Goal: Task Accomplishment & Management: Complete application form

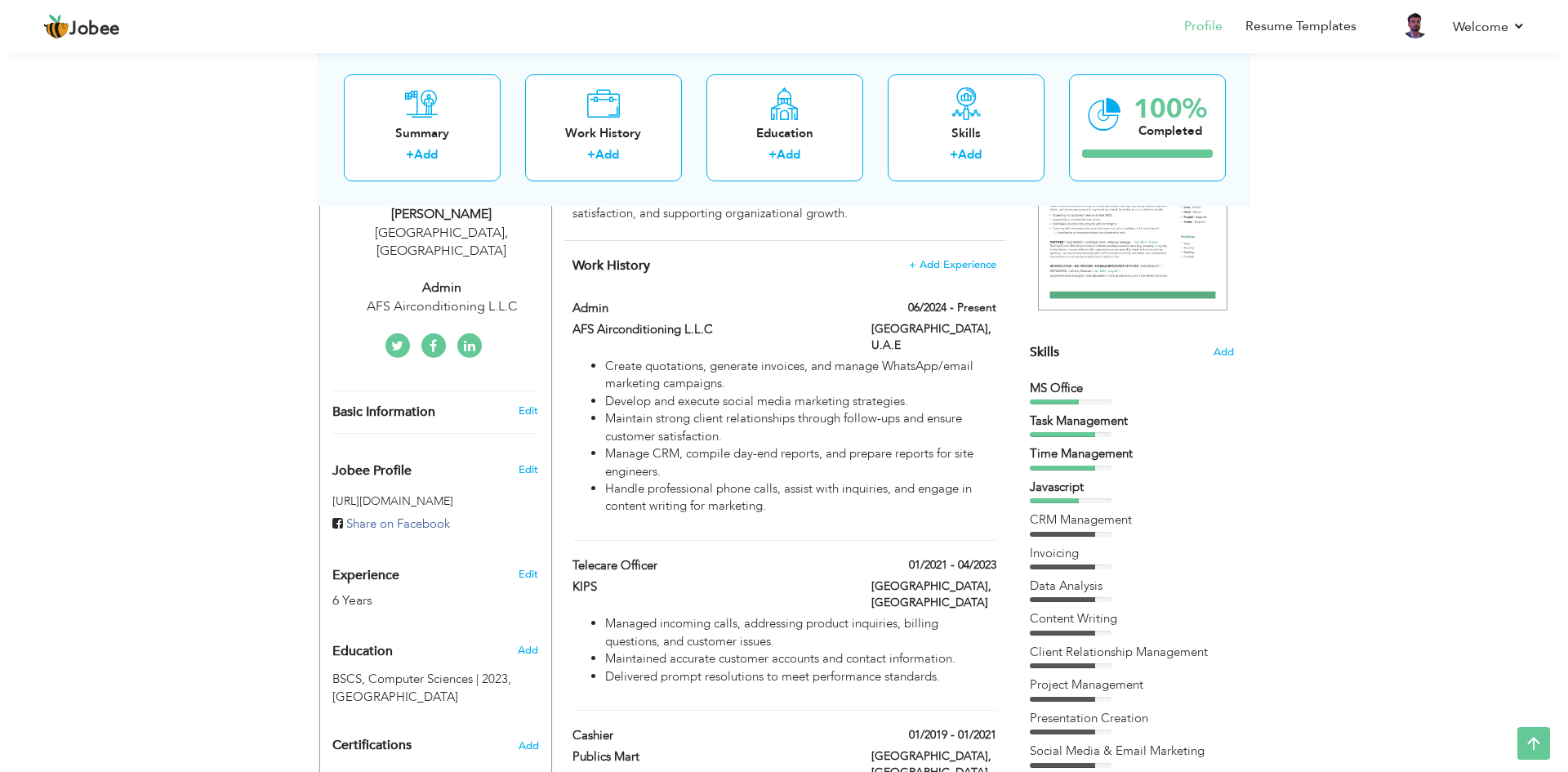
scroll to position [82, 0]
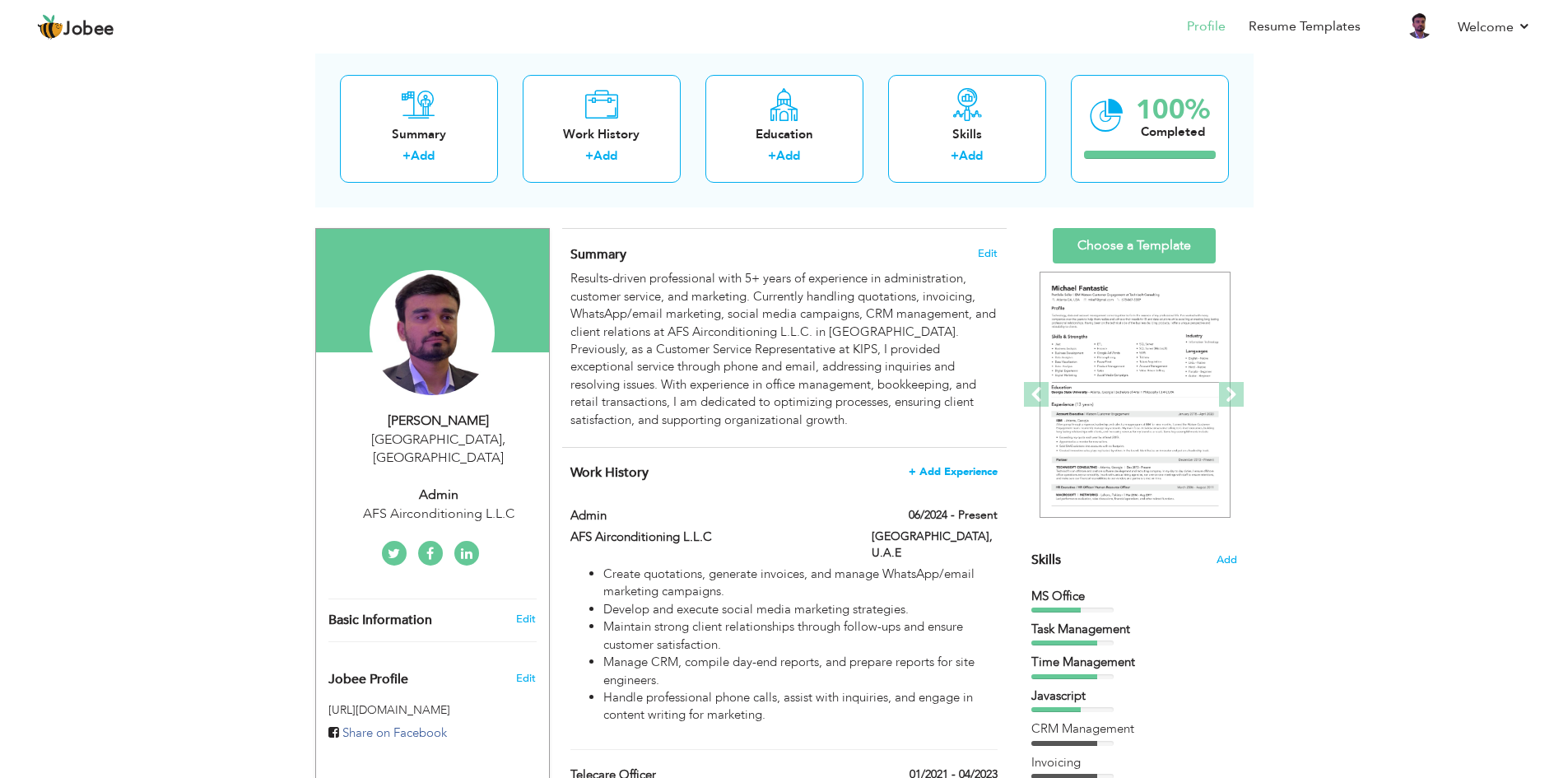
click at [952, 471] on span "+ Add Experience" at bounding box center [953, 472] width 89 height 12
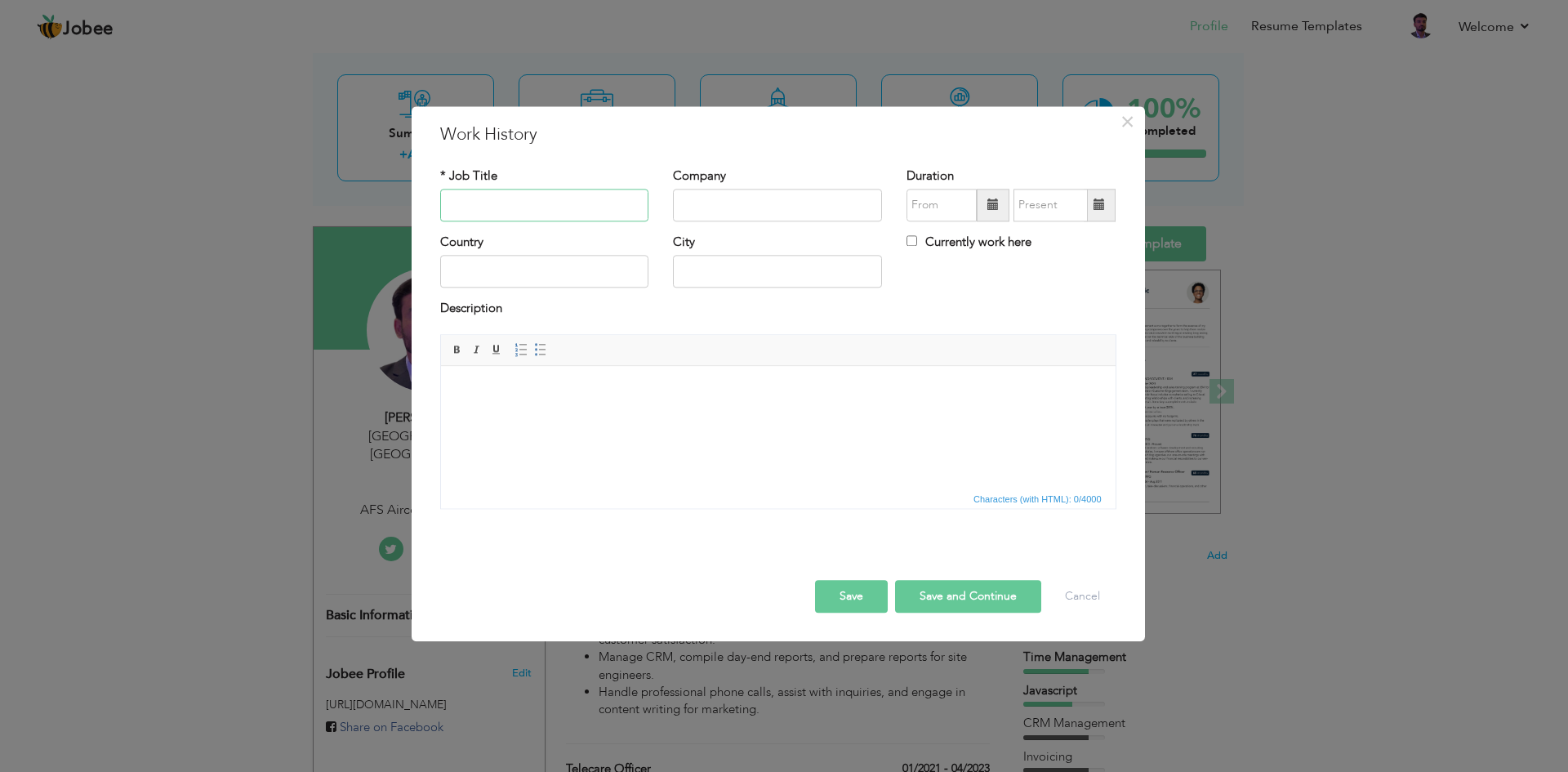
paste input "Account Executive / Project Manager"
type input "Account Executive / Project Manager"
click at [699, 205] on input "text" at bounding box center [777, 205] width 209 height 32
type input "Teknologics LLC"
click at [931, 207] on input "09/2025" at bounding box center [941, 205] width 70 height 32
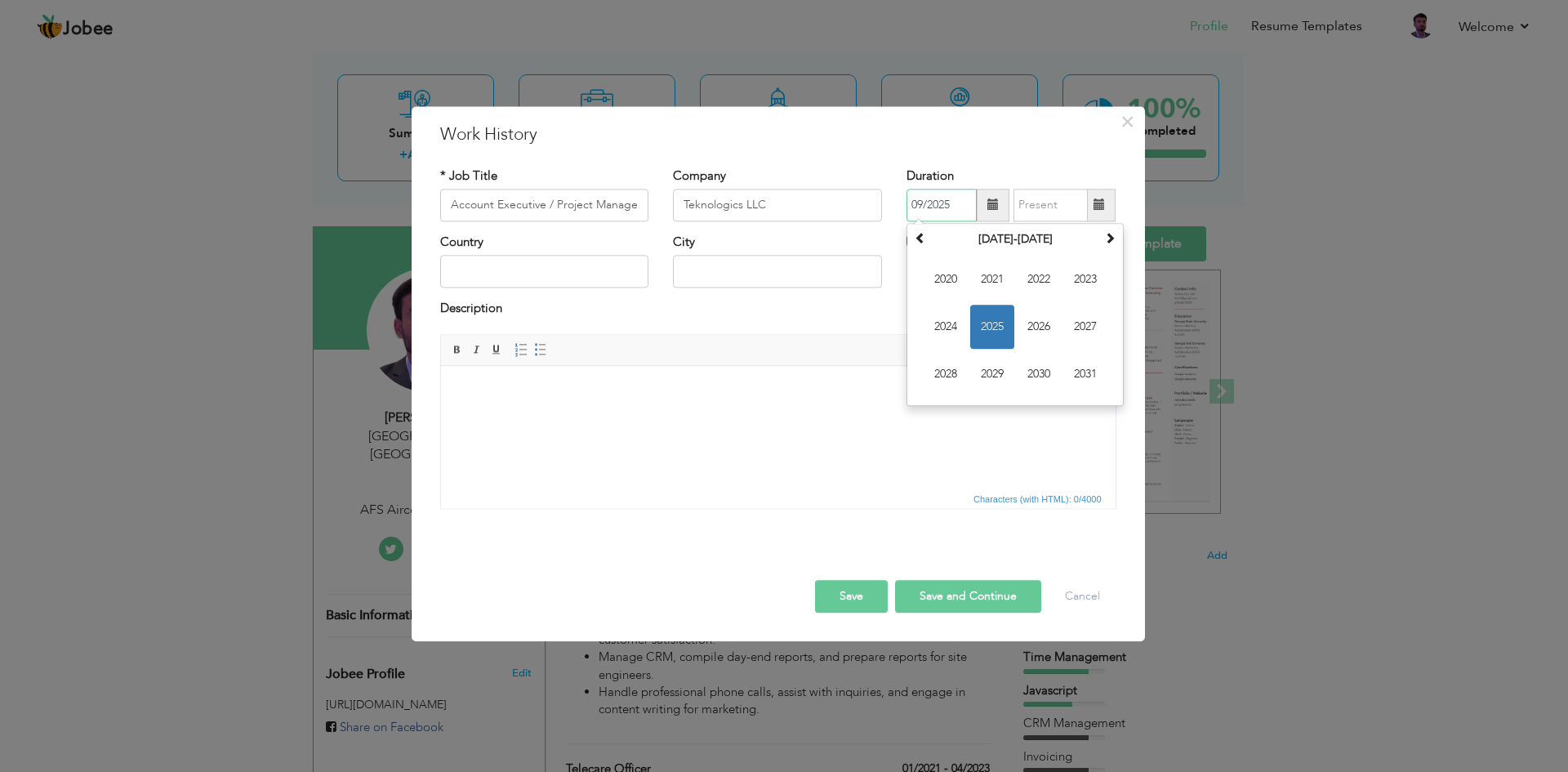
click at [988, 315] on span "2025" at bounding box center [992, 326] width 44 height 44
click at [1092, 314] on span "Aug" at bounding box center [1085, 326] width 44 height 44
type input "08/2025"
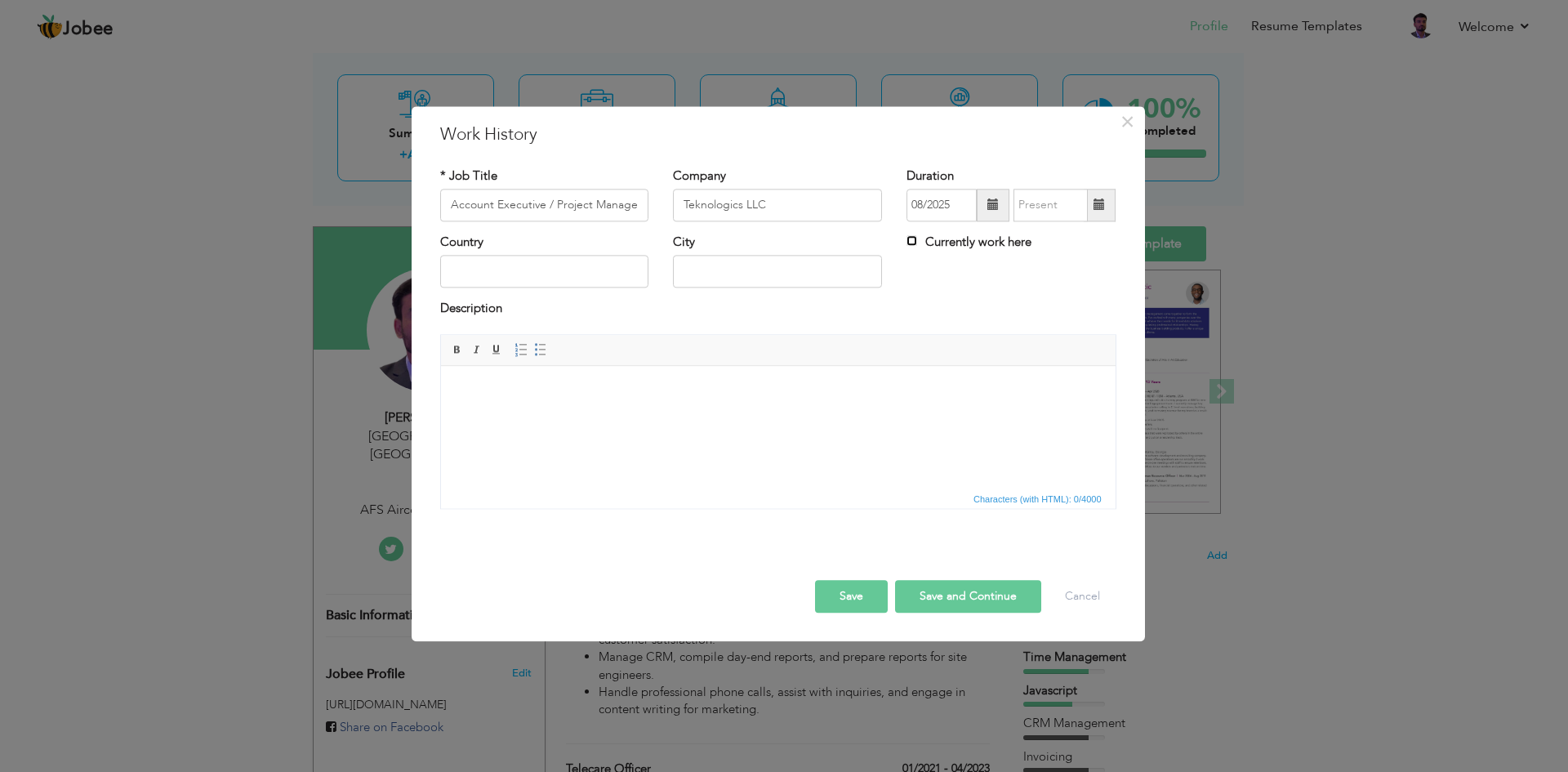
click at [917, 238] on input "Currently work here" at bounding box center [911, 240] width 11 height 11
checkbox input "true"
click at [524, 272] on input "text" at bounding box center [545, 271] width 209 height 32
type input "[GEOGRAPHIC_DATA]"
click at [703, 258] on input "text" at bounding box center [777, 271] width 209 height 32
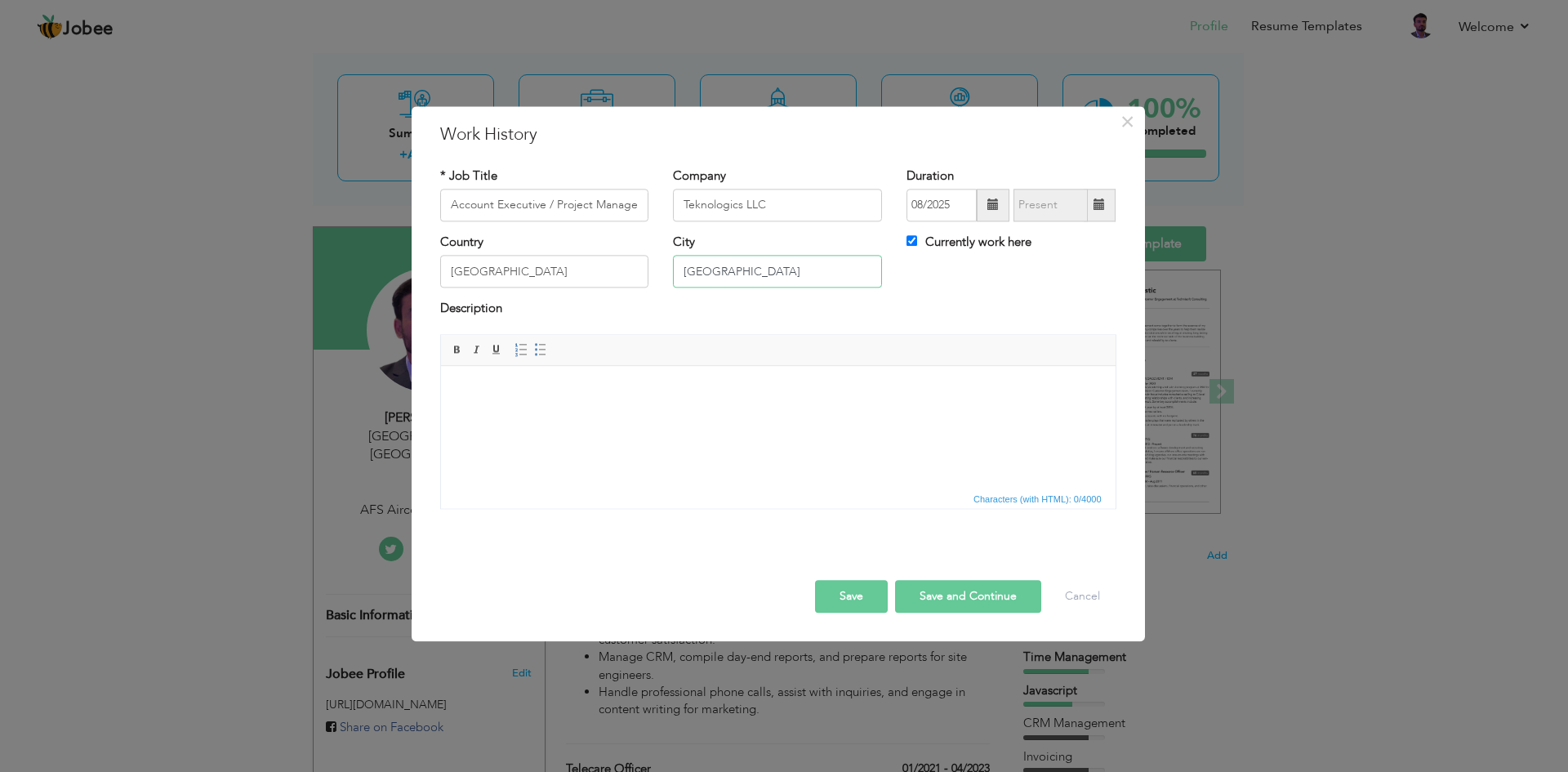
type input "[GEOGRAPHIC_DATA]"
click at [714, 416] on html at bounding box center [778, 391] width 674 height 50
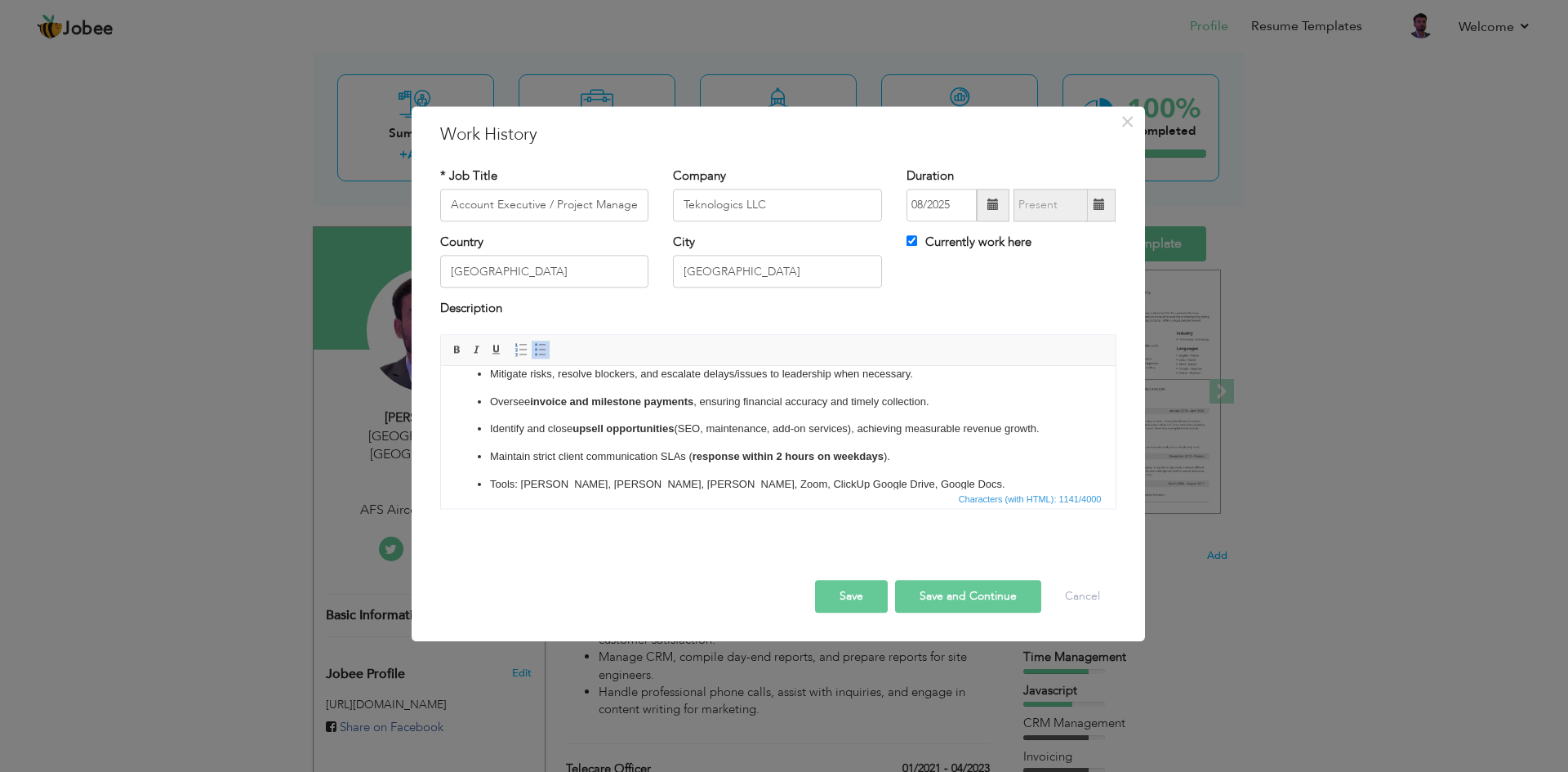
scroll to position [165, 0]
click at [938, 595] on button "Save and Continue" at bounding box center [968, 595] width 147 height 32
checkbox input "false"
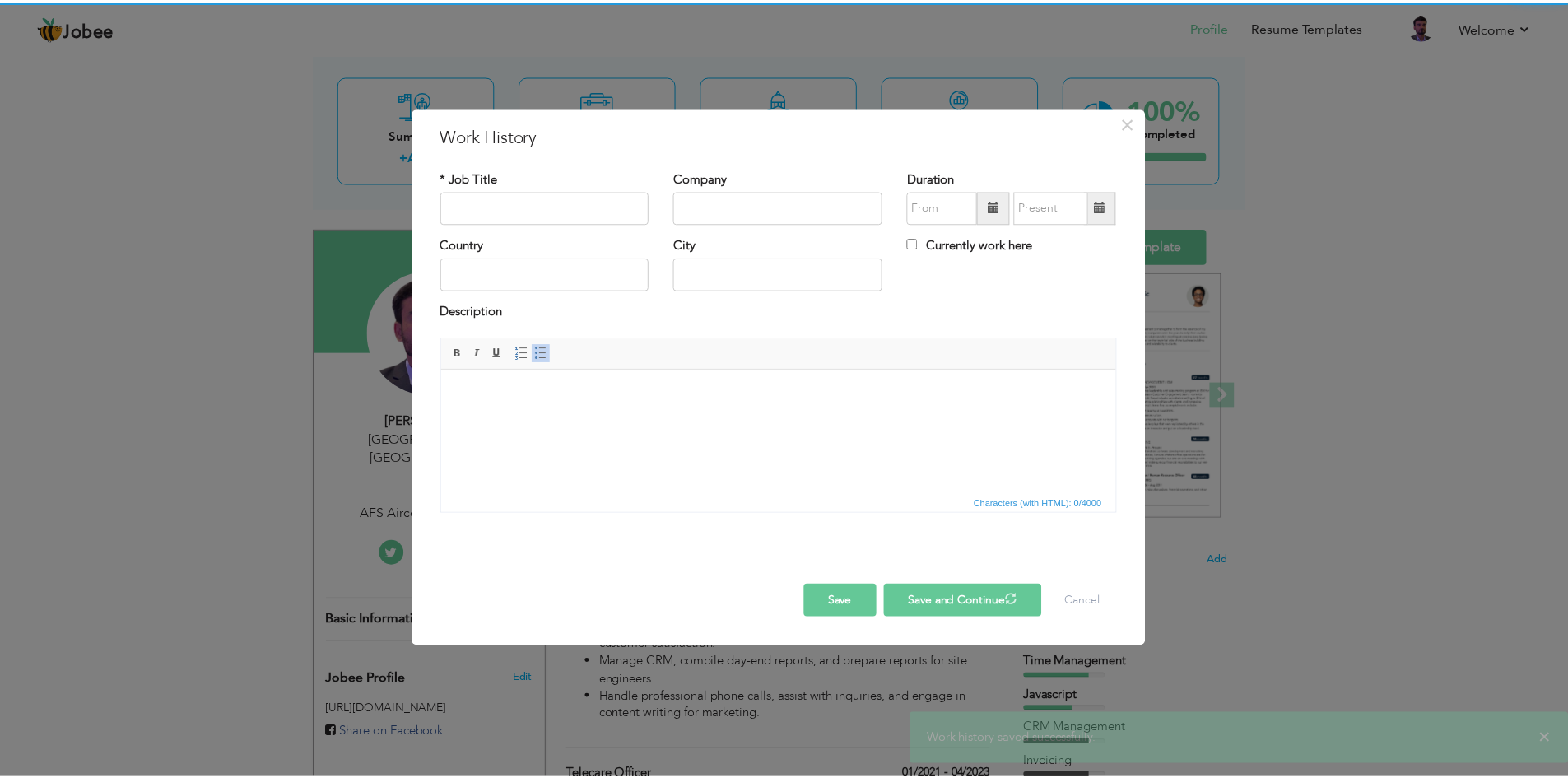
scroll to position [0, 0]
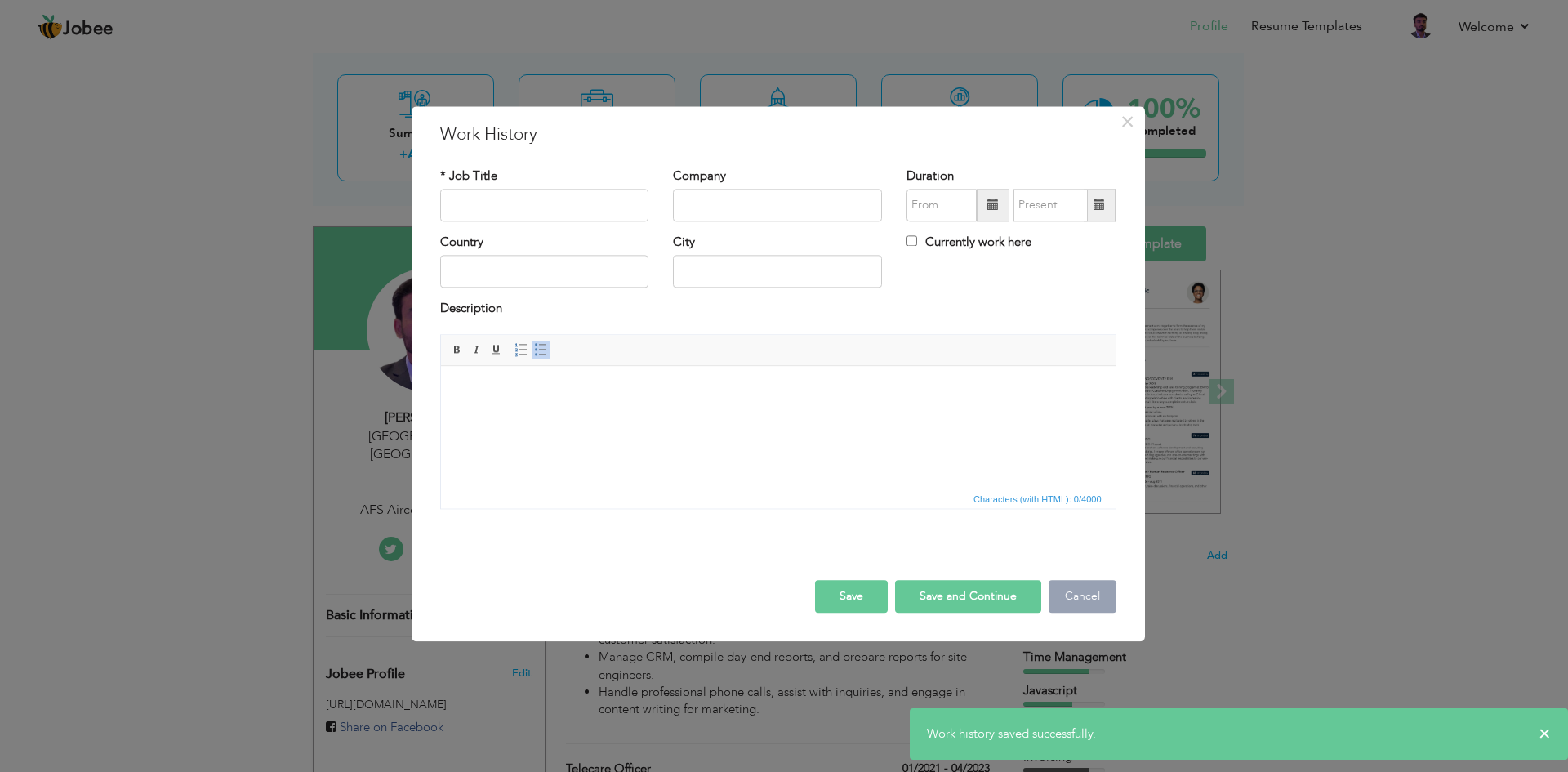
click at [1082, 599] on button "Cancel" at bounding box center [1082, 595] width 67 height 32
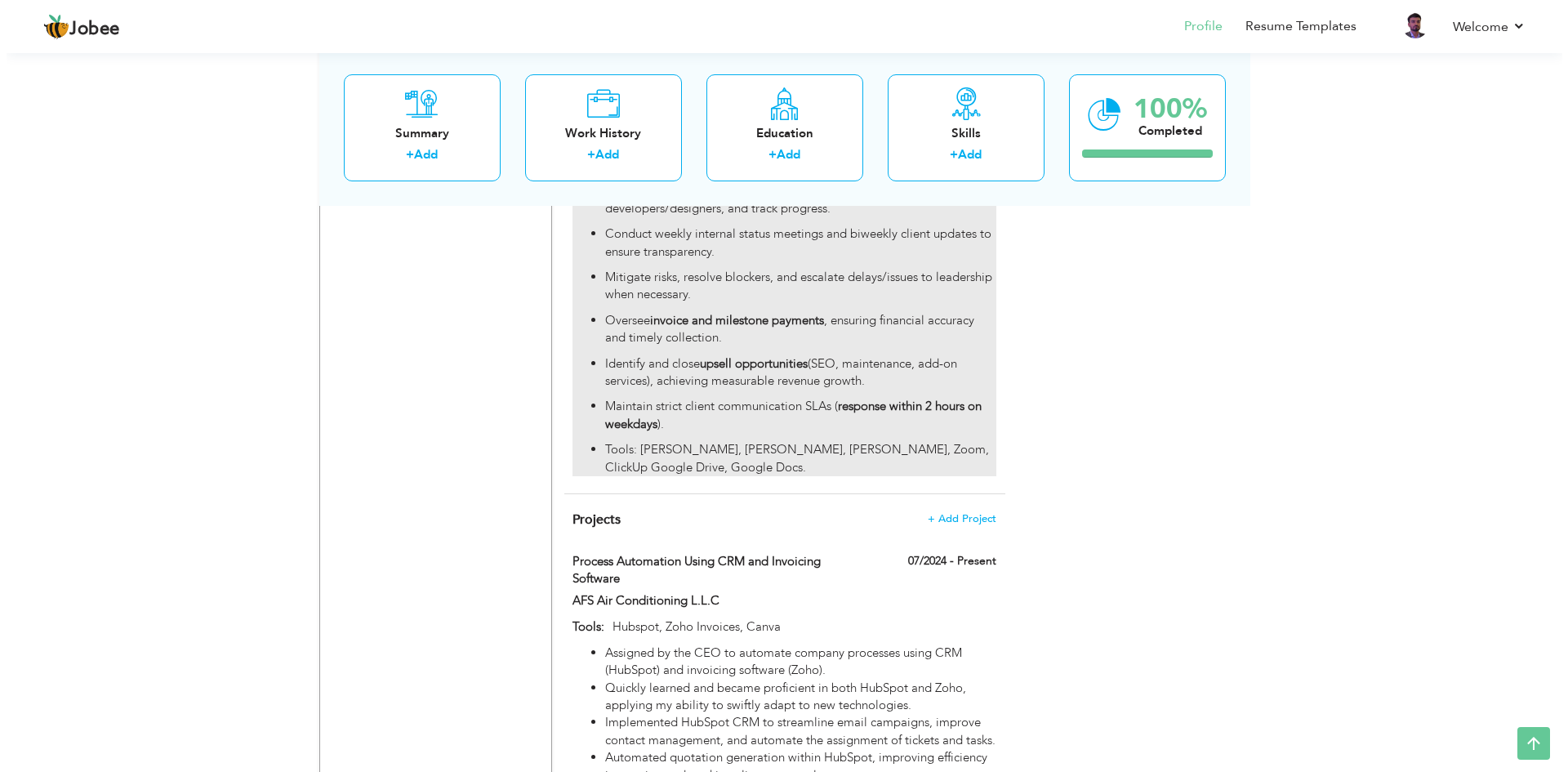
scroll to position [1380, 0]
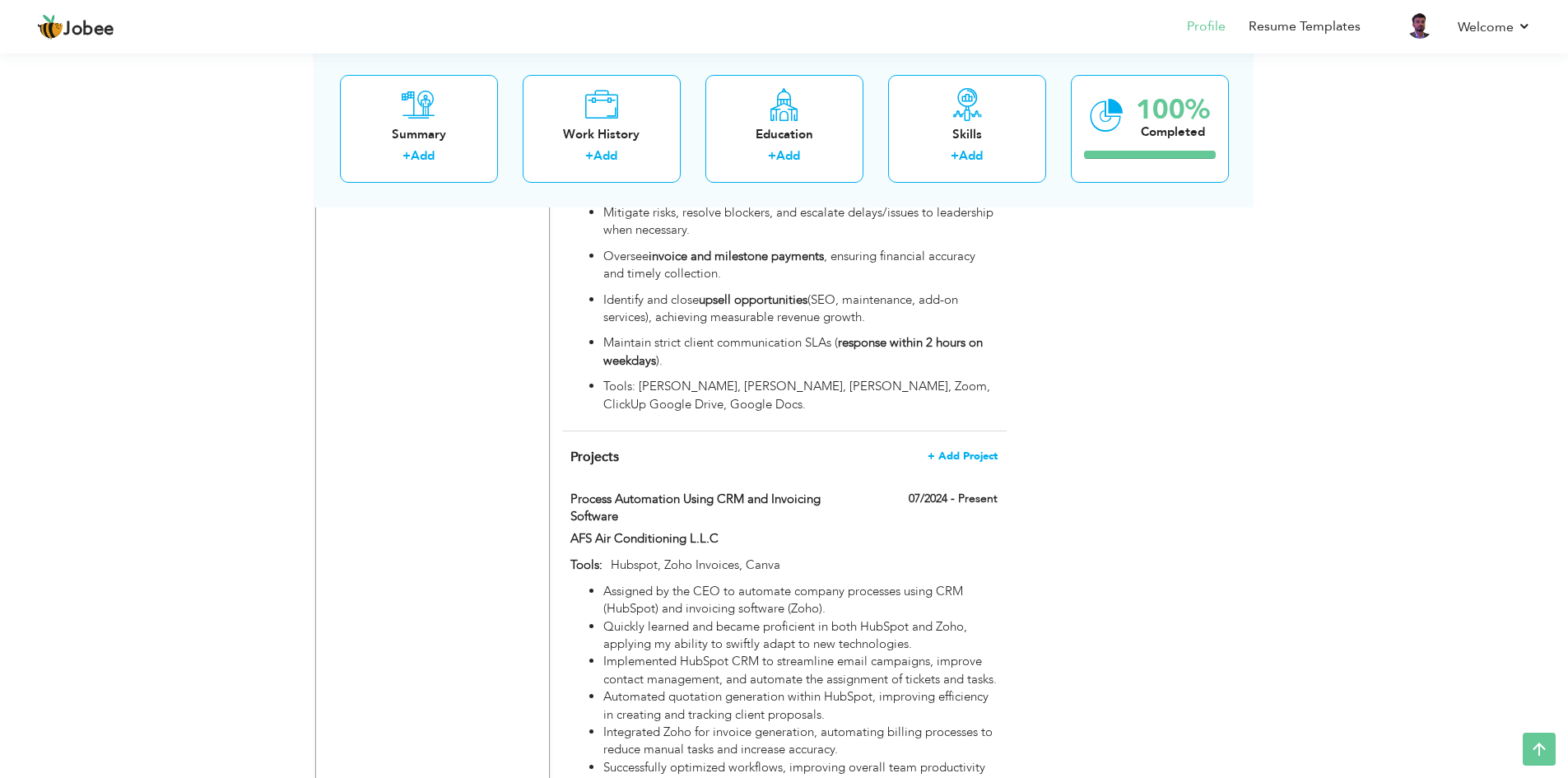
click at [962, 450] on span "+ Add Project" at bounding box center [962, 456] width 70 height 12
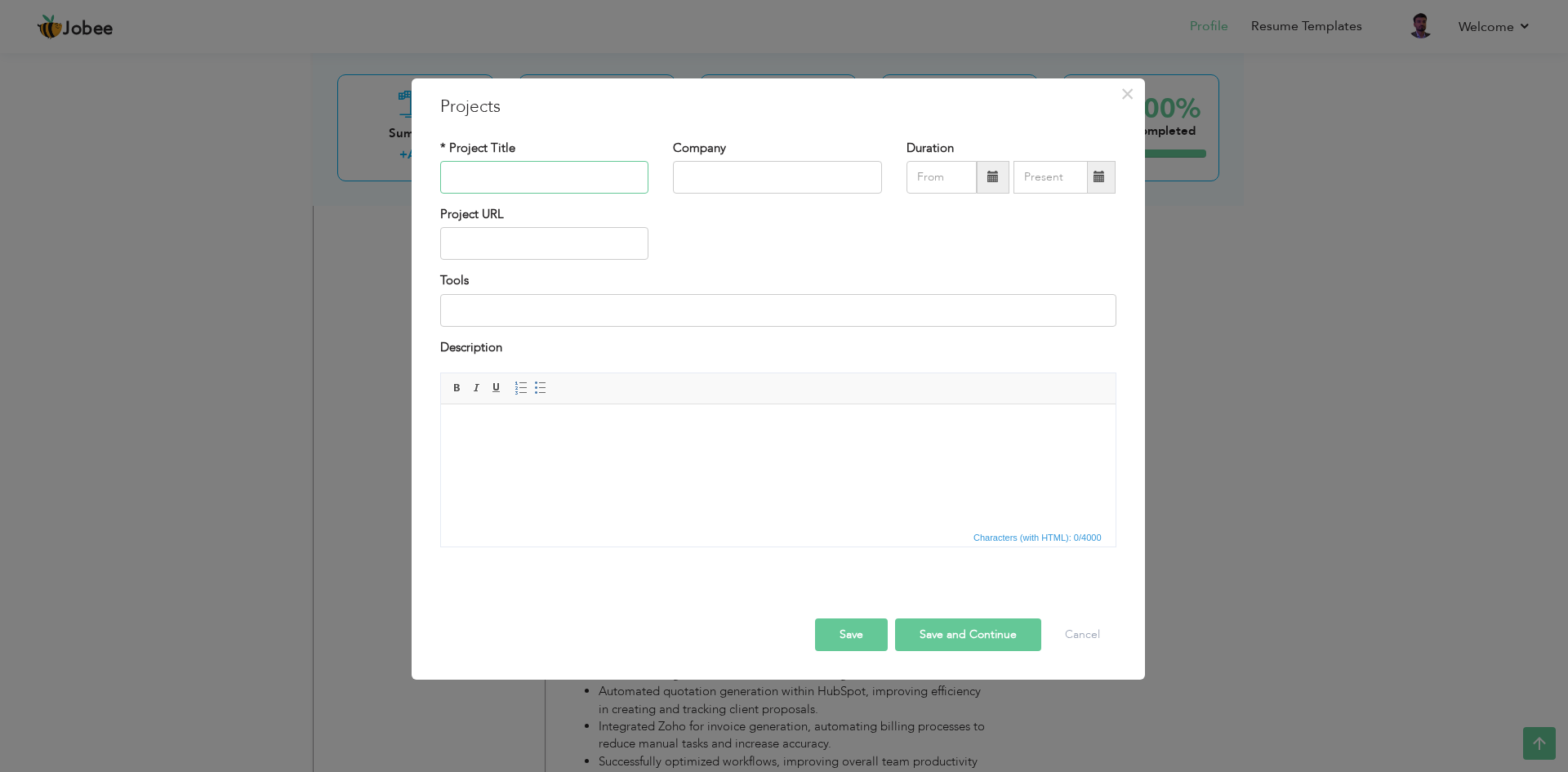
type input "V"
click at [578, 179] on input "text" at bounding box center [545, 177] width 209 height 32
paste input "Manage end-to-end client projects post-acquisition, ensuring delivery within sc…"
click at [547, 180] on input "Manage end-to-end client projects post-acquisition, ensuring delivery within sc…" at bounding box center [545, 177] width 209 height 32
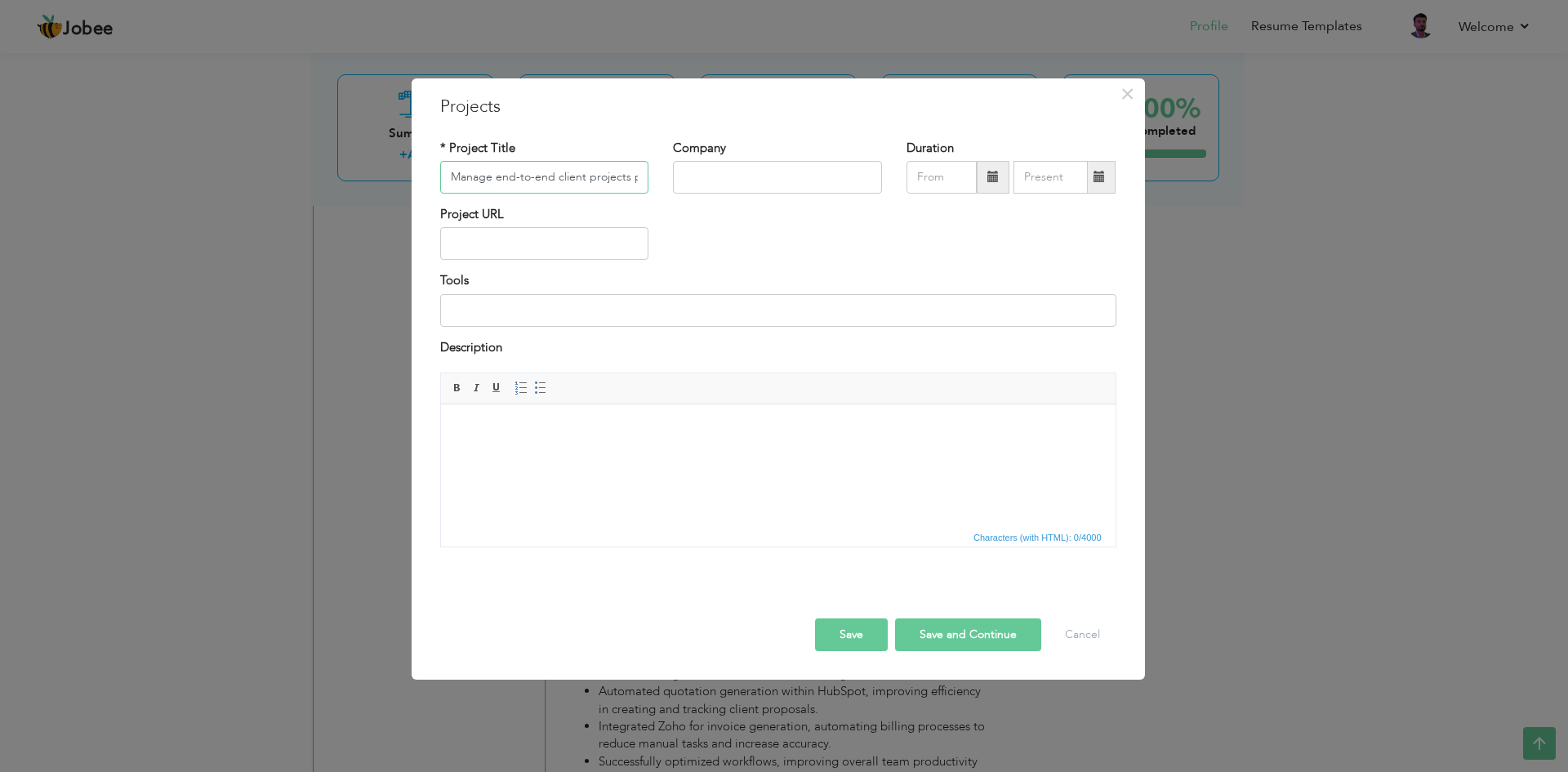
paste input "ClickUp Implementation: CRM & Project Management Automation"
type input "ClickUp Implementation: CRM & Project Management Automation"
click at [722, 167] on input "text" at bounding box center [777, 177] width 209 height 32
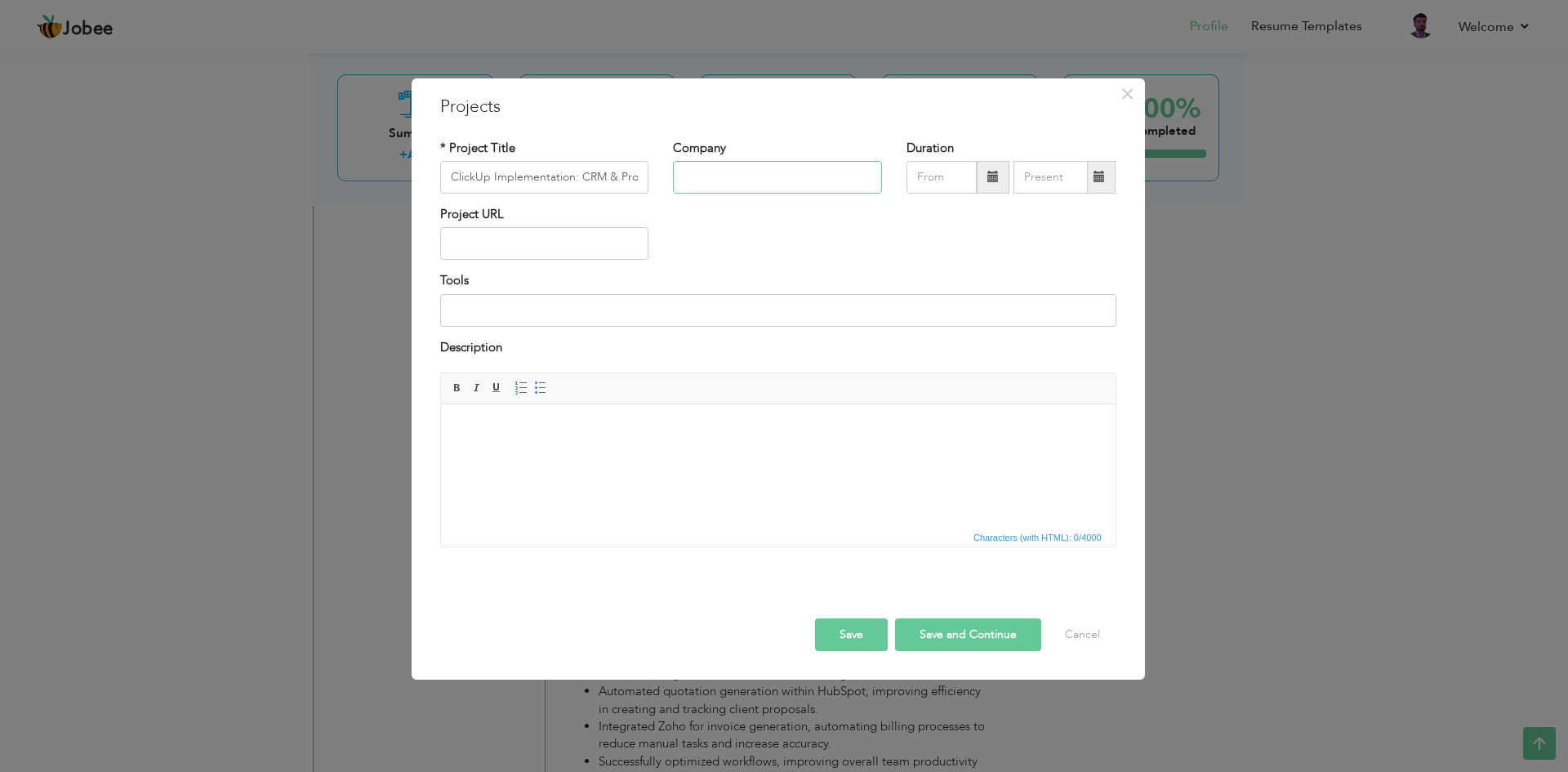
type input "t"
type input "Teknologics LLC"
click at [953, 185] on input "09/2025" at bounding box center [941, 177] width 70 height 32
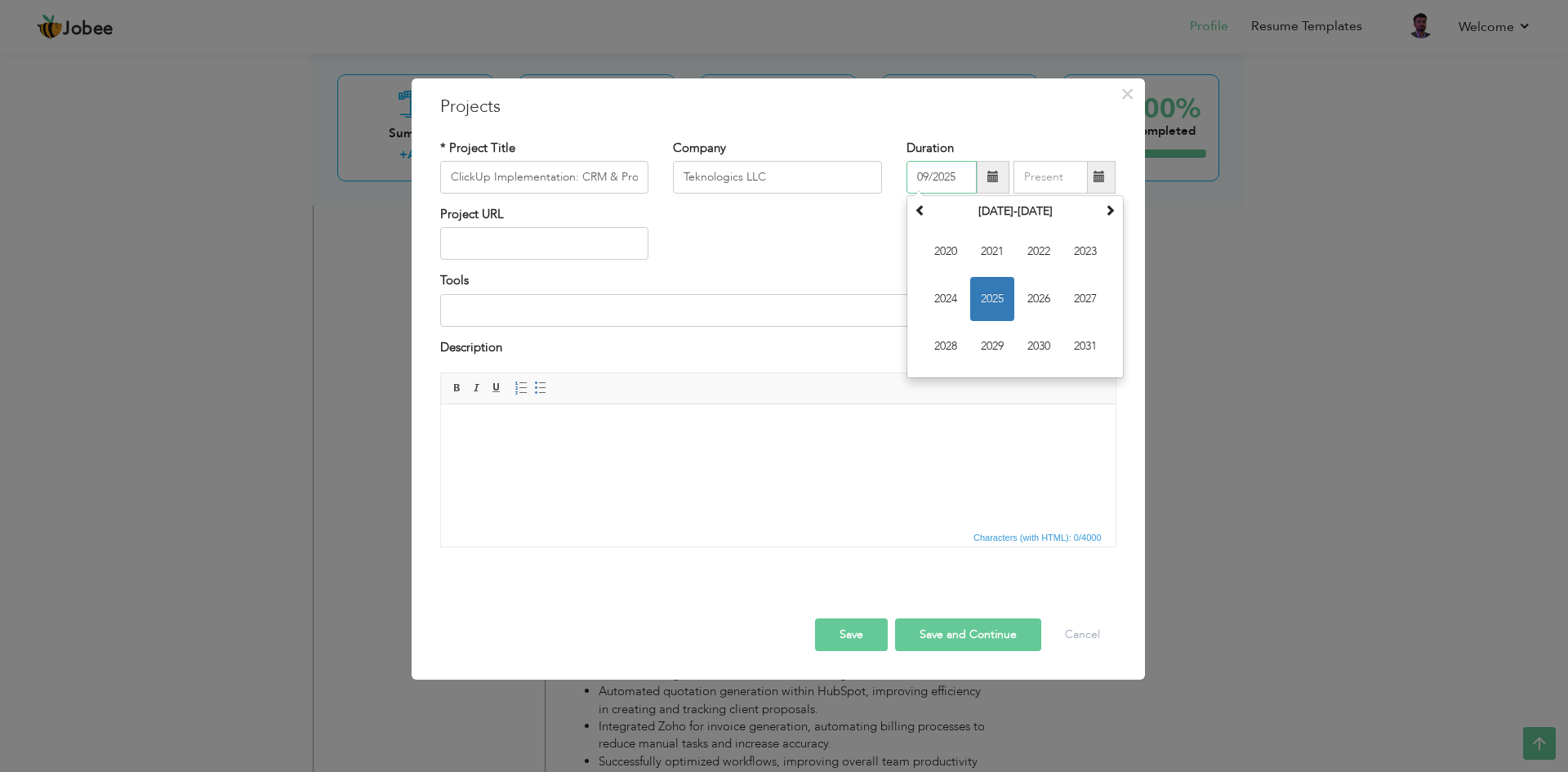
click at [1003, 301] on span "2025" at bounding box center [992, 298] width 44 height 44
click at [1080, 310] on span "Aug" at bounding box center [1085, 298] width 44 height 44
type input "08/2025"
click at [505, 313] on input at bounding box center [779, 310] width 676 height 32
type input "ClickUp"
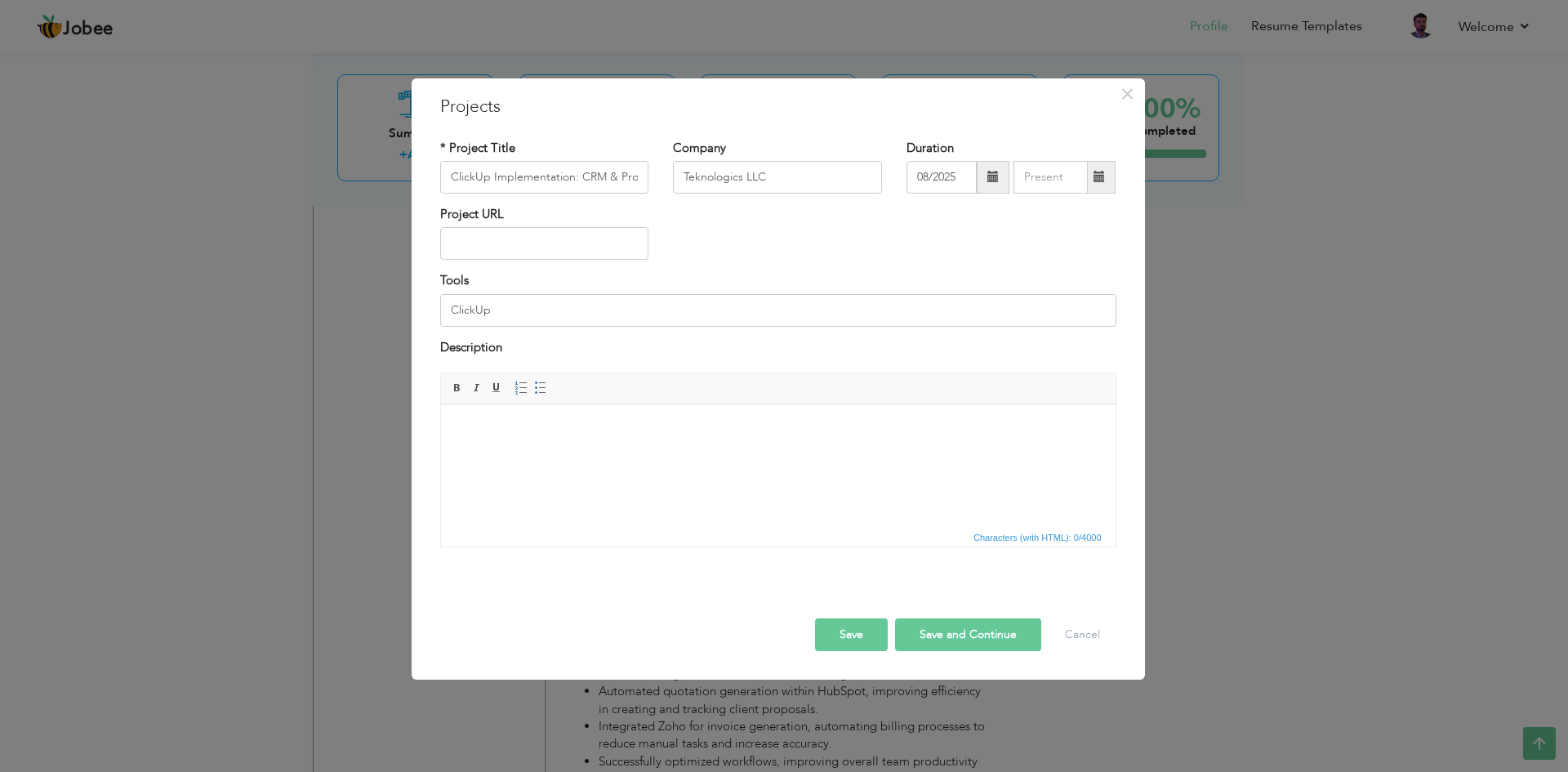
click at [599, 454] on html at bounding box center [778, 429] width 674 height 50
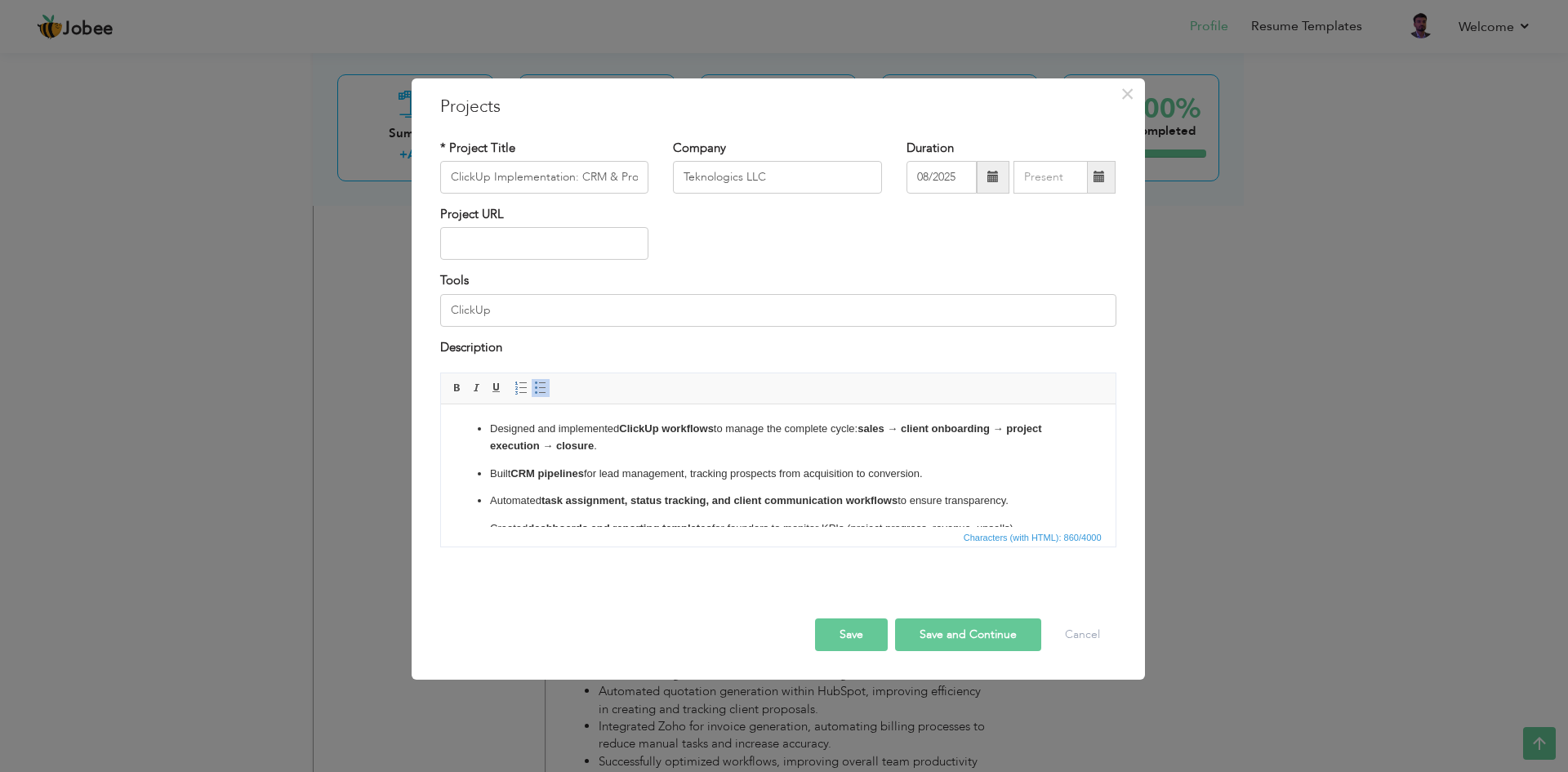
click at [958, 653] on div "Save Save and Continue Delete Cancel" at bounding box center [778, 617] width 700 height 92
click at [955, 643] on button "Save and Continue" at bounding box center [968, 634] width 147 height 32
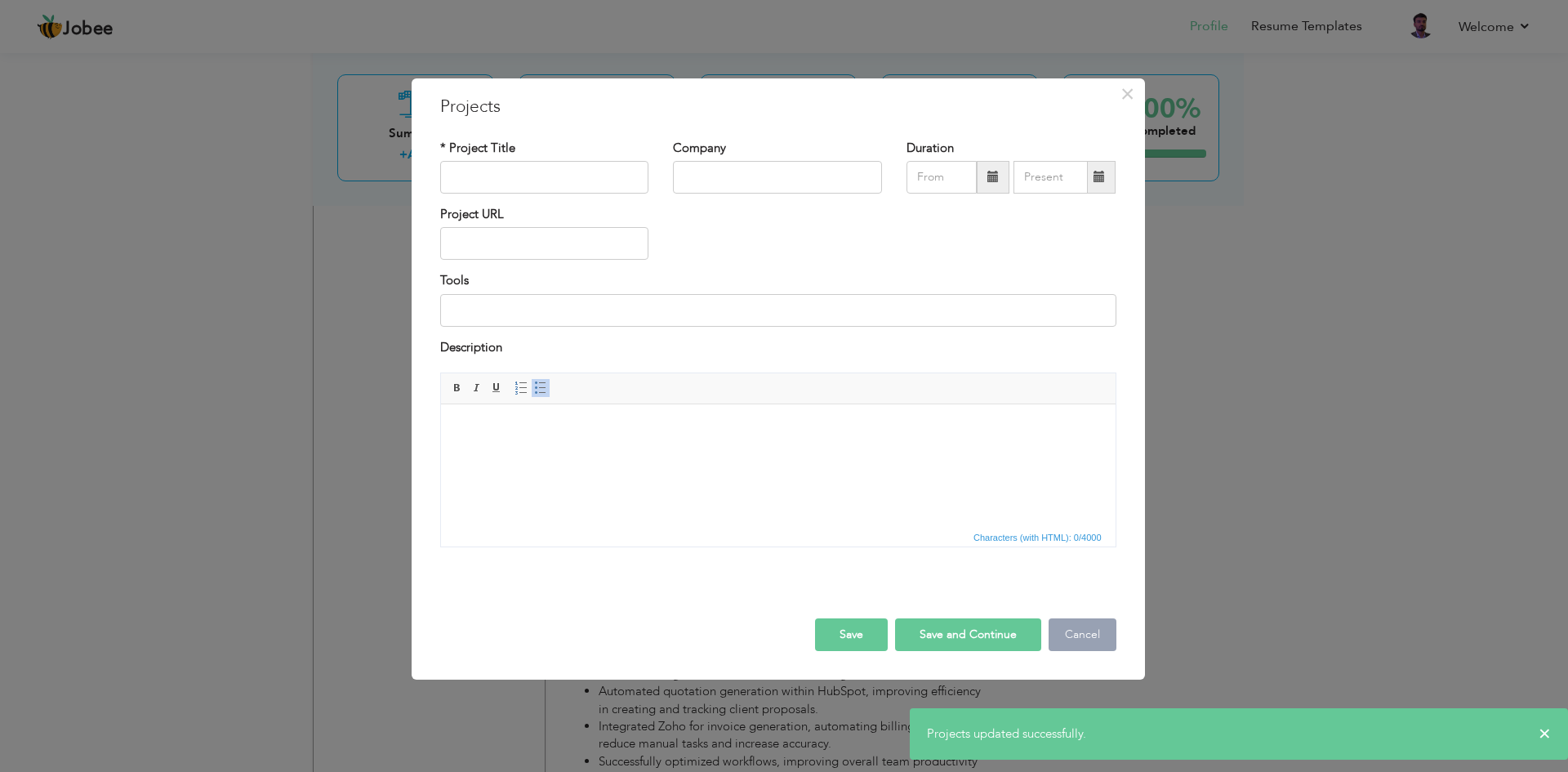
click at [1065, 635] on button "Cancel" at bounding box center [1082, 634] width 67 height 32
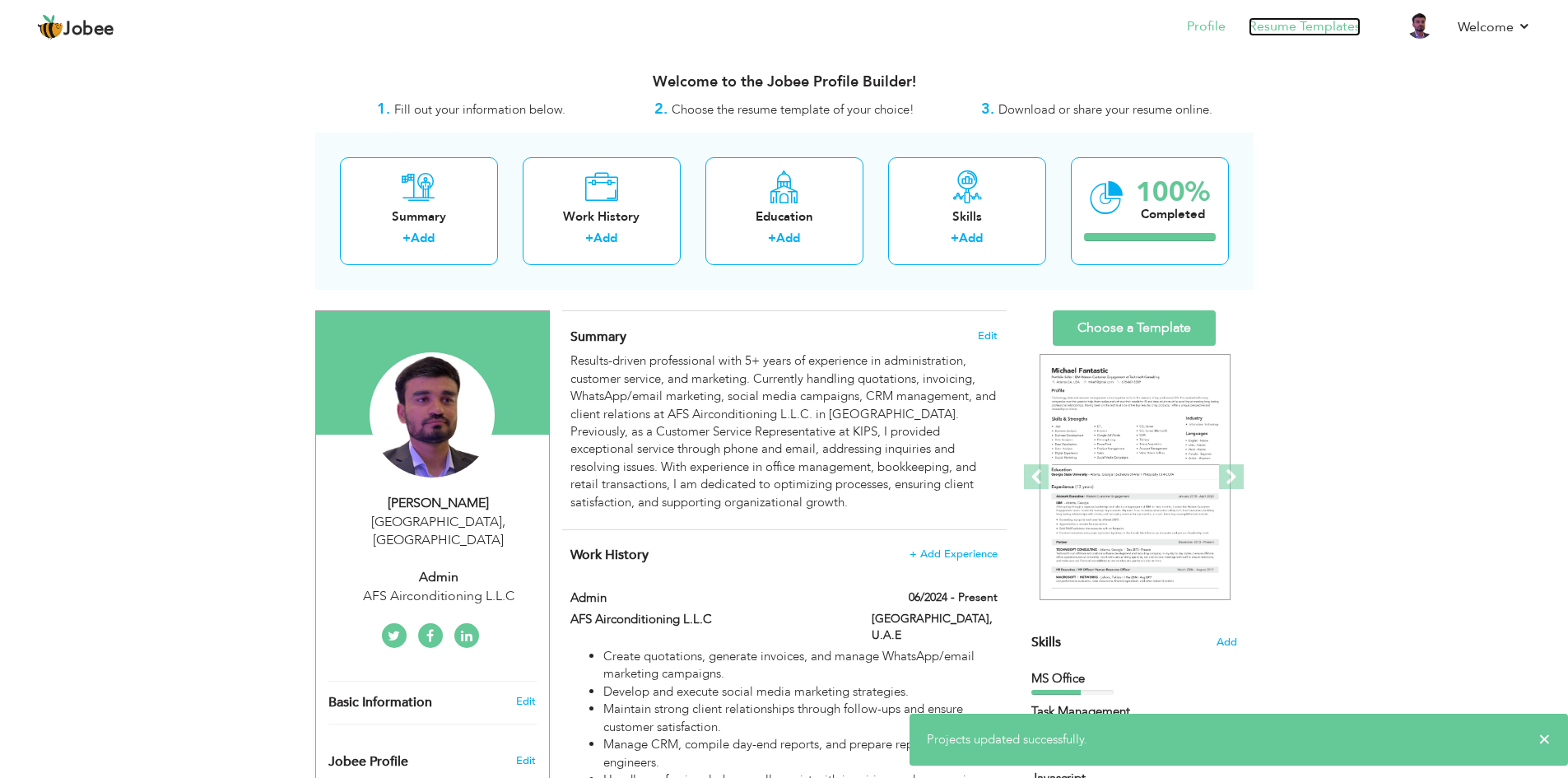
click at [1288, 24] on link "Resume Templates" at bounding box center [1304, 27] width 112 height 19
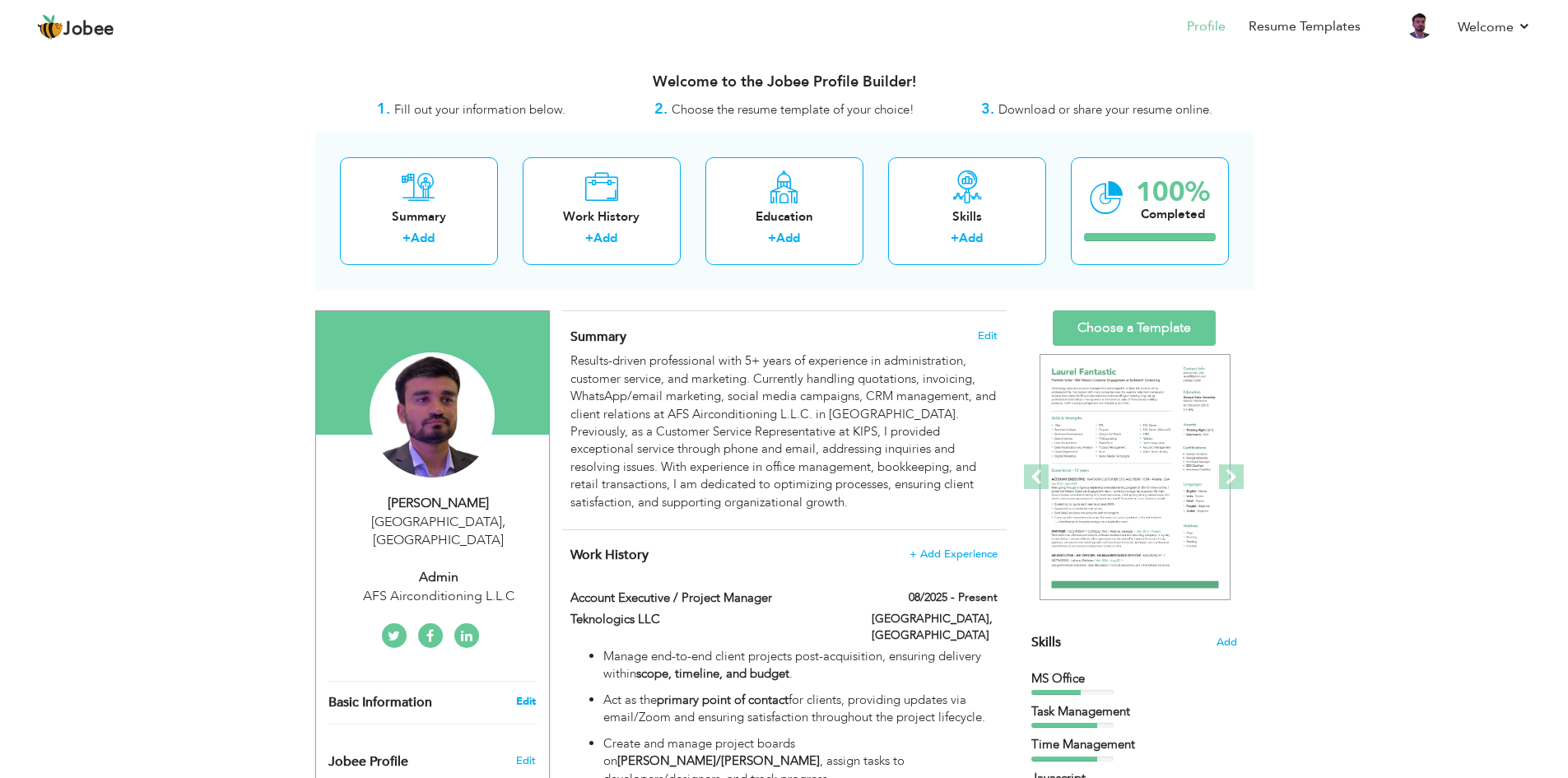
click at [527, 694] on link "Edit" at bounding box center [526, 702] width 20 height 15
type input "AHSAN"
type input "MAQSOOD"
type input "+971583087425"
select select "number:228"
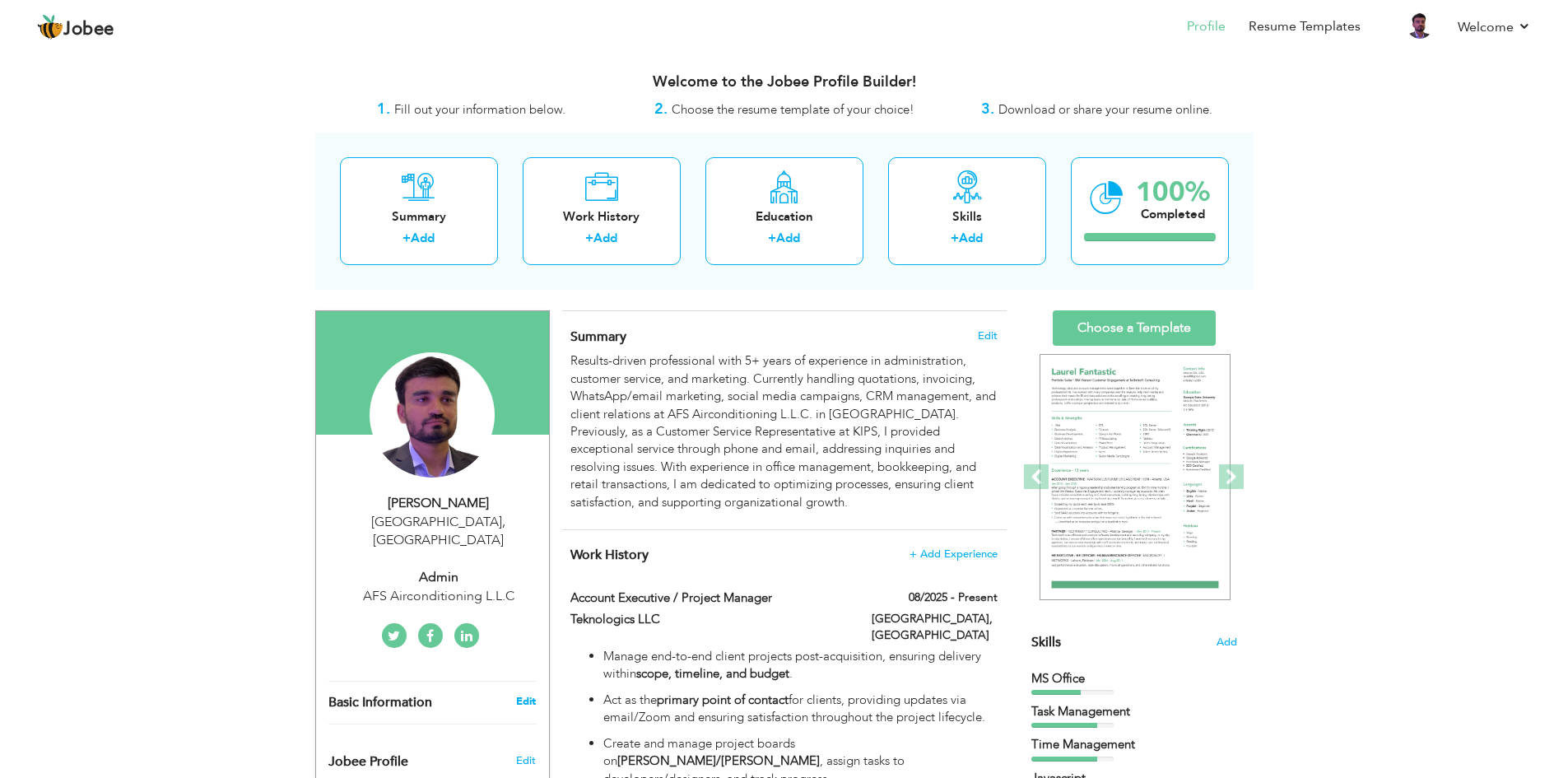
type input "[GEOGRAPHIC_DATA]"
select select "number:8"
type input "AFS Airconditioning L.L.C"
type input "Admin"
type input "https://www.linkedin.com/in/ahsan-ali-598203185?utm_source=share&utm_campaign=s…"
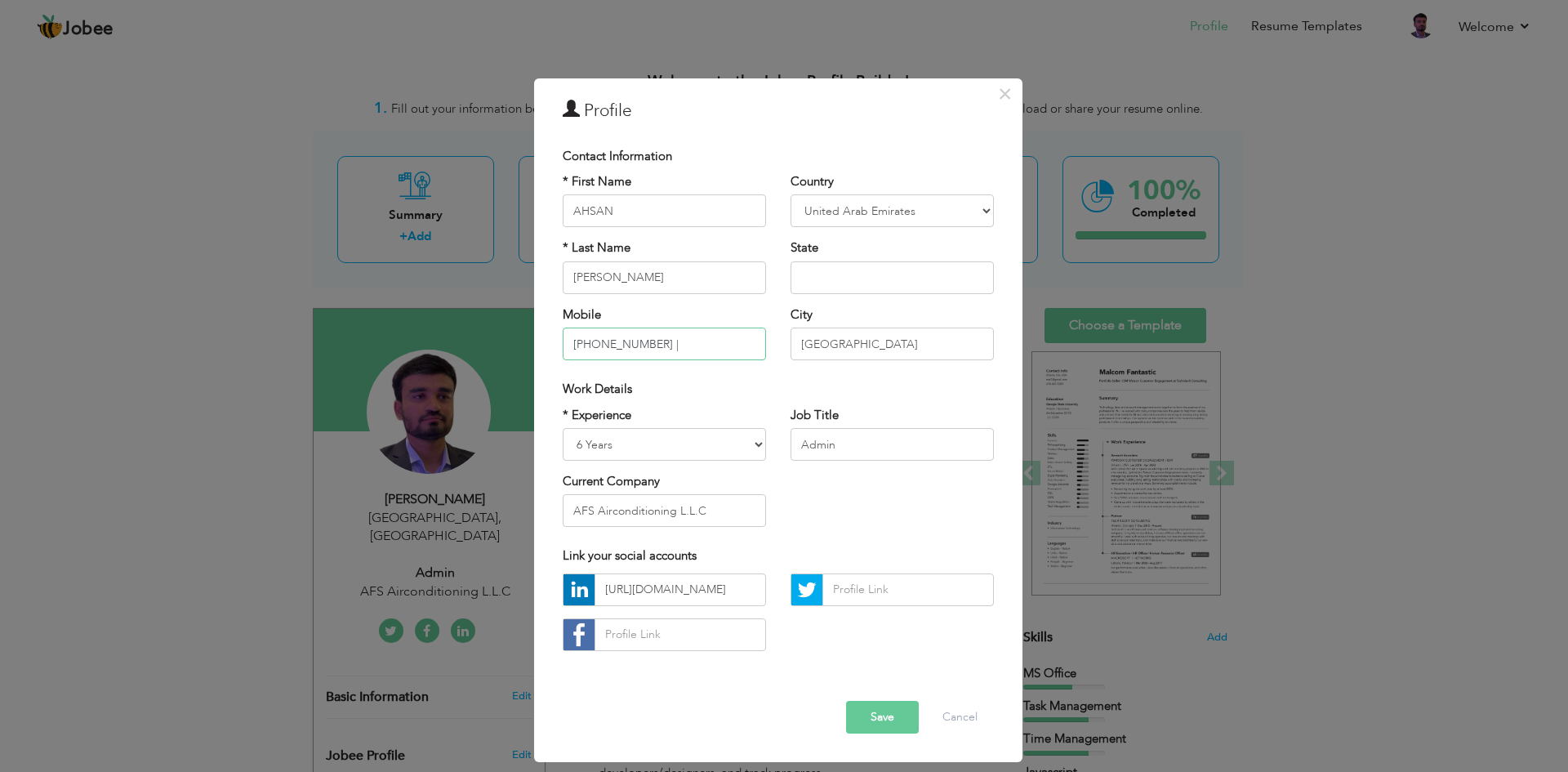
click at [734, 345] on input "+971583087425 |" at bounding box center [665, 343] width 203 height 32
type input "[PHONE_NUMBER]"
click at [955, 725] on button "Cancel" at bounding box center [959, 716] width 67 height 32
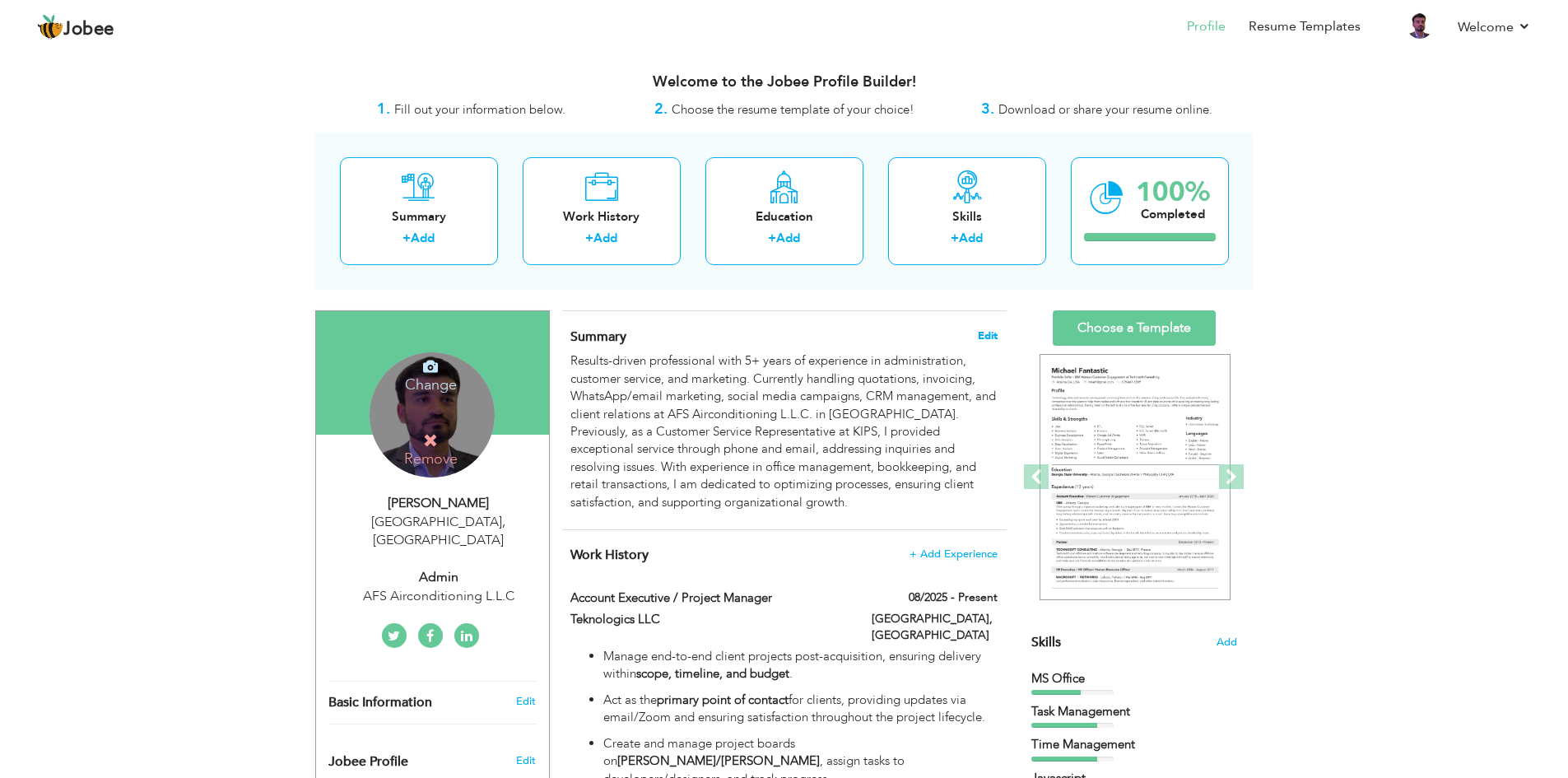
click at [984, 330] on span "Edit" at bounding box center [988, 336] width 20 height 12
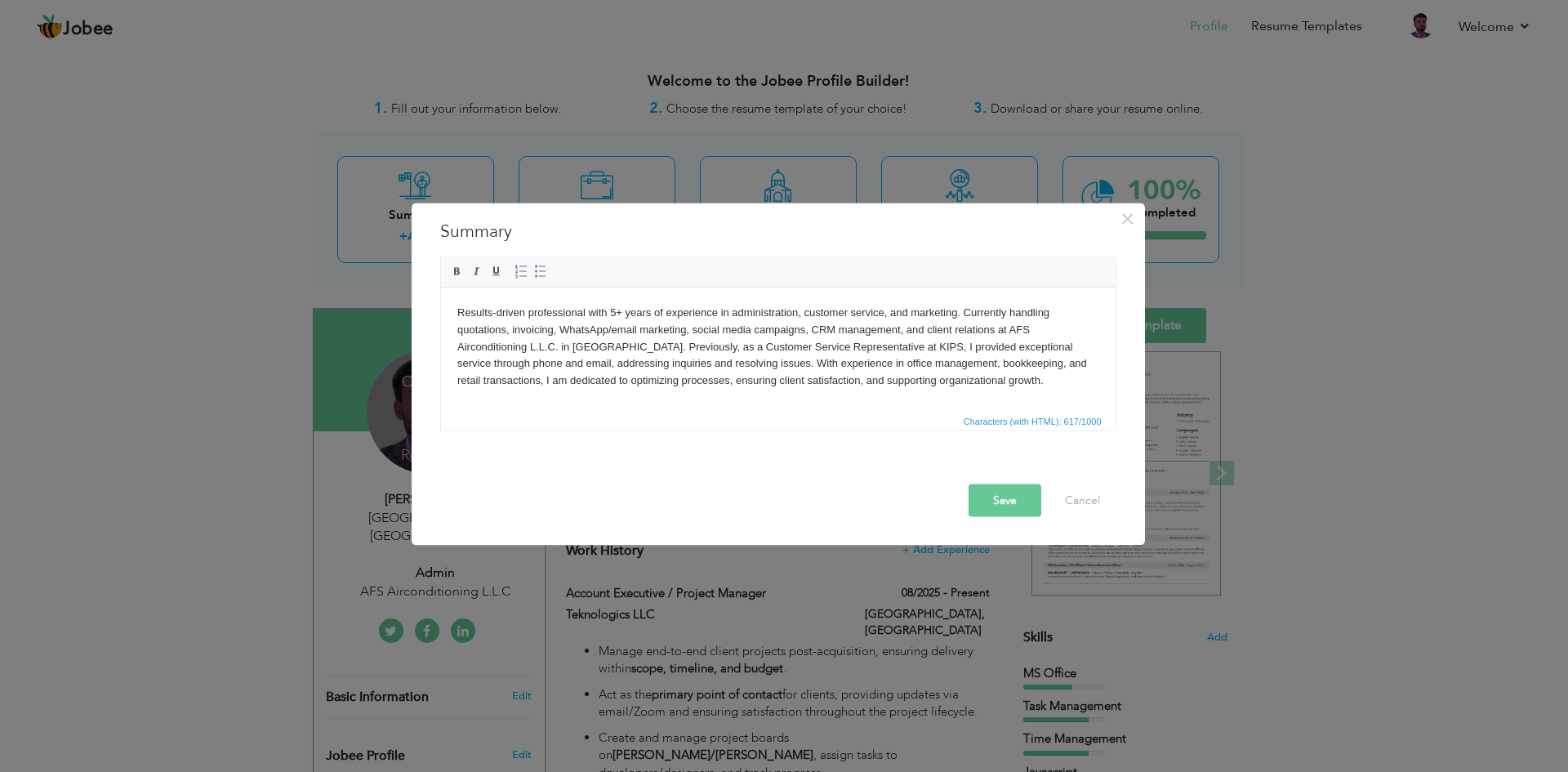
click at [1004, 386] on body "Results-driven professional with 5+ years of experience in administration, cust…" at bounding box center [777, 346] width 642 height 85
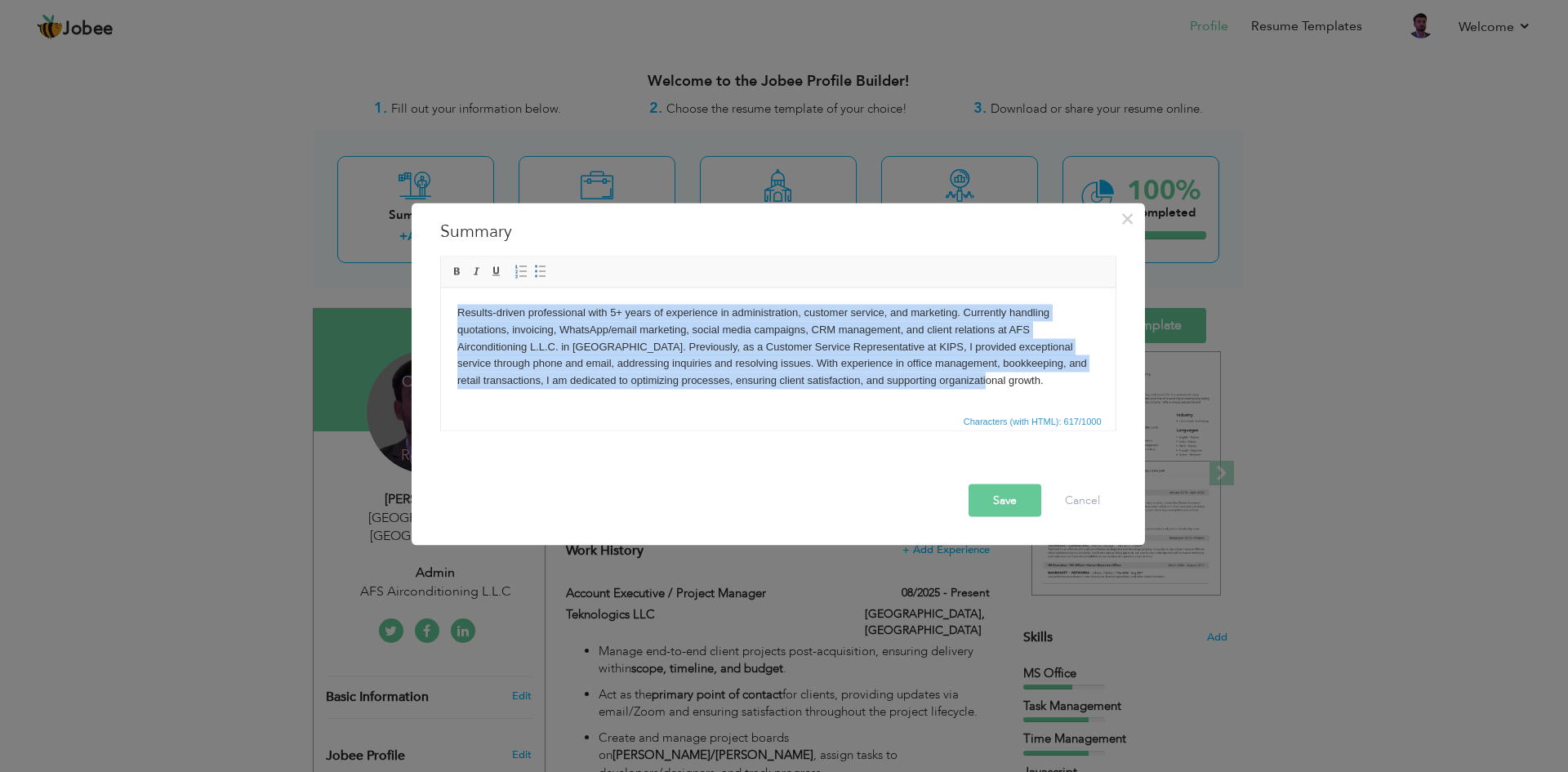
copy body "Results-driven professional with 5+ years of experience in administration, cust…"
click at [596, 385] on body "Results-driven professional with 5+ years of experience in administration, cust…" at bounding box center [777, 346] width 642 height 85
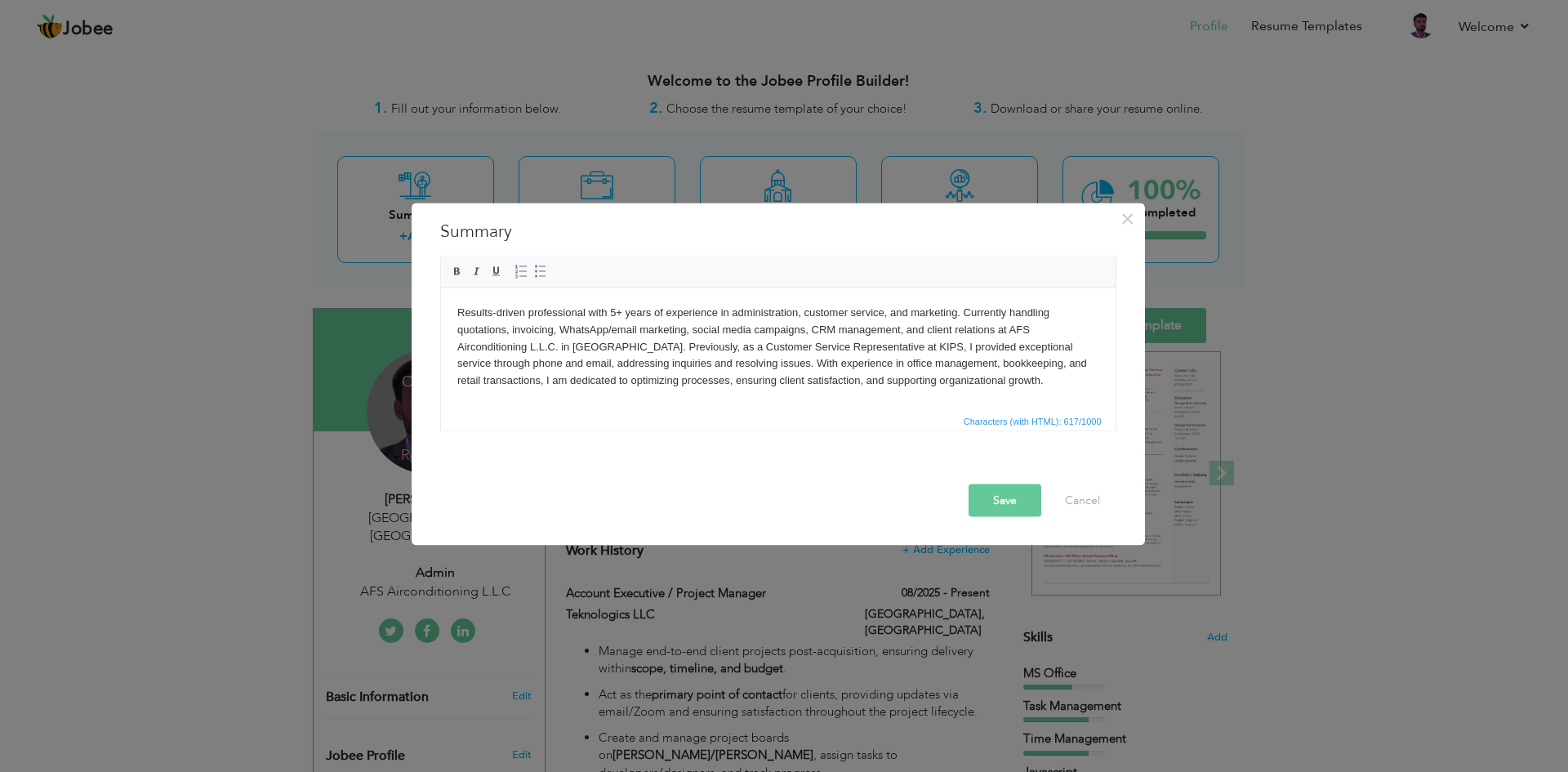
click at [663, 366] on body "Results-driven professional with 5+ years of experience in administration, cust…" at bounding box center [777, 346] width 642 height 85
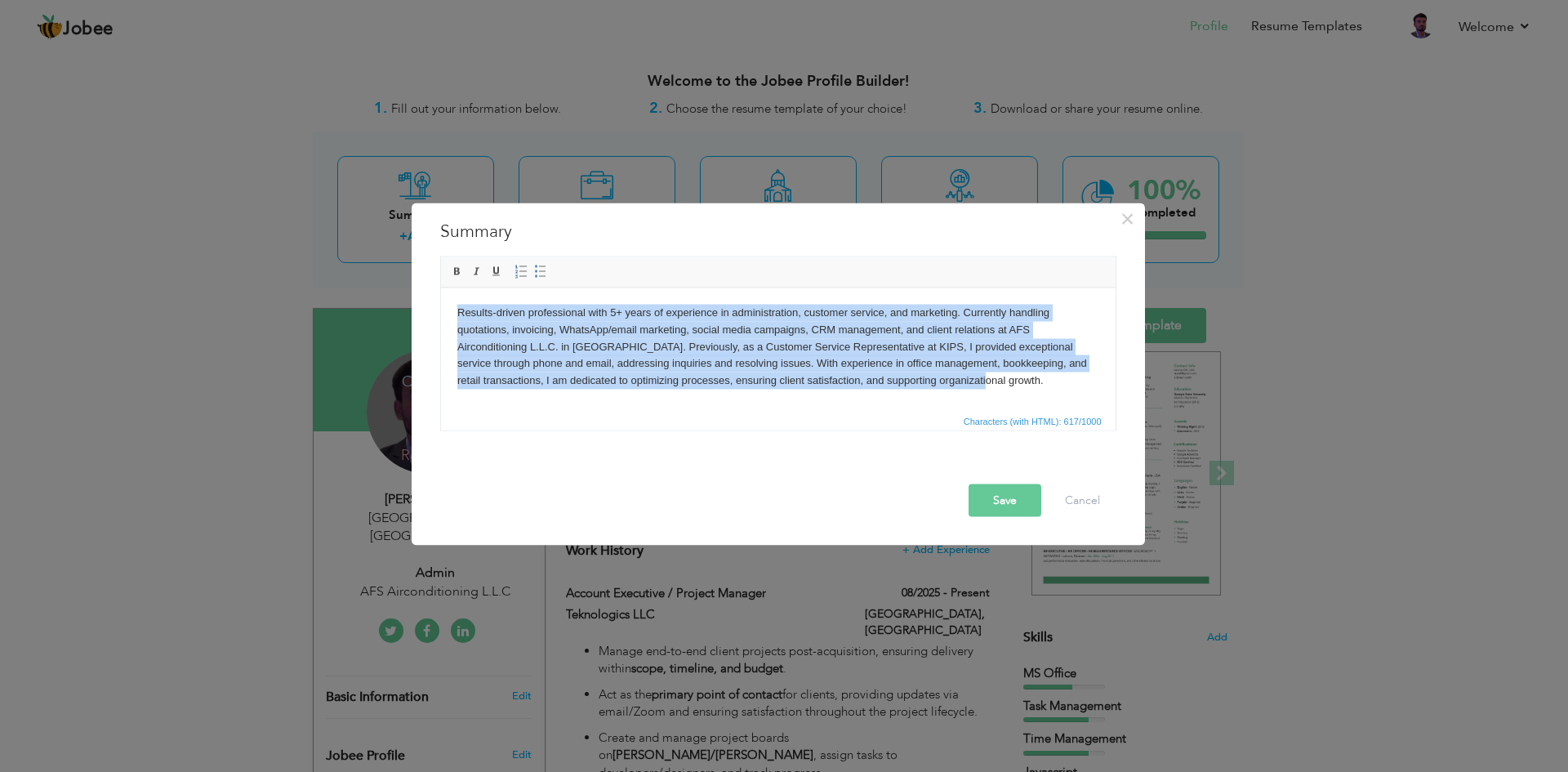
click at [635, 390] on html "Results-driven professional with 5+ years of experience in administration, cust…" at bounding box center [778, 346] width 674 height 117
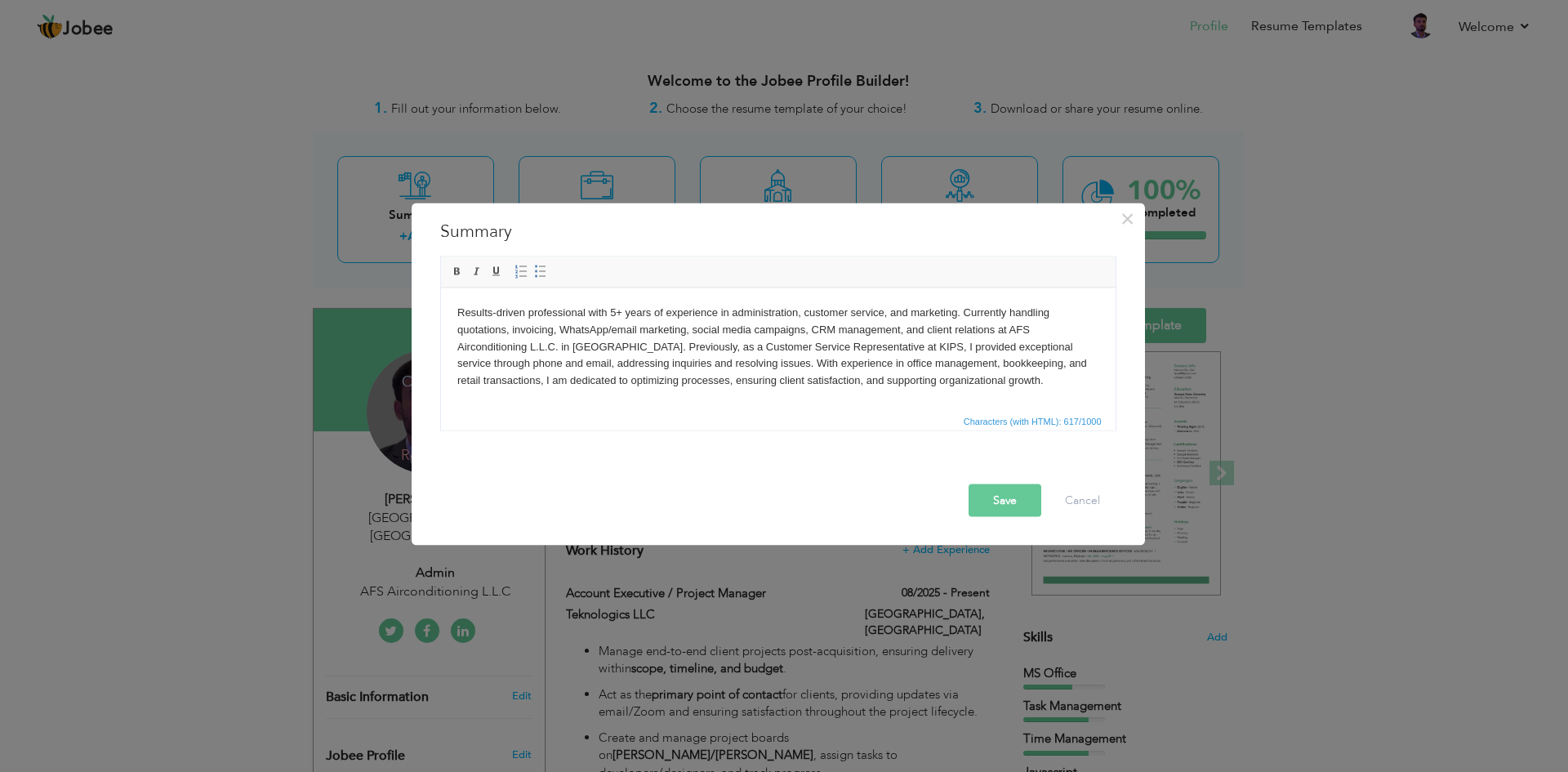
click at [703, 307] on body "Results-driven professional with 5+ years of experience in administration, cust…" at bounding box center [777, 346] width 642 height 85
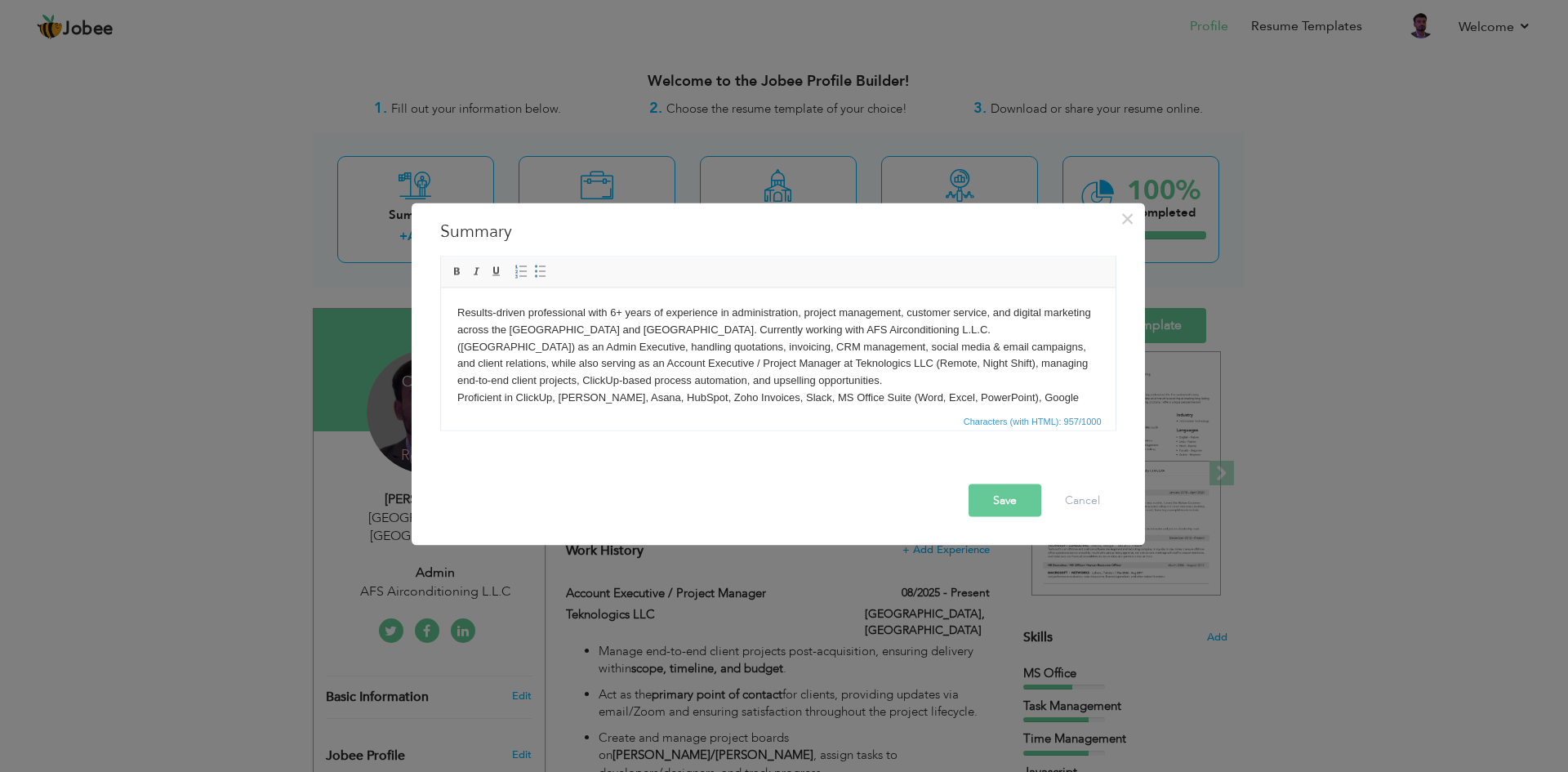
click at [1005, 493] on button "Save" at bounding box center [1004, 499] width 72 height 32
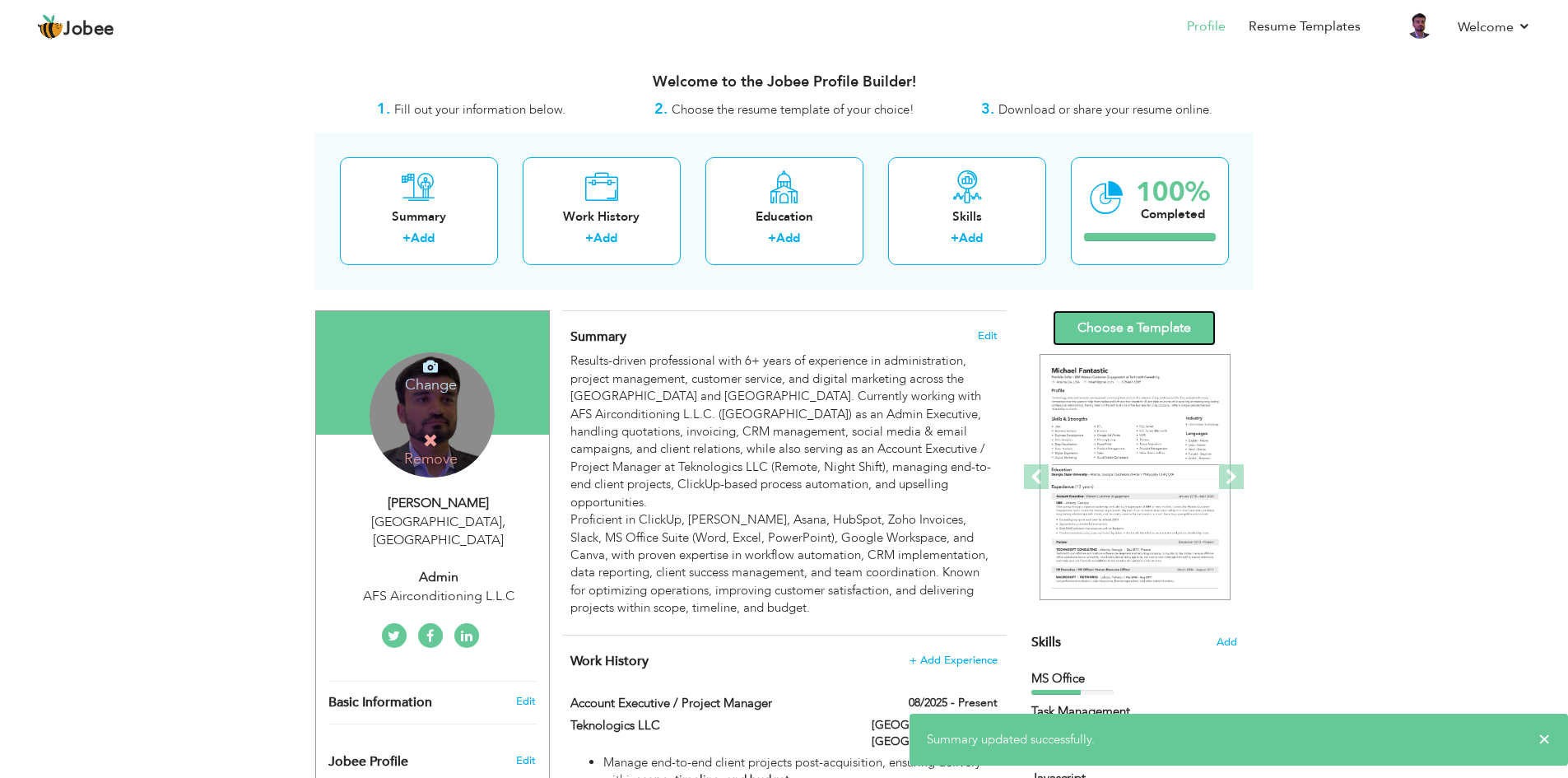
click at [1123, 338] on link "Choose a Template" at bounding box center [1134, 328] width 163 height 35
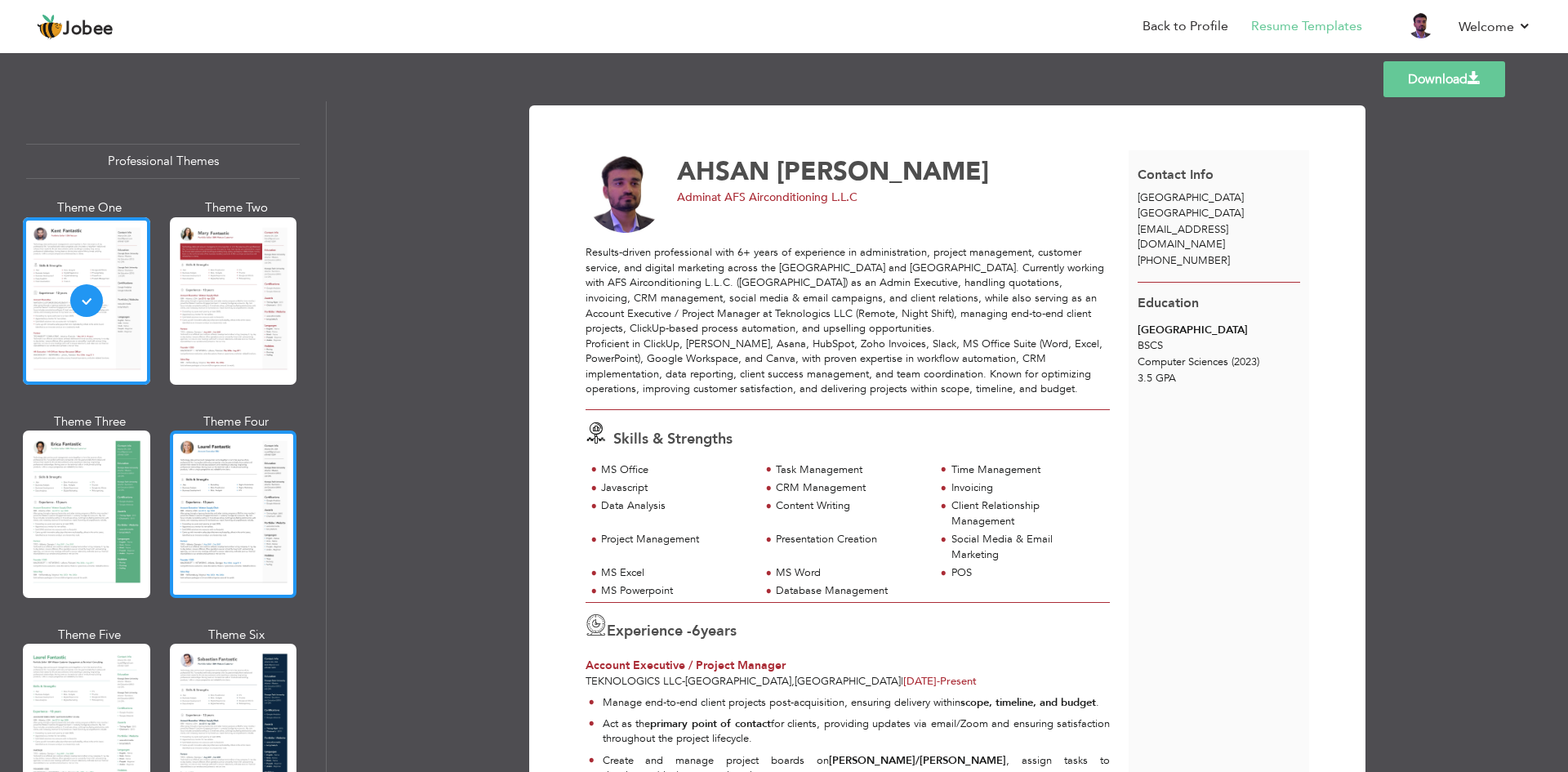
click at [186, 496] on div at bounding box center [233, 514] width 127 height 167
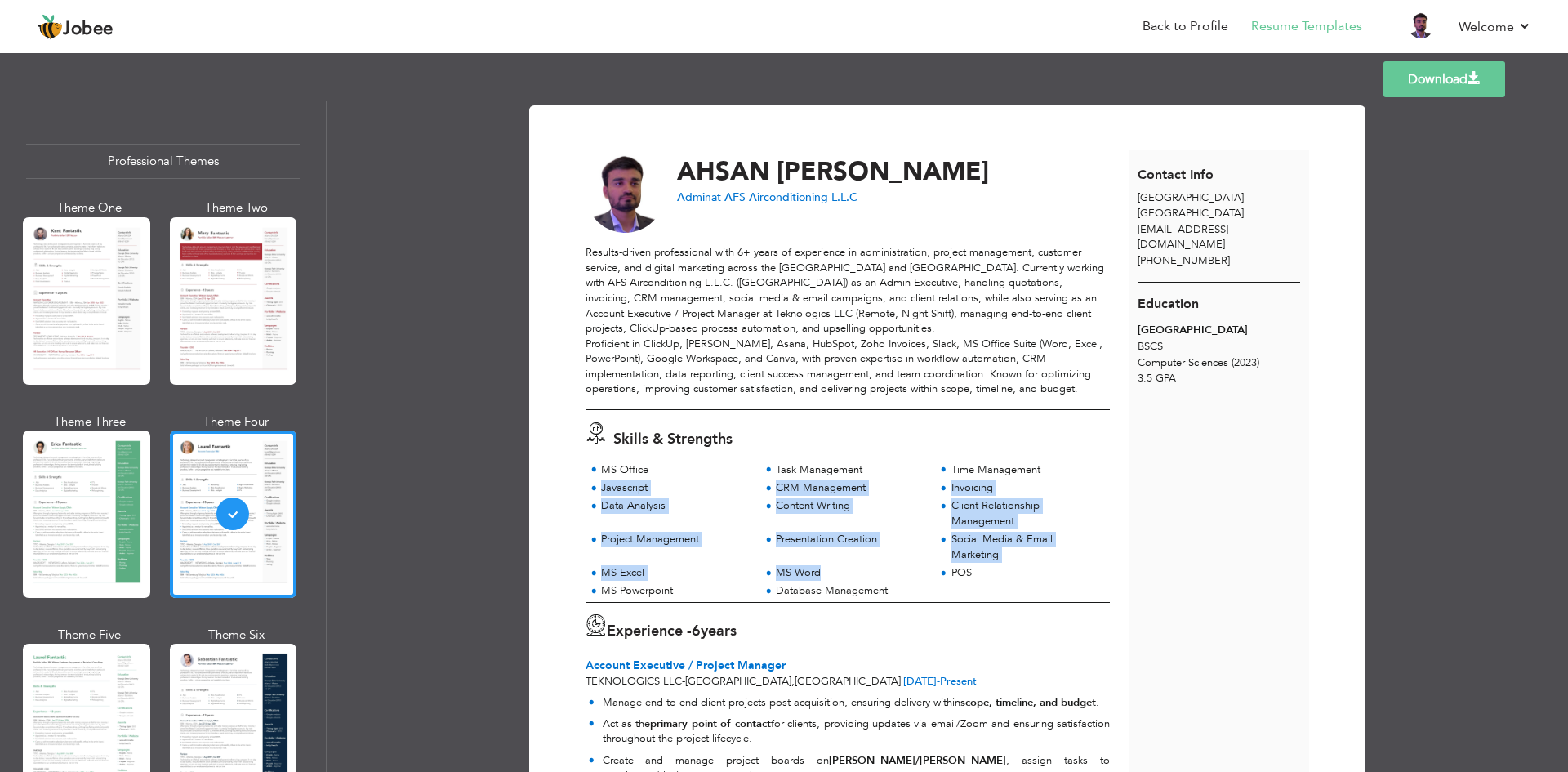
drag, startPoint x: 580, startPoint y: 466, endPoint x: 849, endPoint y: 576, distance: 290.6
click at [849, 576] on div "MS Office Task Management Time Management Javascript Invoicing" at bounding box center [848, 532] width 543 height 140
click at [611, 492] on div "Javascript" at bounding box center [675, 488] width 149 height 16
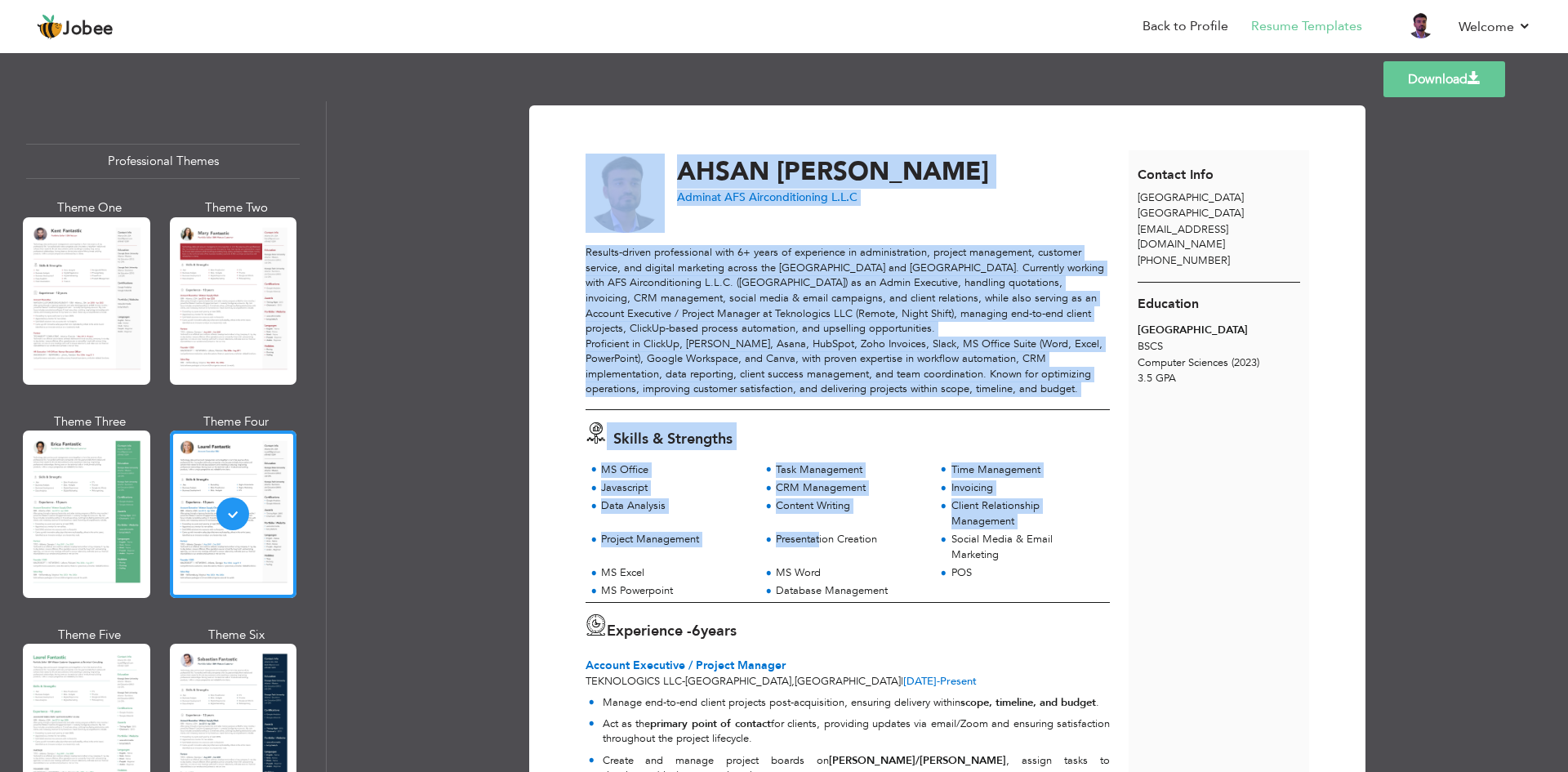
drag, startPoint x: 567, startPoint y: 420, endPoint x: 817, endPoint y: 540, distance: 277.3
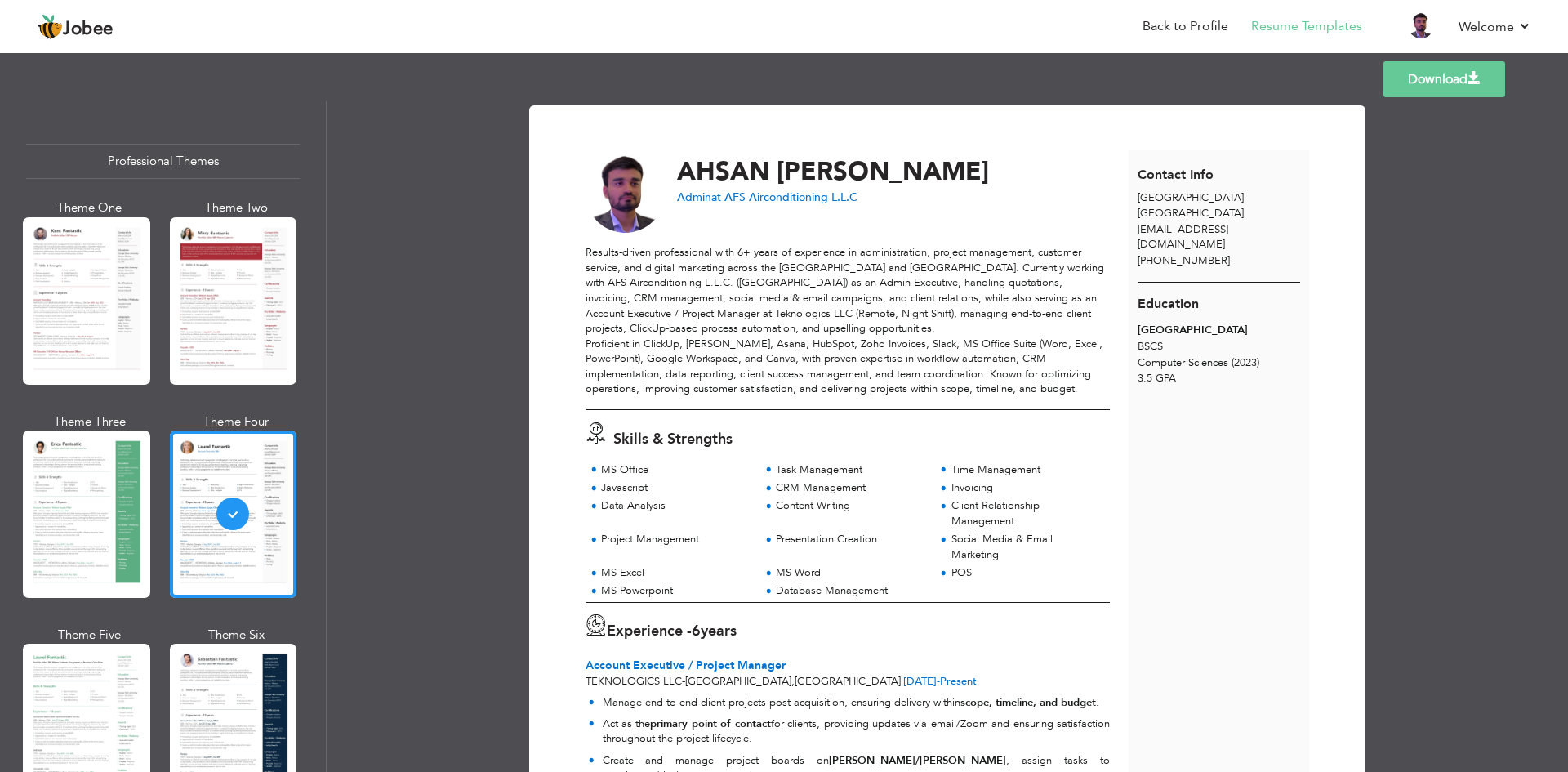
drag, startPoint x: 779, startPoint y: 566, endPoint x: 760, endPoint y: 563, distance: 19.2
click at [778, 567] on div "MS Word" at bounding box center [849, 573] width 149 height 16
click at [590, 472] on span at bounding box center [593, 471] width 15 height 17
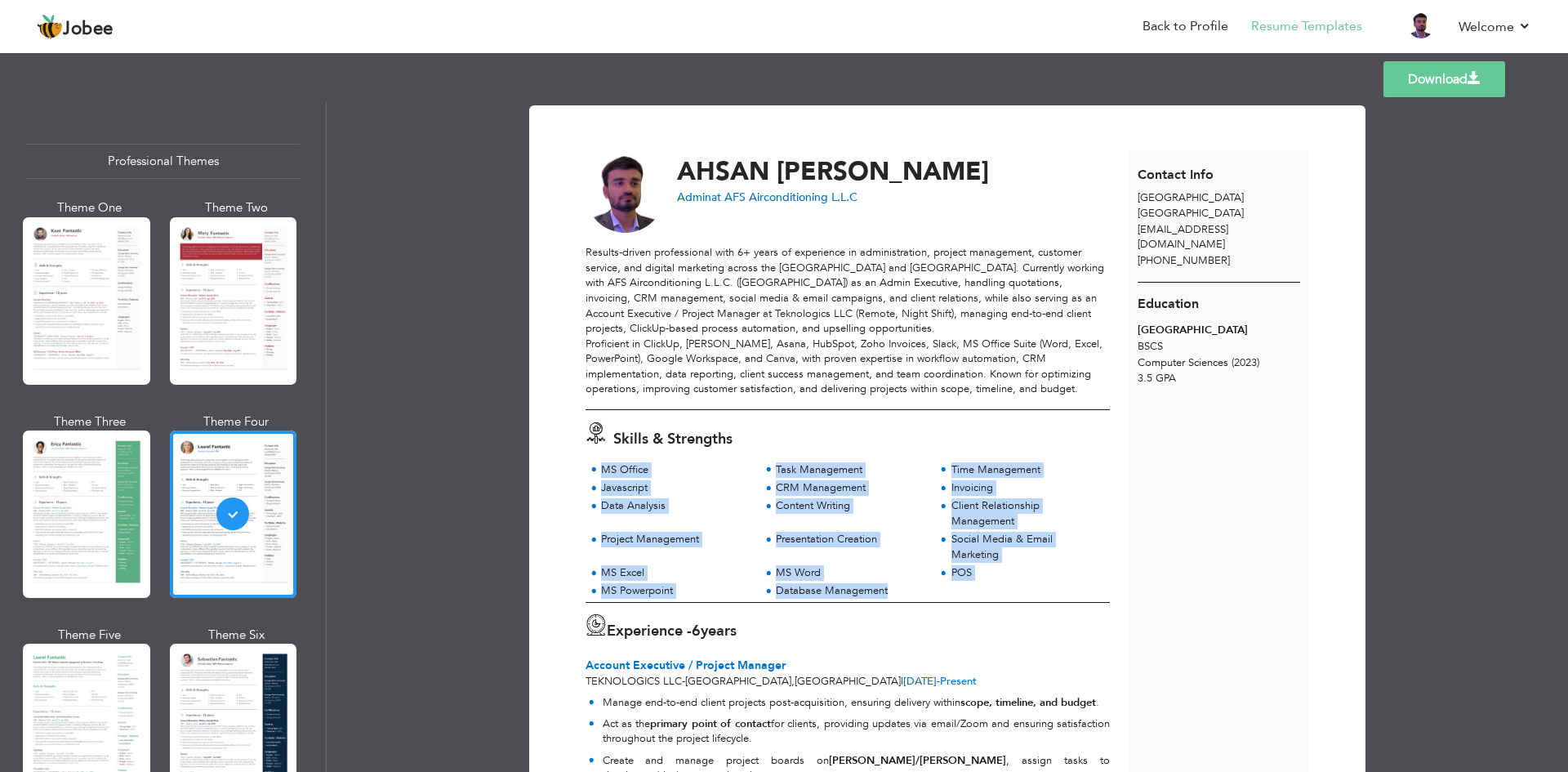
drag, startPoint x: 588, startPoint y: 471, endPoint x: 902, endPoint y: 590, distance: 335.8
click at [902, 590] on div "MS Office Task Management Time Management Javascript POS" at bounding box center [847, 532] width 524 height 140
copy div "MS Office Task Management Time Management Javascript CRM Management Invoicing D…"
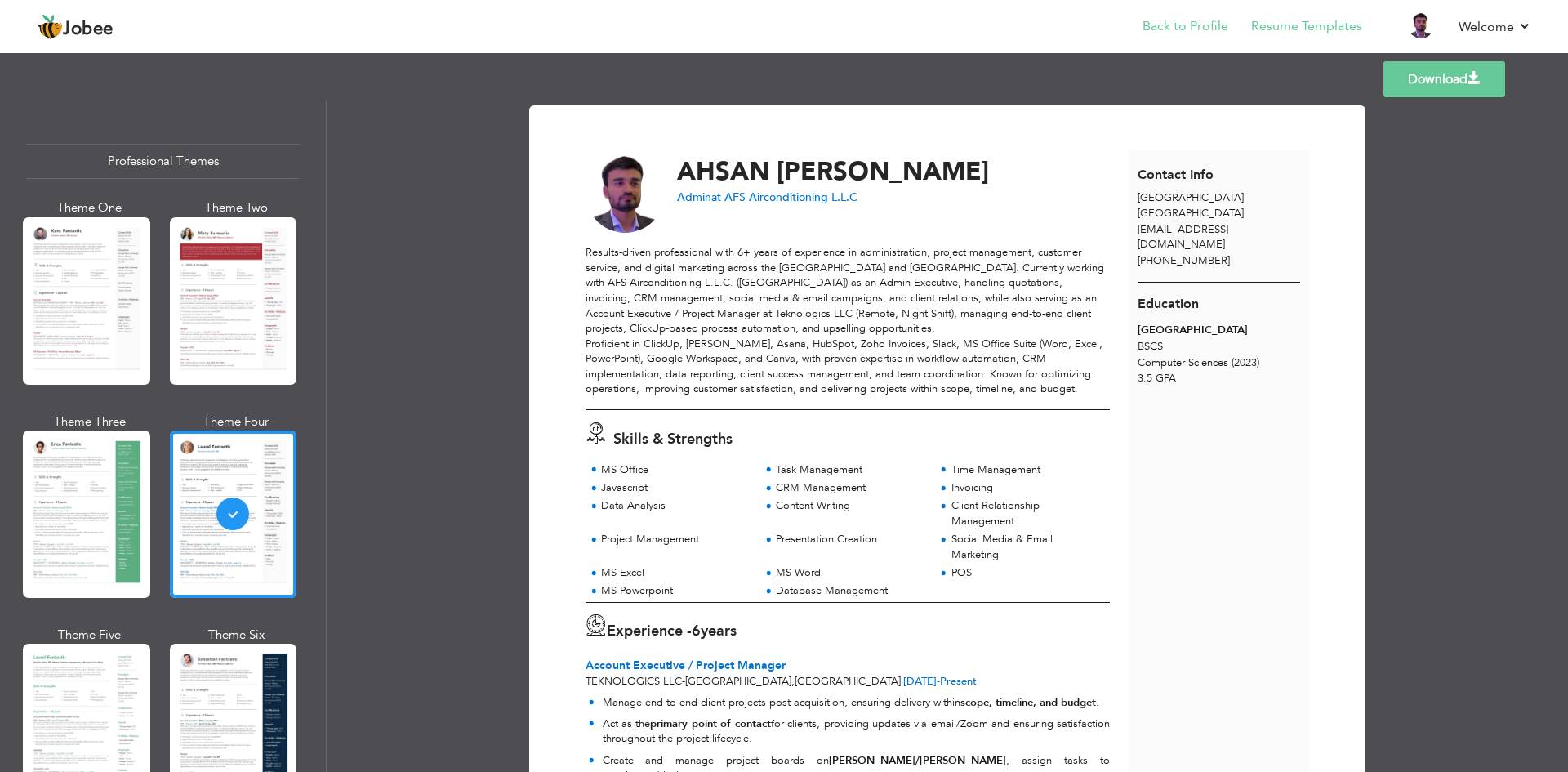
click at [1193, 14] on li "Back to Profile" at bounding box center [1173, 27] width 108 height 44
click at [1186, 27] on link "Back to Profile" at bounding box center [1185, 27] width 86 height 19
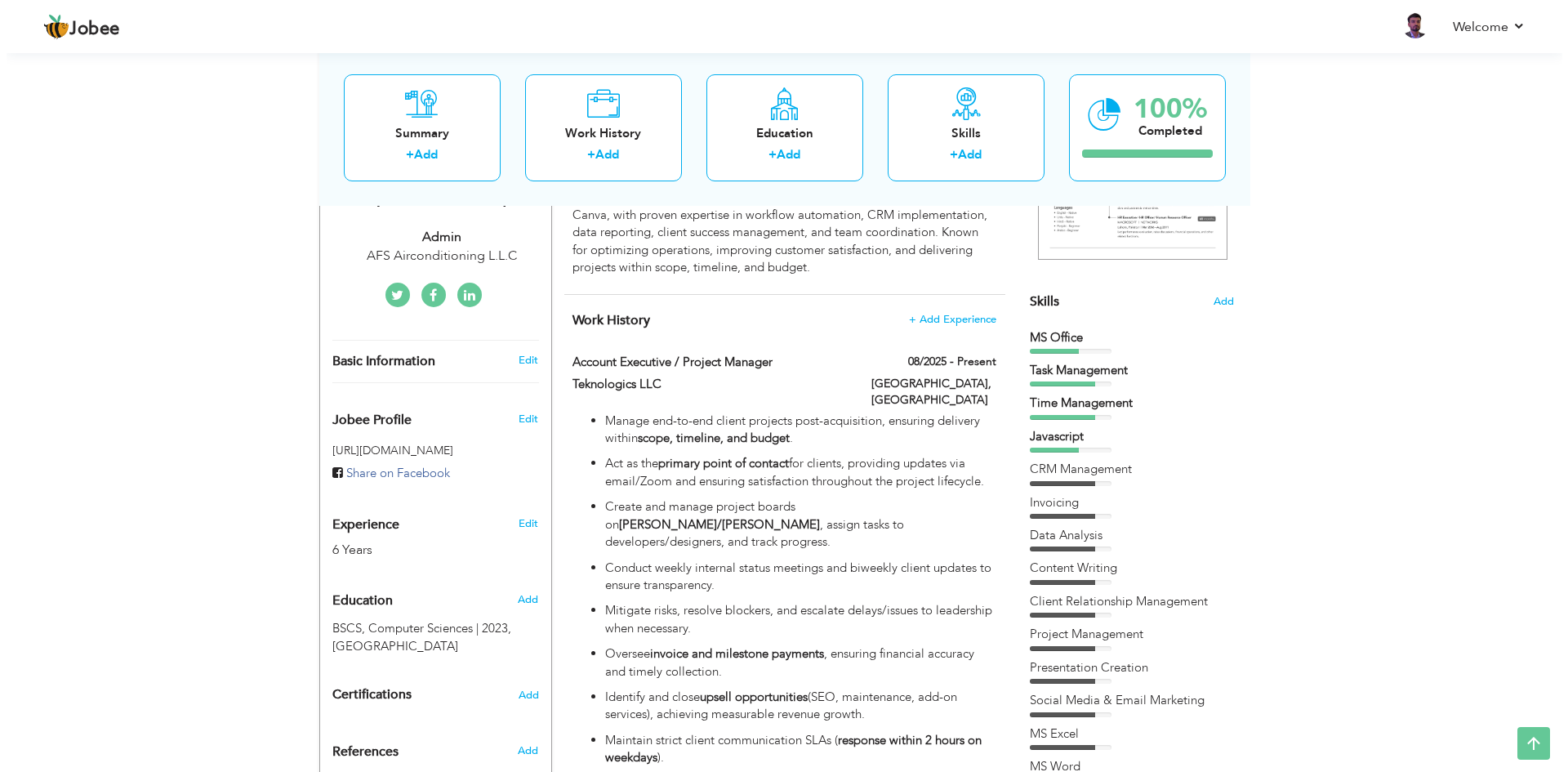
scroll to position [326, 0]
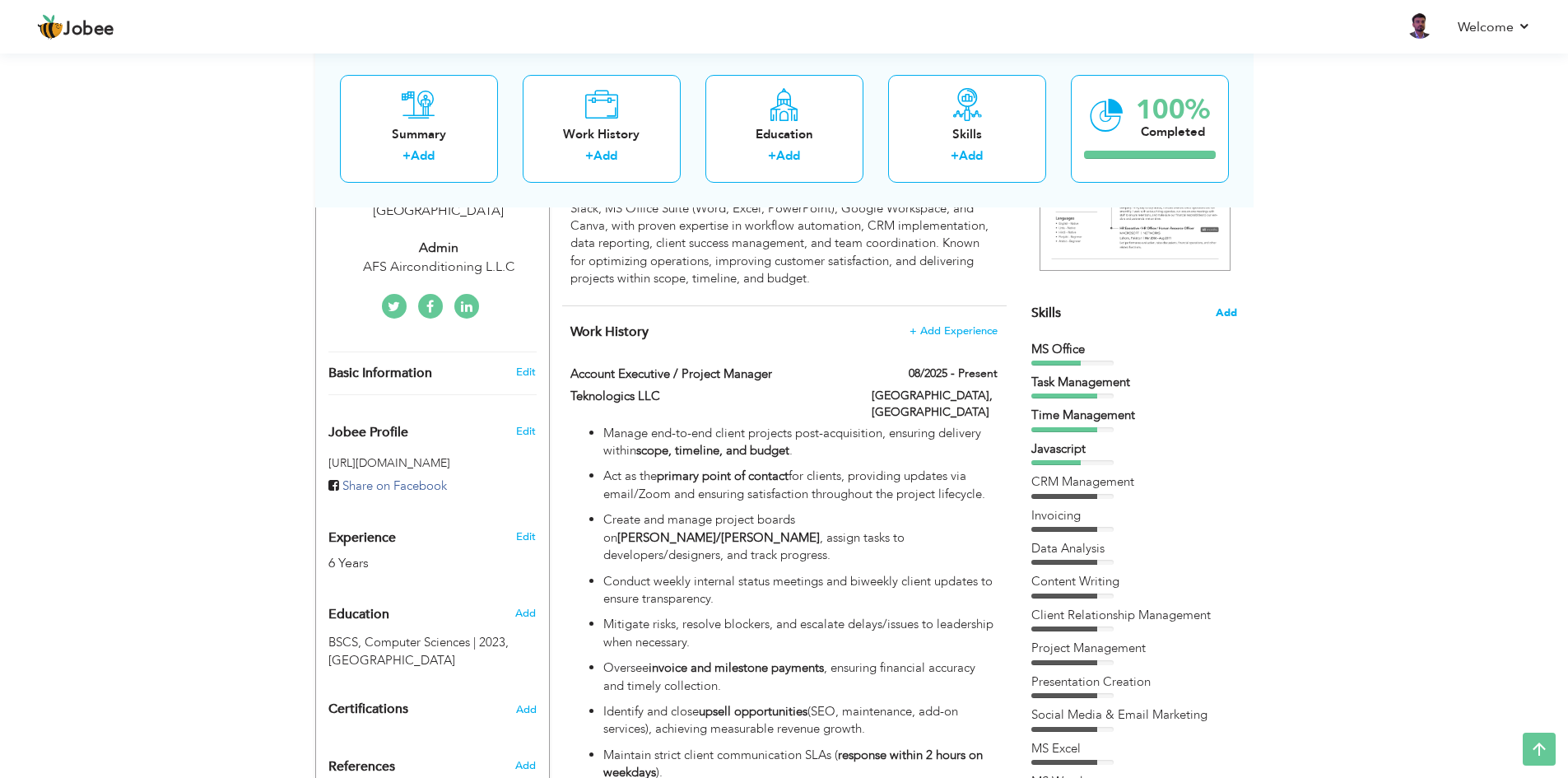
click at [1228, 305] on span "Add" at bounding box center [1226, 313] width 21 height 16
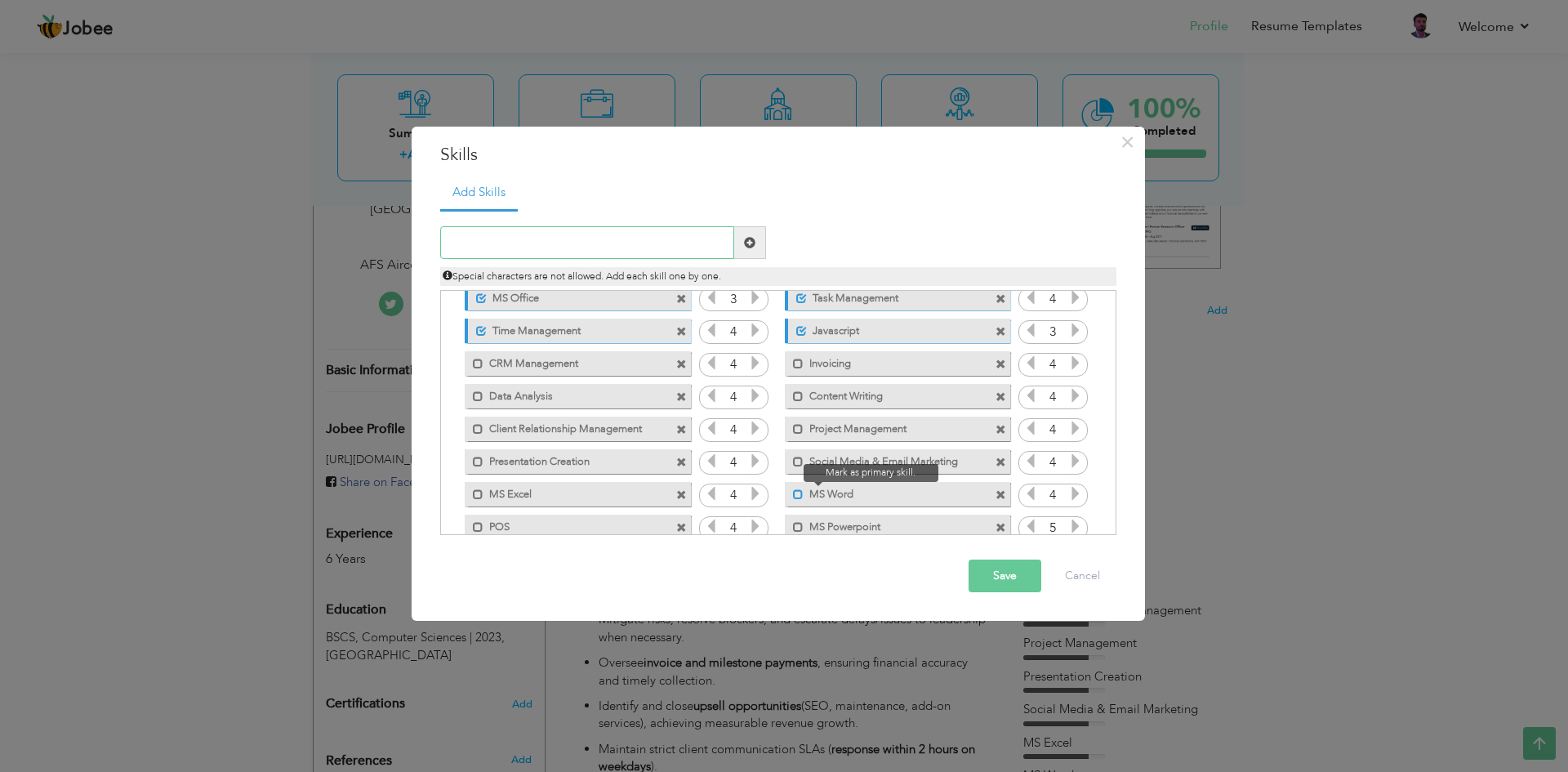
scroll to position [102, 0]
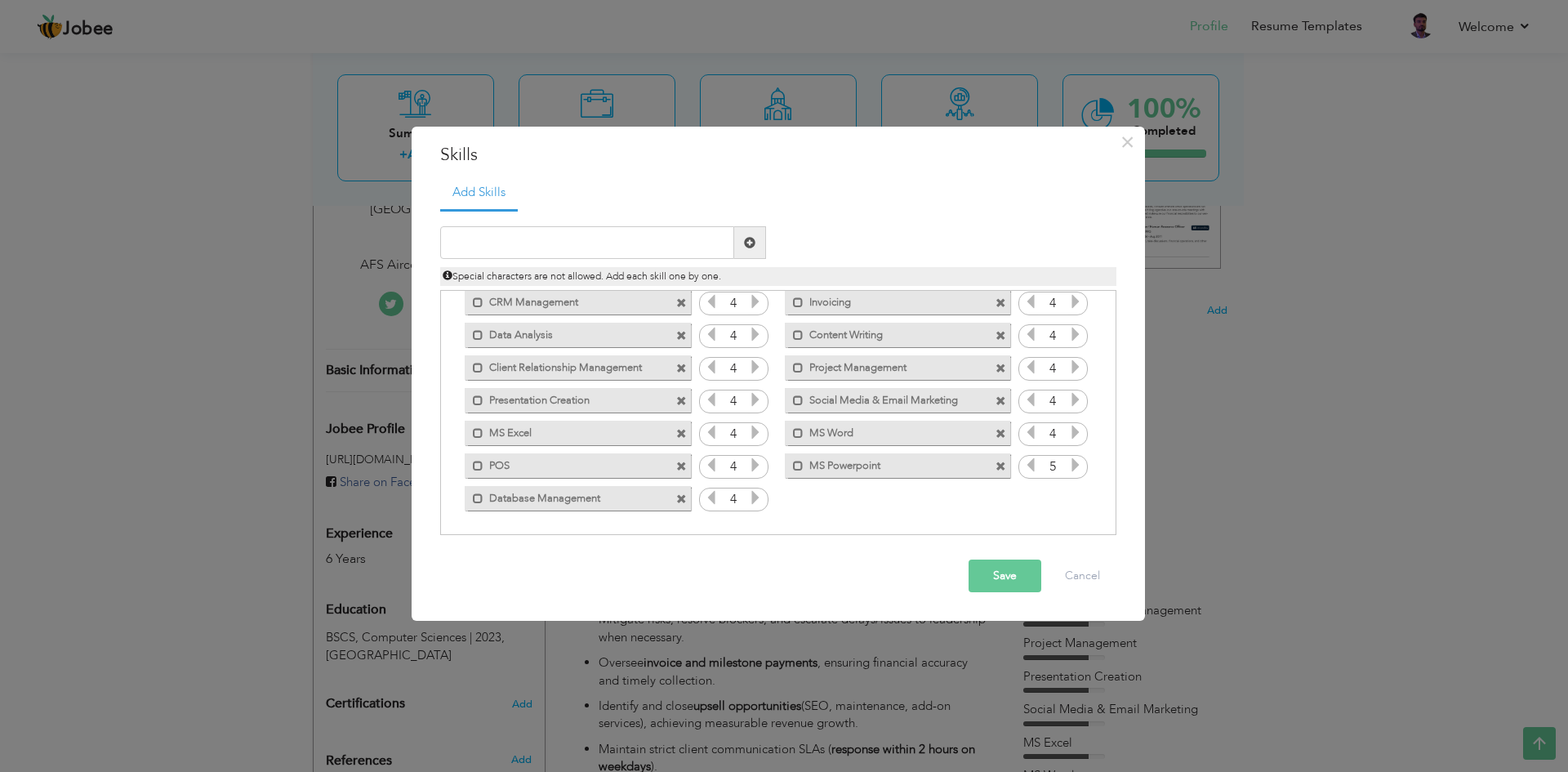
click at [484, 501] on label "Database Management" at bounding box center [565, 496] width 165 height 21
click at [483, 506] on div "Unmark as primary skill. Database Management" at bounding box center [577, 497] width 226 height 24
click at [679, 331] on span at bounding box center [681, 336] width 11 height 11
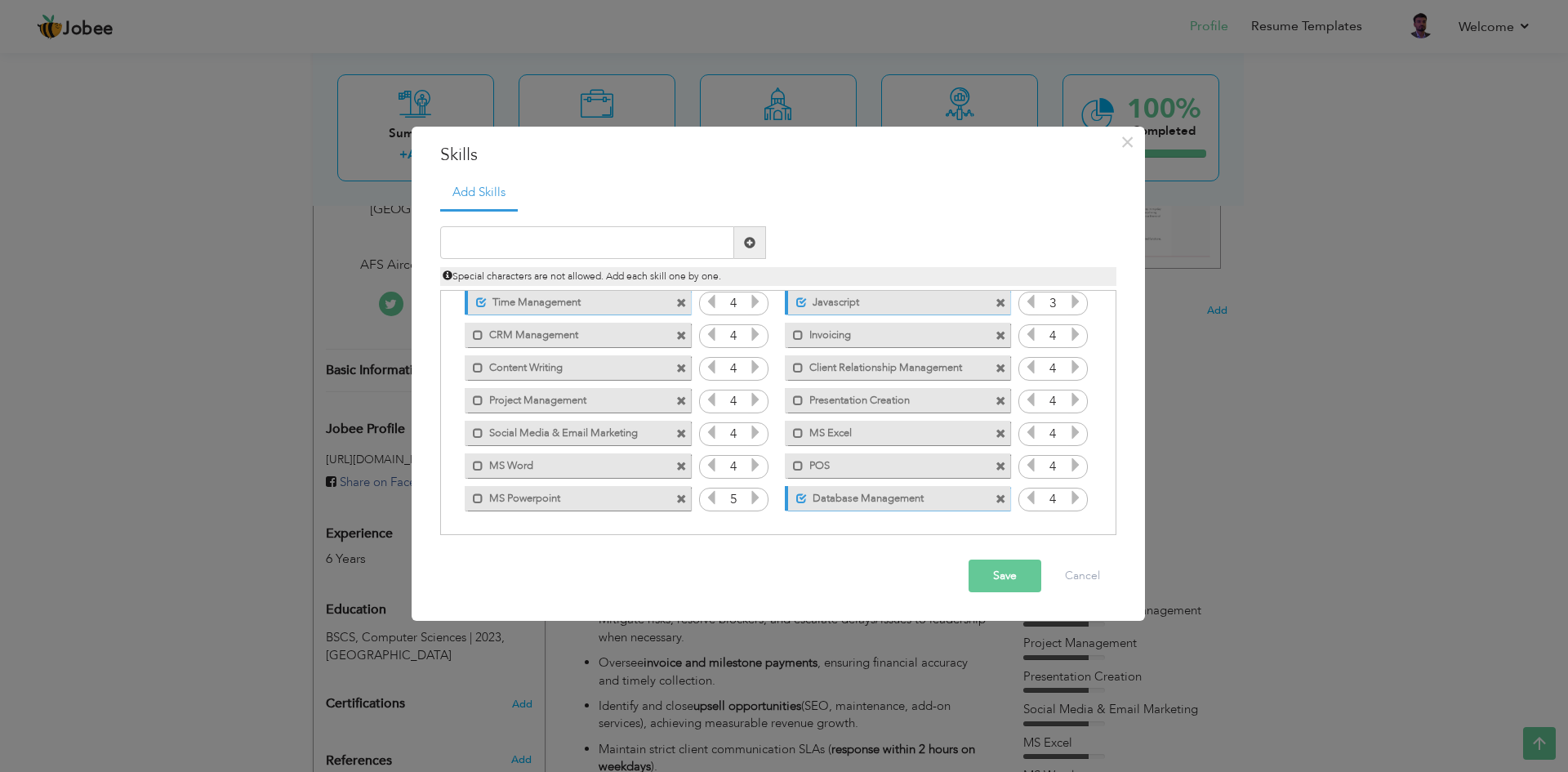
click at [680, 331] on span at bounding box center [681, 336] width 11 height 11
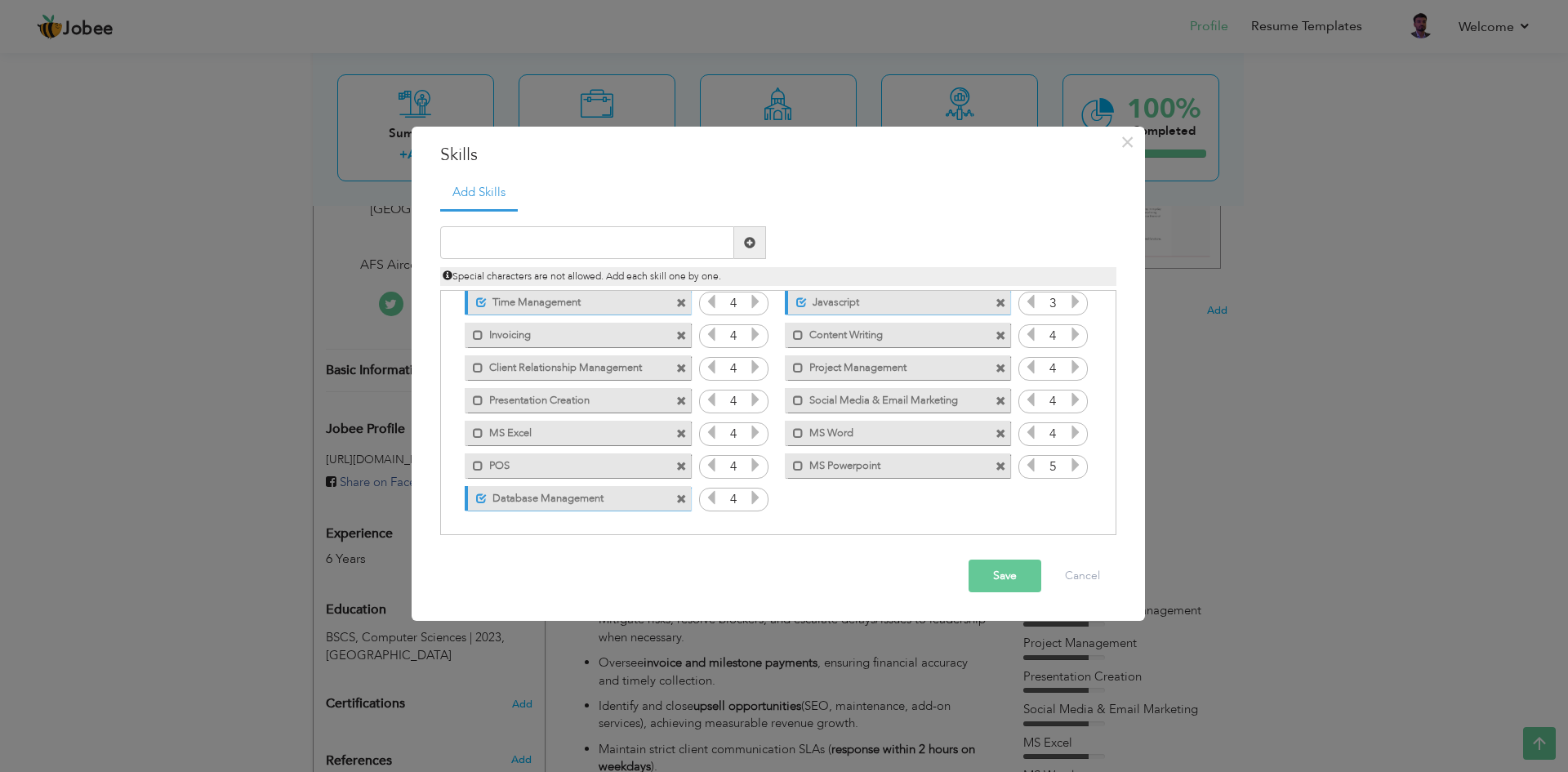
click at [680, 331] on span at bounding box center [681, 336] width 11 height 11
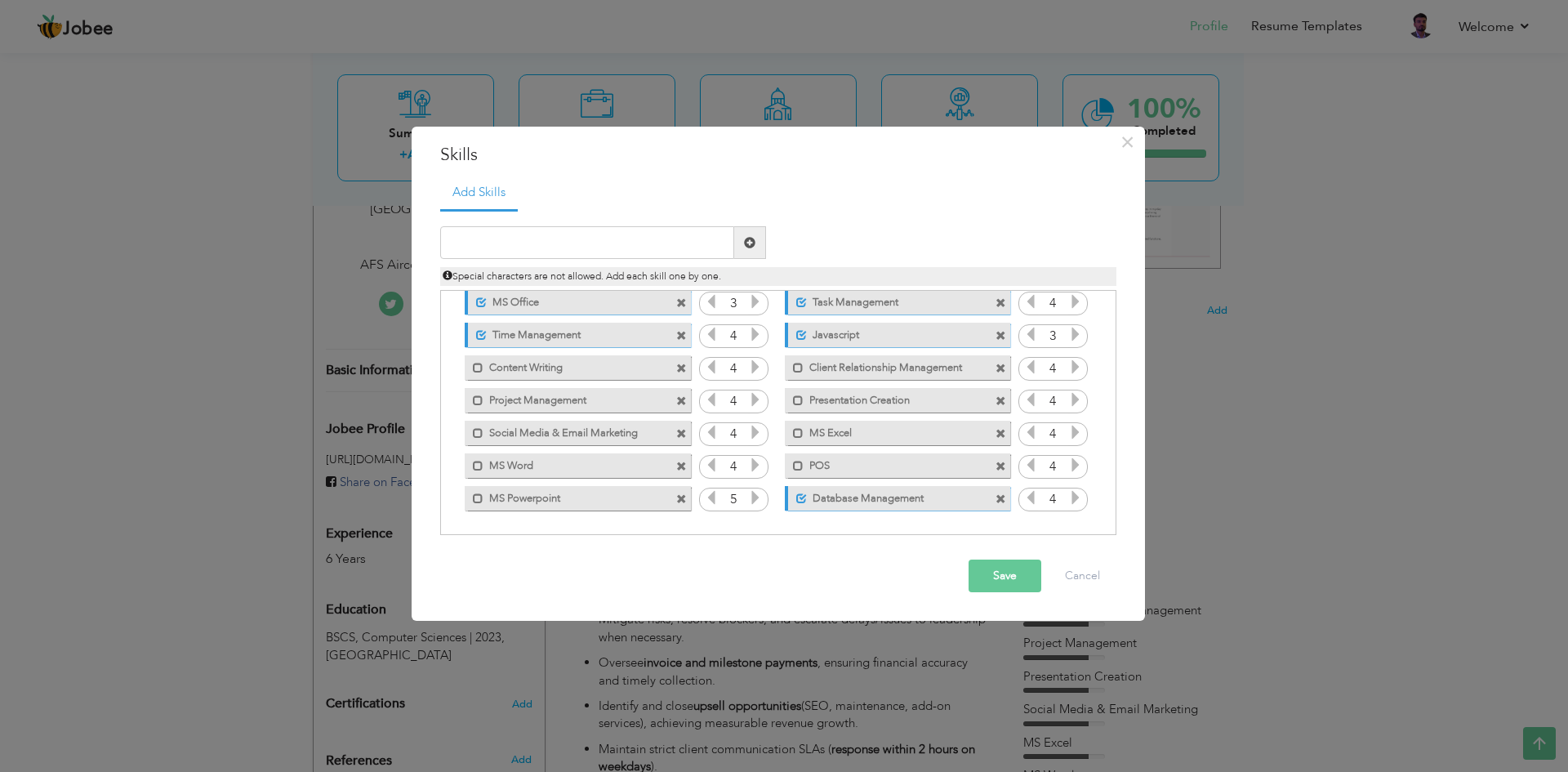
click at [680, 331] on span at bounding box center [681, 336] width 11 height 11
click at [995, 331] on span at bounding box center [1000, 336] width 11 height 11
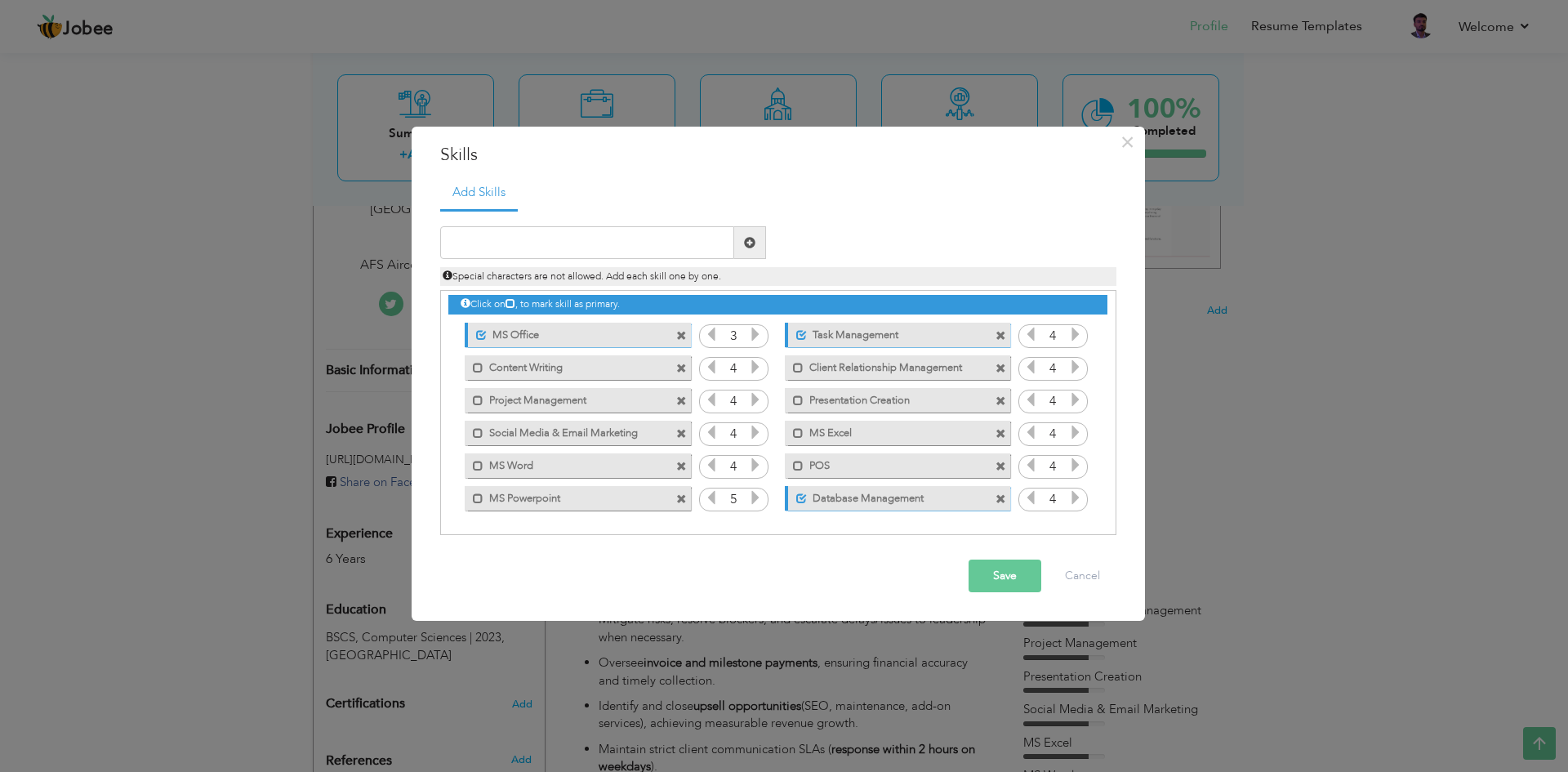
scroll to position [4, 0]
click at [680, 331] on span at bounding box center [681, 336] width 11 height 11
click at [995, 331] on span at bounding box center [1000, 336] width 11 height 11
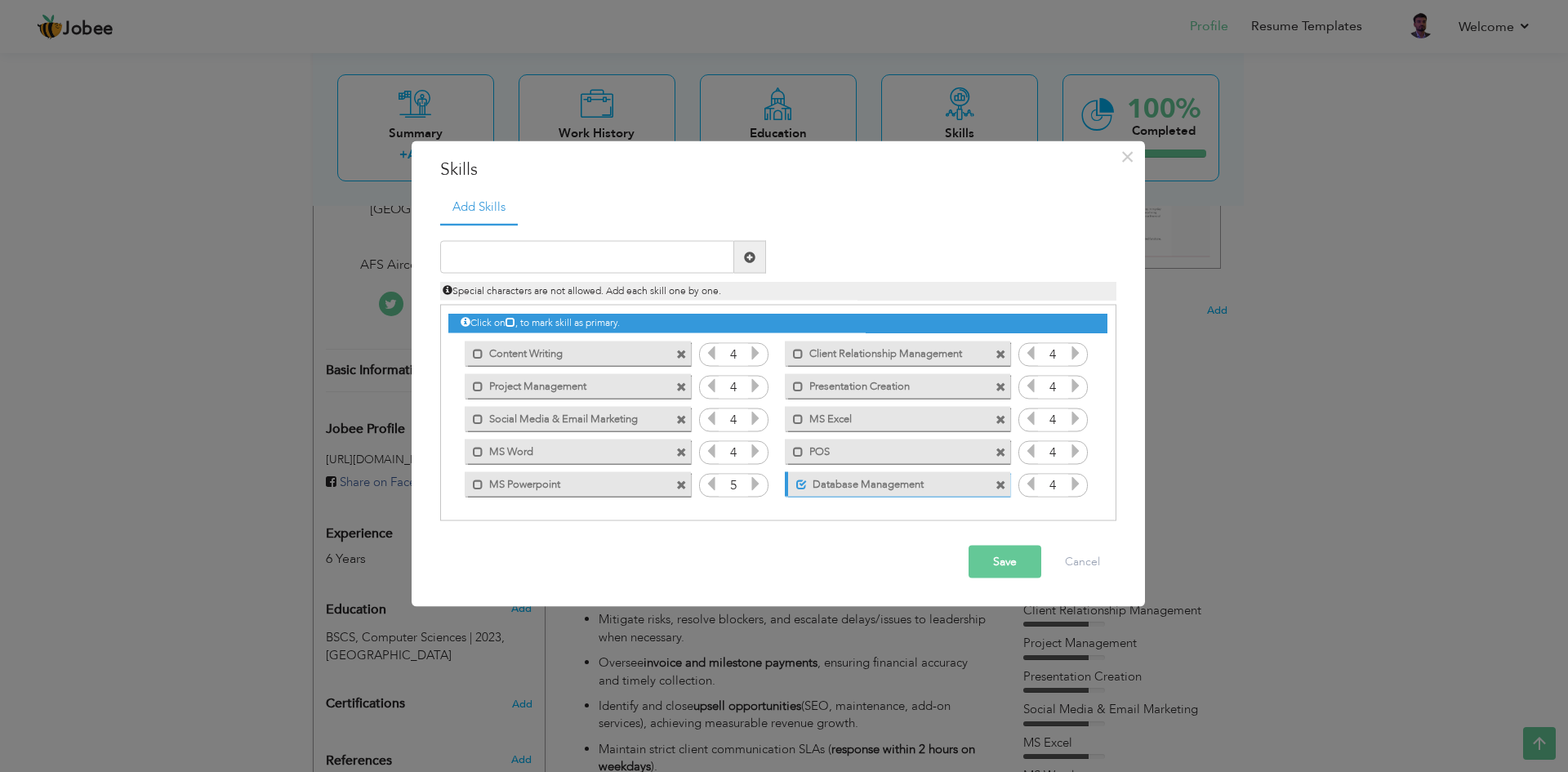
click at [680, 331] on div "Click on , to mark skill as primary." at bounding box center [777, 323] width 658 height 19
click at [682, 355] on span at bounding box center [681, 354] width 11 height 11
click at [995, 355] on span at bounding box center [1000, 354] width 11 height 11
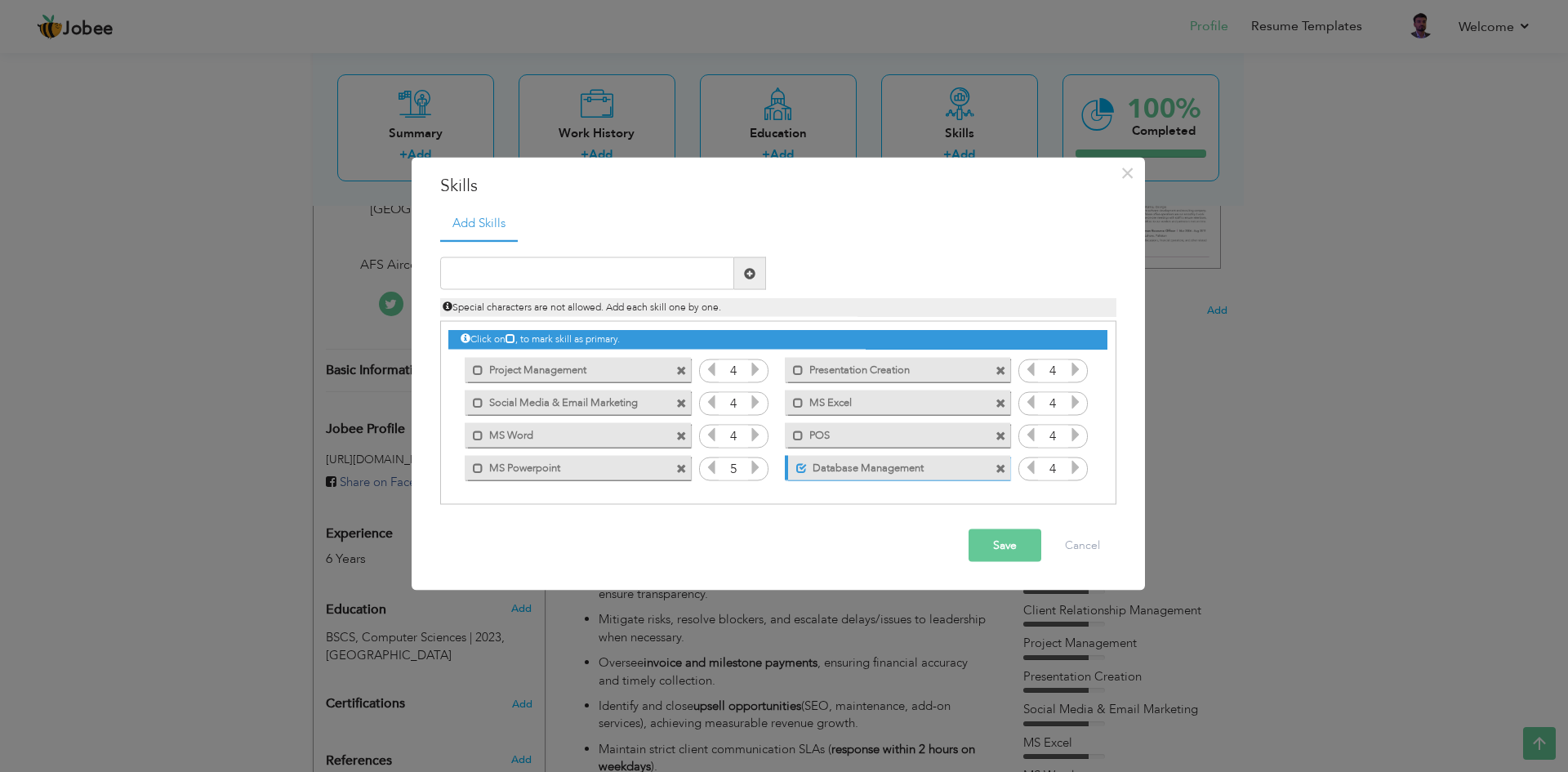
click at [682, 355] on div "Mark as primary skill. Project Management" at bounding box center [573, 369] width 250 height 32
click at [685, 371] on span at bounding box center [681, 370] width 11 height 11
click at [995, 371] on span at bounding box center [1000, 370] width 11 height 11
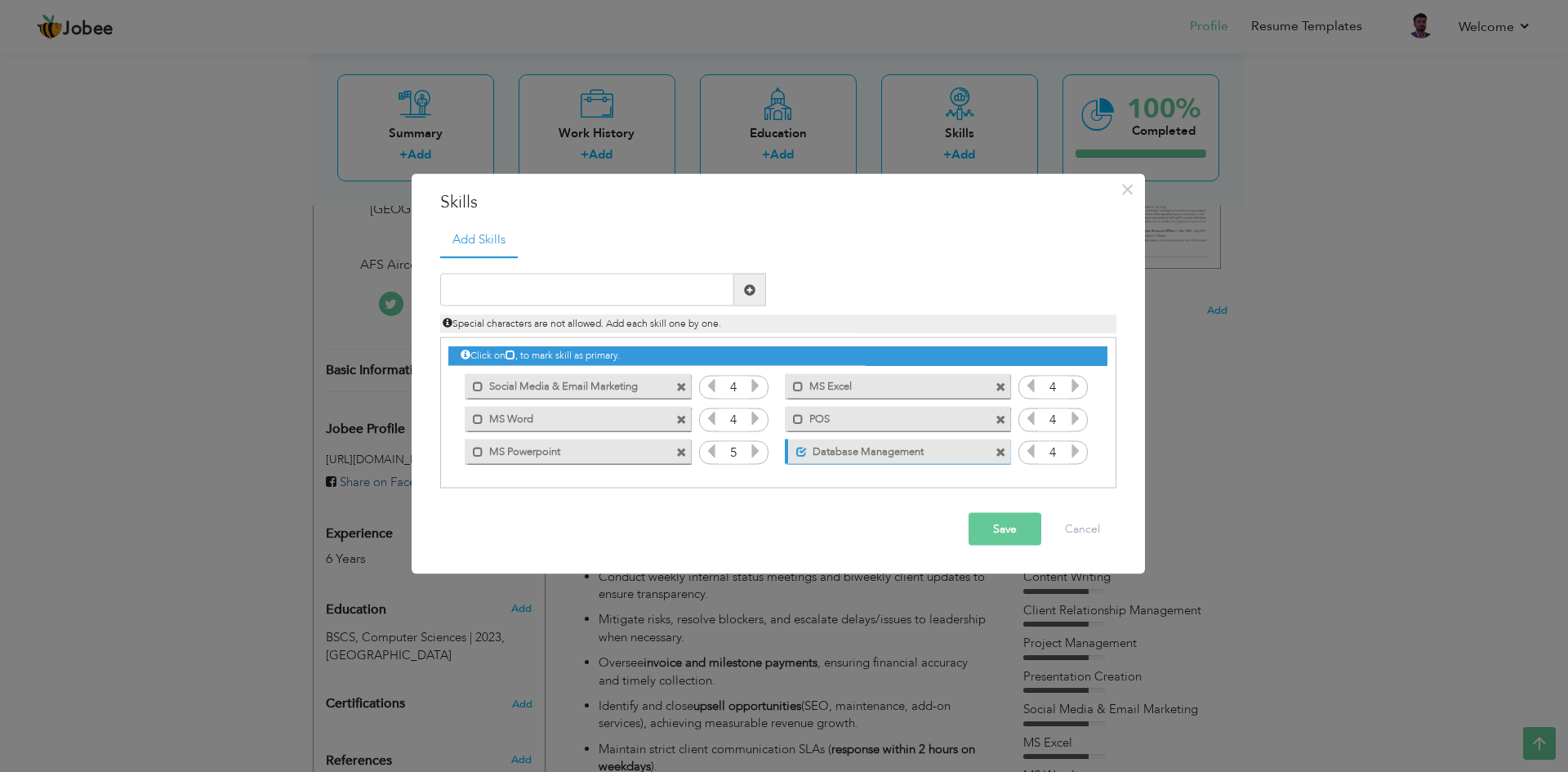
click at [685, 371] on div "Mark as primary skill. Social Media & Email Marketing" at bounding box center [573, 385] width 250 height 32
click at [684, 385] on span at bounding box center [681, 386] width 11 height 11
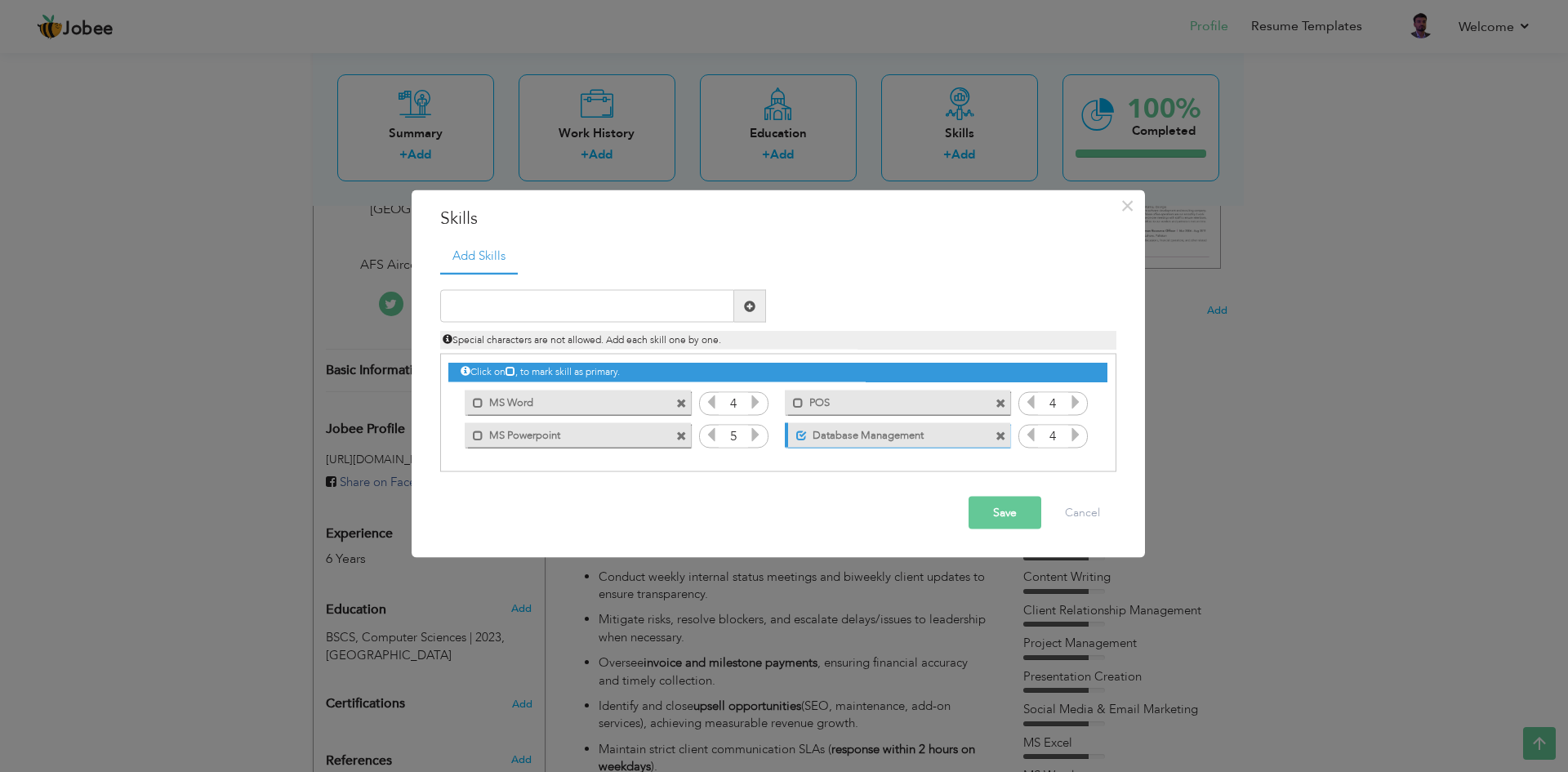
click at [684, 385] on div "Click on , to mark skill as primary. Unmark as primary skill. MS Office 3 4 4 3…" at bounding box center [777, 403] width 658 height 97
click at [687, 409] on div "Mark as primary skill. MS Word" at bounding box center [577, 401] width 226 height 24
click at [675, 401] on div "Mark as primary skill. MS Word" at bounding box center [577, 401] width 226 height 24
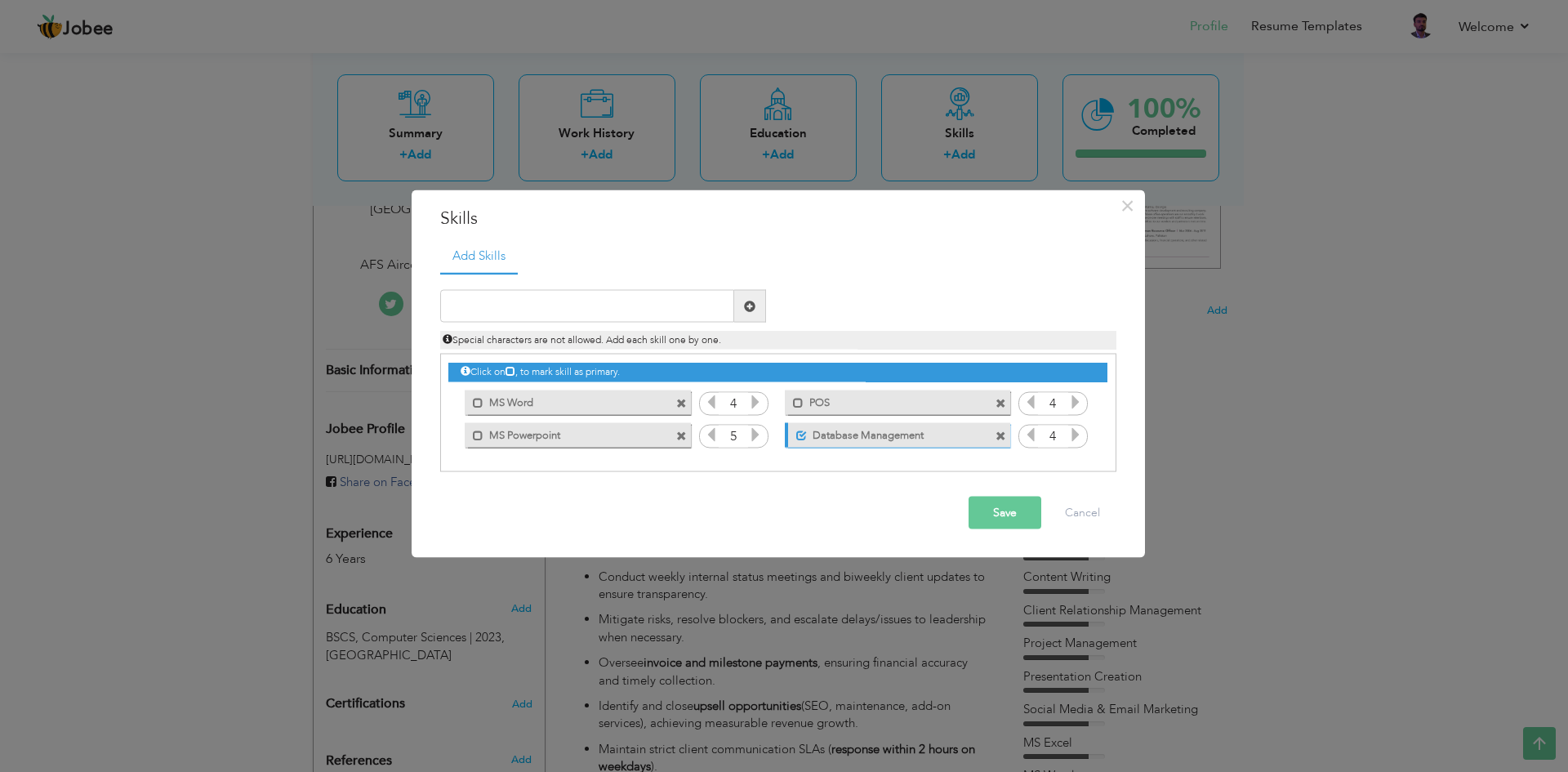
click at [675, 401] on div "Mark as primary skill. MS Word" at bounding box center [577, 401] width 226 height 24
click at [684, 403] on span at bounding box center [681, 403] width 11 height 11
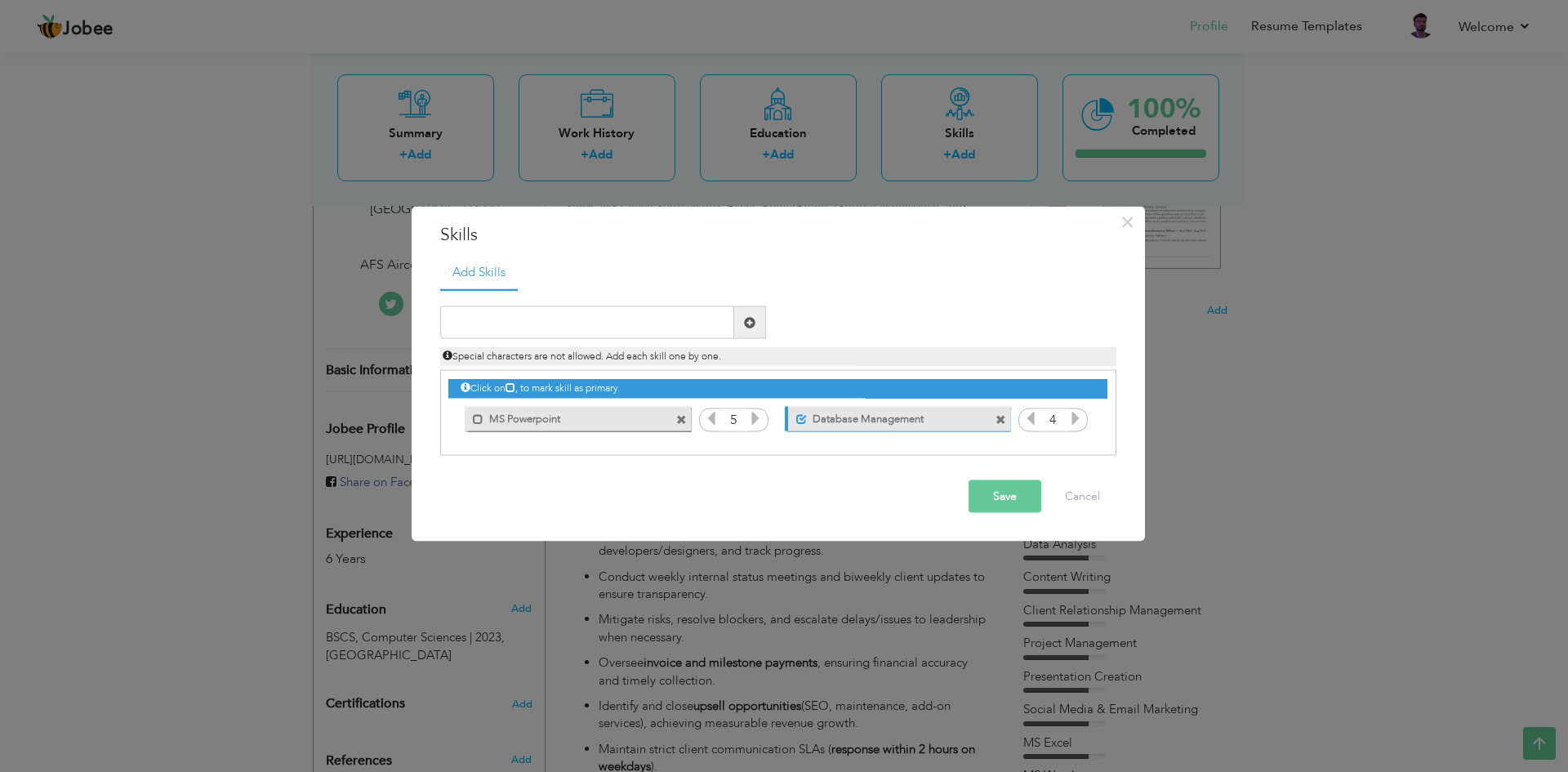
click at [684, 403] on div "Mark as primary skill. MS Powerpoint" at bounding box center [573, 417] width 250 height 32
click at [685, 417] on span at bounding box center [681, 419] width 11 height 11
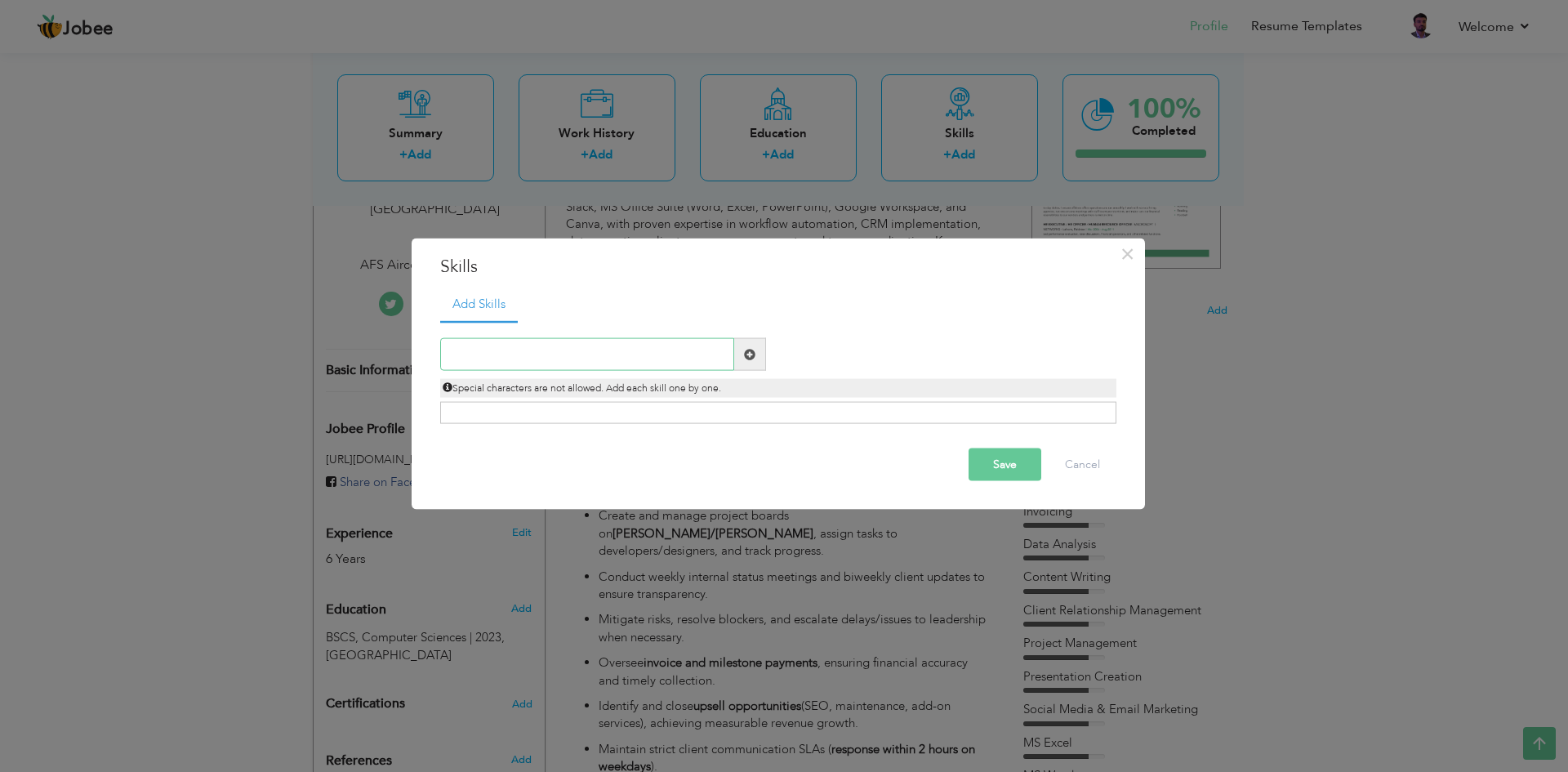
click at [508, 348] on input "text" at bounding box center [587, 354] width 294 height 32
paste input "Project Management"
type input "Project Management"
click at [747, 354] on span at bounding box center [749, 354] width 12 height 12
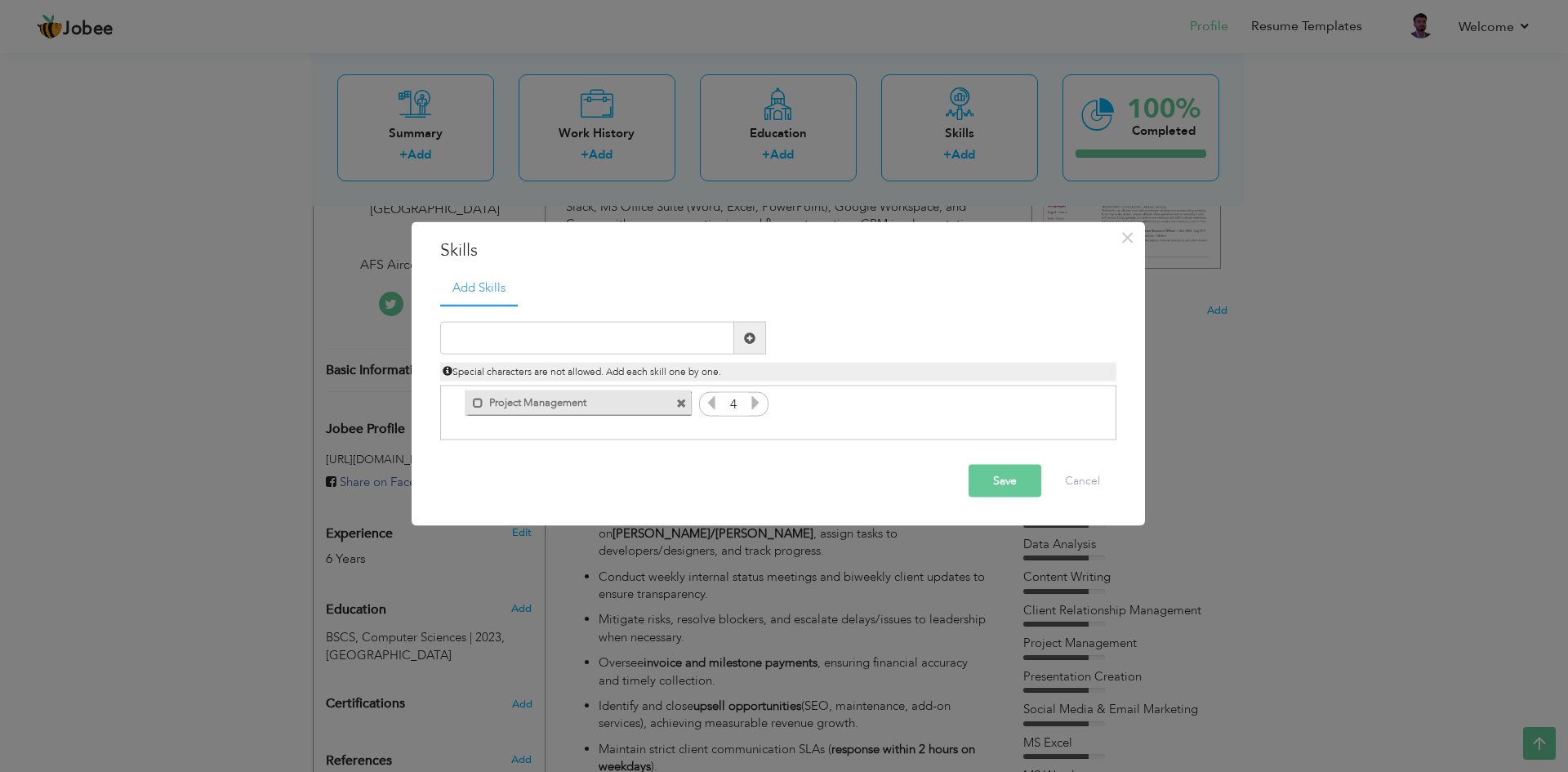
click at [683, 403] on span at bounding box center [681, 403] width 11 height 11
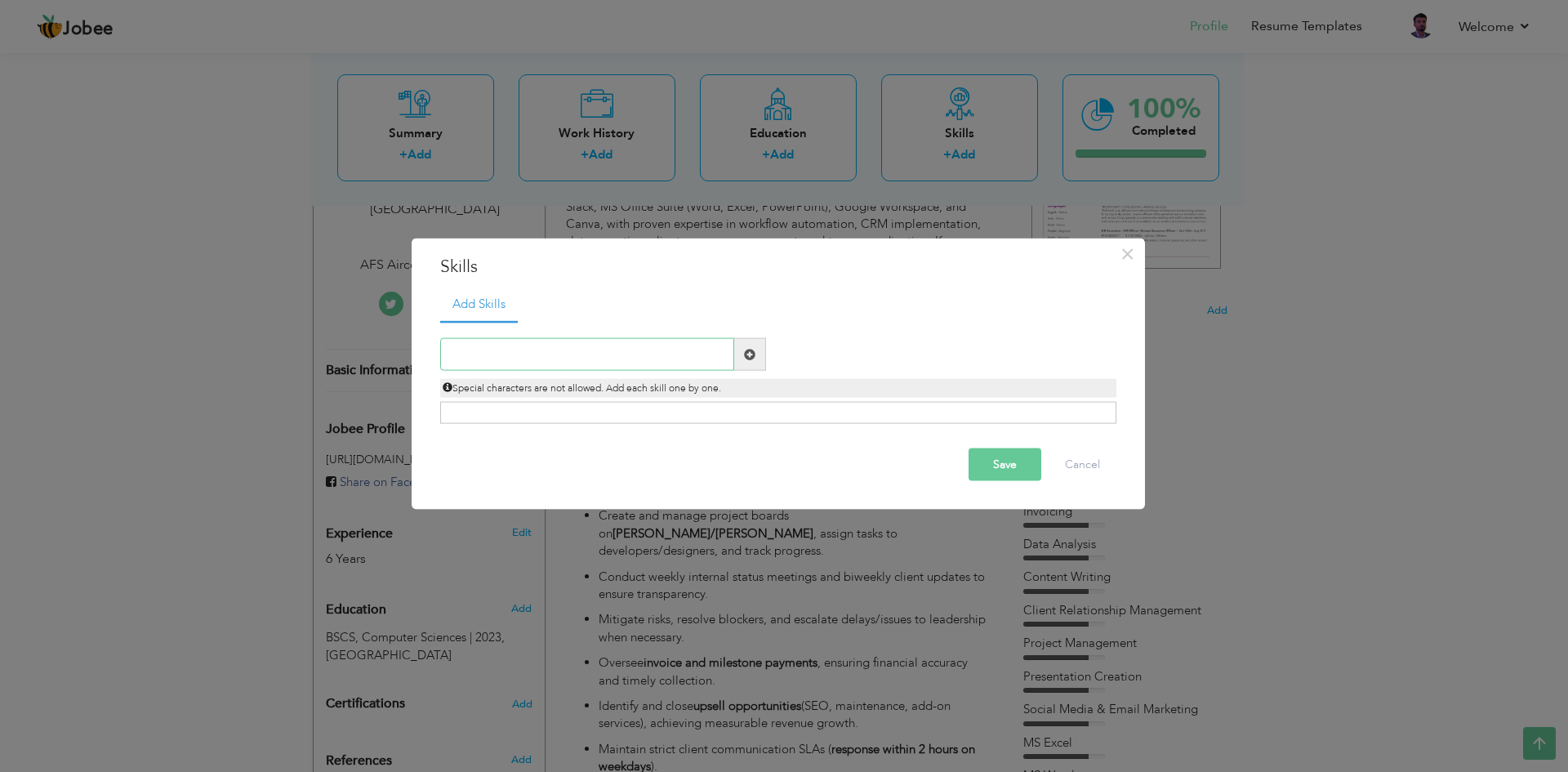
click at [625, 346] on input "text" at bounding box center [587, 354] width 294 height 32
paste input "Project Managemen"
type input "Project Managemen"
click at [752, 359] on span at bounding box center [749, 354] width 12 height 12
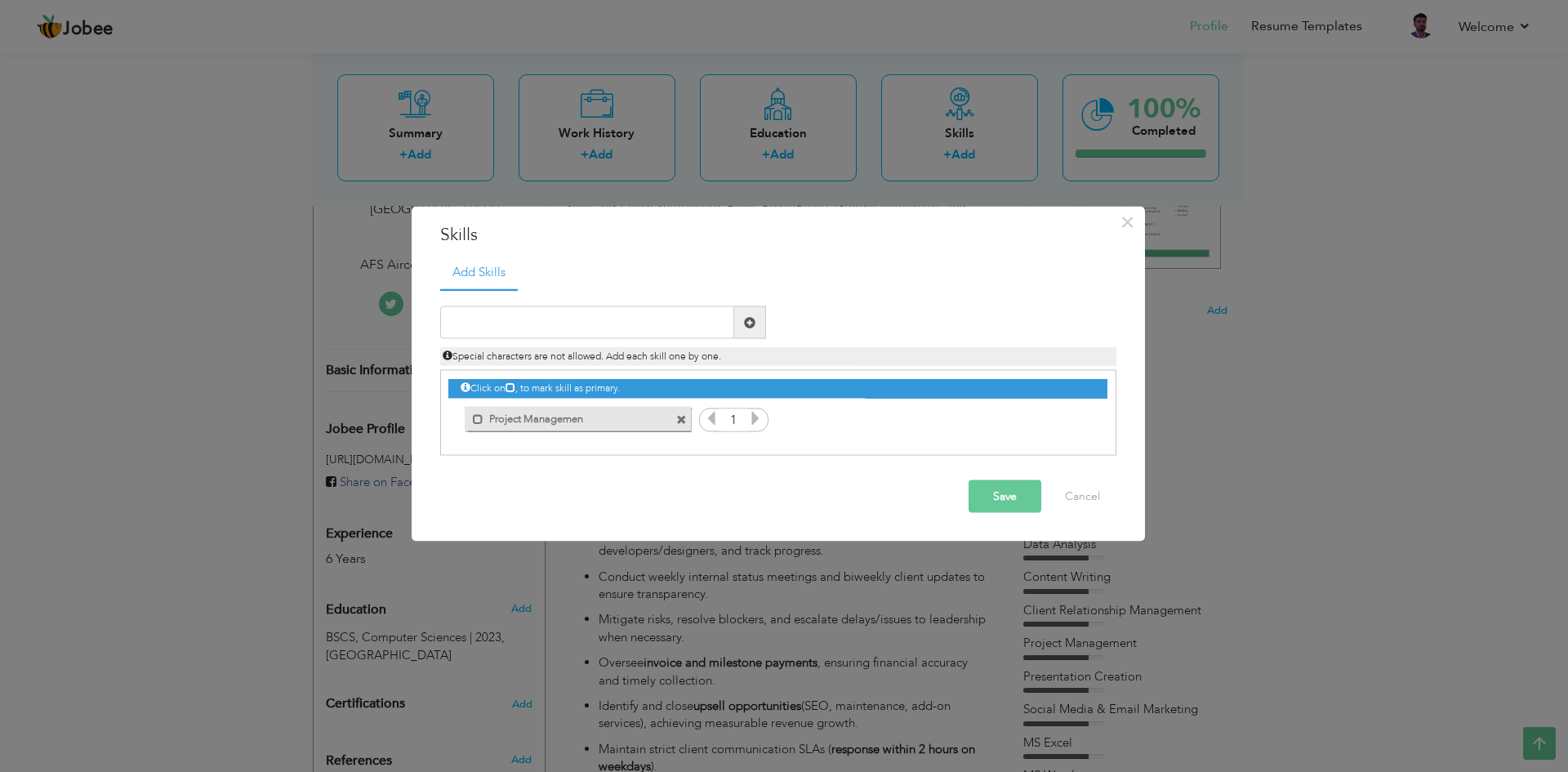
click at [734, 417] on input "1" at bounding box center [734, 419] width 30 height 22
click at [831, 419] on div "Click on , to mark skill as primary. Unmark as primary skill. MS Office 3 4 4 3…" at bounding box center [777, 402] width 658 height 63
click at [748, 421] on icon at bounding box center [755, 418] width 15 height 15
click at [750, 420] on icon at bounding box center [755, 418] width 15 height 15
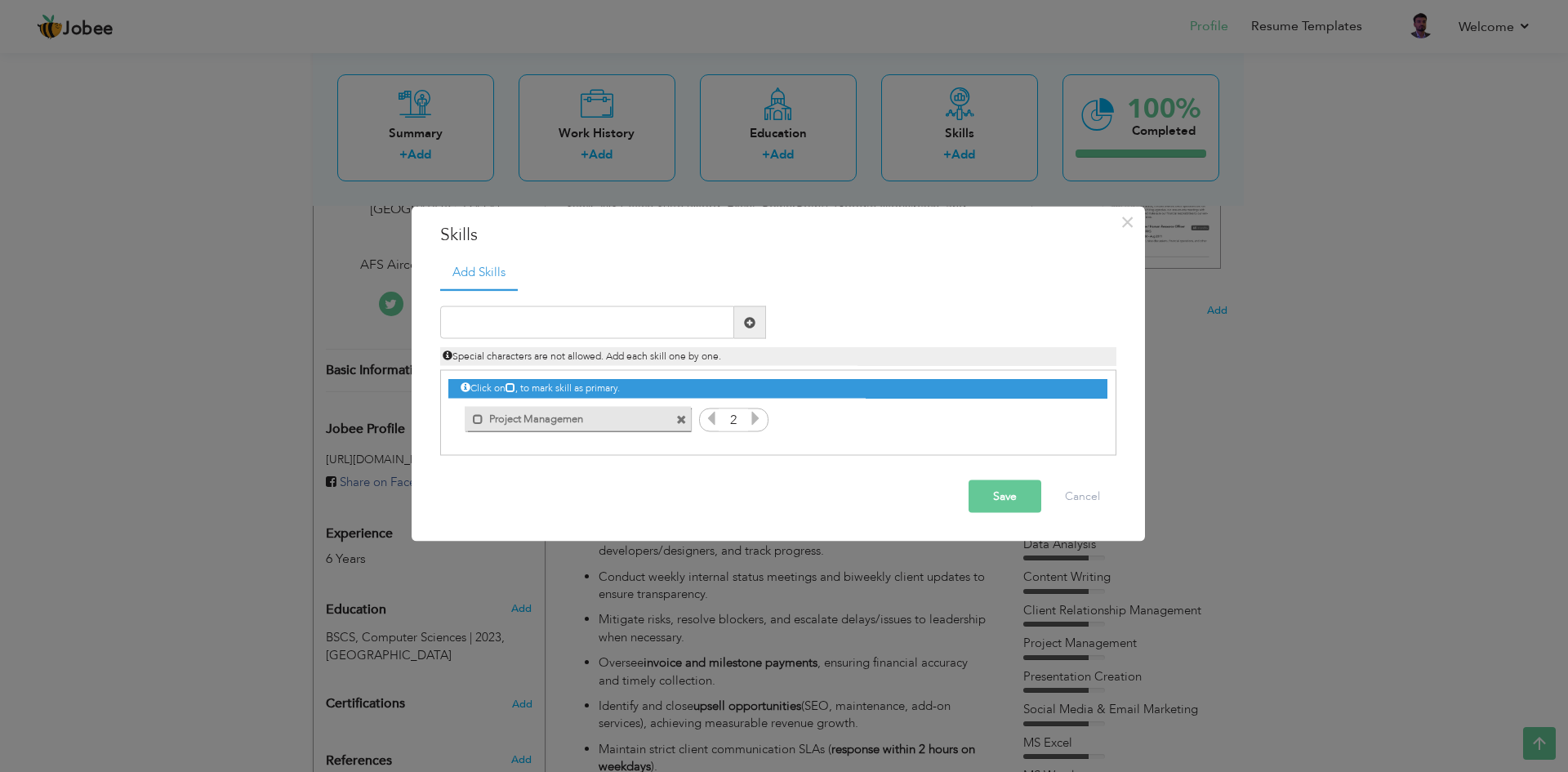
click at [750, 420] on icon at bounding box center [755, 418] width 15 height 15
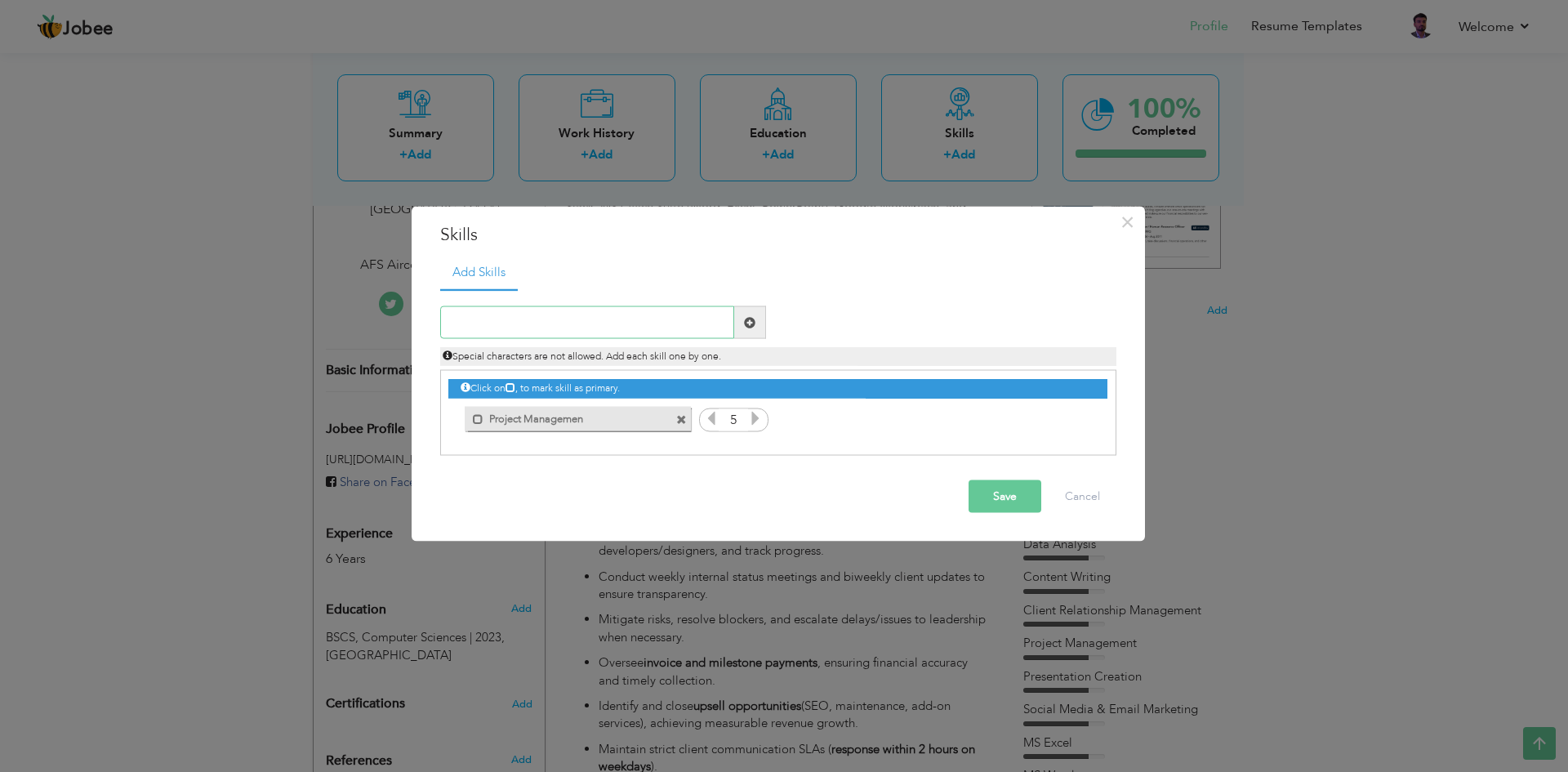
click at [650, 315] on input "text" at bounding box center [587, 322] width 294 height 32
paste input "ClickUp, Trello, Asana"
click at [508, 321] on input "ClickUp, Trello, Asana" at bounding box center [587, 322] width 294 height 32
type input "ClickUp, Asana"
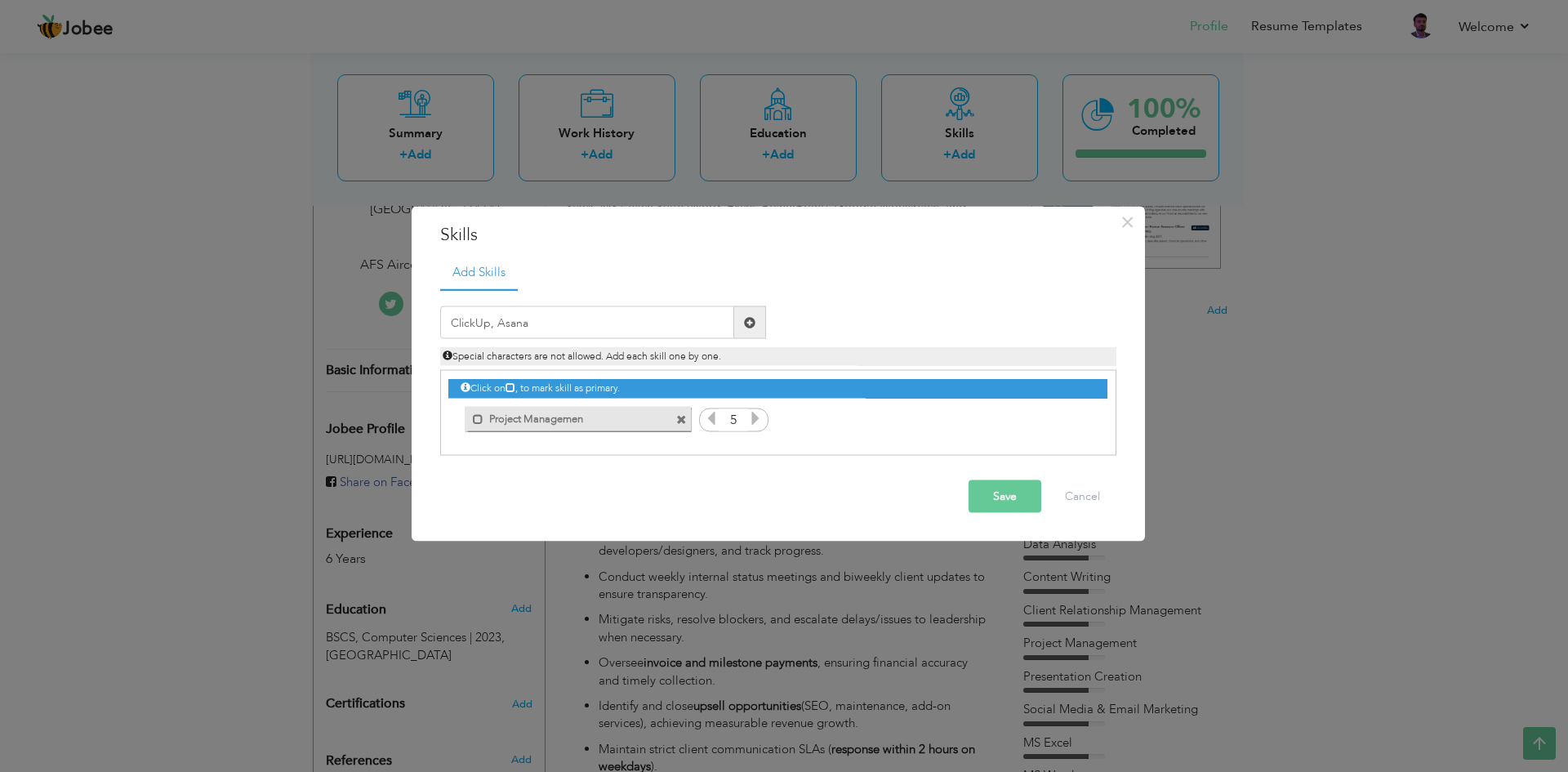
click at [746, 323] on span at bounding box center [749, 321] width 12 height 12
click at [679, 312] on input "text" at bounding box center [587, 322] width 294 height 32
paste input "ClickUp, Trello, Asana"
click at [524, 320] on input "ClickUp, Trello, Asana" at bounding box center [587, 322] width 294 height 32
click at [530, 326] on input "ClickUp, Trello, Asana" at bounding box center [587, 322] width 294 height 32
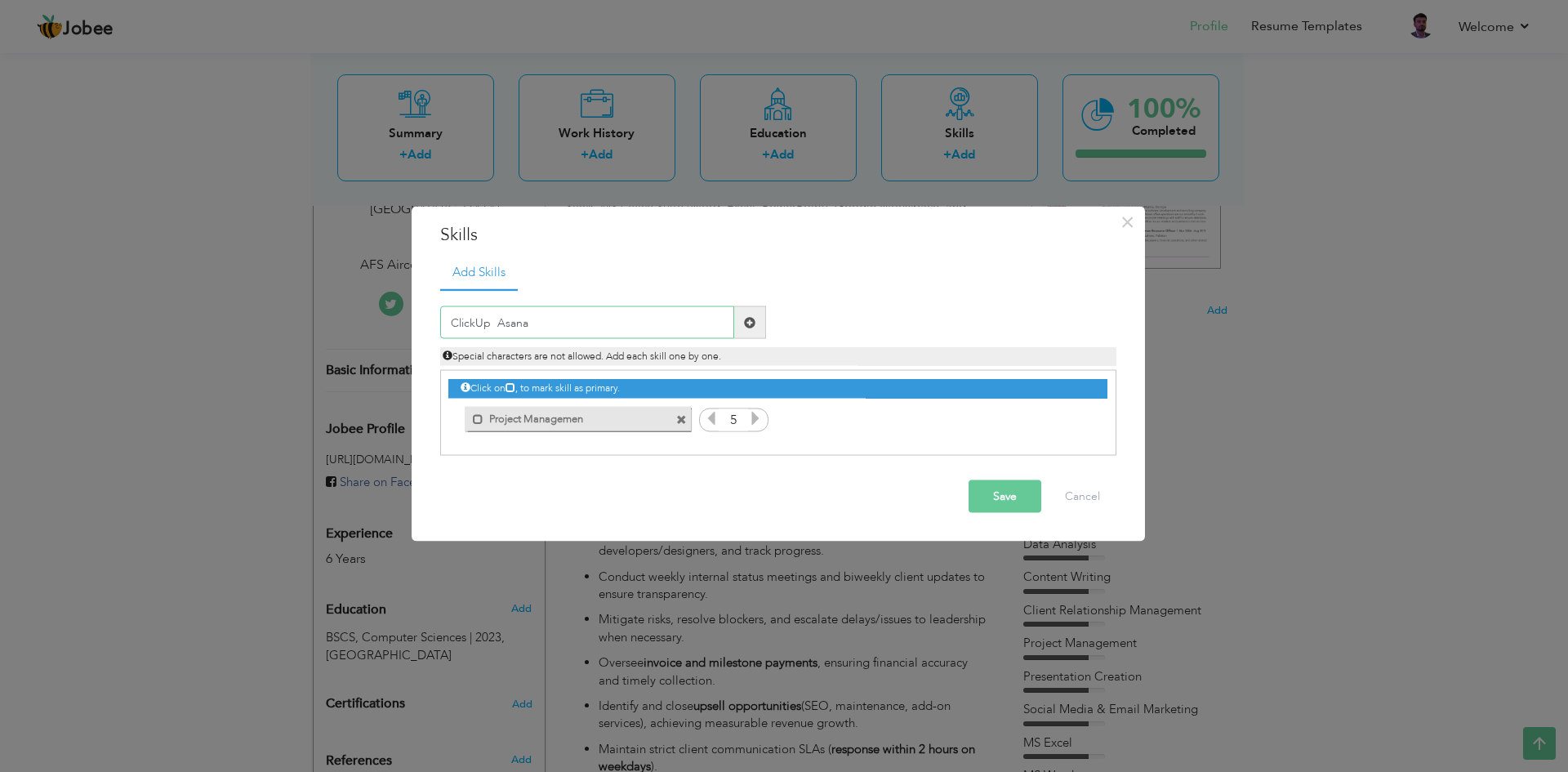
type input "ClickUp Asana"
click at [761, 318] on span at bounding box center [749, 322] width 32 height 32
click at [609, 329] on input "text" at bounding box center [587, 322] width 294 height 32
paste input "Workflow Automation & Task Tracking"
type input "Workflow Automation & Task Tracking"
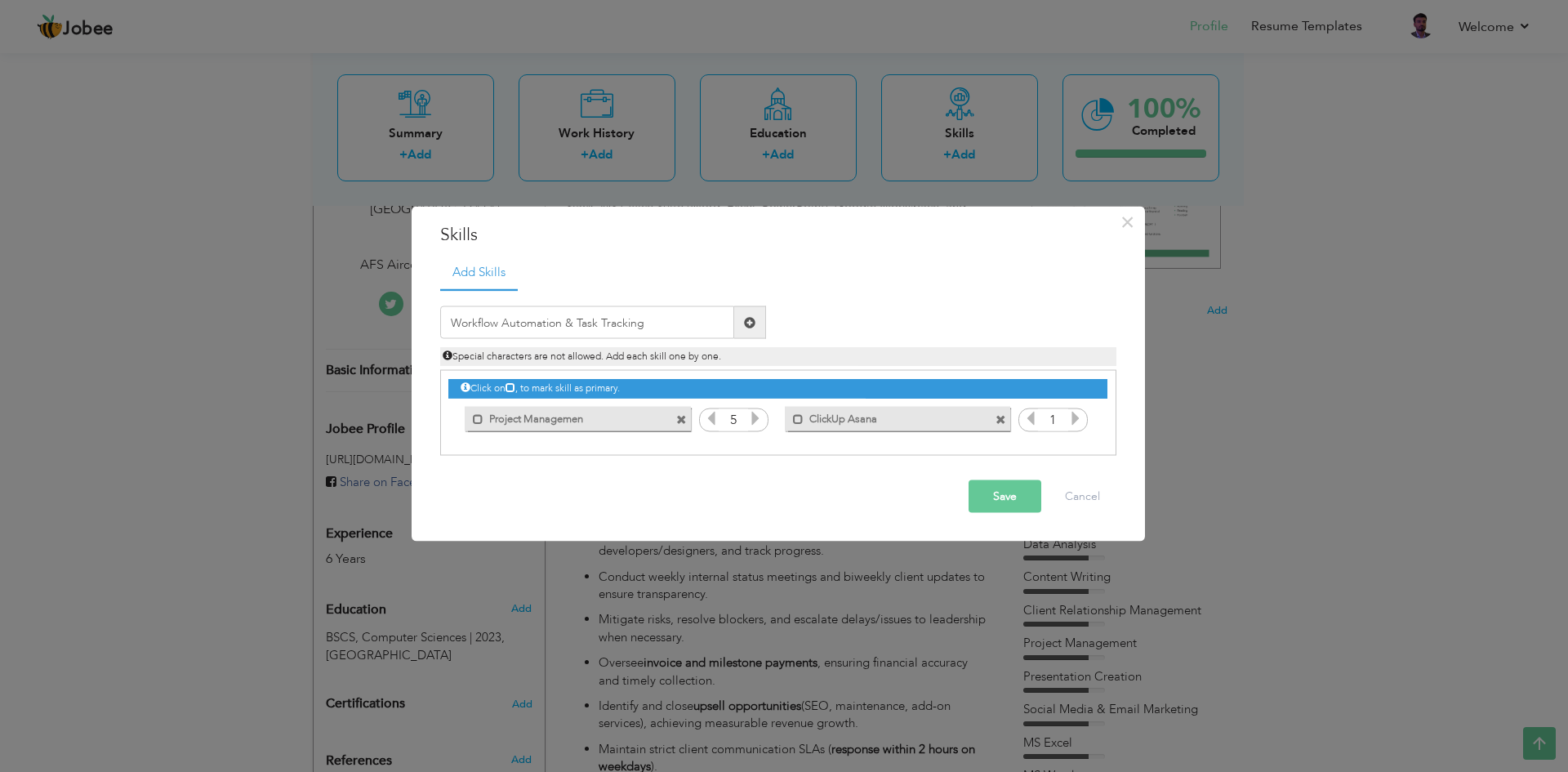
click at [748, 326] on span at bounding box center [749, 321] width 12 height 12
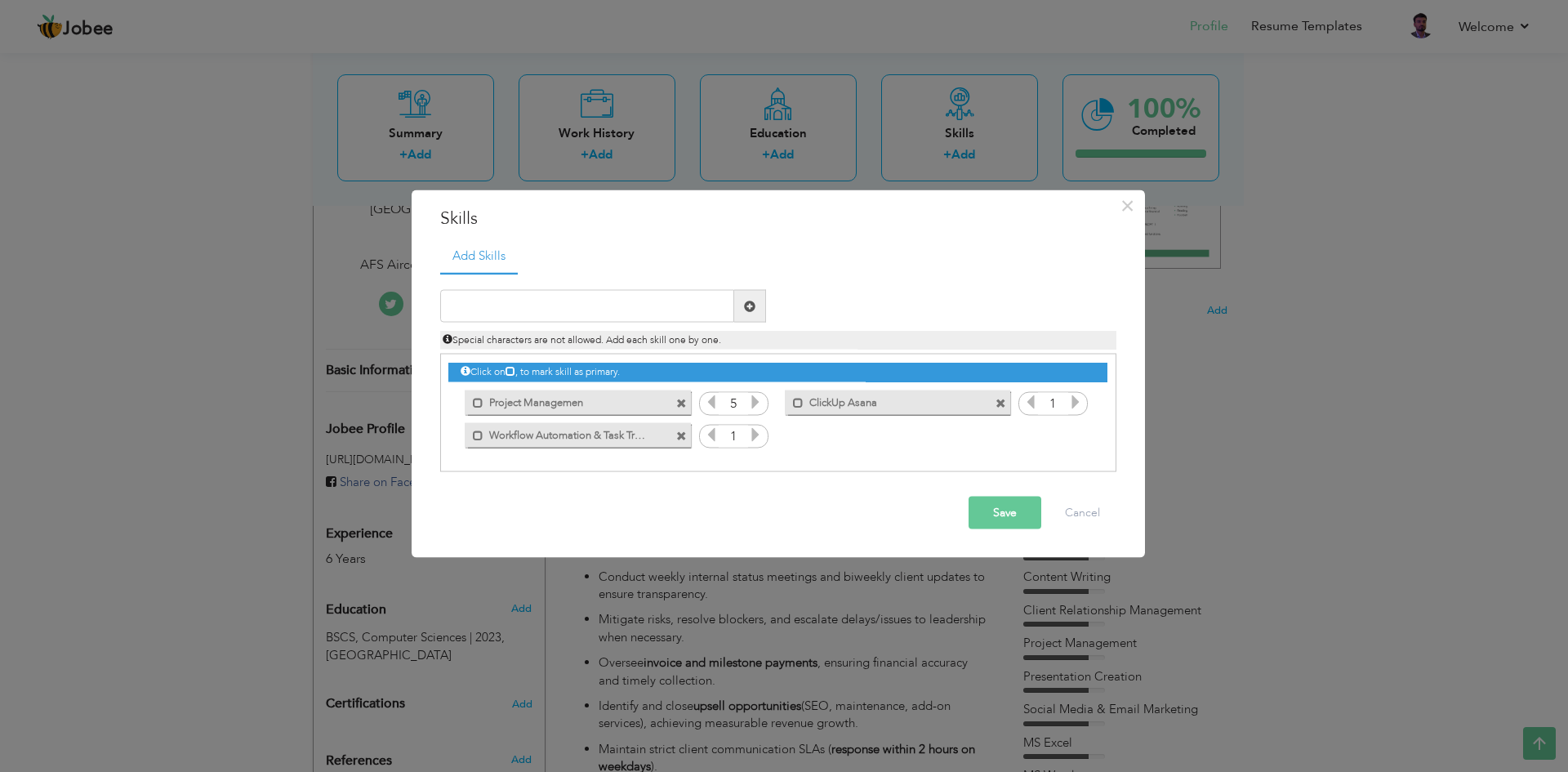
click at [754, 438] on icon at bounding box center [755, 435] width 15 height 15
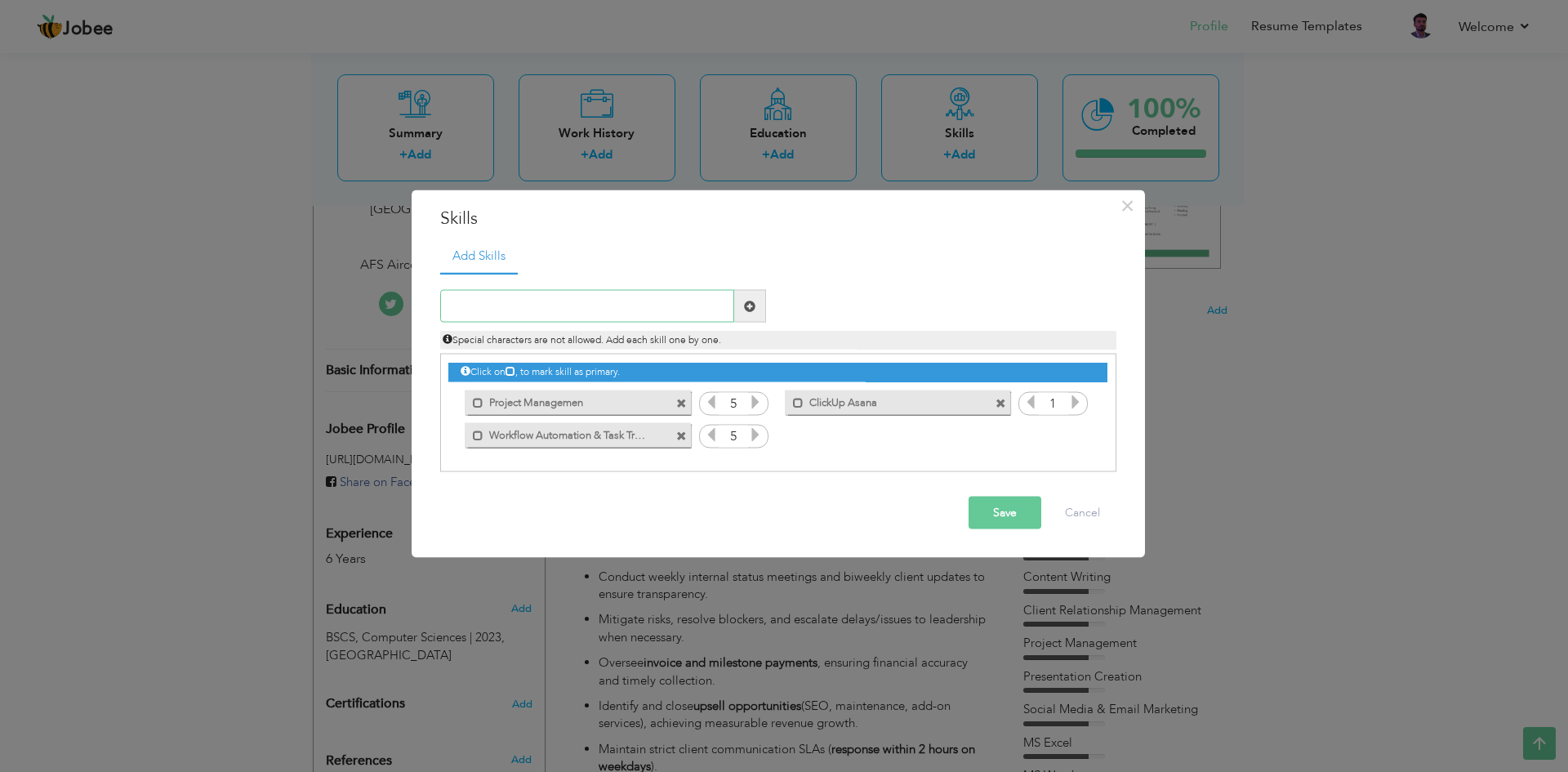
click at [630, 305] on input "text" at bounding box center [587, 306] width 294 height 32
paste input "Time Management & Prioritization"
type input "Time Management & Prioritization"
click at [744, 303] on span at bounding box center [749, 306] width 12 height 12
click at [1081, 439] on icon at bounding box center [1076, 435] width 15 height 15
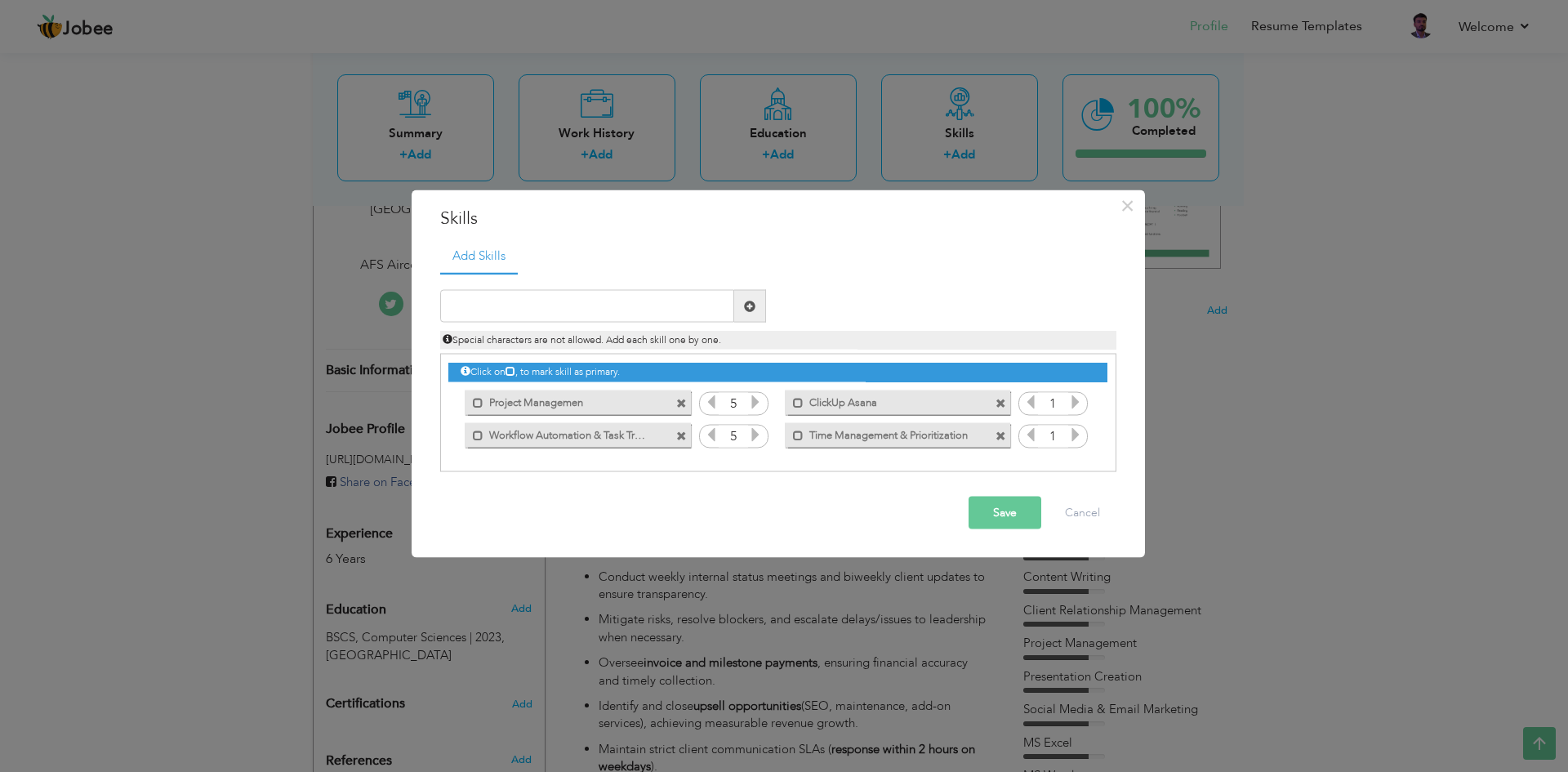
click at [1081, 439] on icon at bounding box center [1076, 435] width 15 height 15
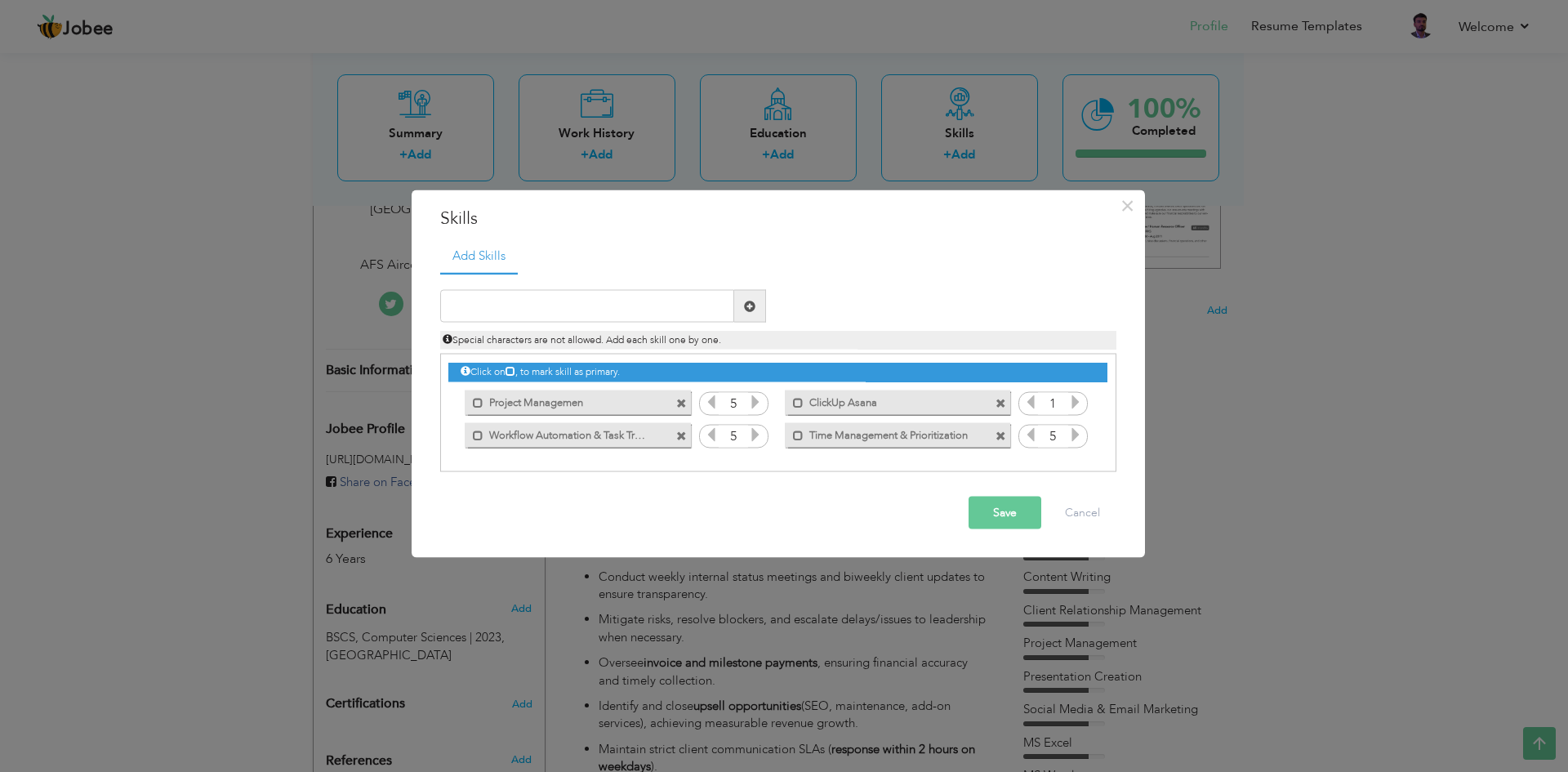
click at [1081, 439] on icon at bounding box center [1076, 435] width 15 height 15
click at [1077, 413] on span at bounding box center [1076, 404] width 15 height 21
click at [1072, 406] on icon at bounding box center [1076, 402] width 15 height 15
click at [1073, 406] on icon at bounding box center [1076, 402] width 15 height 15
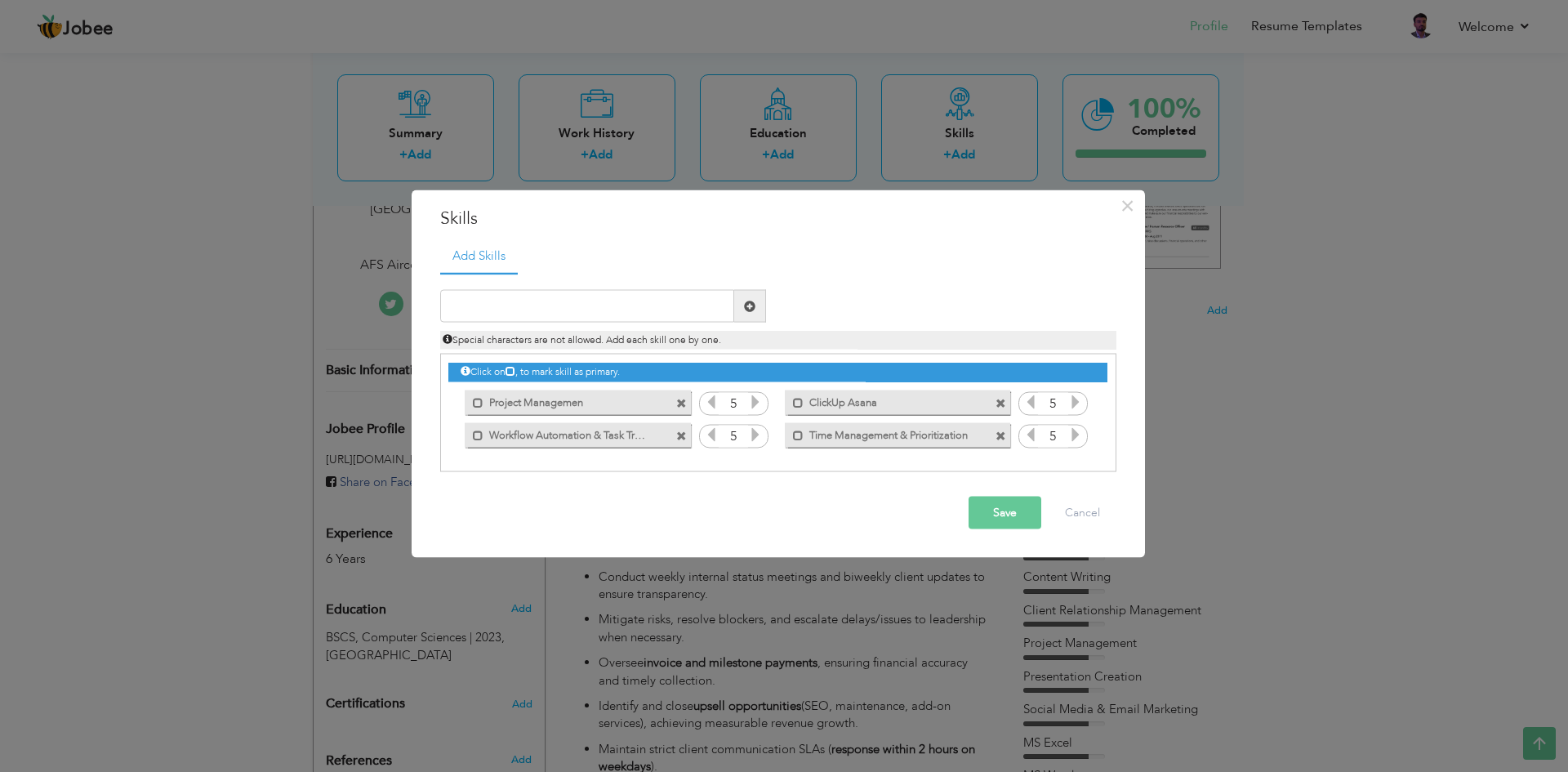
click at [1073, 406] on icon at bounding box center [1076, 402] width 15 height 15
click at [648, 310] on input "text" at bounding box center [587, 306] width 294 height 32
paste input "HubSpot CRM, Zoho Invoices"
type input "HubSpot CRM, Zoho Invoices"
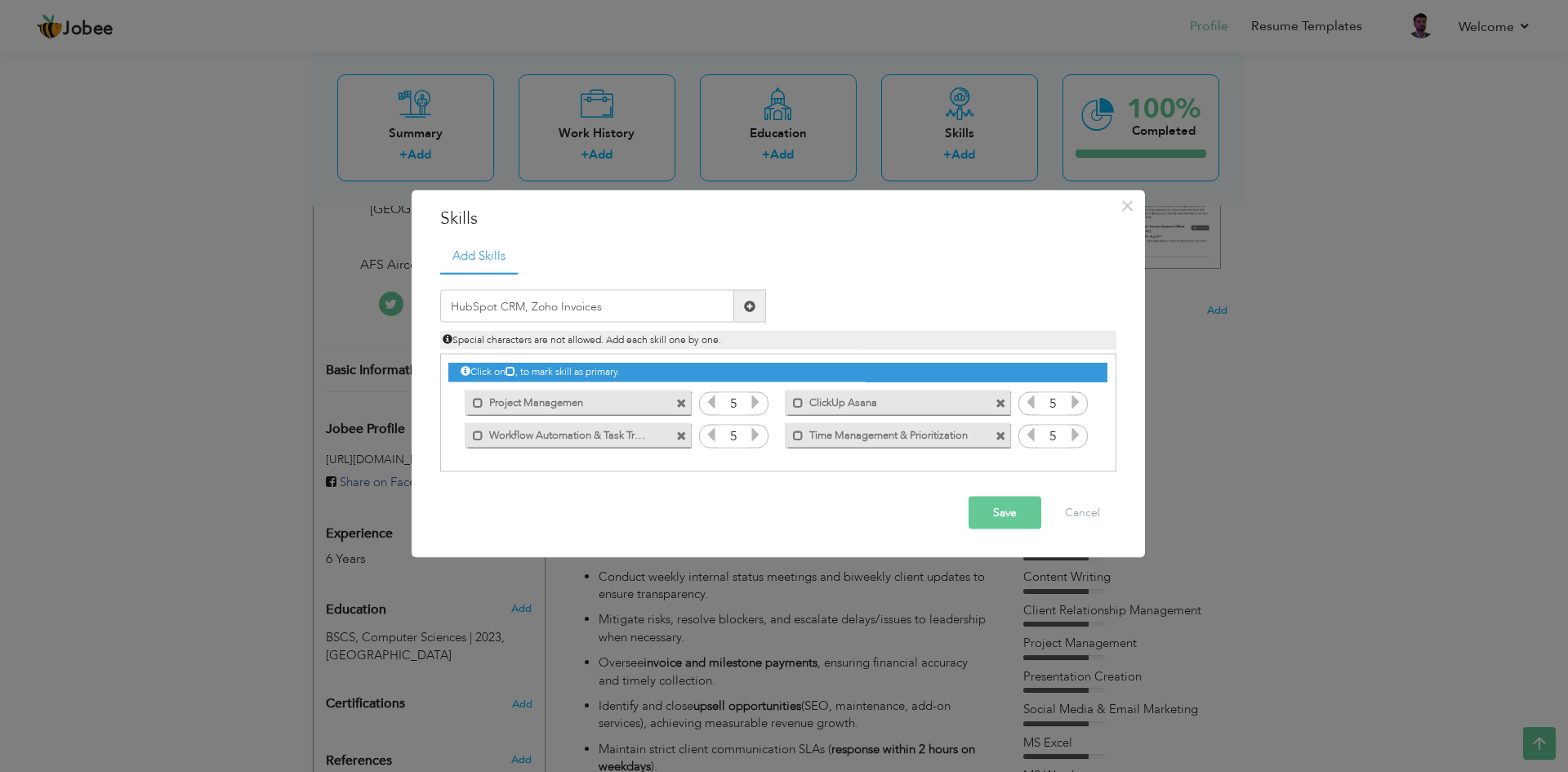
click at [759, 305] on span at bounding box center [749, 306] width 32 height 32
click at [539, 310] on input "text" at bounding box center [587, 306] width 294 height 32
paste input "HubSpot CRM, Zoho Invoices"
click at [530, 307] on input "HubSpot CRM, Zoho Invoices" at bounding box center [587, 306] width 294 height 32
type input "HubSpot CRM Zoho Invoices"
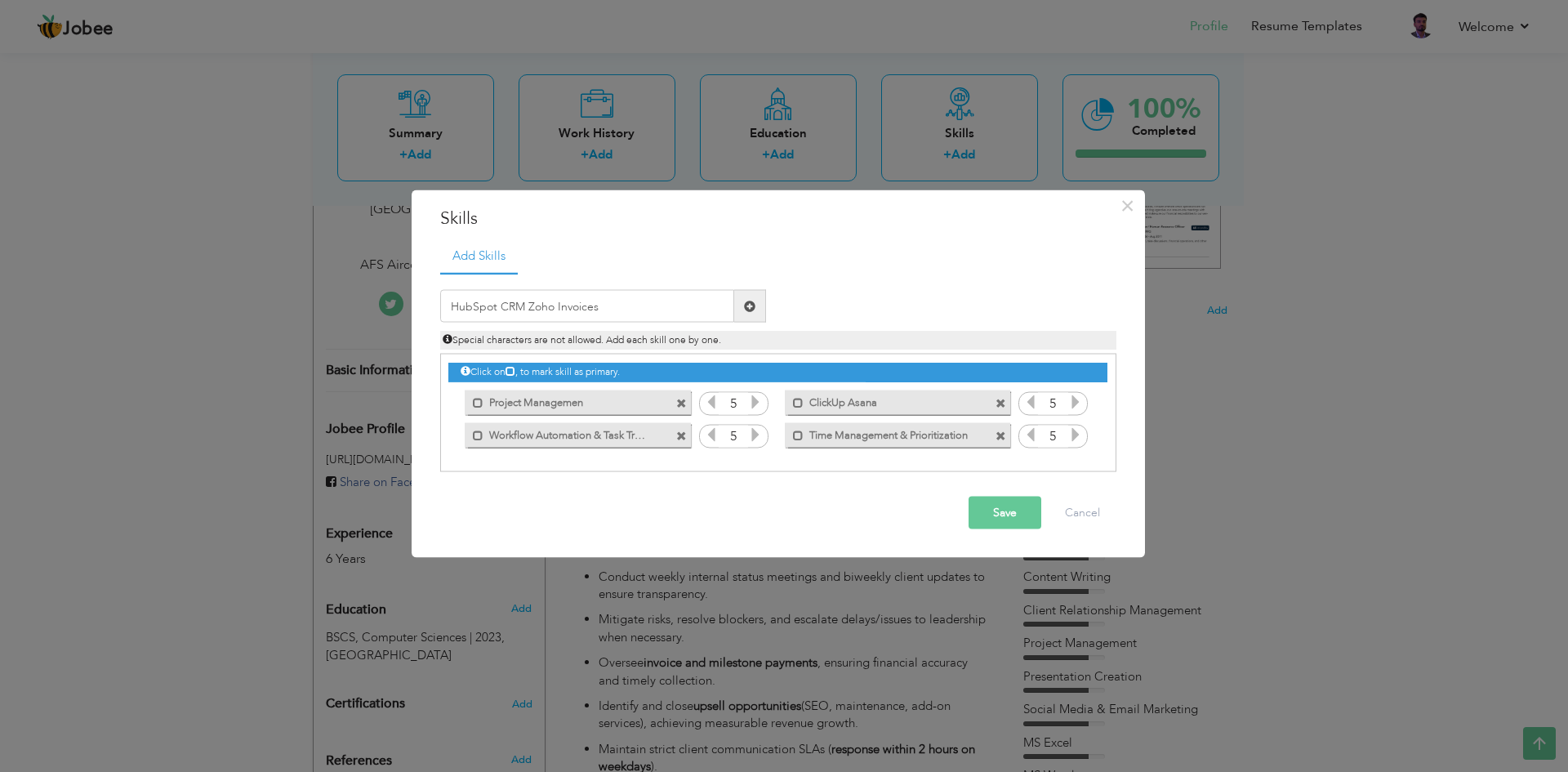
click at [755, 307] on span at bounding box center [749, 306] width 32 height 32
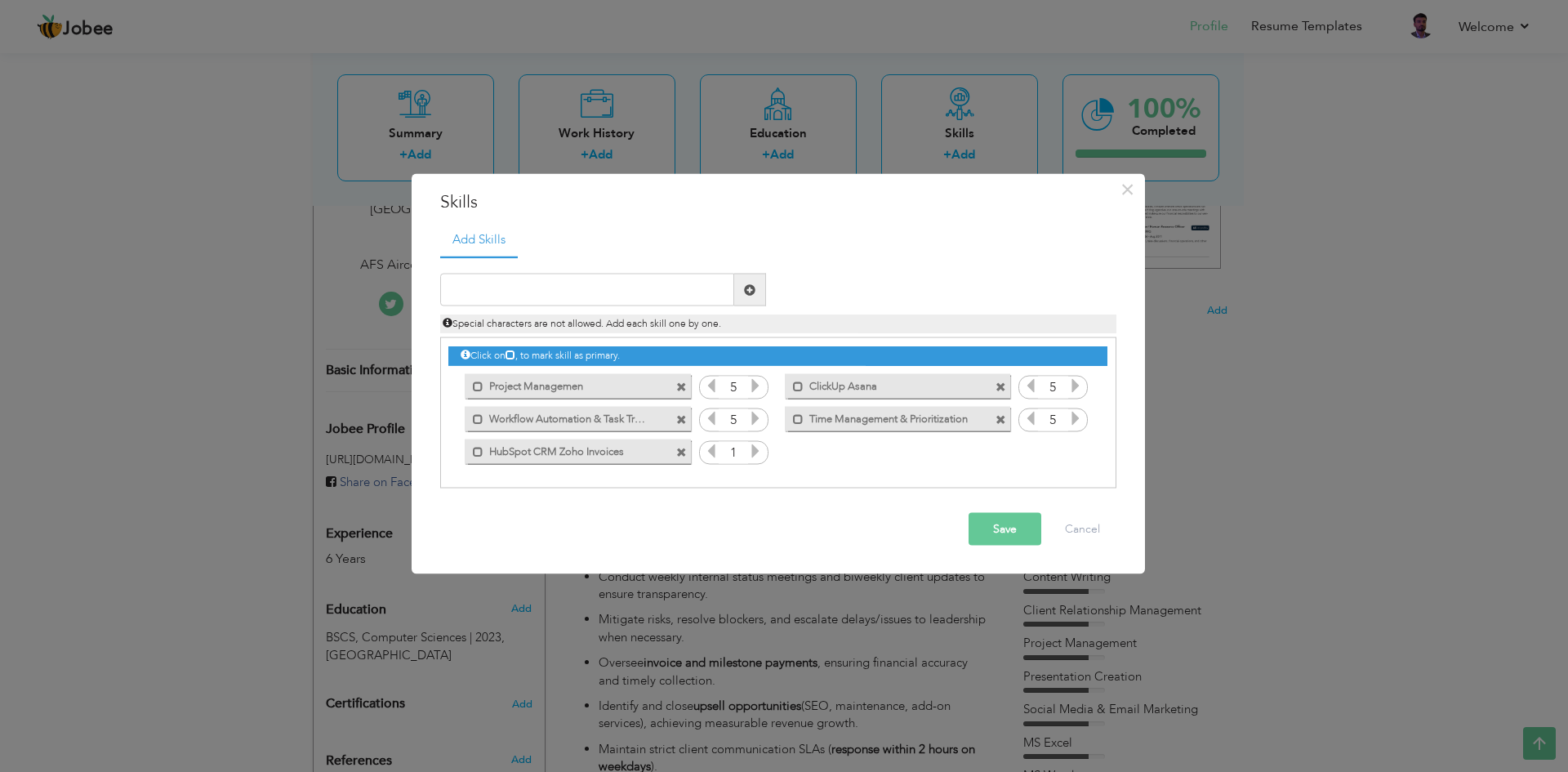
click at [751, 451] on icon at bounding box center [755, 451] width 15 height 15
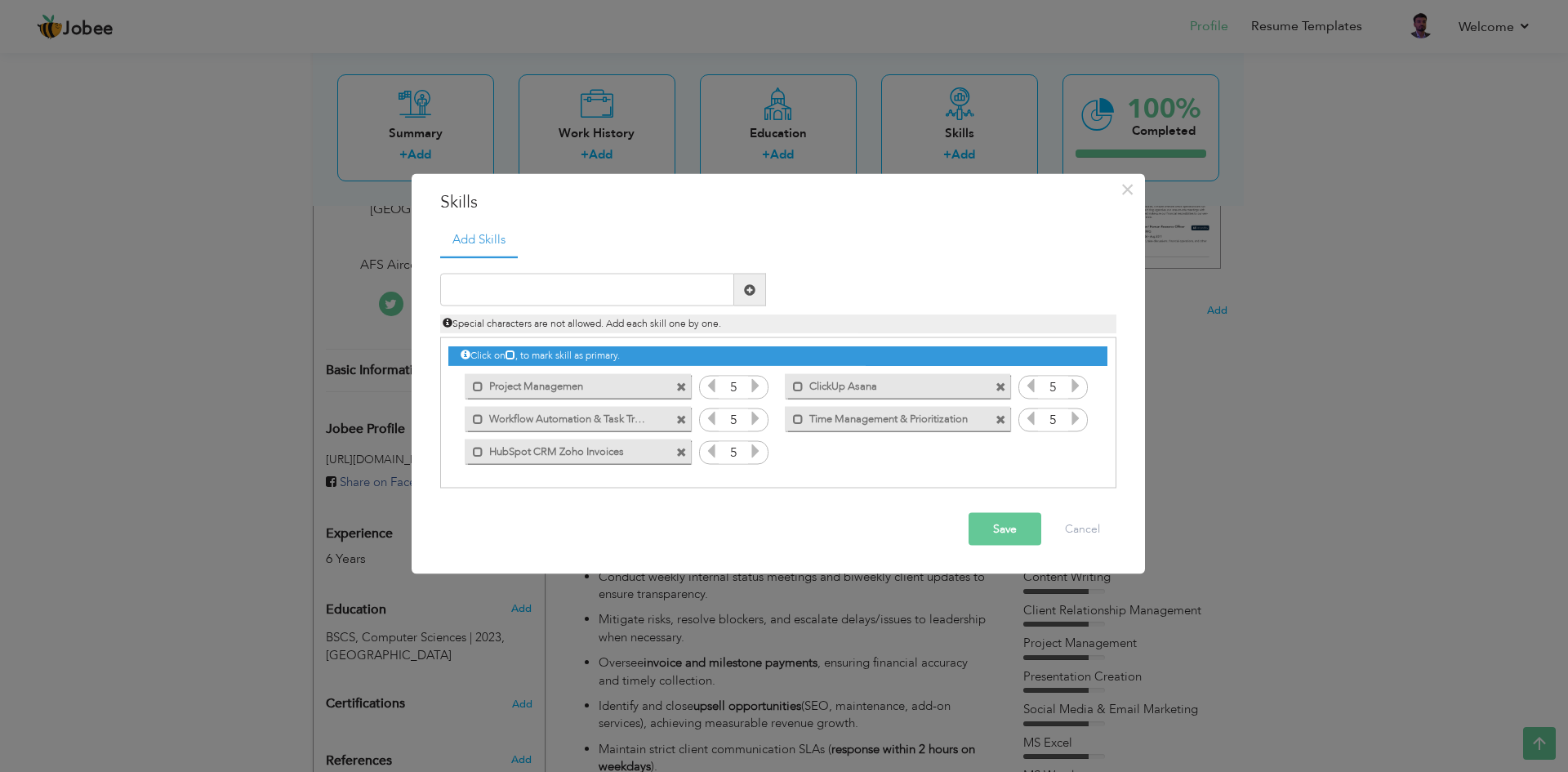
click at [751, 451] on icon at bounding box center [755, 451] width 15 height 15
click at [590, 289] on input "text" at bounding box center [587, 289] width 294 height 32
paste input "Client Relationship Management (CRM)"
type input "Client Relationship Management (CRM)"
click at [764, 288] on span at bounding box center [749, 289] width 32 height 32
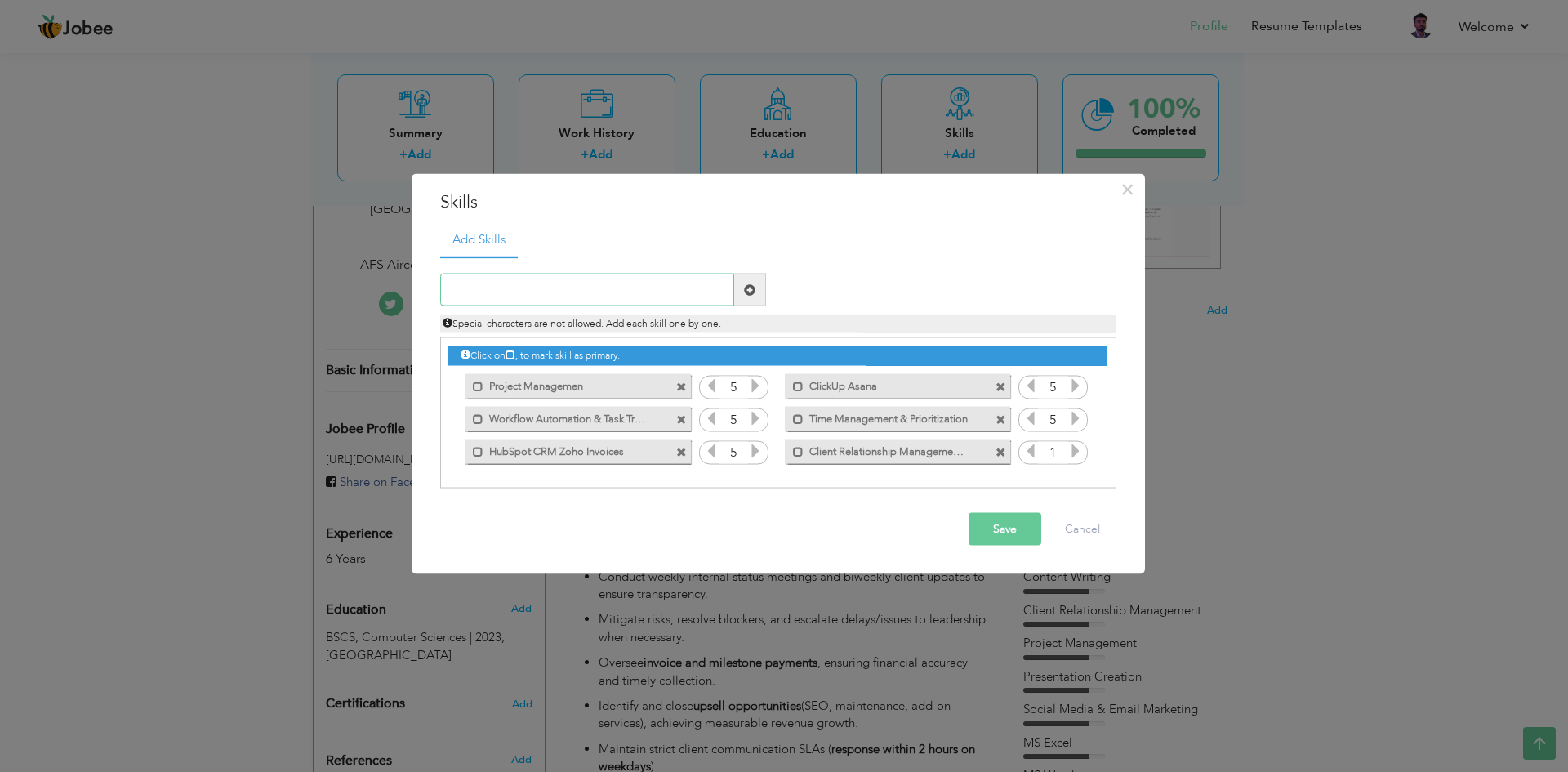
click at [570, 300] on input "text" at bounding box center [587, 289] width 294 height 32
paste input "Invoicing & Billing Systems"
type input "Invoicing & Billing Systems"
click at [753, 290] on span at bounding box center [749, 289] width 12 height 12
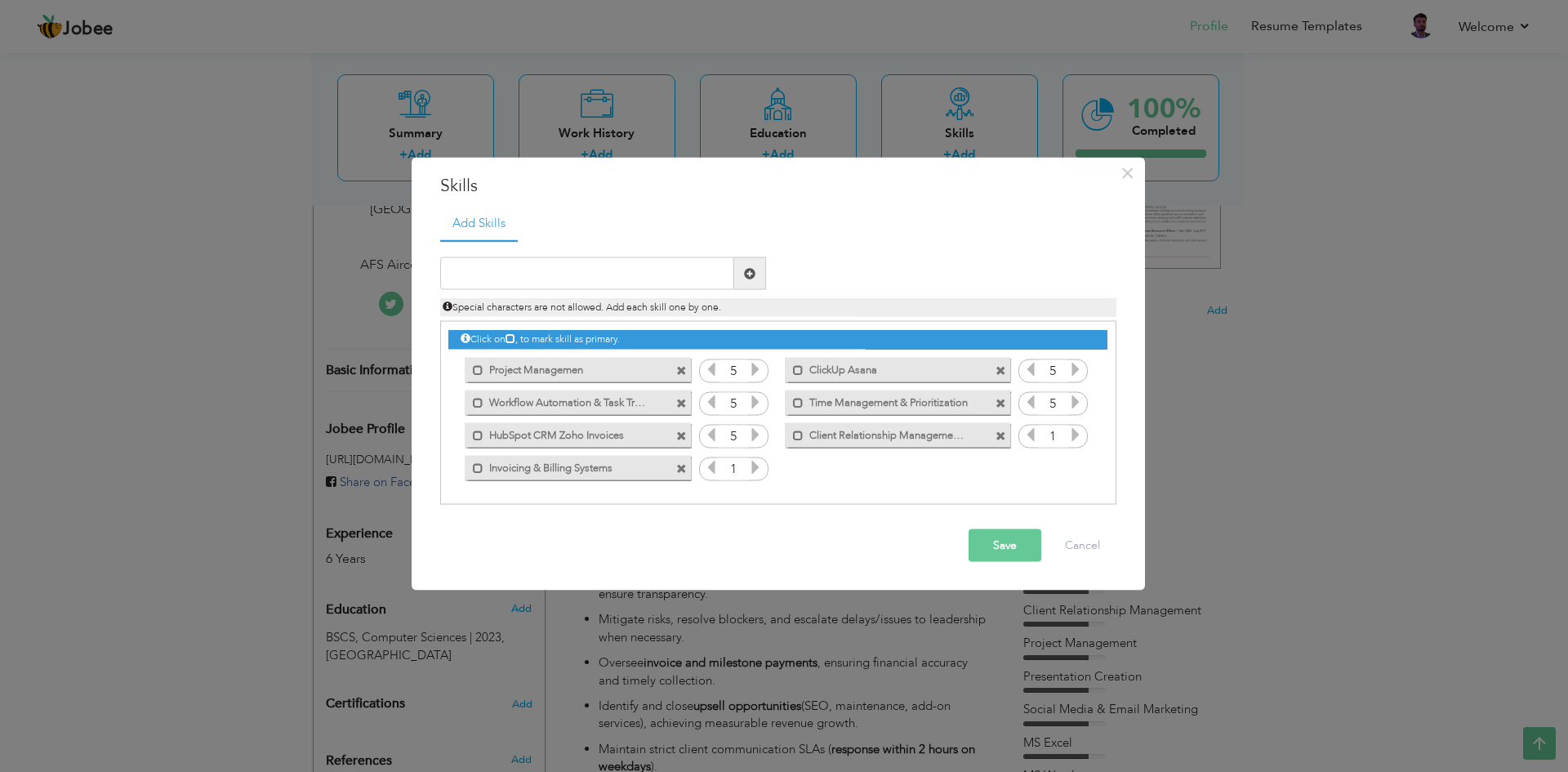
click at [1071, 436] on icon at bounding box center [1076, 435] width 15 height 15
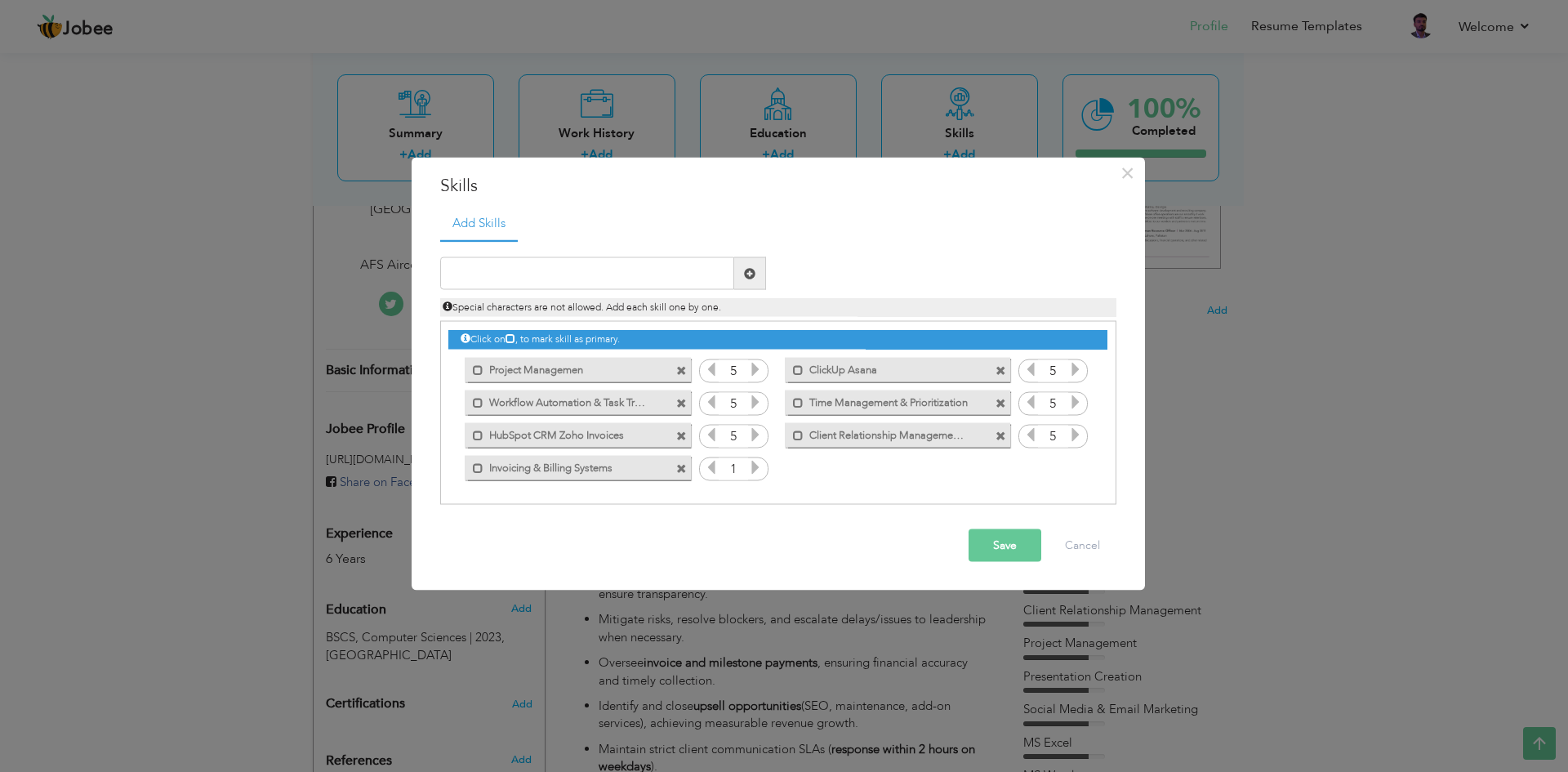
click at [1071, 436] on icon at bounding box center [1076, 435] width 15 height 15
click at [754, 467] on icon at bounding box center [755, 467] width 15 height 15
click at [754, 466] on icon at bounding box center [755, 467] width 15 height 15
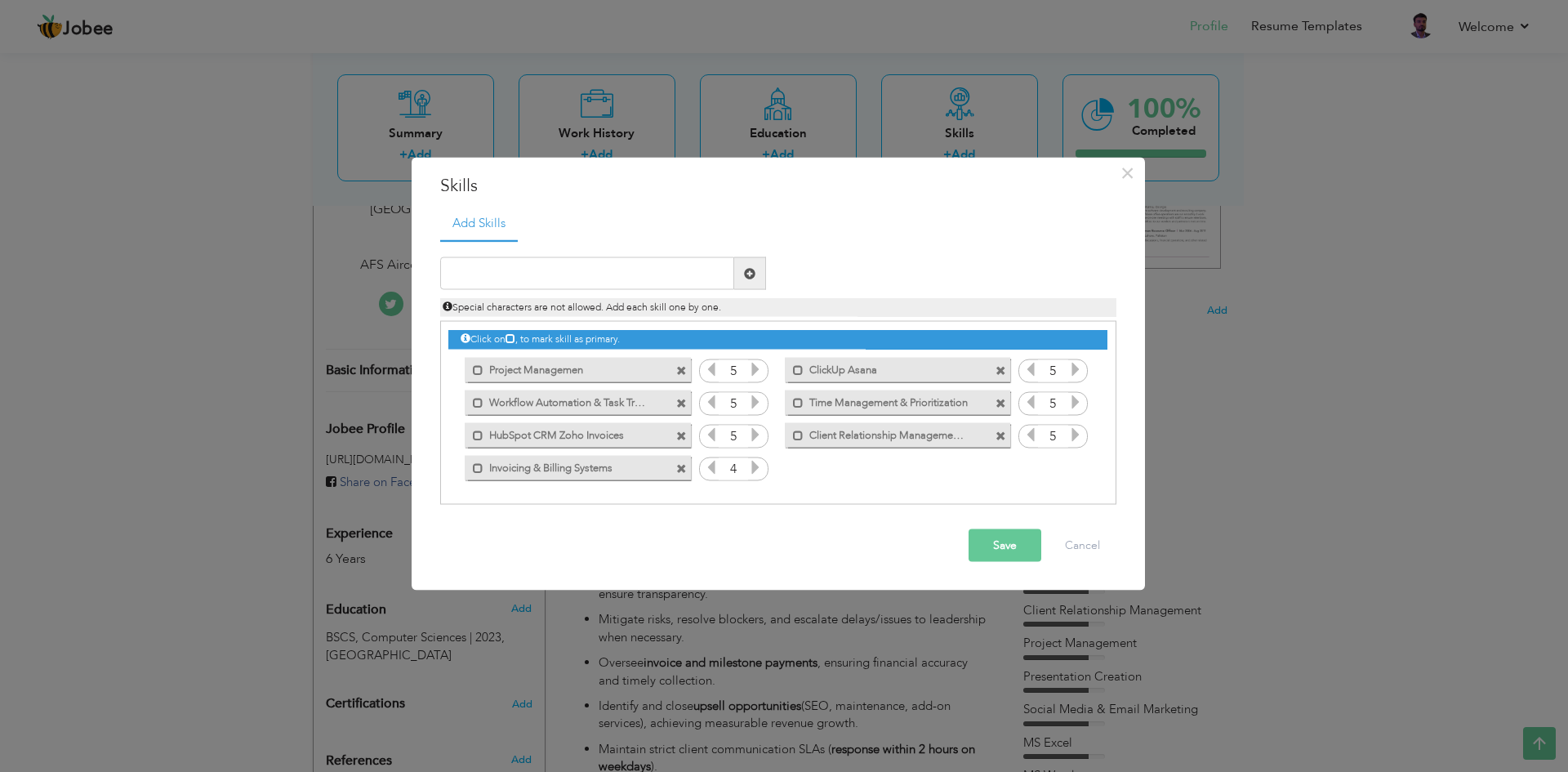
click at [754, 466] on icon at bounding box center [755, 467] width 15 height 15
click at [546, 258] on input "text" at bounding box center [587, 273] width 294 height 32
paste input "Database Management & Reporting"
type input "Database Management & Reporting"
click at [755, 270] on span at bounding box center [749, 273] width 32 height 32
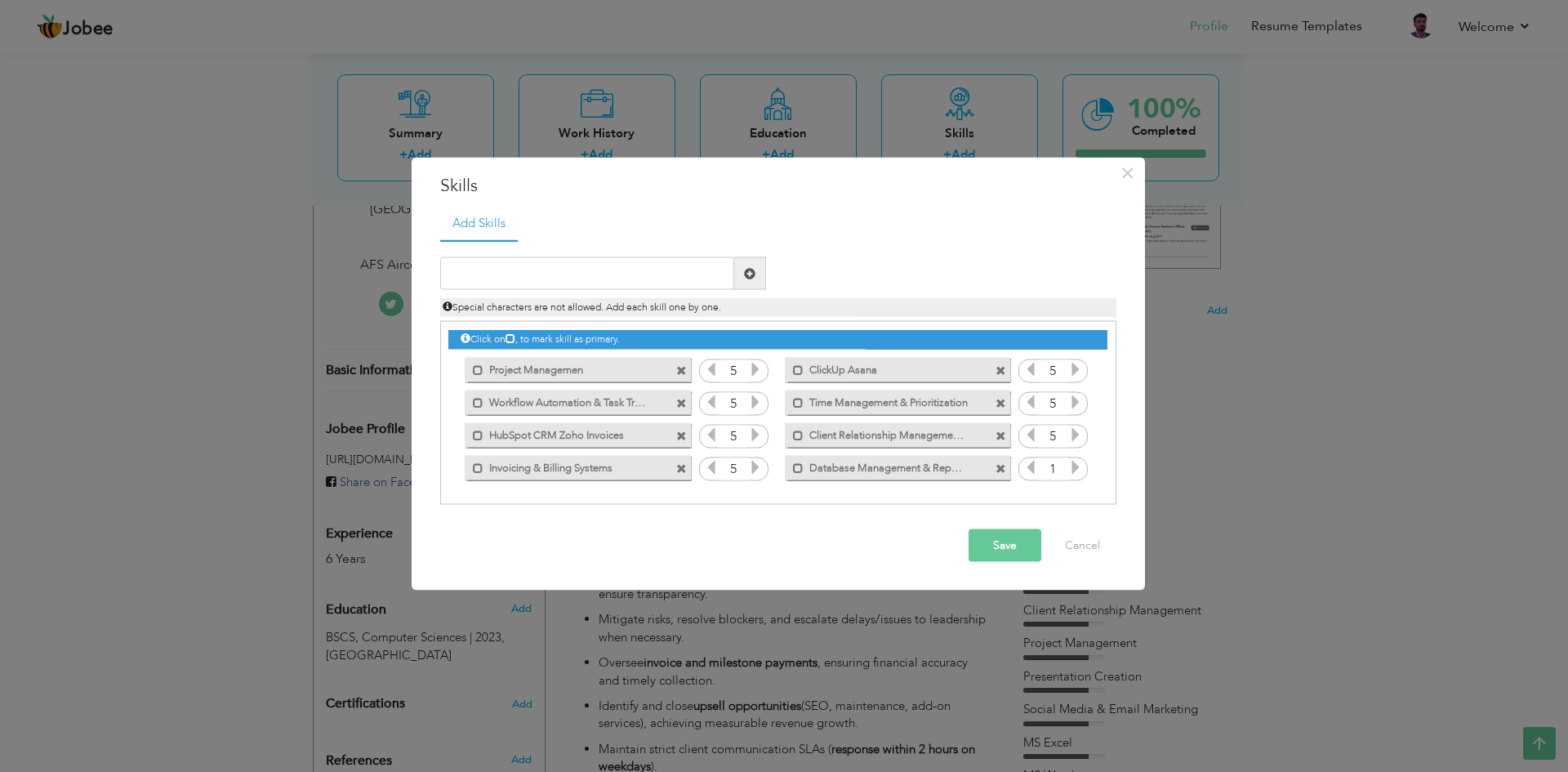
click at [1070, 471] on icon at bounding box center [1076, 467] width 15 height 15
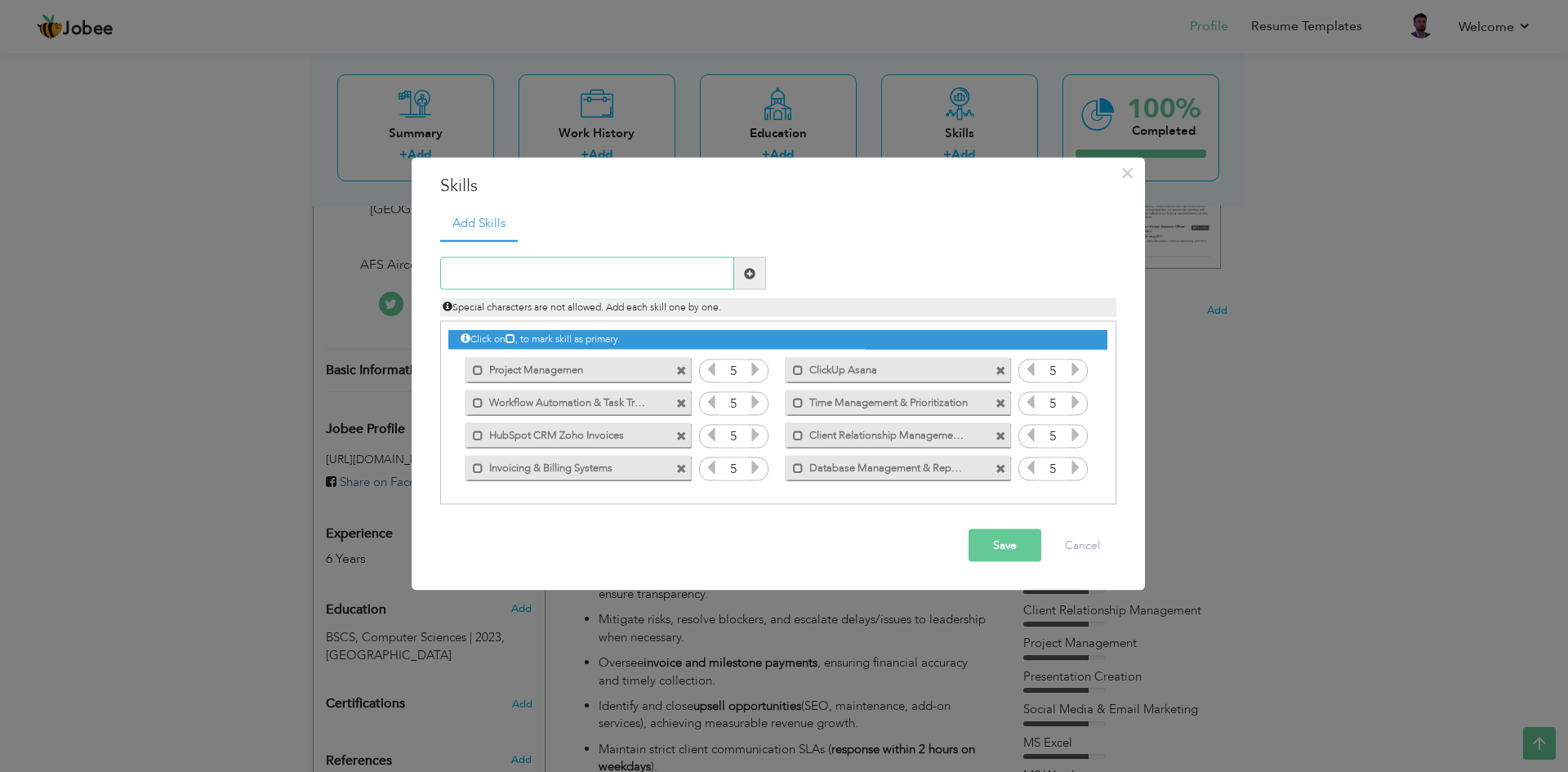
click at [576, 273] on input "text" at bounding box center [587, 273] width 294 height 32
paste input "POS Operations"
type input "POS Operations"
click at [746, 273] on span at bounding box center [749, 273] width 12 height 12
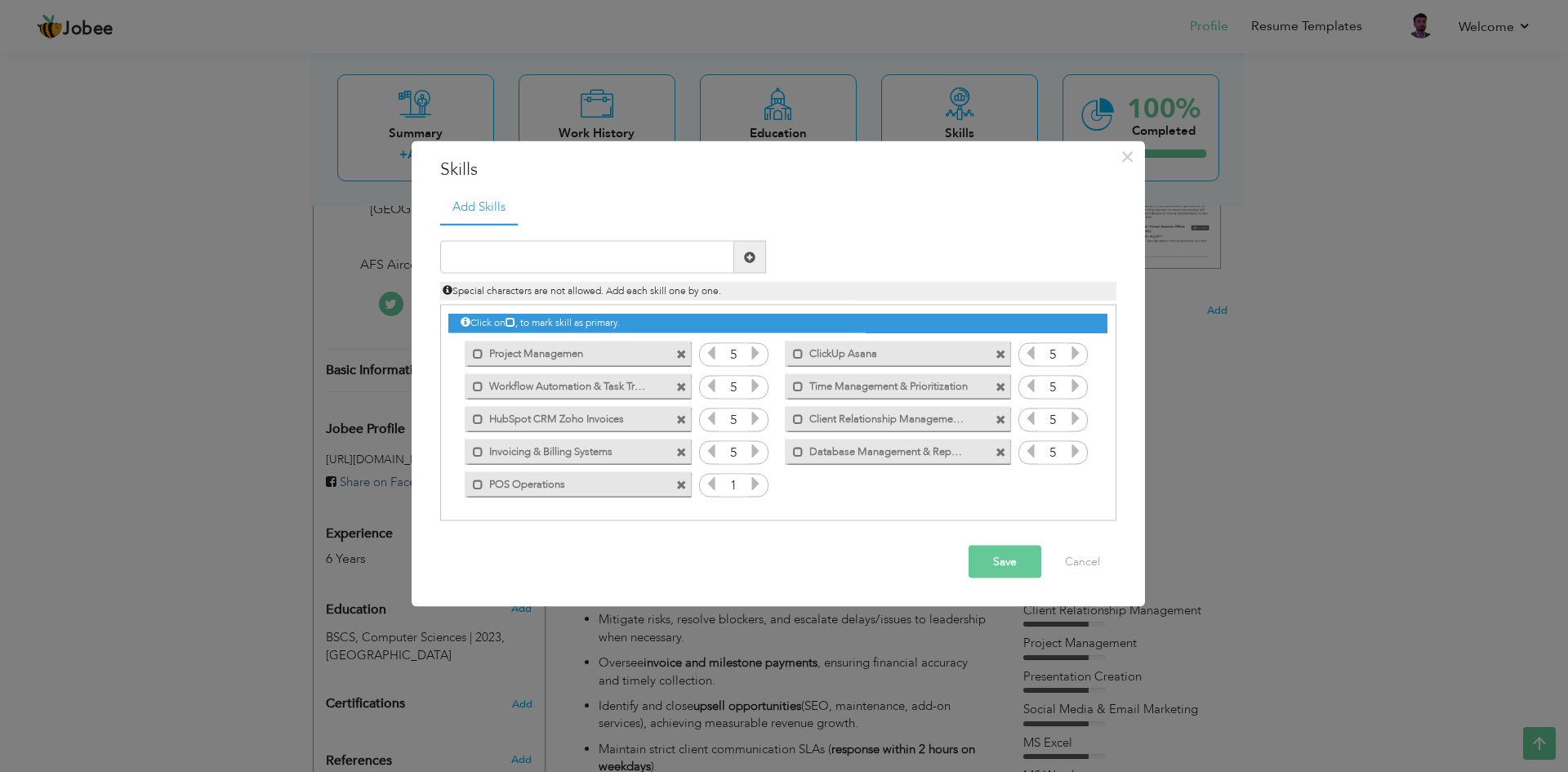
click at [761, 483] on icon at bounding box center [755, 484] width 15 height 15
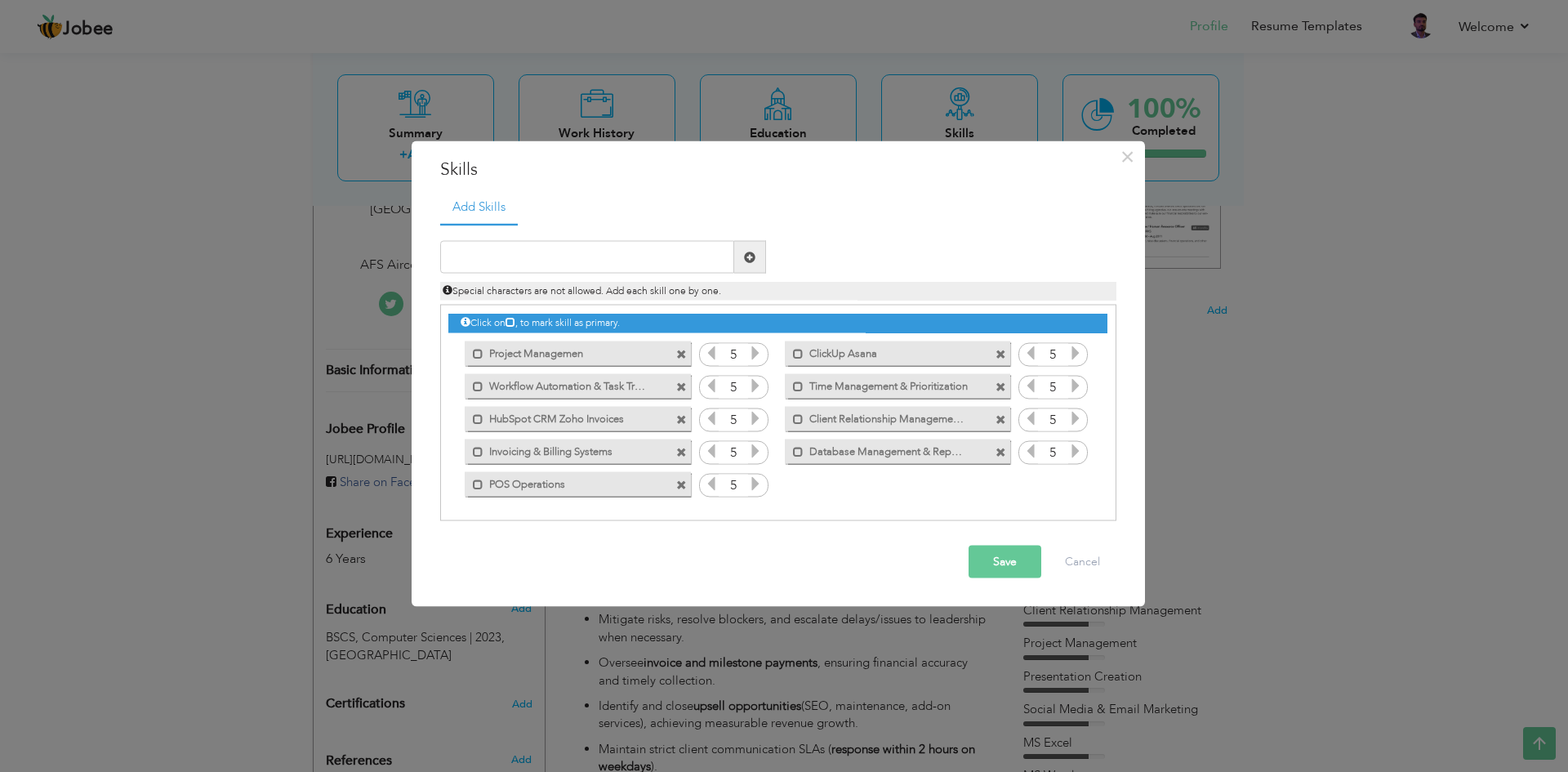
click at [761, 483] on icon at bounding box center [755, 484] width 15 height 15
click at [583, 257] on input "text" at bounding box center [587, 257] width 294 height 32
paste input "MS Office (Excel, Word, PowerPoint, Outlook)"
click at [635, 259] on input "MS Office (Excel, Word, PowerPoint, Outlook)" at bounding box center [587, 257] width 294 height 32
click at [571, 258] on input "MS Office (Excel, Word, PowerPoint Outlook)" at bounding box center [587, 257] width 294 height 32
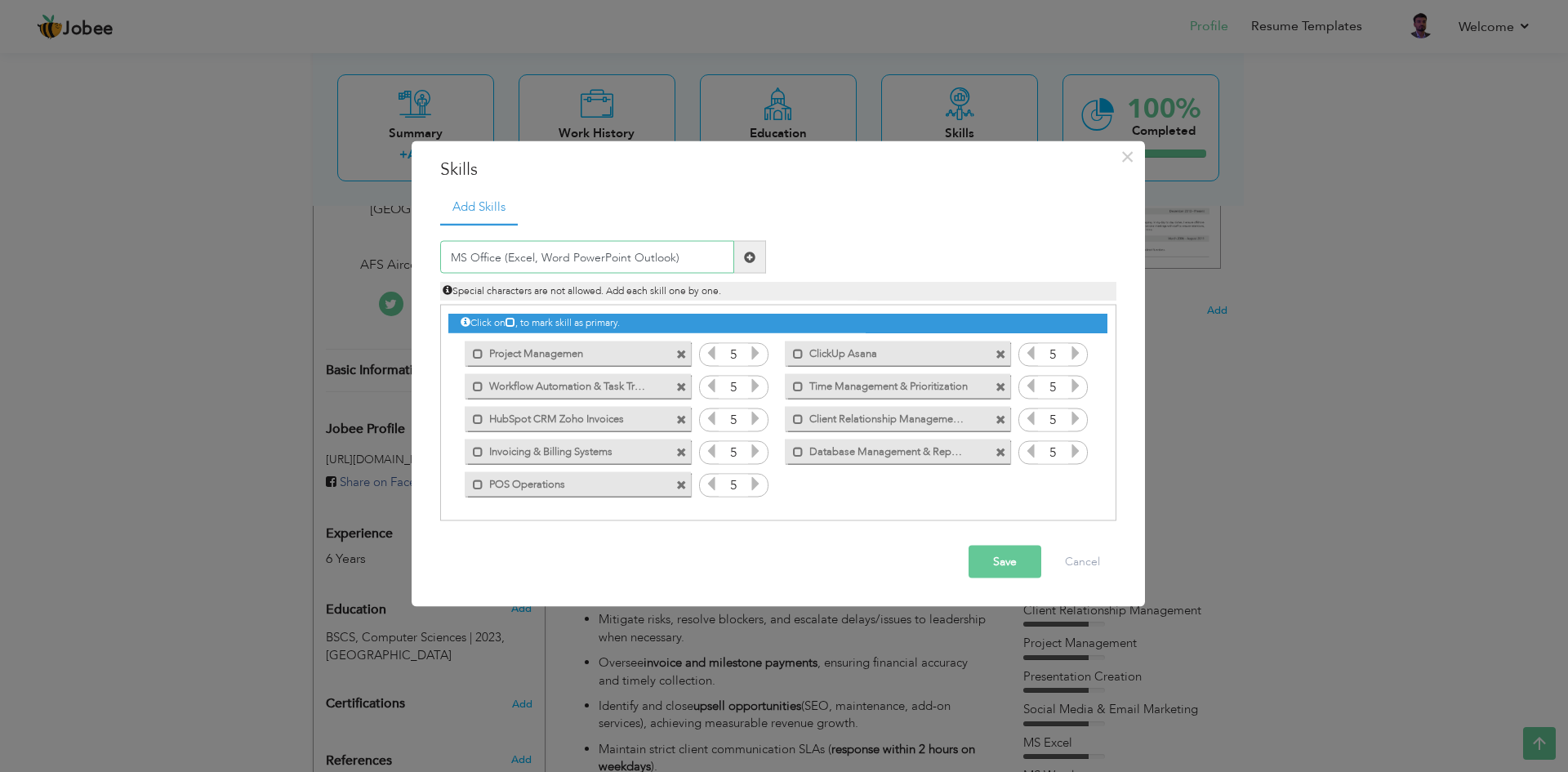
click at [537, 257] on input "MS Office (Excel, Word PowerPoint Outlook)" at bounding box center [587, 257] width 294 height 32
type input "MS Office (Excel Word PowerPoint Outlook)"
click at [744, 258] on span at bounding box center [749, 257] width 12 height 12
click at [1069, 482] on icon at bounding box center [1076, 484] width 15 height 15
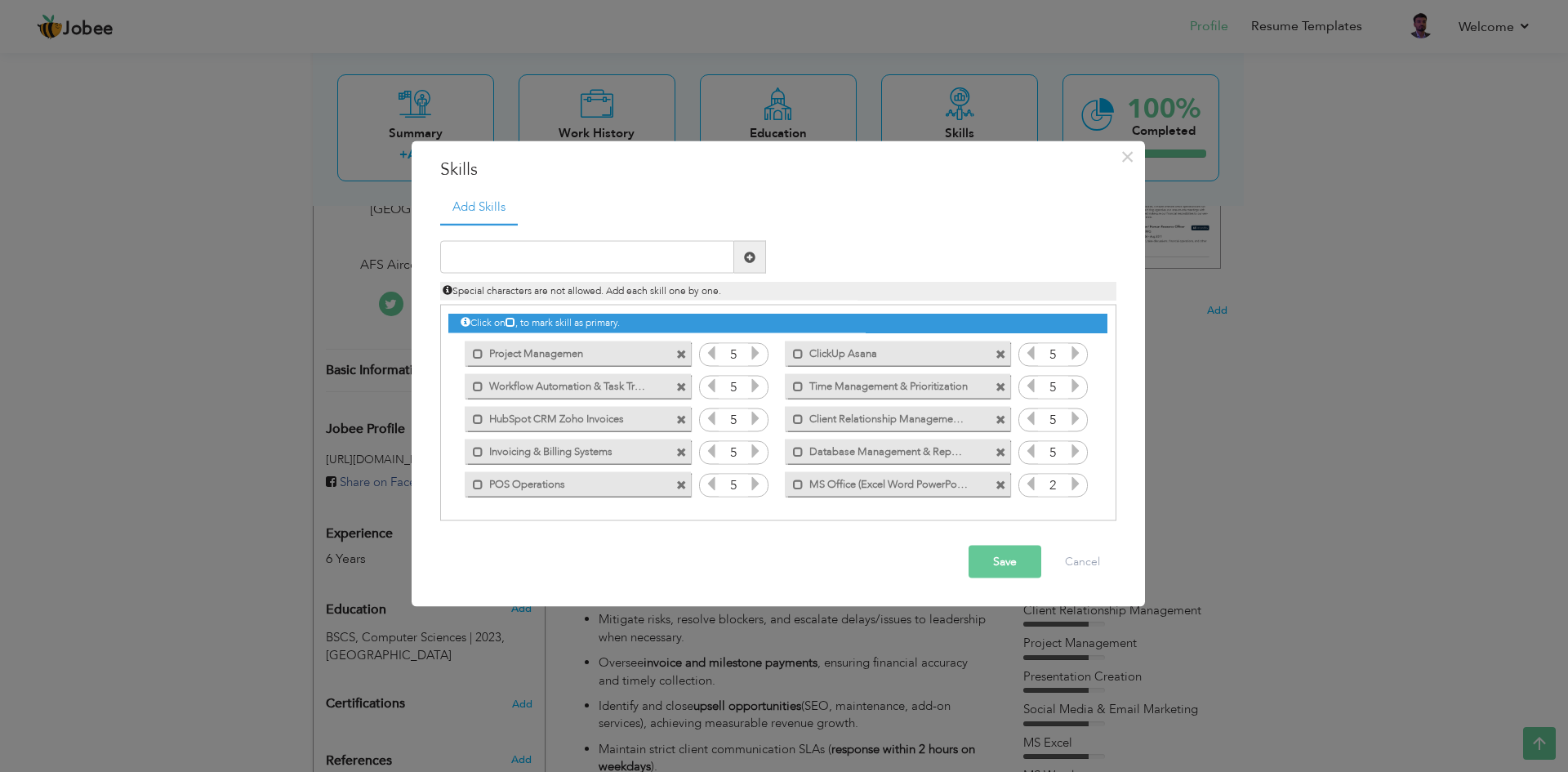
click at [1069, 482] on icon at bounding box center [1076, 484] width 15 height 15
click at [536, 257] on input "text" at bounding box center [587, 257] width 294 height 32
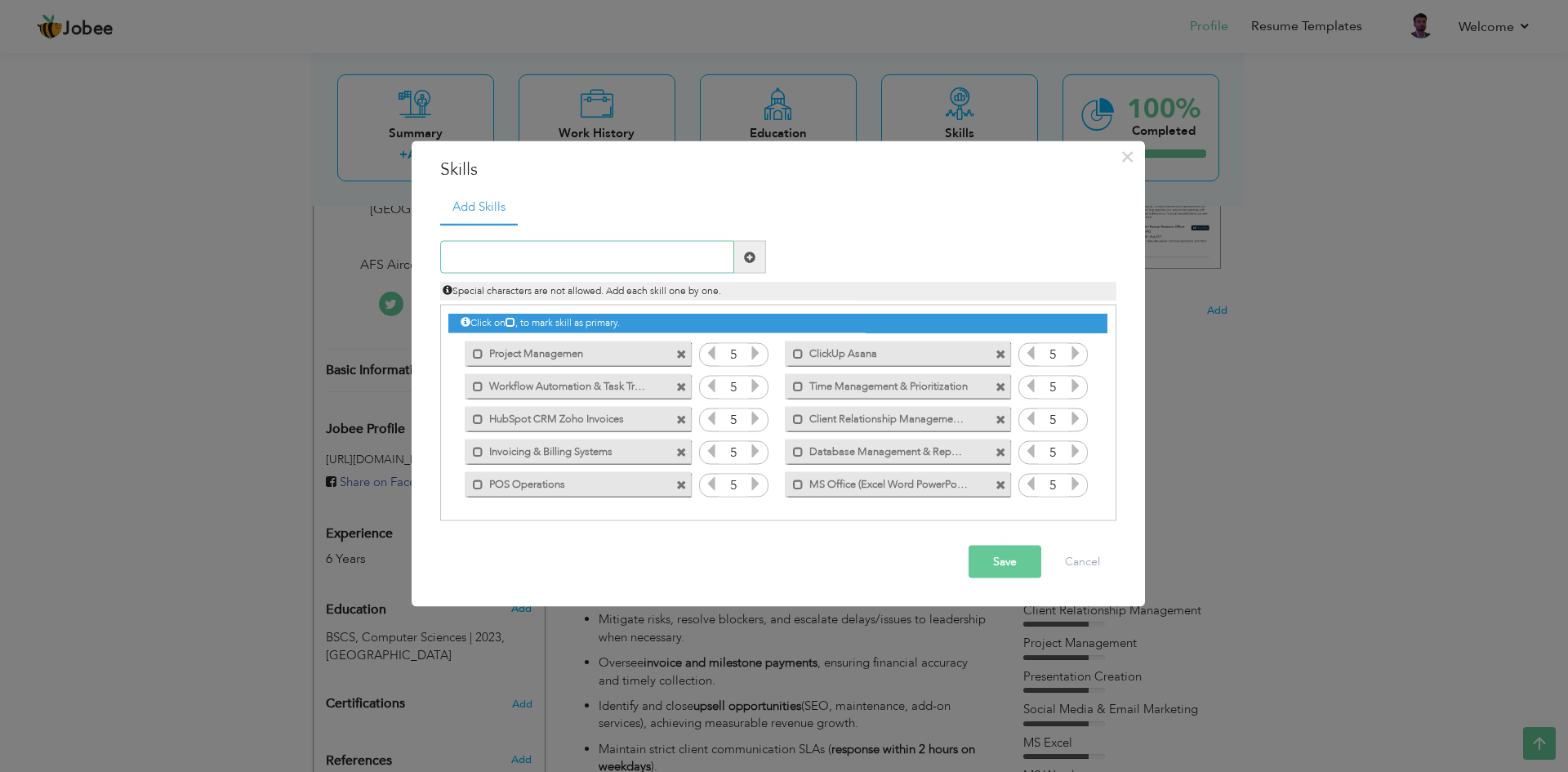
paste input "Google Workspace (Gmail, Sheets, Docs, Drive, Slid"
click at [657, 257] on input "Google Workspace (Gmail, Sheets, Docs, Drive, Slid" at bounding box center [587, 257] width 294 height 32
click at [689, 260] on input "Google Workspace (Gmail, Sheets, Docs Drive, Slid" at bounding box center [587, 257] width 294 height 32
click at [585, 259] on input "Google Workspace (Gmail, Sheets, Docs Drive Slid" at bounding box center [587, 257] width 294 height 32
click at [623, 261] on input "Google Workspace (Gmail Sheets, Docs Drive Slid" at bounding box center [587, 257] width 294 height 32
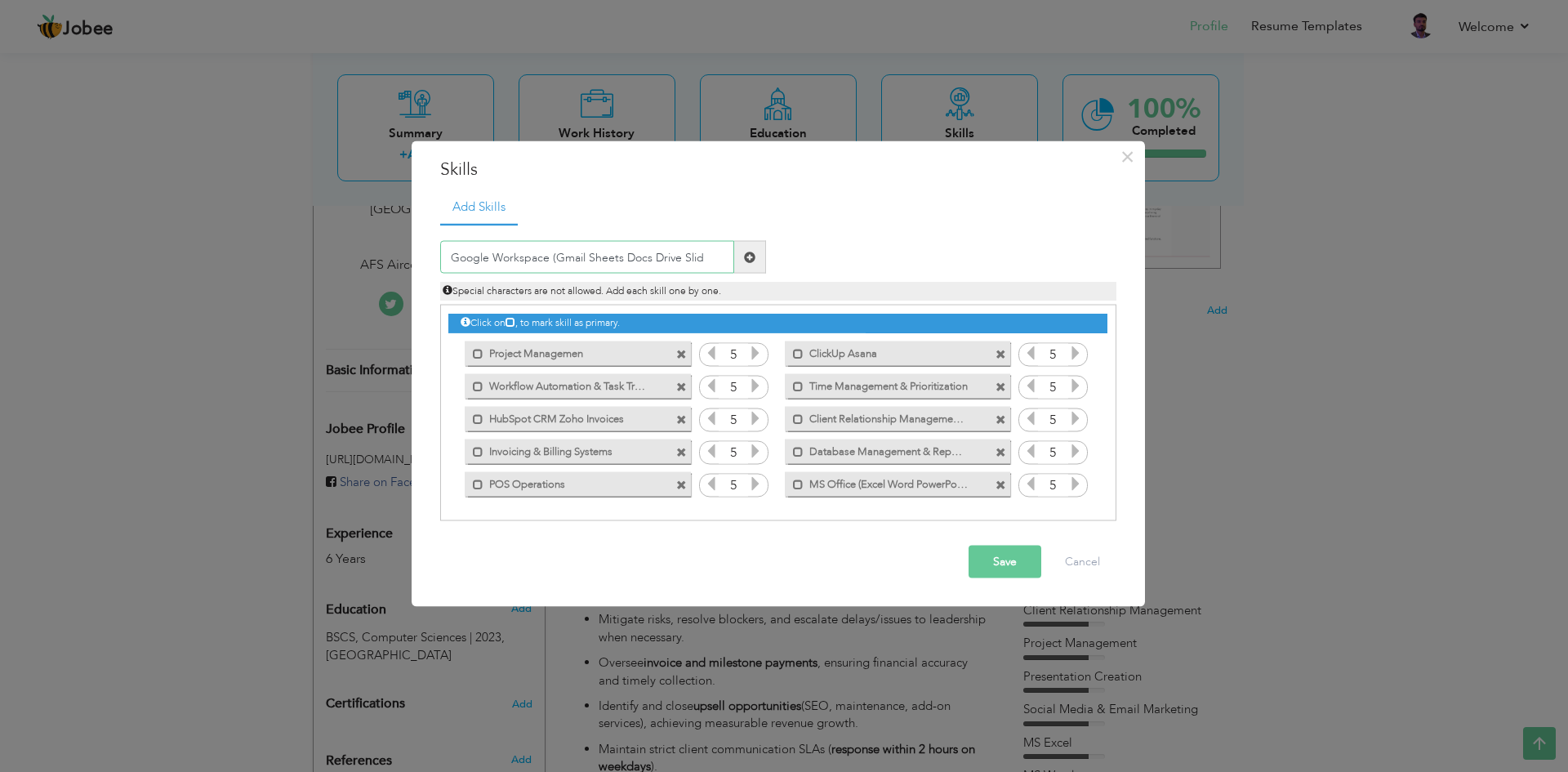
click at [709, 252] on input "Google Workspace (Gmail Sheets Docs Drive Slid" at bounding box center [587, 257] width 294 height 32
type input "Google Workspace (Gmail Sheets Docs Drive Slid)"
click at [744, 261] on span at bounding box center [749, 257] width 12 height 12
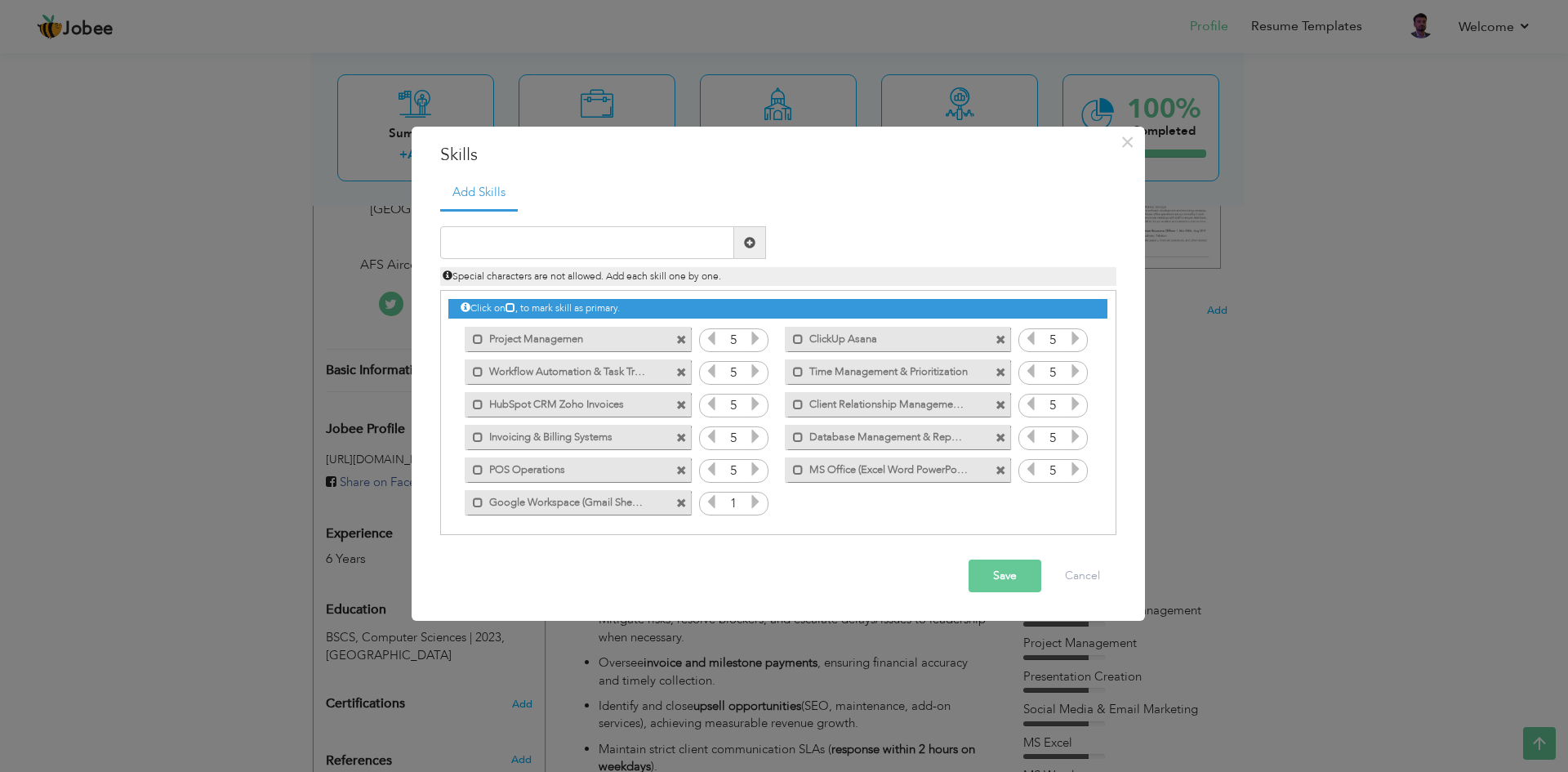
click at [756, 504] on icon at bounding box center [755, 501] width 15 height 15
click at [756, 505] on icon at bounding box center [755, 501] width 15 height 15
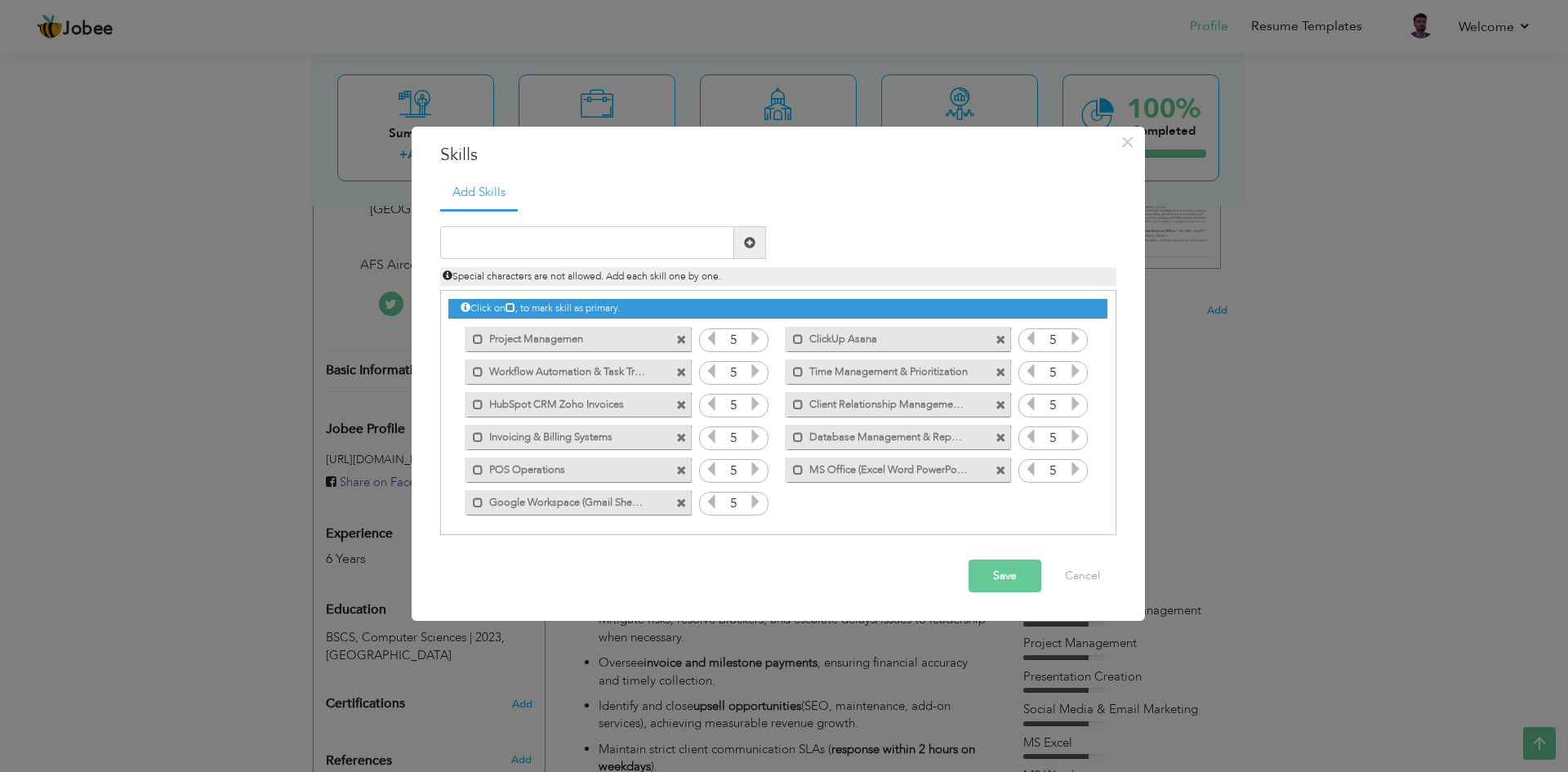
click at [756, 505] on icon at bounding box center [755, 501] width 15 height 15
click at [583, 247] on input "text" at bounding box center [587, 242] width 294 height 32
paste input "Data Analysis & Report Generation"
type input "Data Analysis & Report Generation"
click at [752, 244] on span at bounding box center [749, 242] width 12 height 12
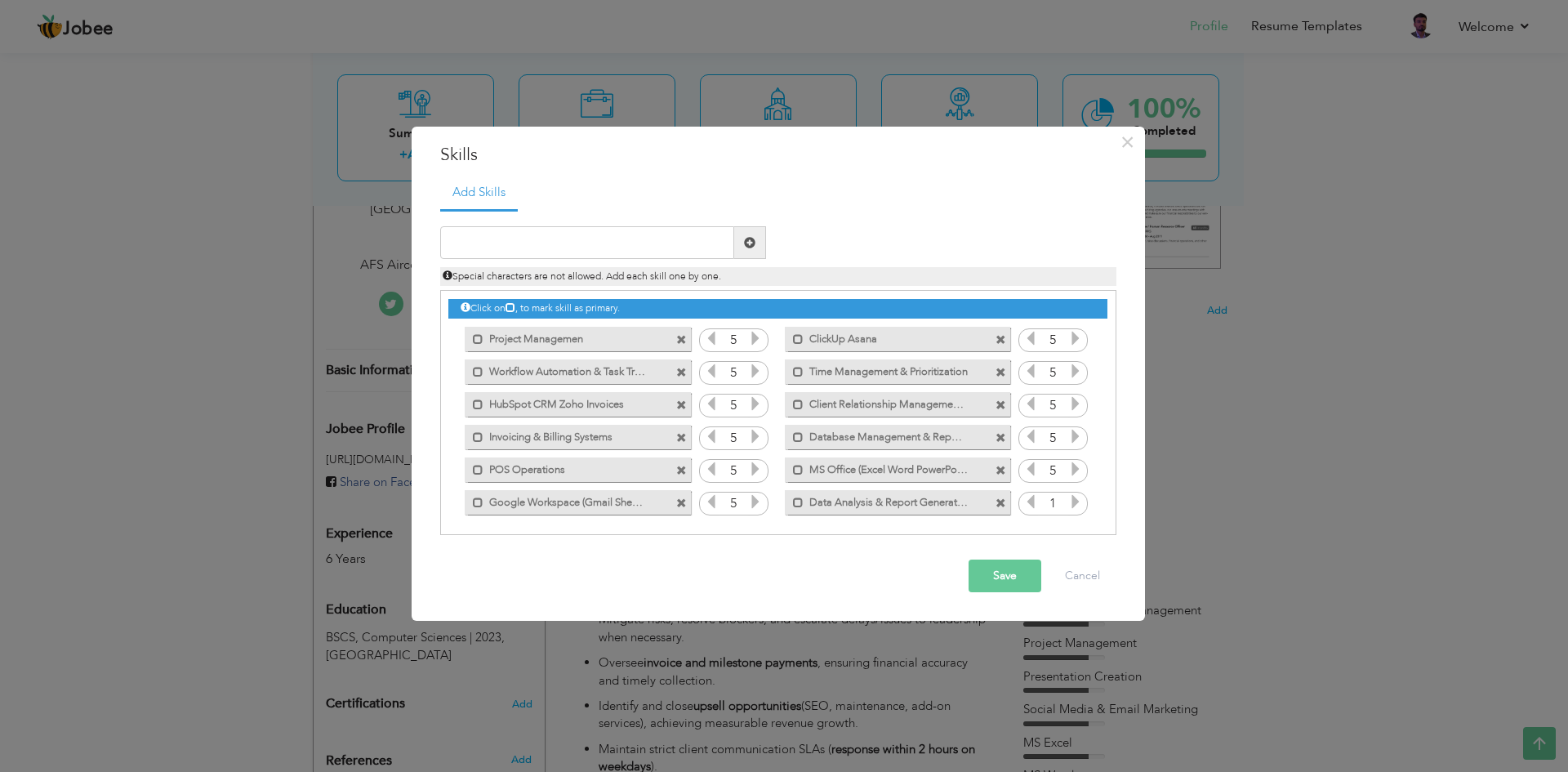
click at [1073, 501] on icon at bounding box center [1076, 501] width 15 height 15
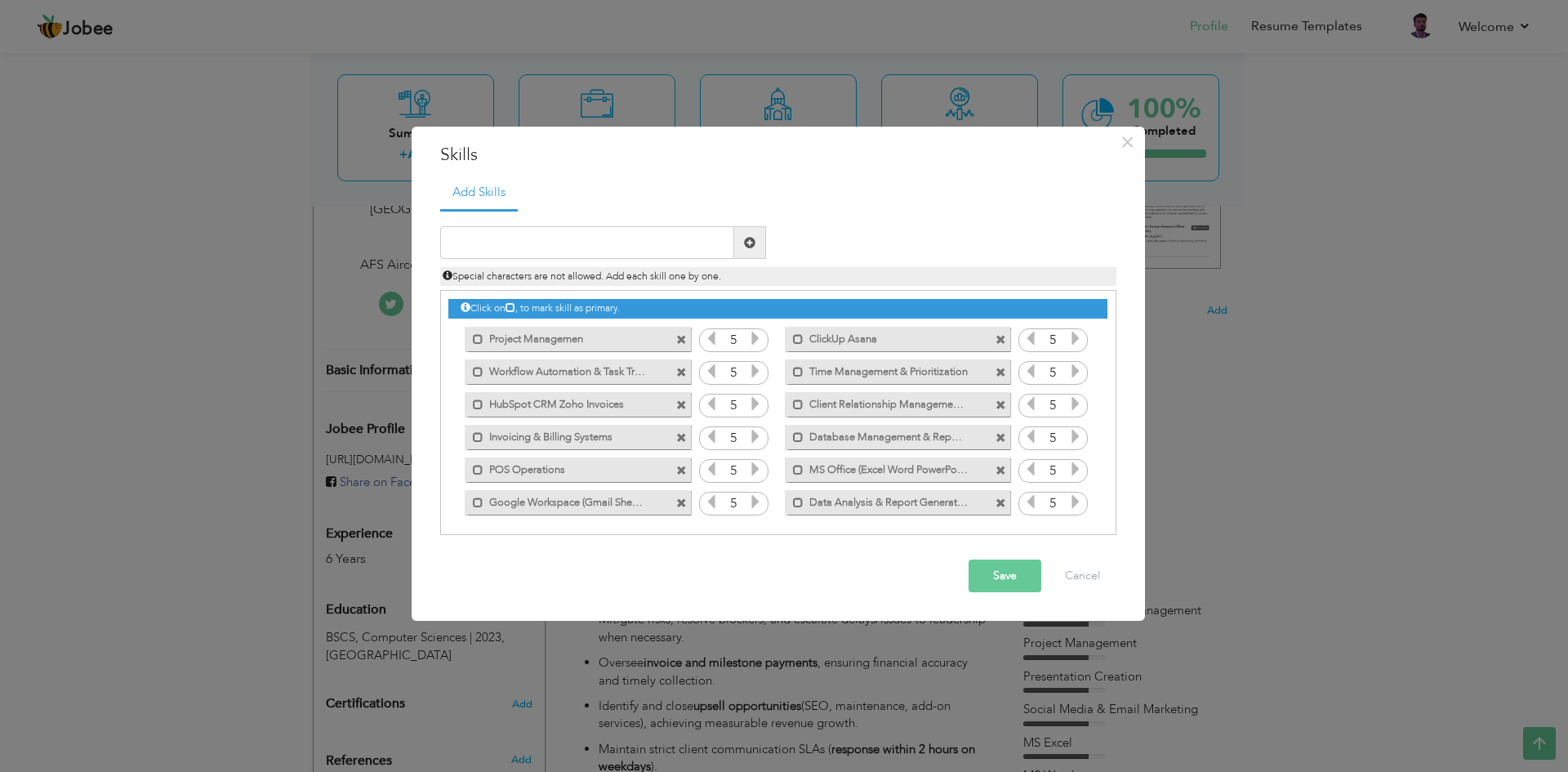
click at [1073, 501] on icon at bounding box center [1076, 501] width 15 height 15
click at [610, 236] on input "text" at bounding box center [587, 242] width 294 height 32
paste input "JavaScript (Basics)"
type input "JavaScript (Basics)"
click at [745, 237] on span at bounding box center [749, 242] width 12 height 12
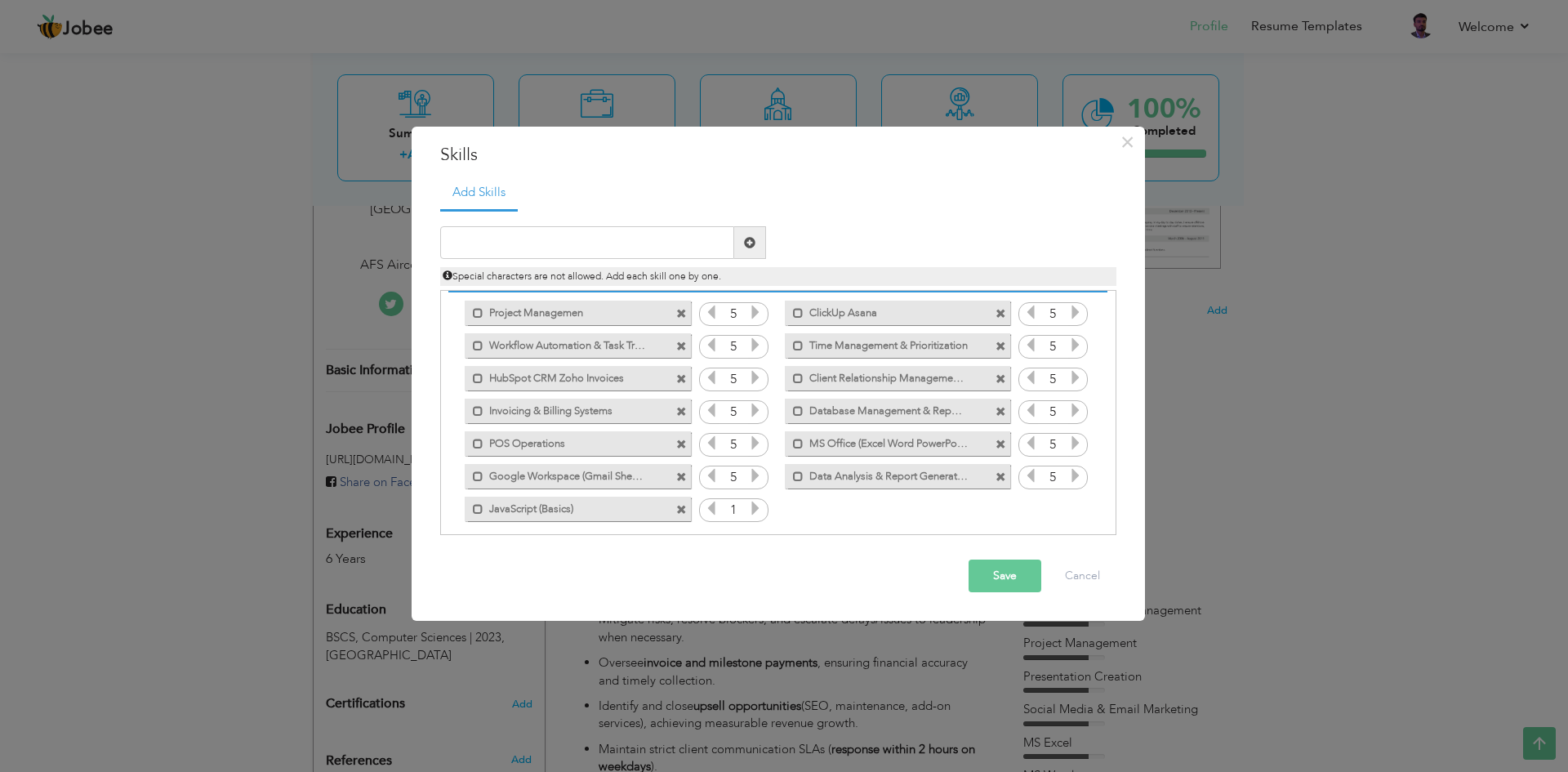
scroll to position [37, 0]
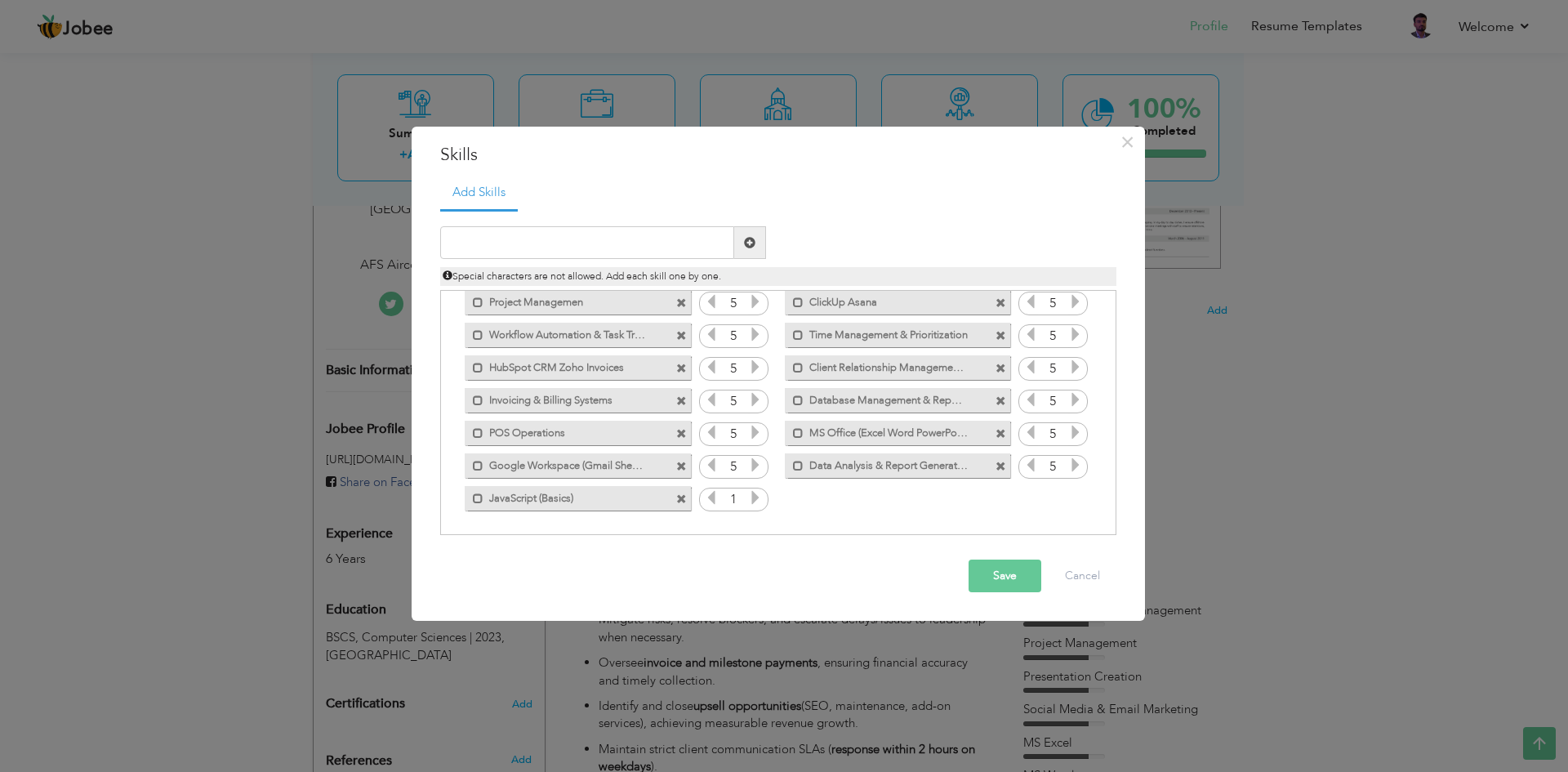
click at [754, 494] on icon at bounding box center [755, 497] width 15 height 15
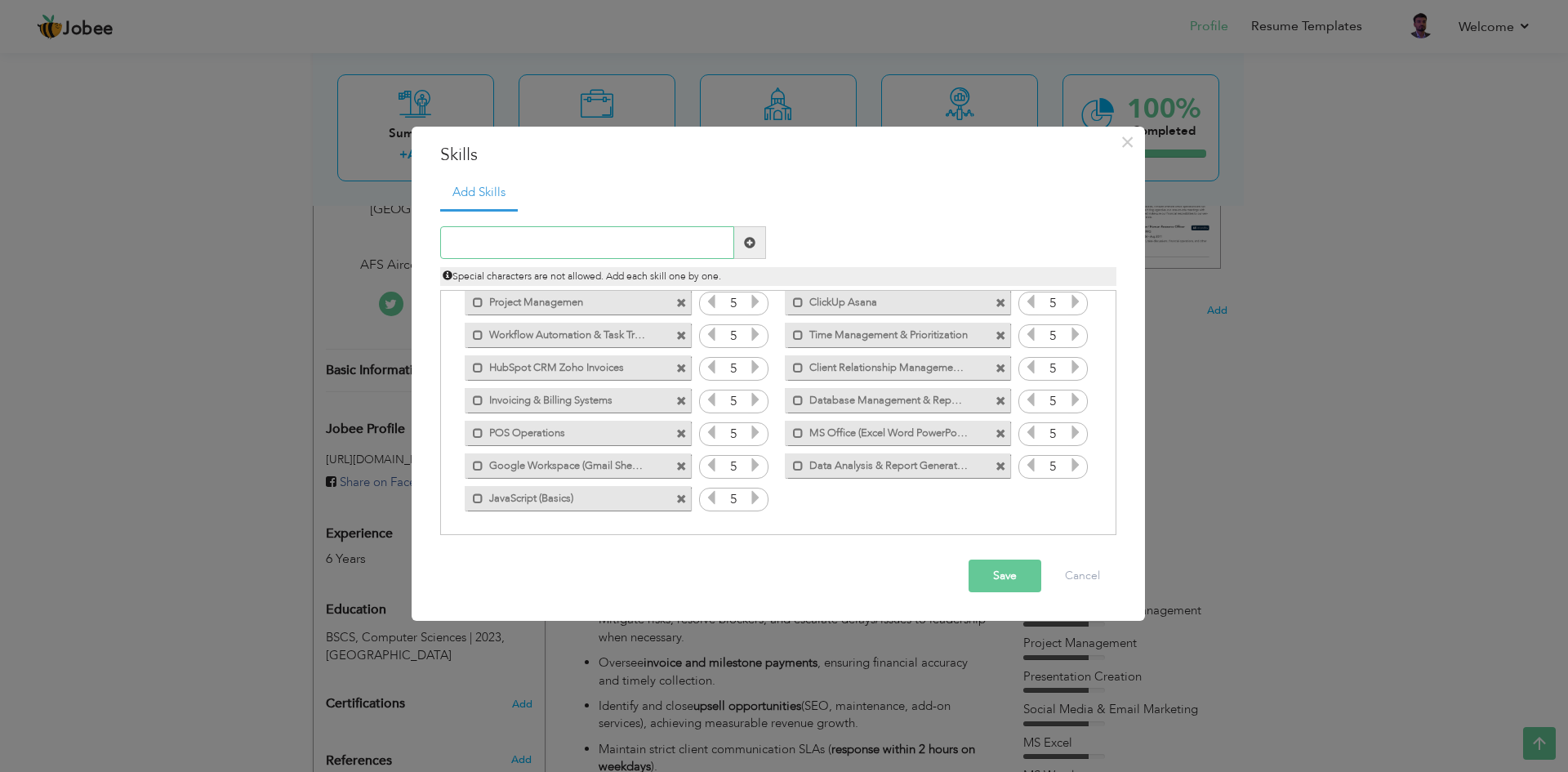
click at [574, 239] on input "text" at bounding box center [587, 242] width 294 height 32
paste input "Canva (Content & Design Creation)"
type input "Canva (Content & Design Creation)"
click at [749, 246] on span at bounding box center [749, 242] width 12 height 12
click at [1080, 503] on div "1" at bounding box center [1053, 499] width 69 height 24
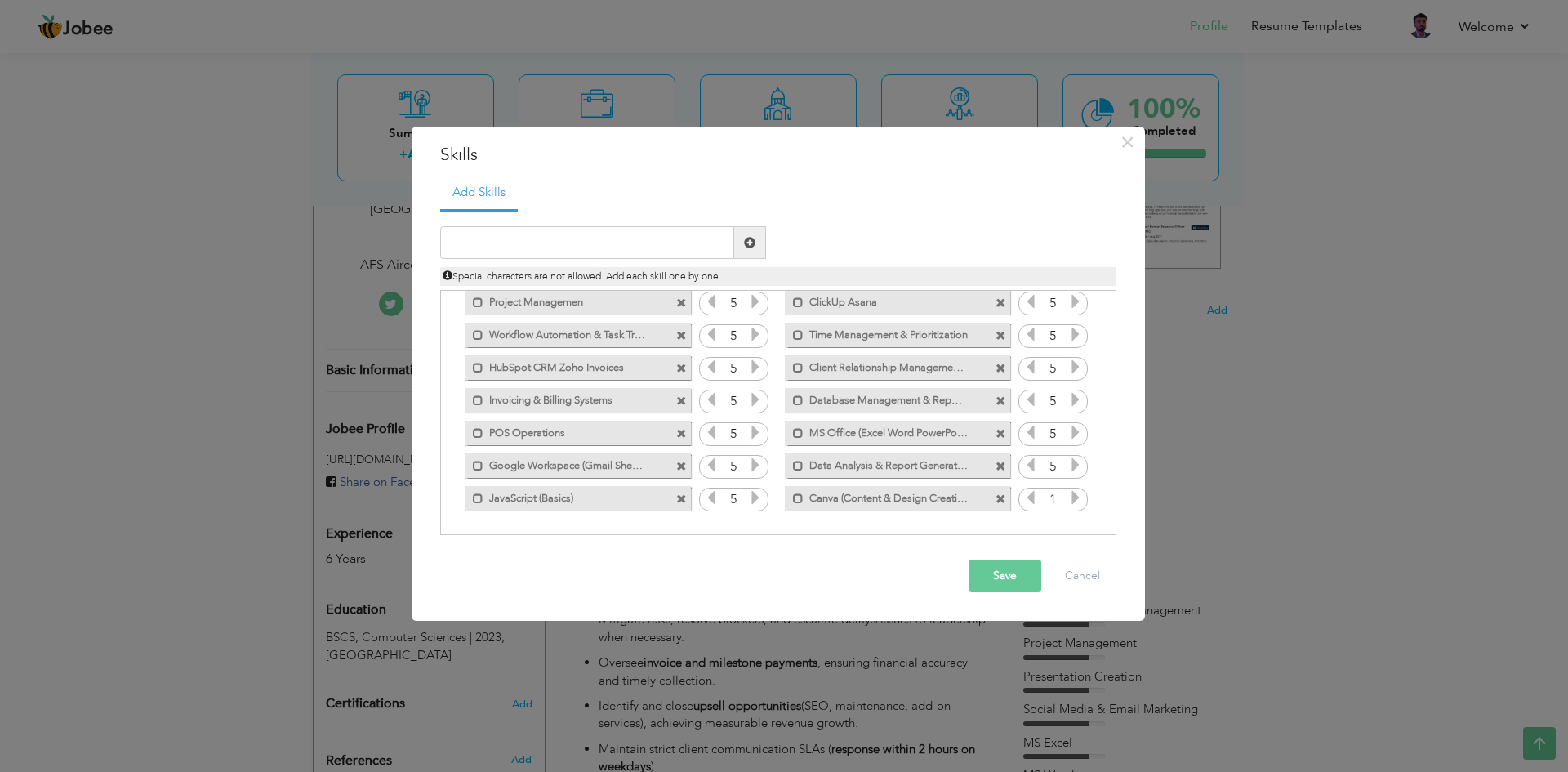
click at [1080, 503] on div "1" at bounding box center [1053, 499] width 69 height 24
click at [1075, 500] on icon at bounding box center [1076, 497] width 15 height 15
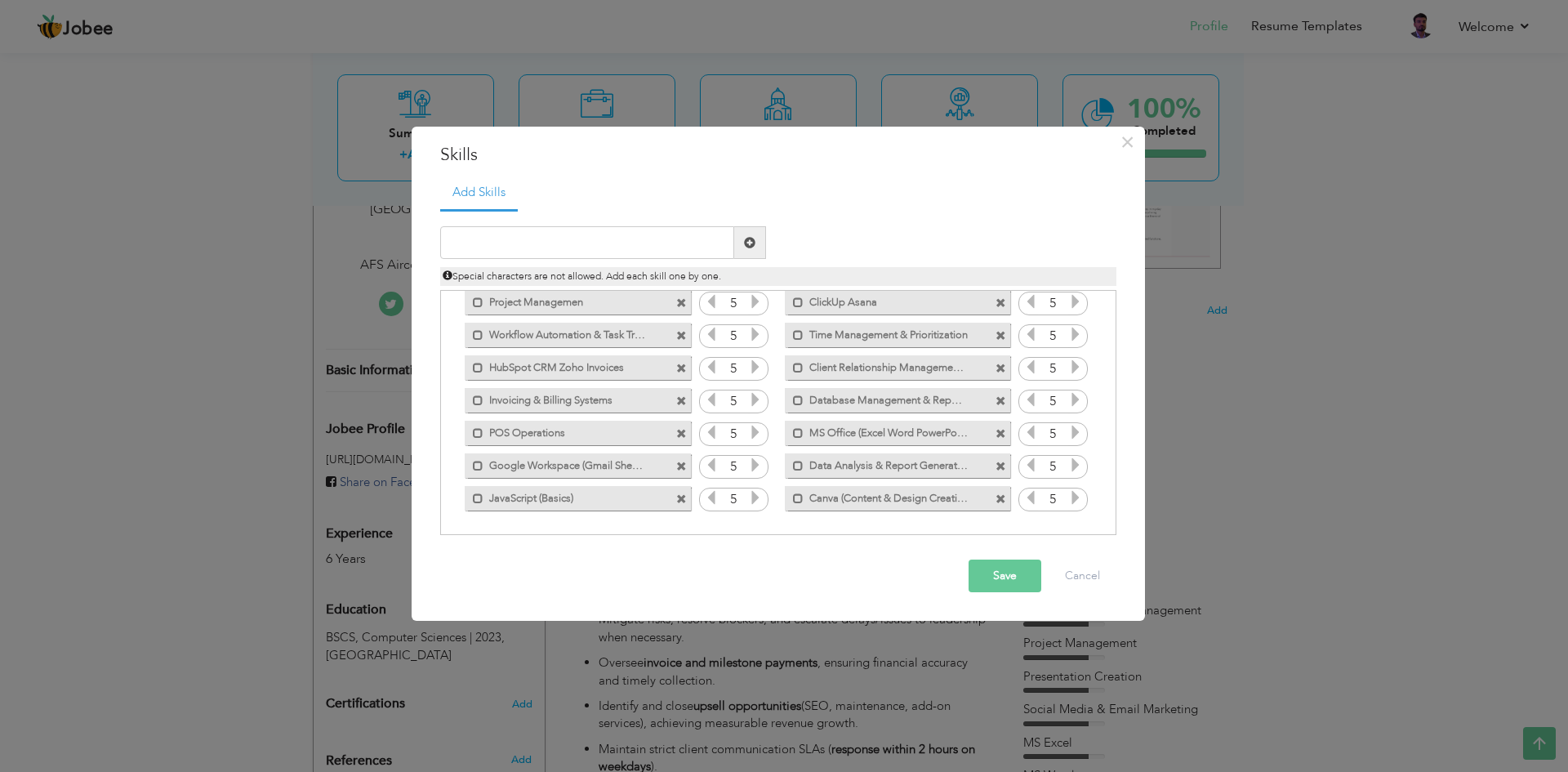
click at [1075, 500] on icon at bounding box center [1076, 497] width 15 height 15
click at [521, 245] on input "text" at bounding box center [587, 242] width 294 height 32
paste input "Social Media & Email Marketing (Mail Campaigns, Wh"
drag, startPoint x: 704, startPoint y: 242, endPoint x: 699, endPoint y: 262, distance: 20.6
click at [703, 241] on input "Social Media & Email Marketing (Mail Campaigns, Wh" at bounding box center [587, 242] width 294 height 32
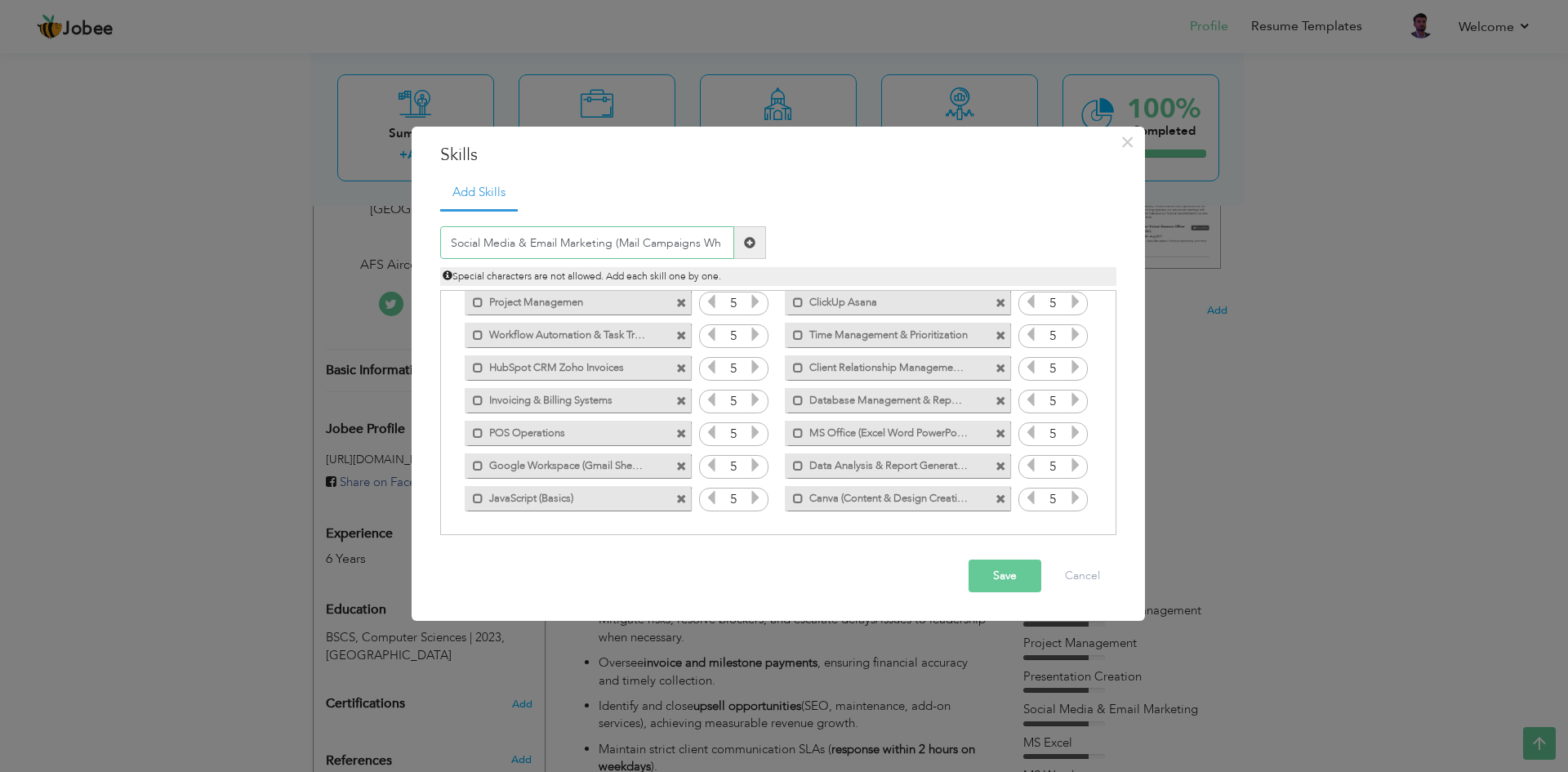
drag, startPoint x: 611, startPoint y: 241, endPoint x: 753, endPoint y: 251, distance: 142.4
click at [753, 251] on div "Social Media & Email Marketing (Mail Campaigns Wh" at bounding box center [603, 242] width 326 height 32
type input "Social Media & Email Marketing"
click at [752, 239] on span at bounding box center [749, 242] width 12 height 12
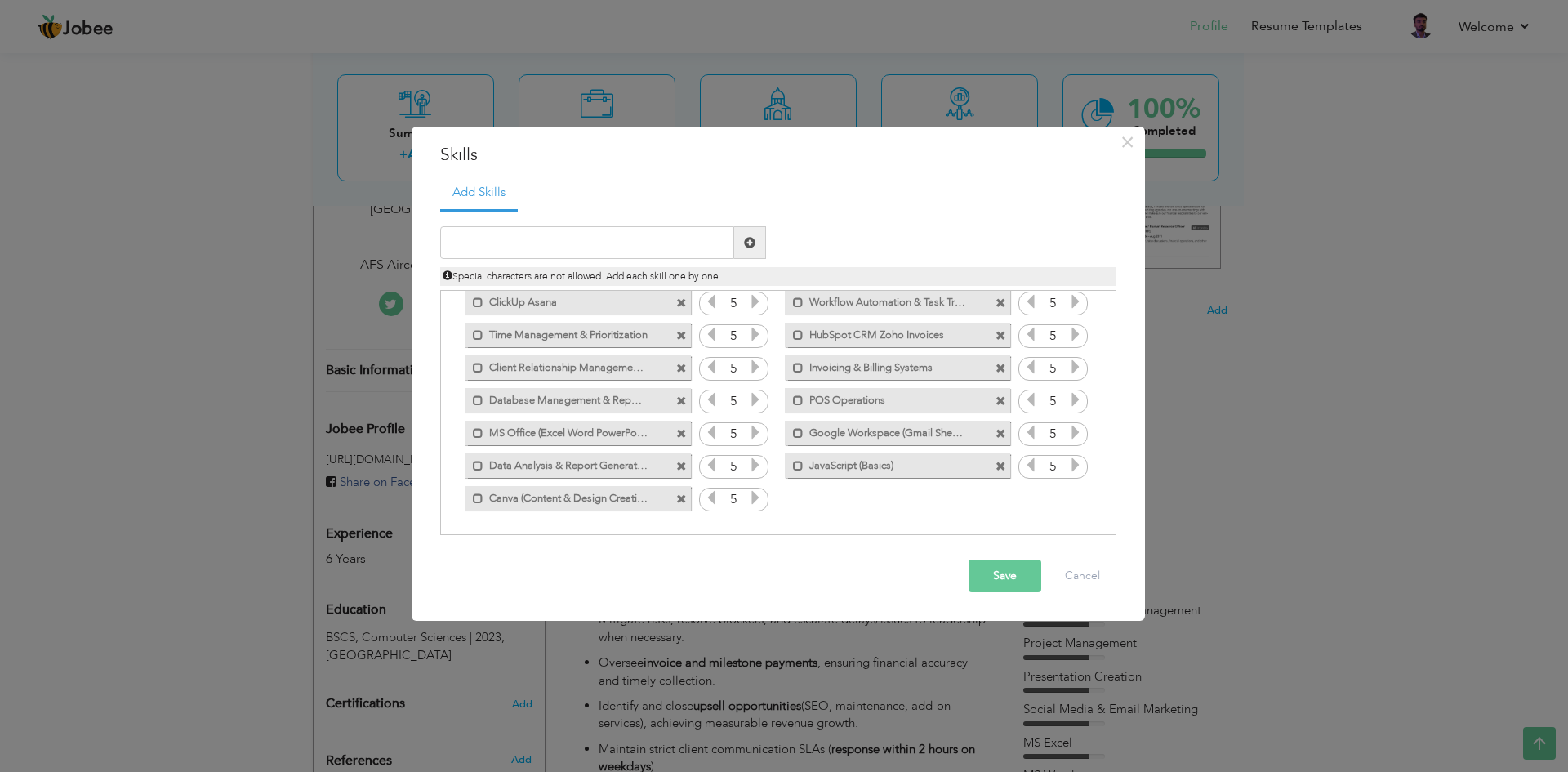
scroll to position [0, 0]
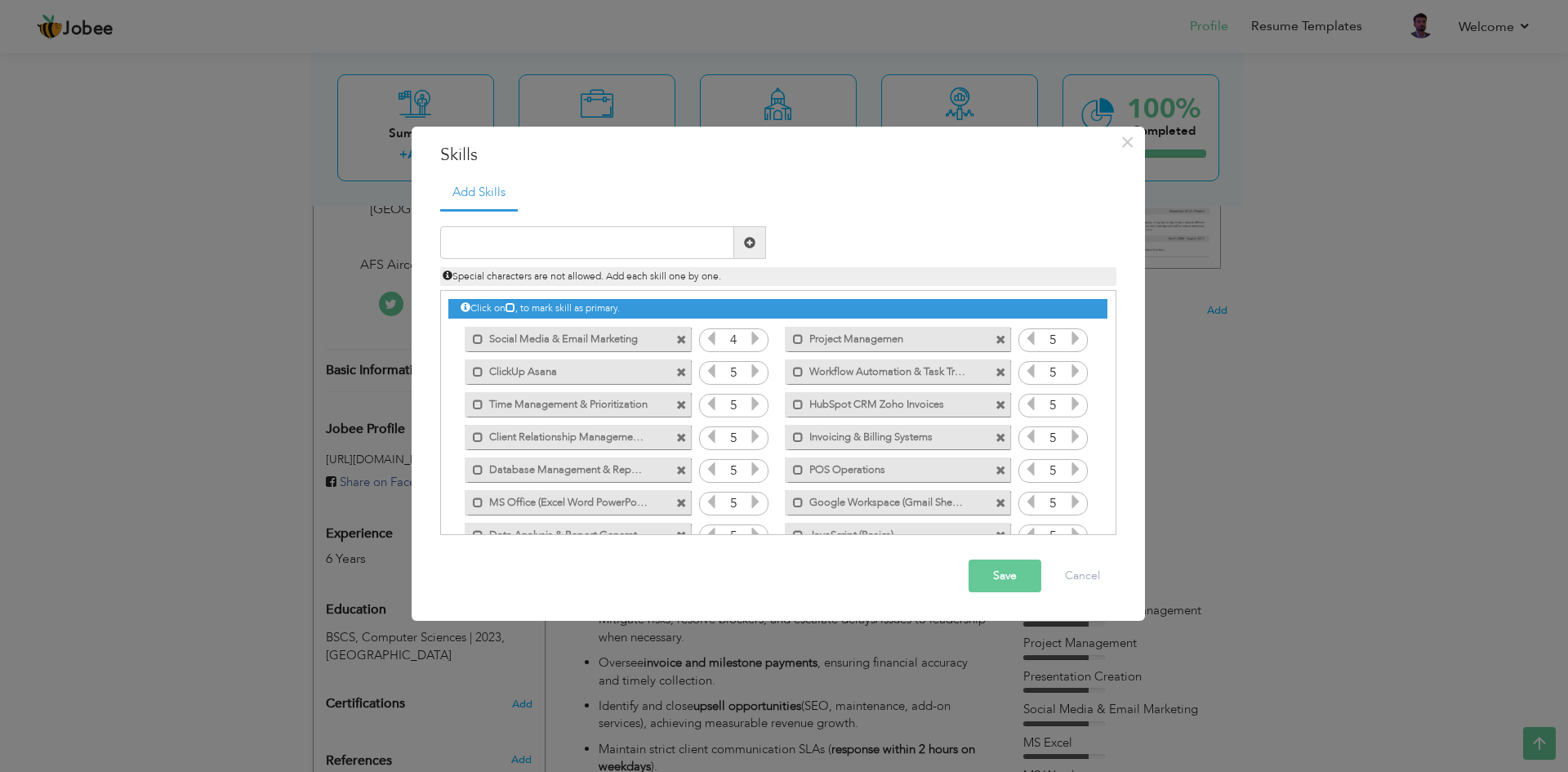
click at [748, 332] on icon at bounding box center [755, 338] width 15 height 15
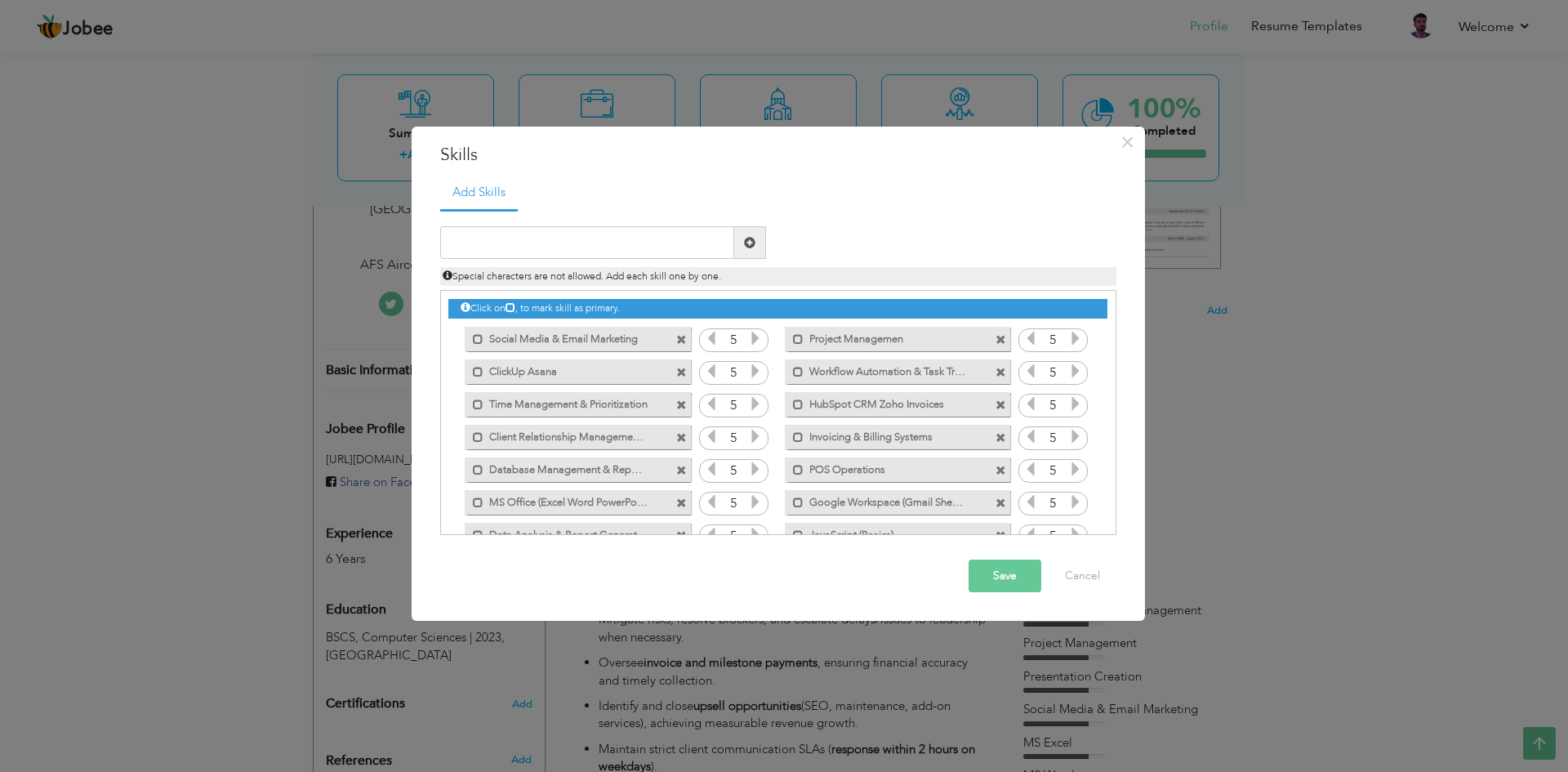
scroll to position [69, 0]
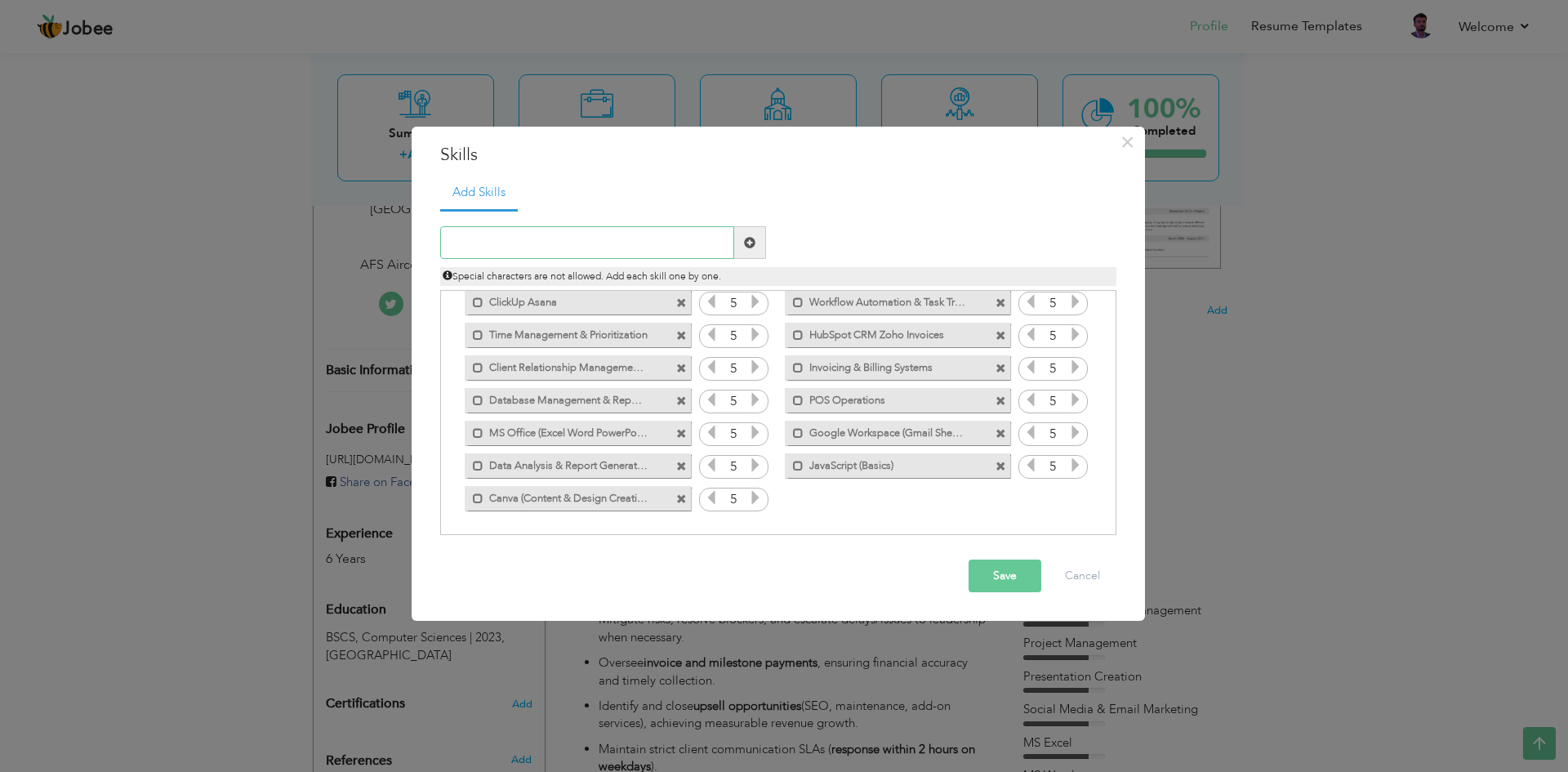
click at [589, 254] on input "text" at bounding box center [587, 242] width 294 height 32
paste input "WhatsApp Marketing"
type input "WhatsApp Marketing"
click at [752, 242] on span at bounding box center [749, 242] width 12 height 12
click at [1069, 493] on icon at bounding box center [1076, 497] width 15 height 15
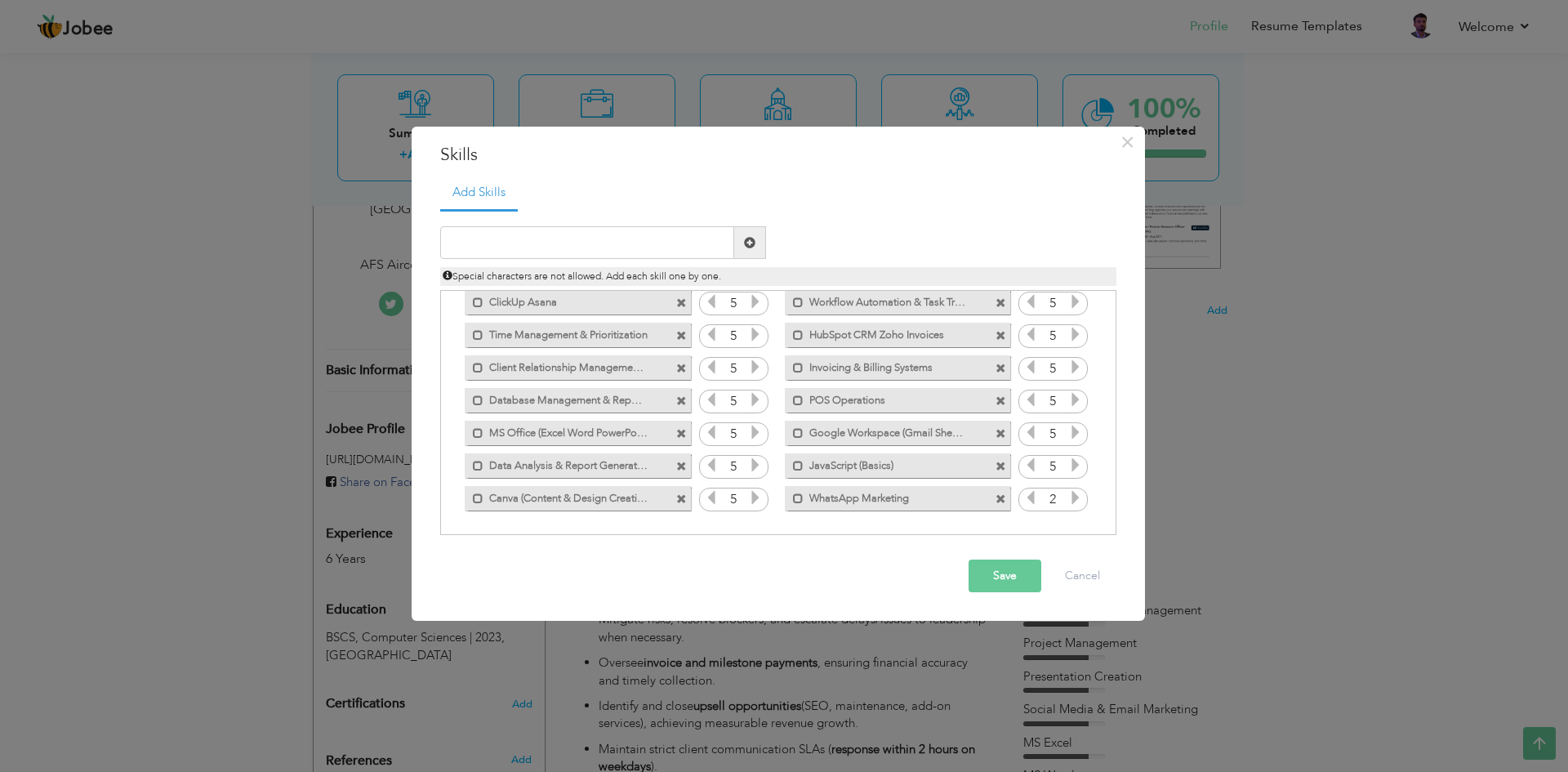
click at [1069, 493] on icon at bounding box center [1076, 497] width 15 height 15
click at [575, 243] on input "text" at bounding box center [587, 242] width 294 height 32
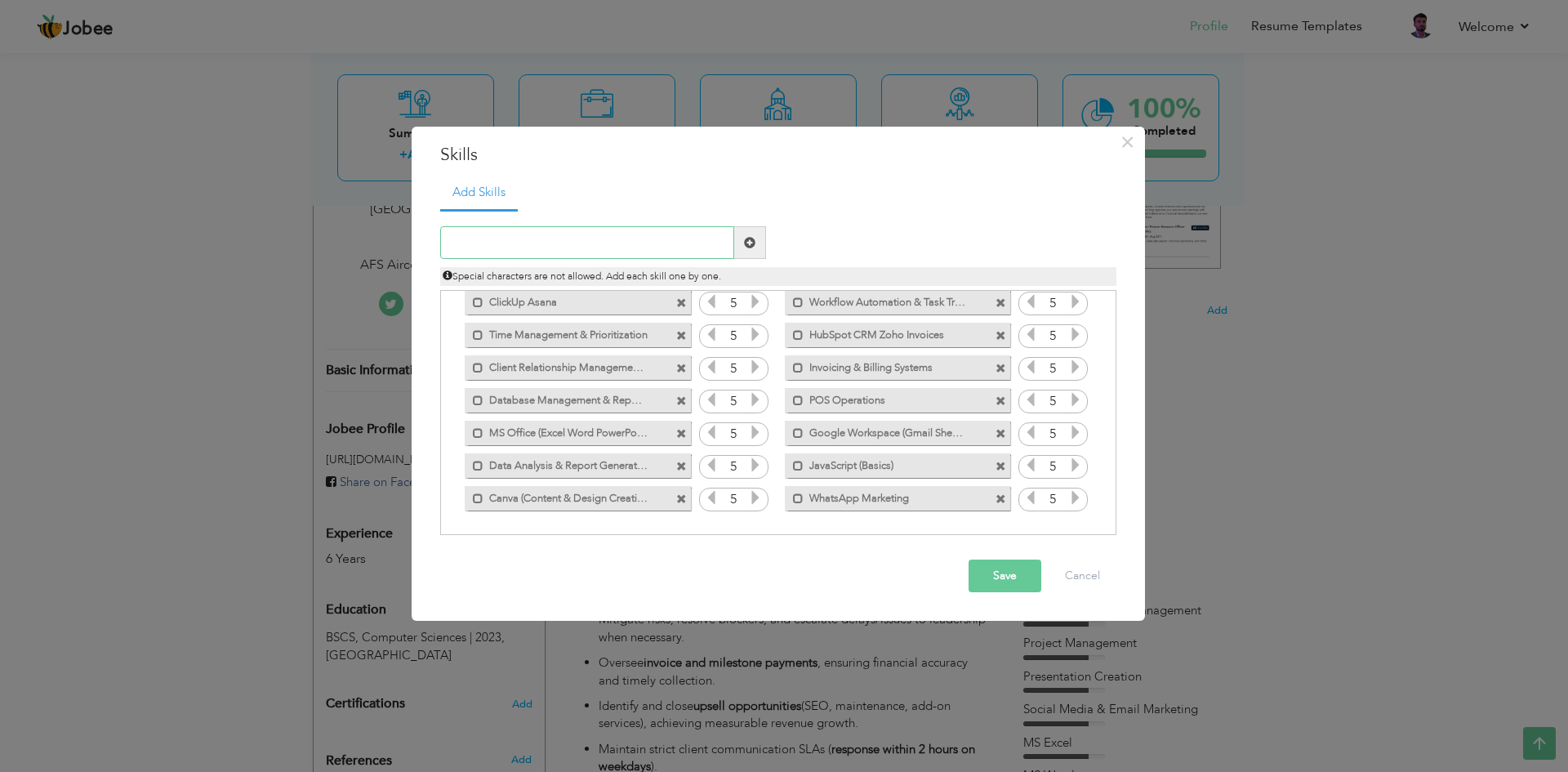
paste input "Professional Business Communication"
type input "Professional Business Communication"
click at [752, 247] on span at bounding box center [749, 242] width 12 height 12
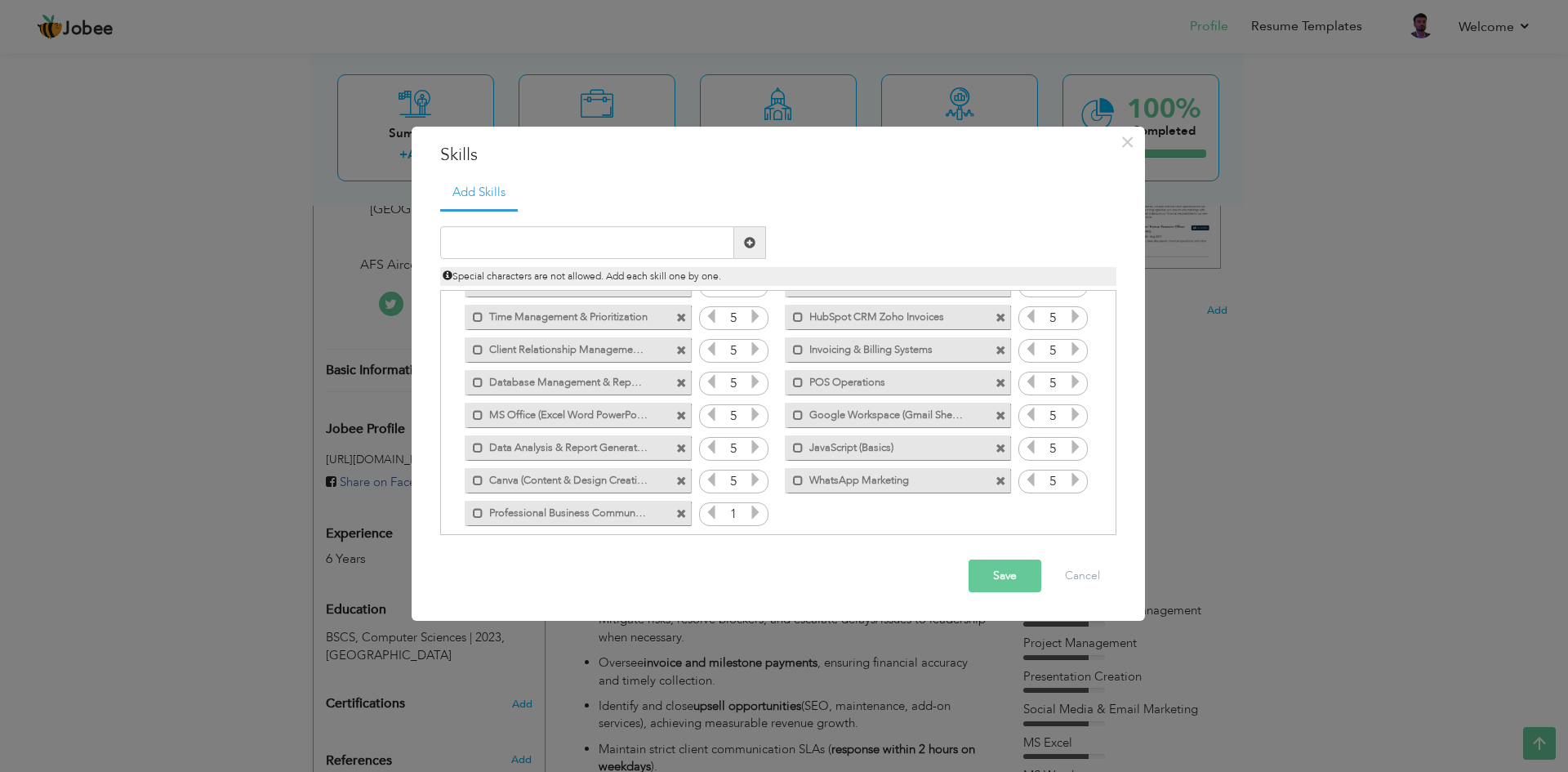
scroll to position [102, 0]
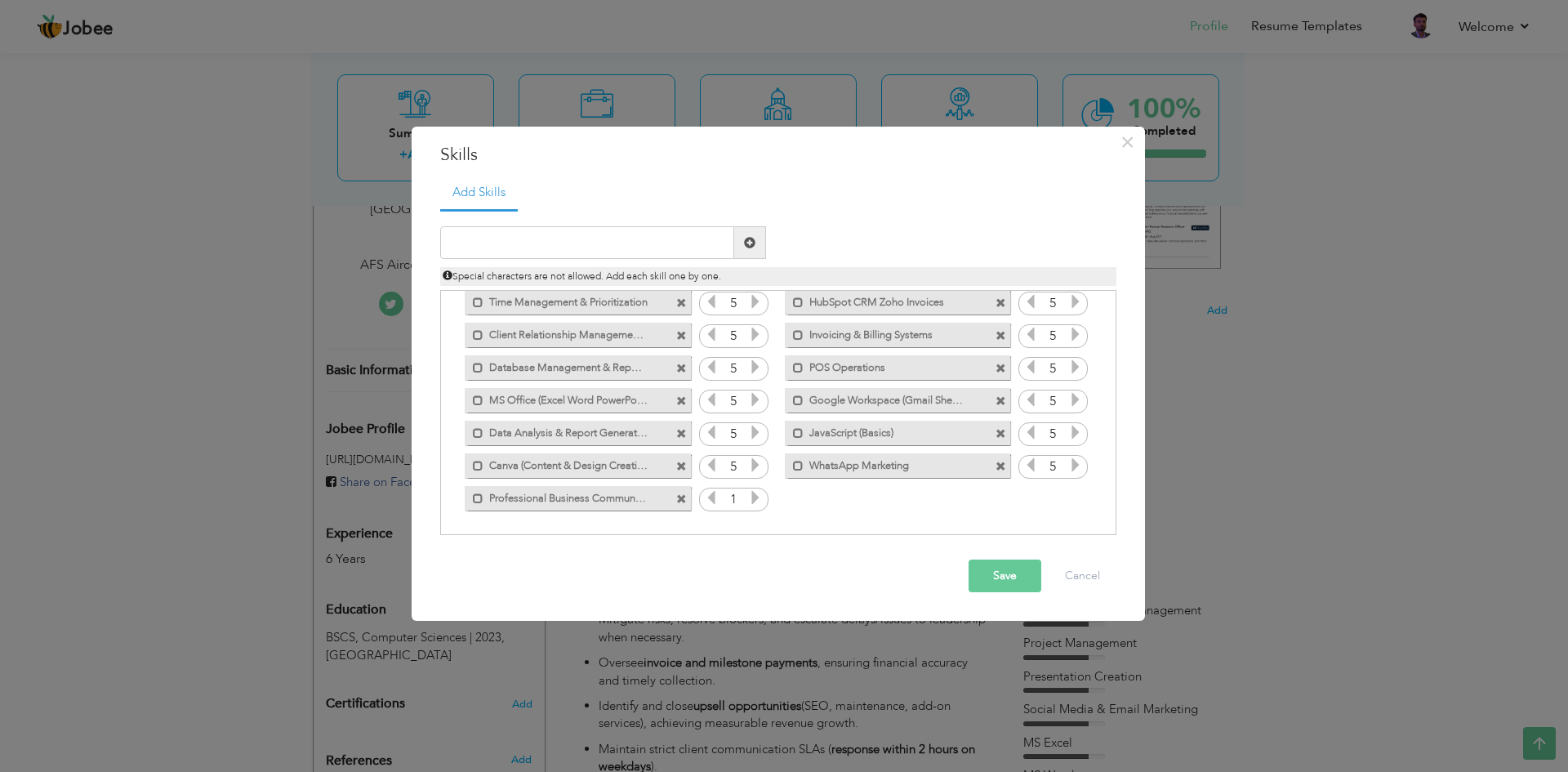
click at [759, 499] on icon at bounding box center [755, 497] width 15 height 15
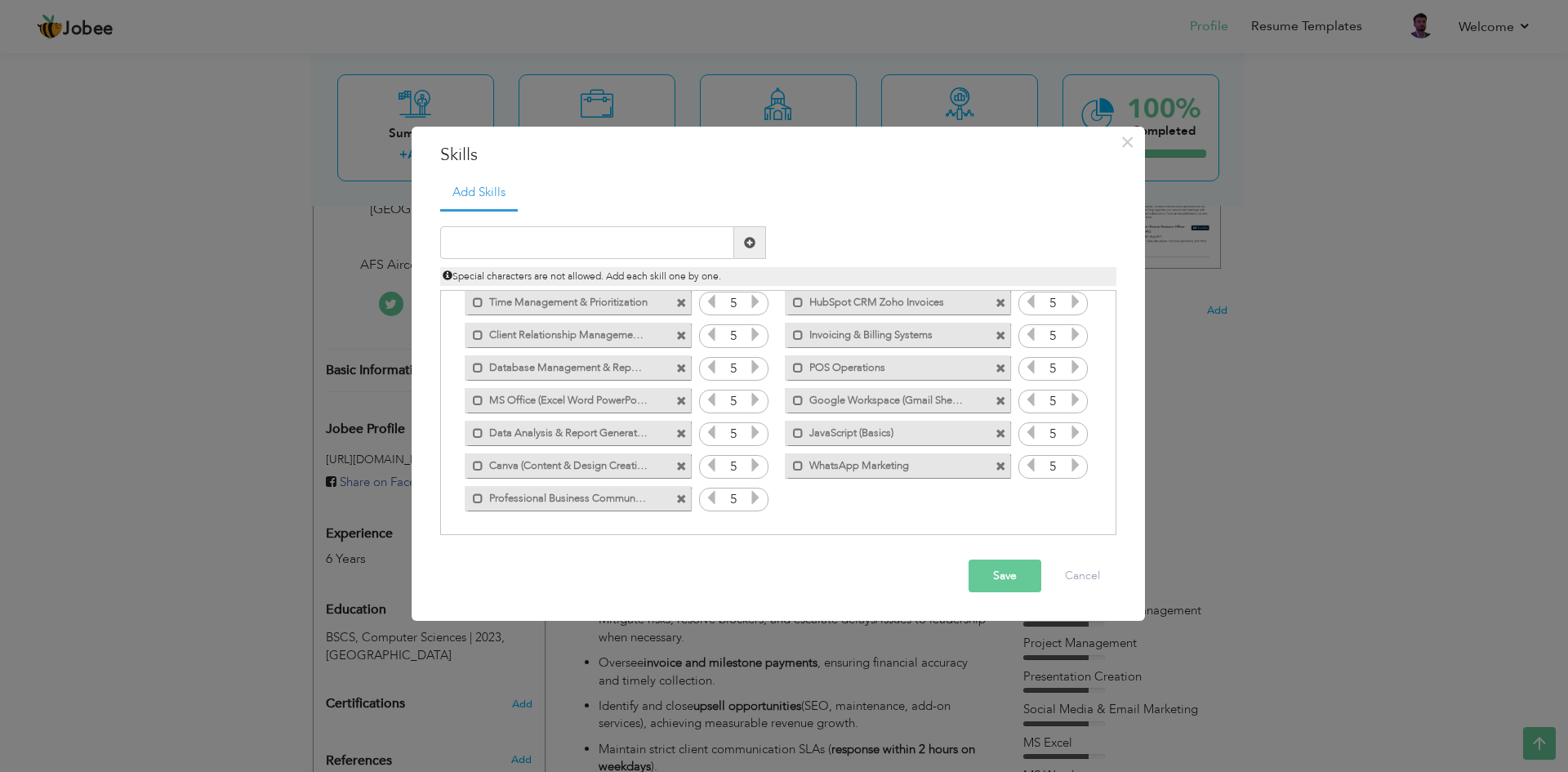
click at [759, 499] on icon at bounding box center [755, 497] width 15 height 15
click at [539, 246] on input "text" at bounding box center [587, 242] width 294 height 32
paste input "Client Engagement & Retention"
type input "Client Engagement & Retention"
click at [752, 242] on span at bounding box center [749, 242] width 12 height 12
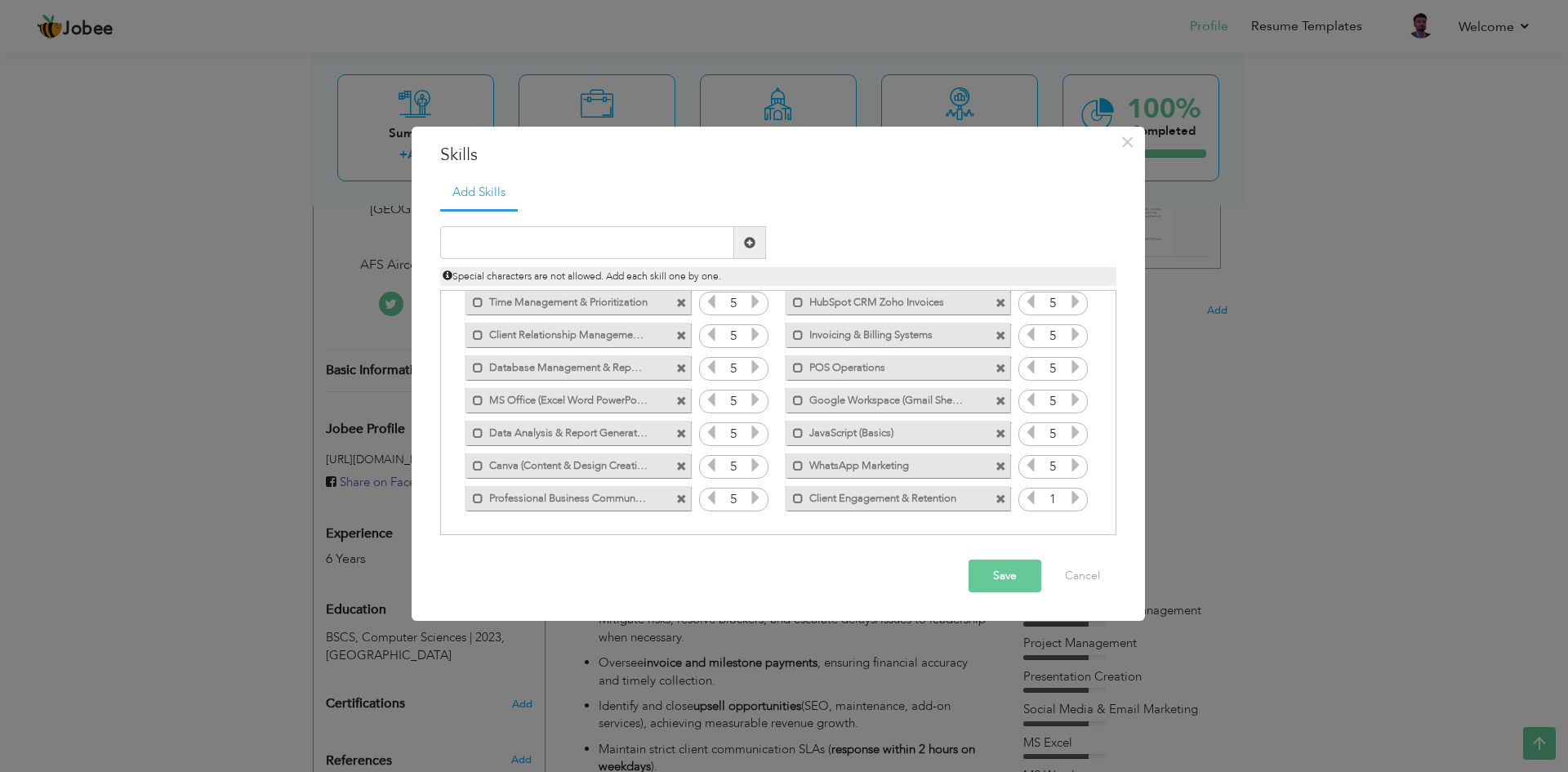
click at [1072, 493] on icon at bounding box center [1076, 497] width 15 height 15
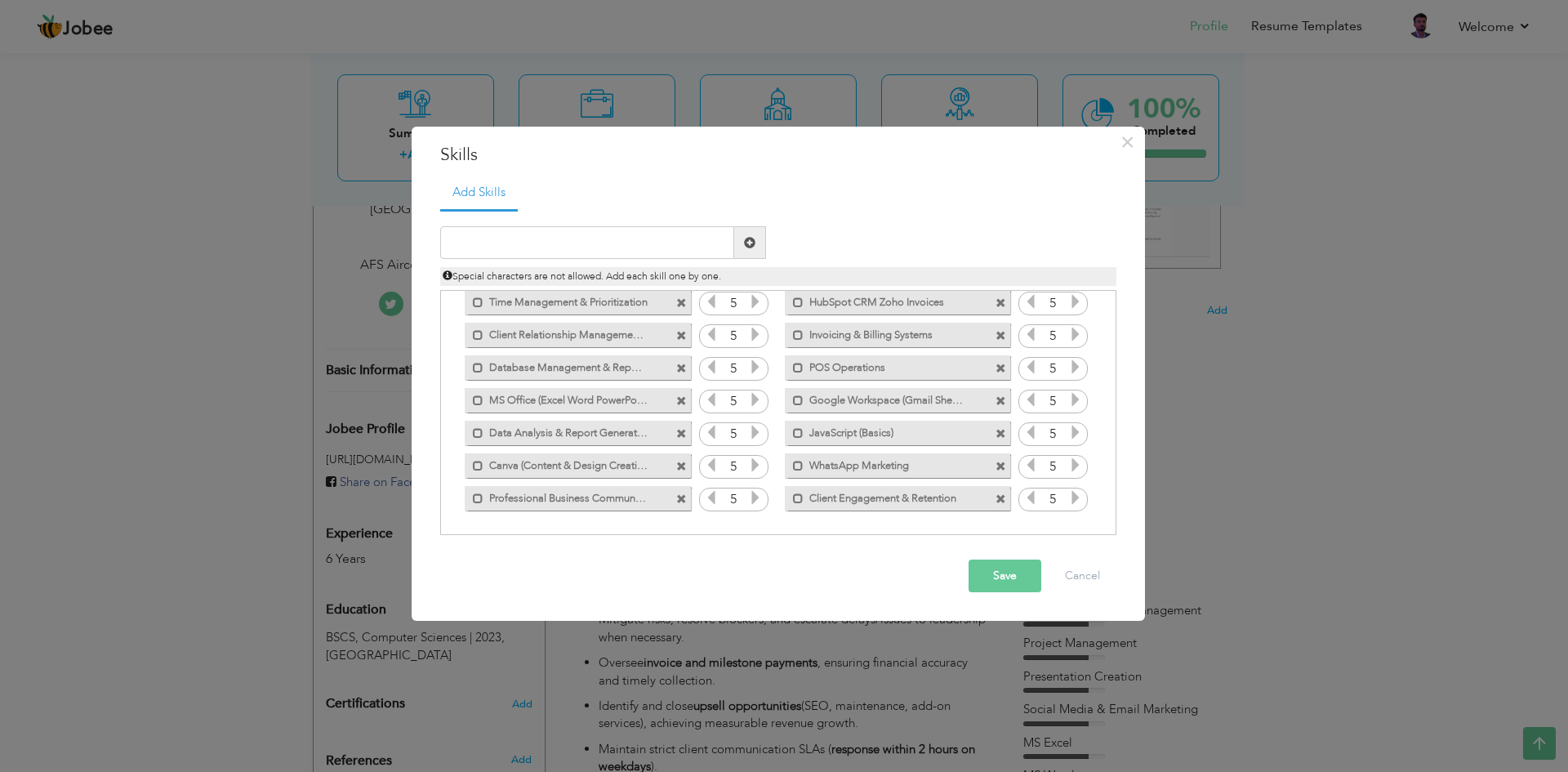
click at [1072, 493] on icon at bounding box center [1076, 497] width 15 height 15
click at [533, 243] on input "text" at bounding box center [587, 242] width 294 height 32
paste input "Presentation & Report Creation"
type input "Presentation & Report Creation"
click at [750, 237] on span at bounding box center [749, 242] width 12 height 12
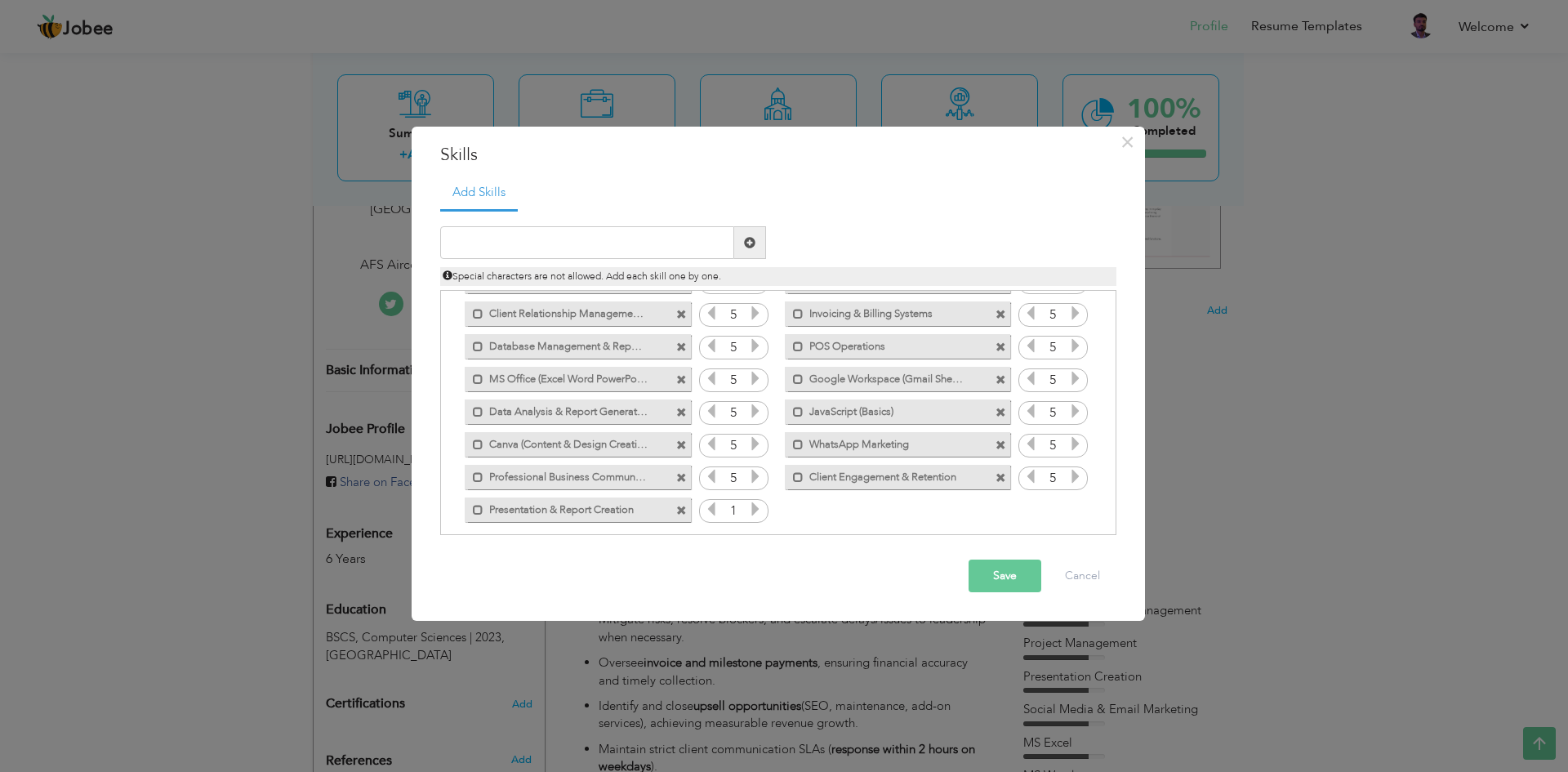
scroll to position [135, 0]
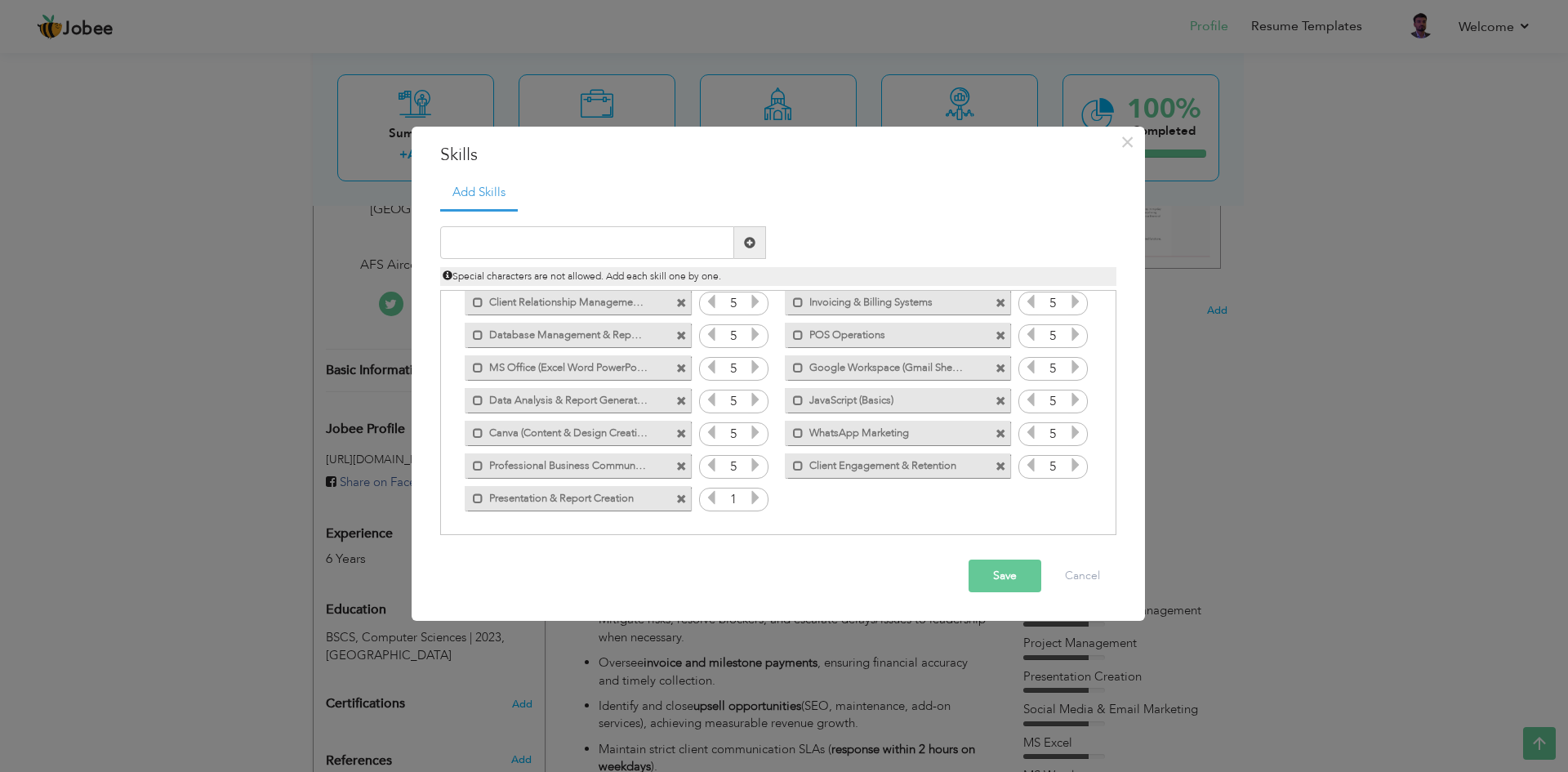
click at [753, 504] on icon at bounding box center [755, 497] width 15 height 15
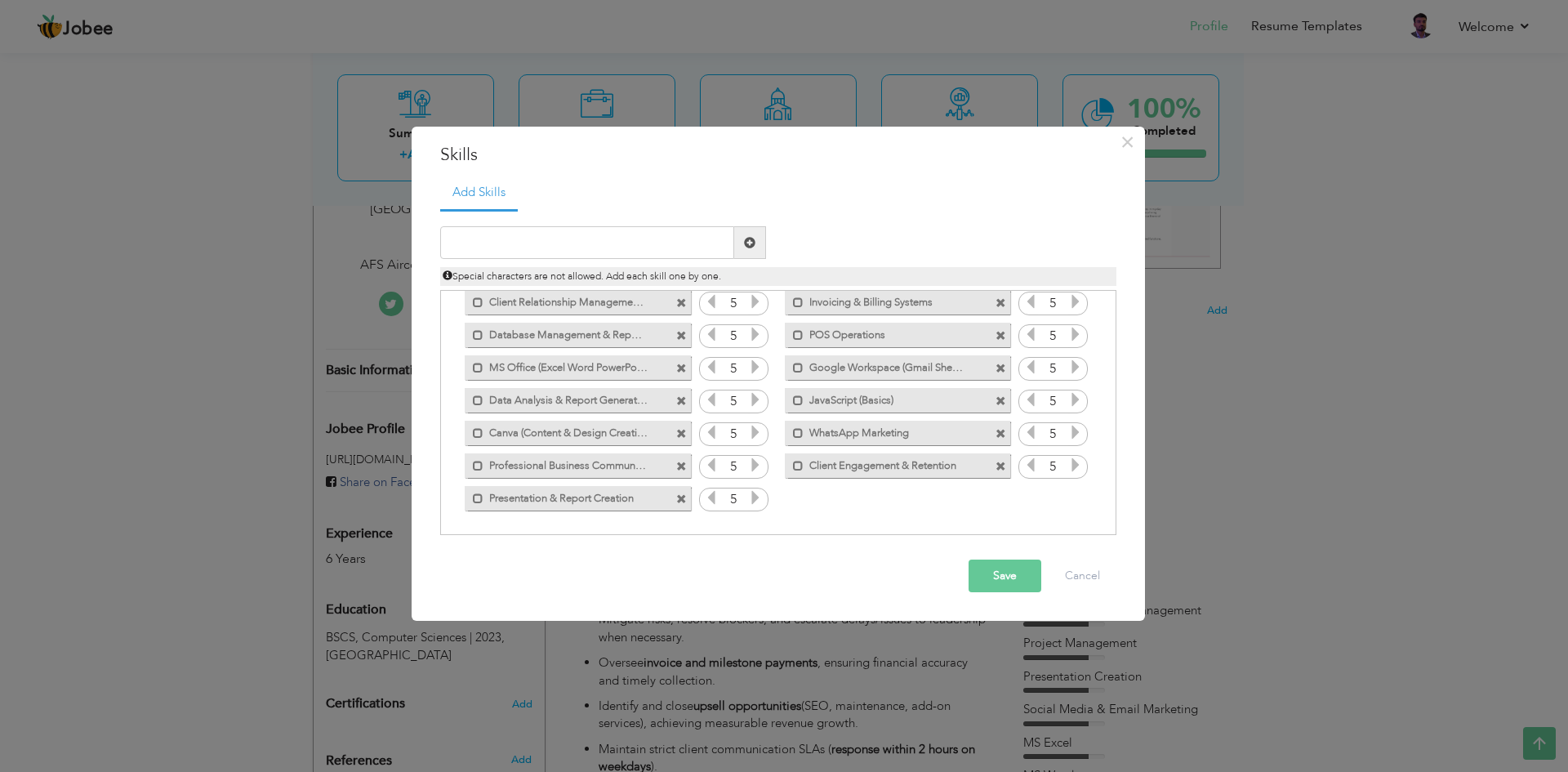
click at [753, 504] on icon at bounding box center [755, 497] width 15 height 15
click at [535, 254] on input "text" at bounding box center [587, 242] width 294 height 32
paste input "Slack, Zoom, Microsoft Teams"
click at [515, 246] on input "Slack, Zoom, Microsoft Teams" at bounding box center [587, 242] width 294 height 32
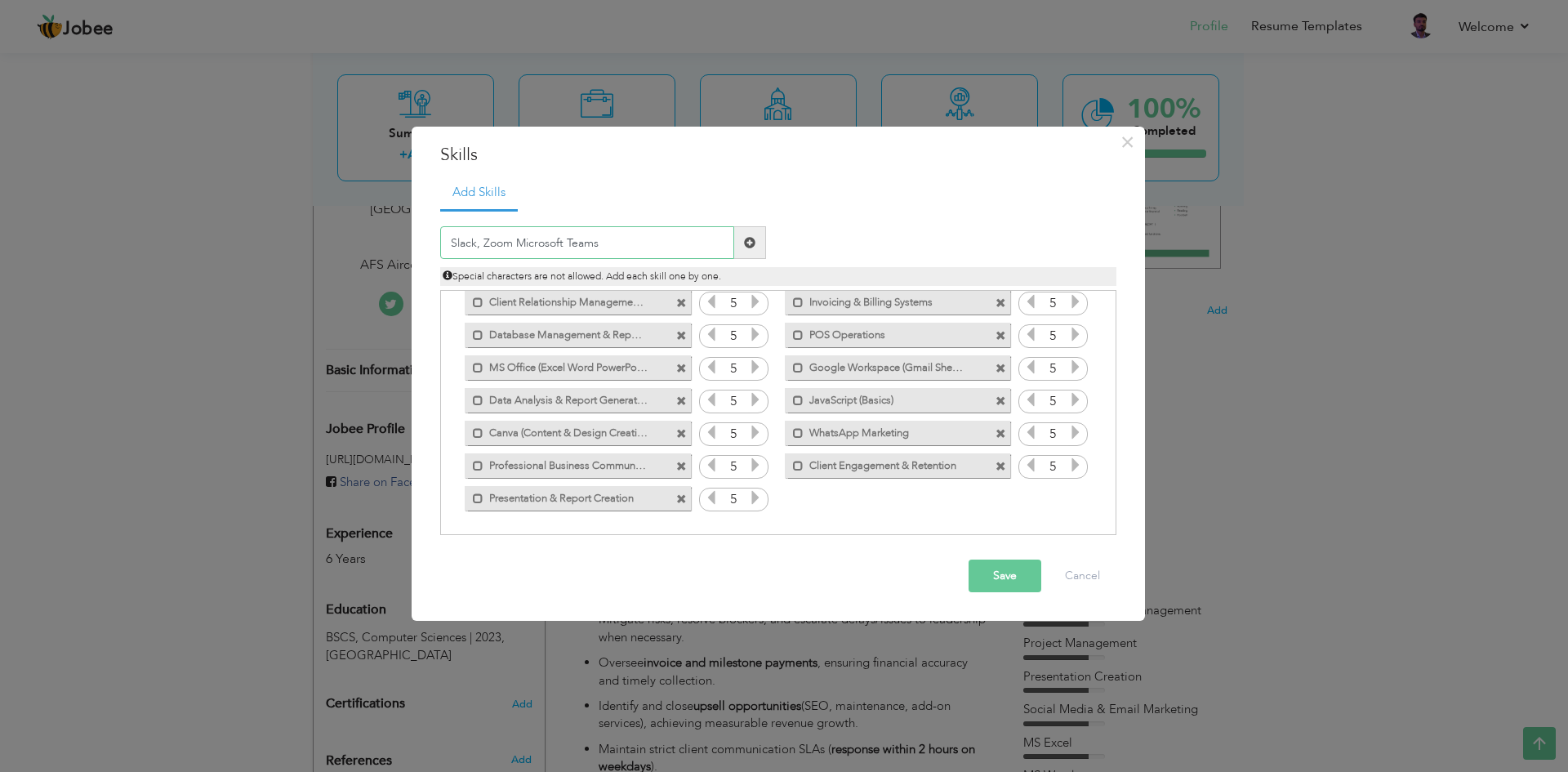
click at [480, 242] on input "Slack, Zoom Microsoft Teams" at bounding box center [587, 242] width 294 height 32
type input "Slack Zoom Microsoft Teams"
click at [758, 239] on span at bounding box center [749, 242] width 32 height 32
click at [1070, 500] on icon at bounding box center [1076, 497] width 15 height 15
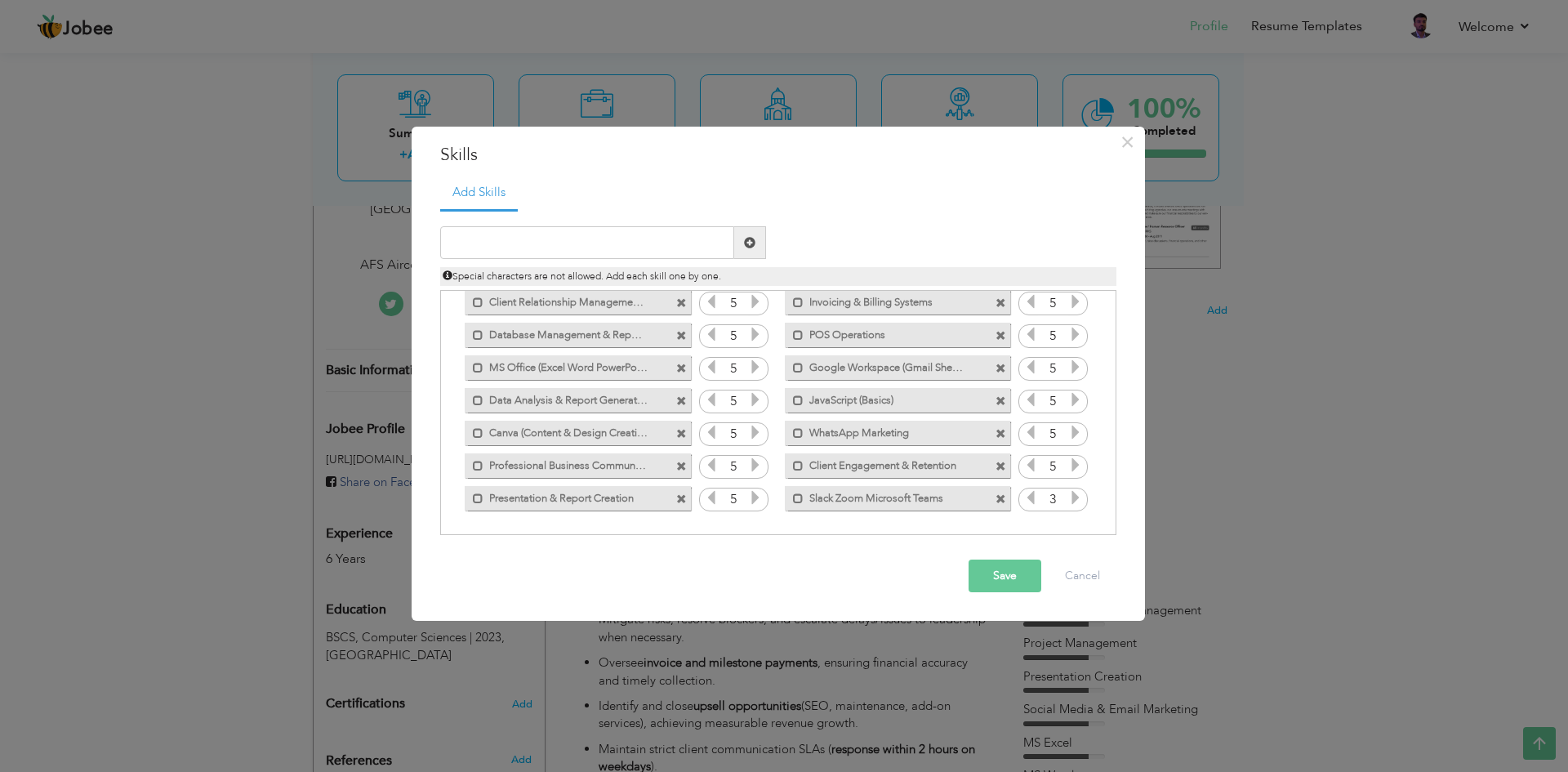
click at [1070, 500] on icon at bounding box center [1076, 497] width 15 height 15
click at [499, 259] on input "text" at bounding box center [587, 242] width 294 height 32
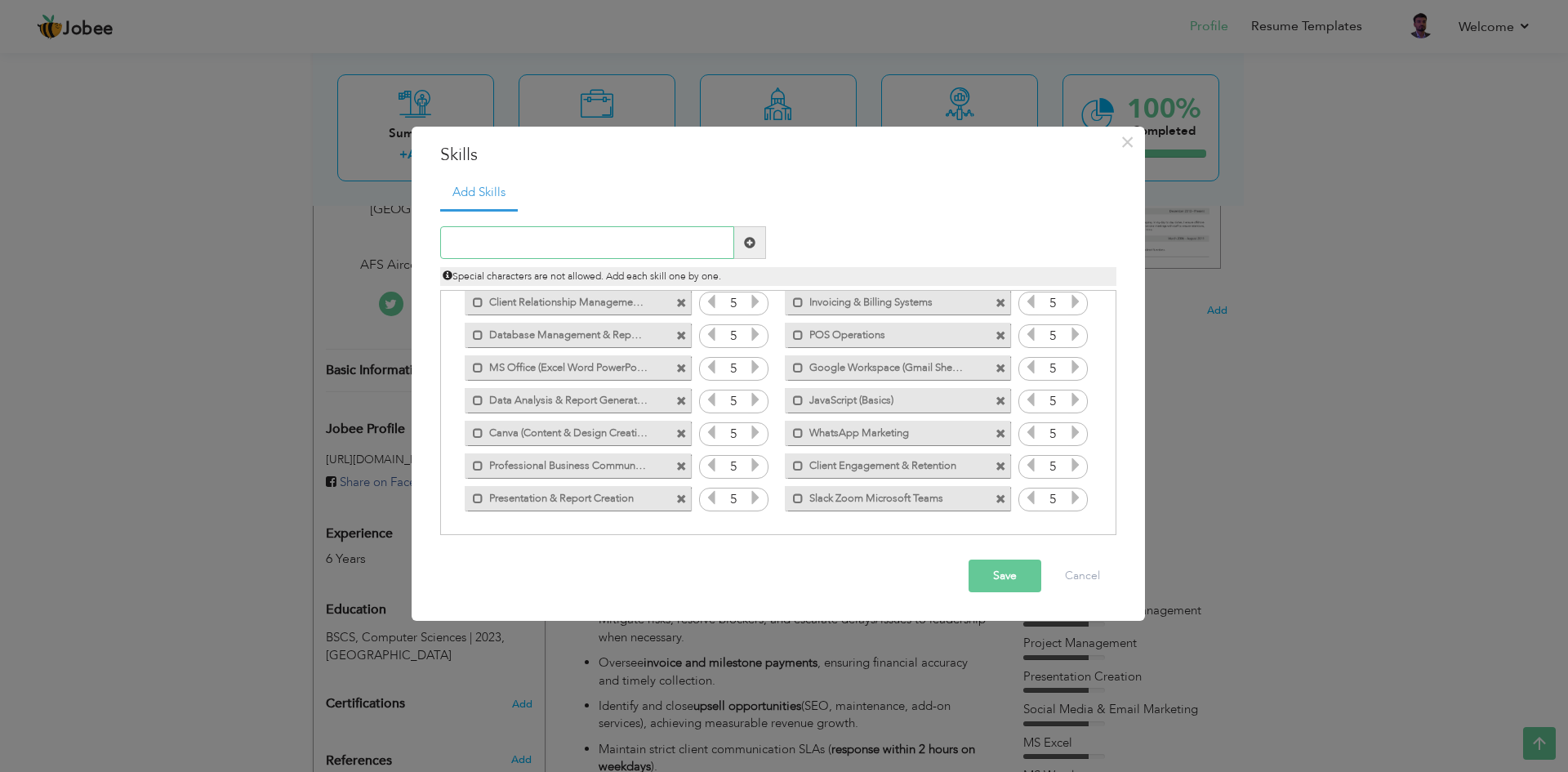
paste input "File & Document Management (Google Drive, OneDrive"
click at [671, 244] on input "File & Document Management (Google Drive, OneDrive" at bounding box center [587, 242] width 294 height 32
click at [612, 244] on input "File & Document Management (Google Drive OneDrive" at bounding box center [587, 242] width 294 height 32
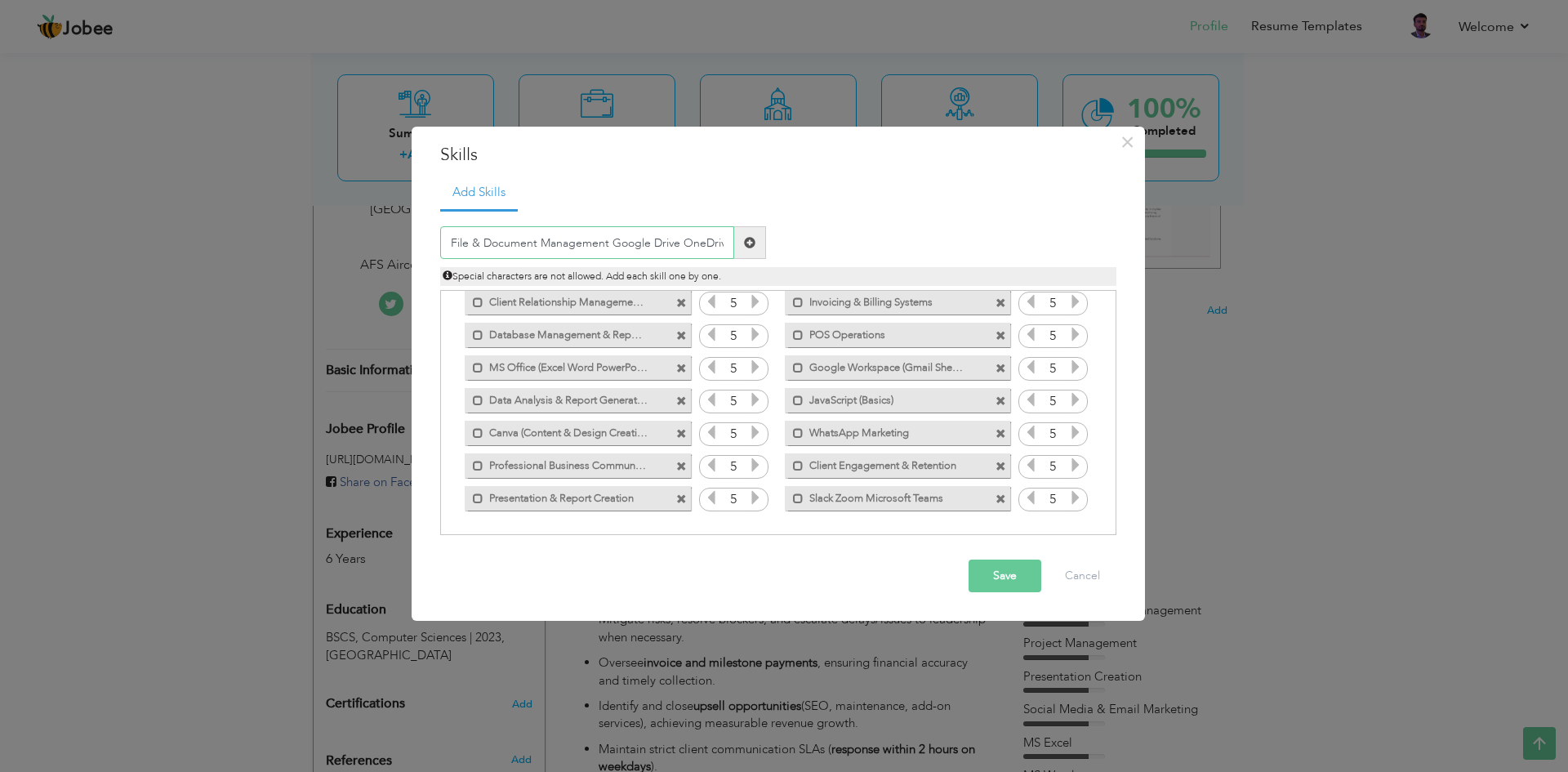
type input "File & Document Management Google Drive OneDrive"
click at [751, 240] on span at bounding box center [749, 242] width 12 height 12
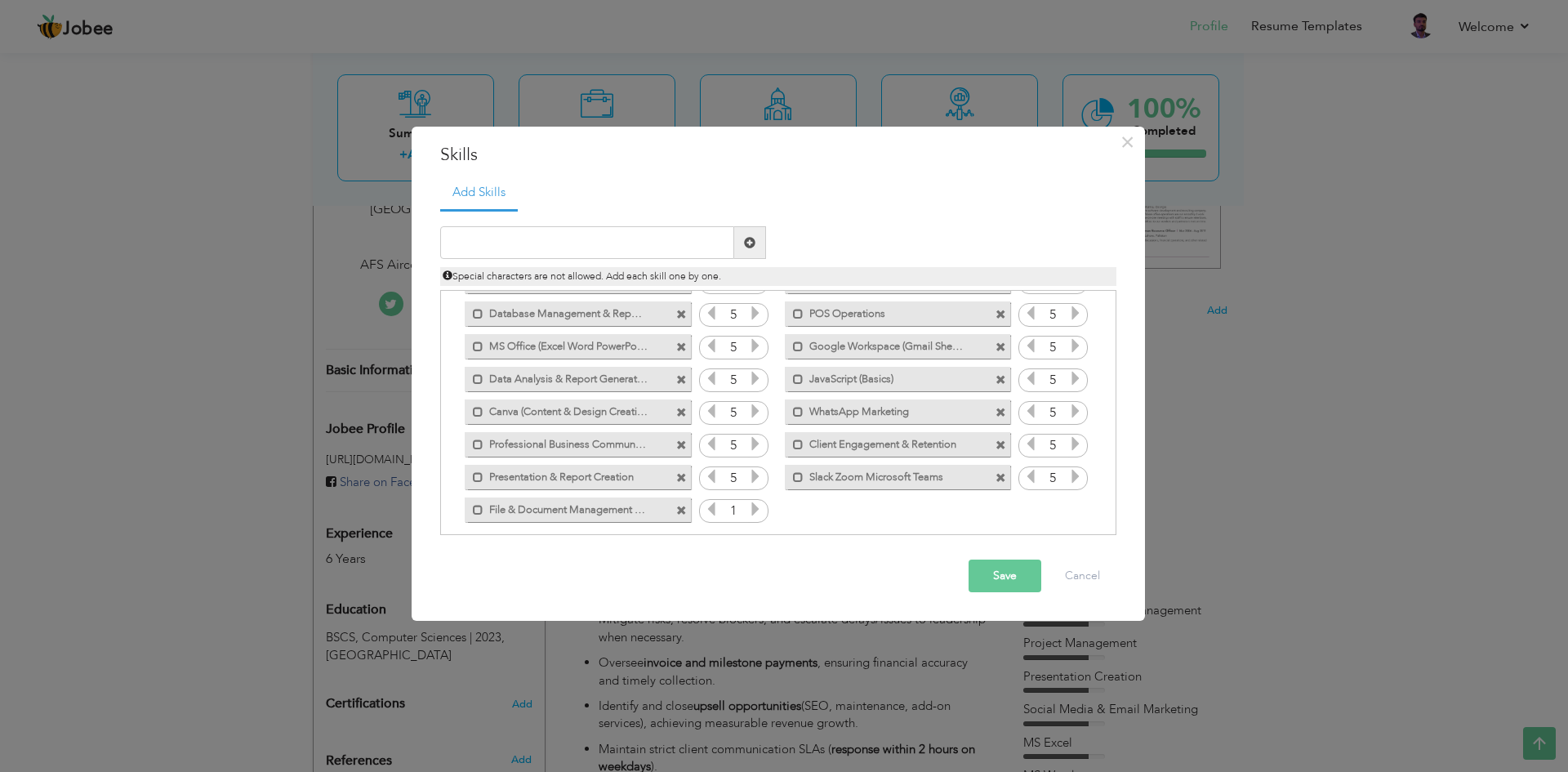
scroll to position [167, 0]
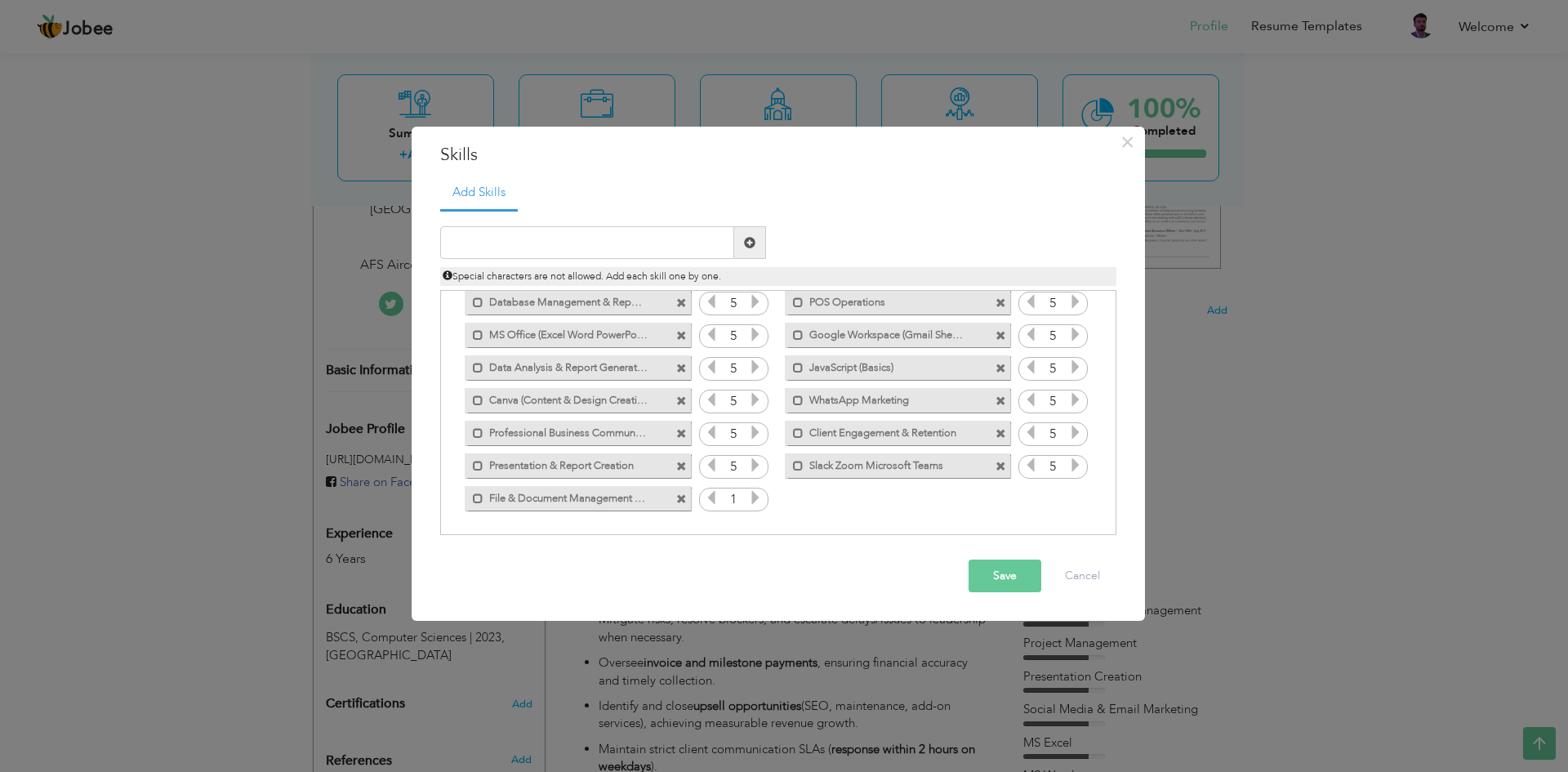
click at [749, 497] on icon at bounding box center [755, 497] width 15 height 15
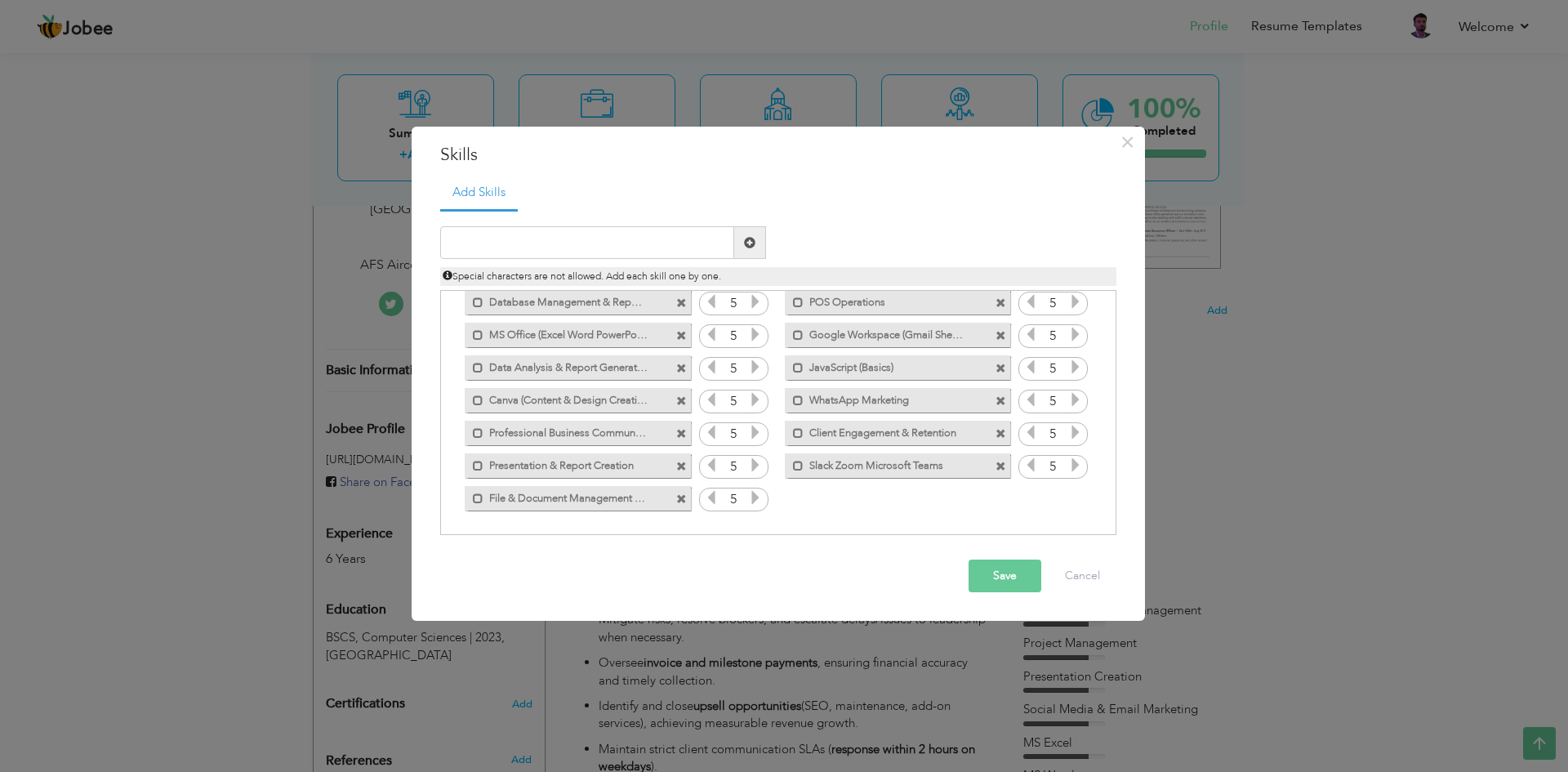
click at [749, 497] on icon at bounding box center [755, 497] width 15 height 15
click at [1010, 569] on button "Save" at bounding box center [1004, 575] width 72 height 32
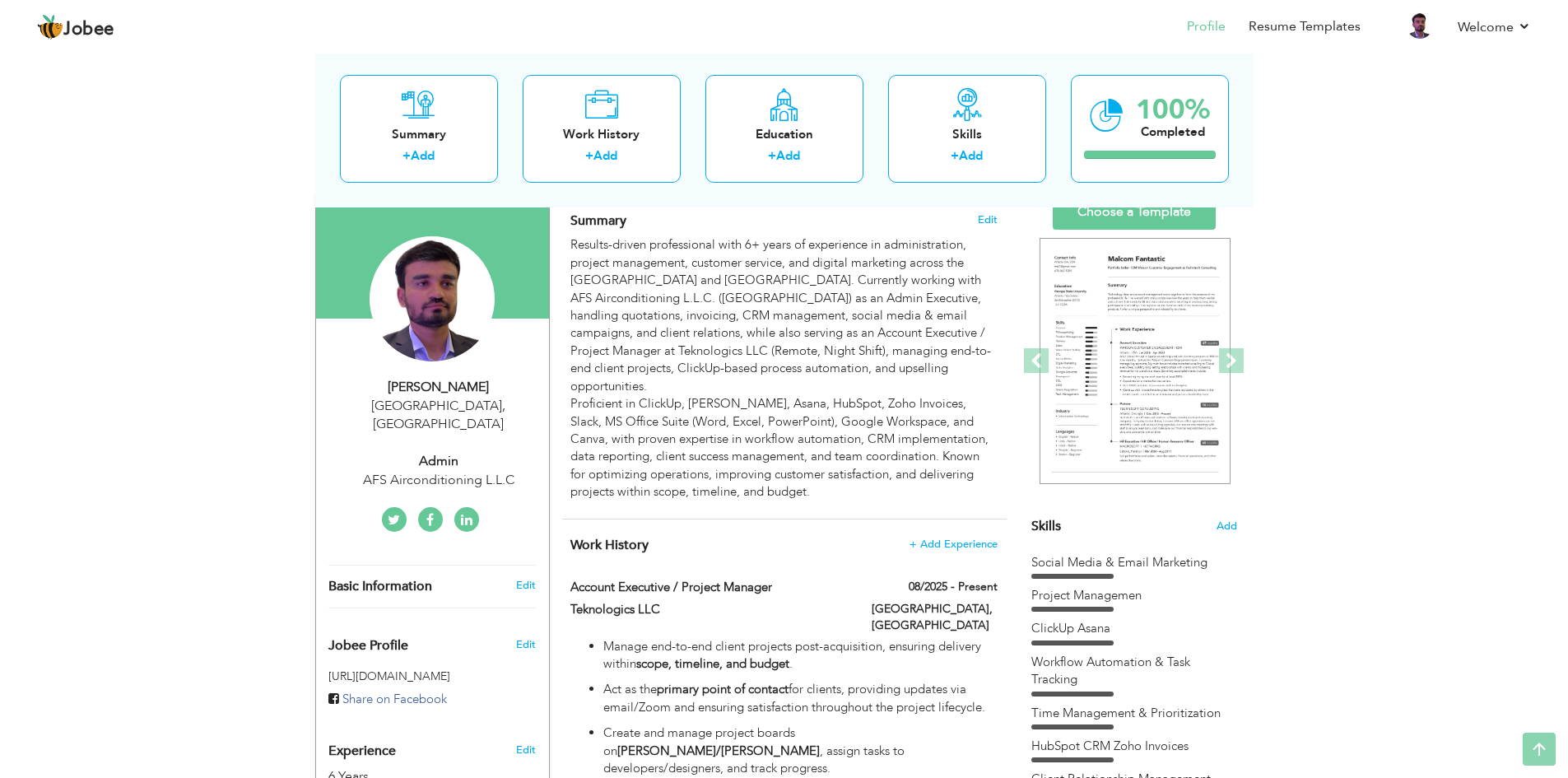
scroll to position [0, 0]
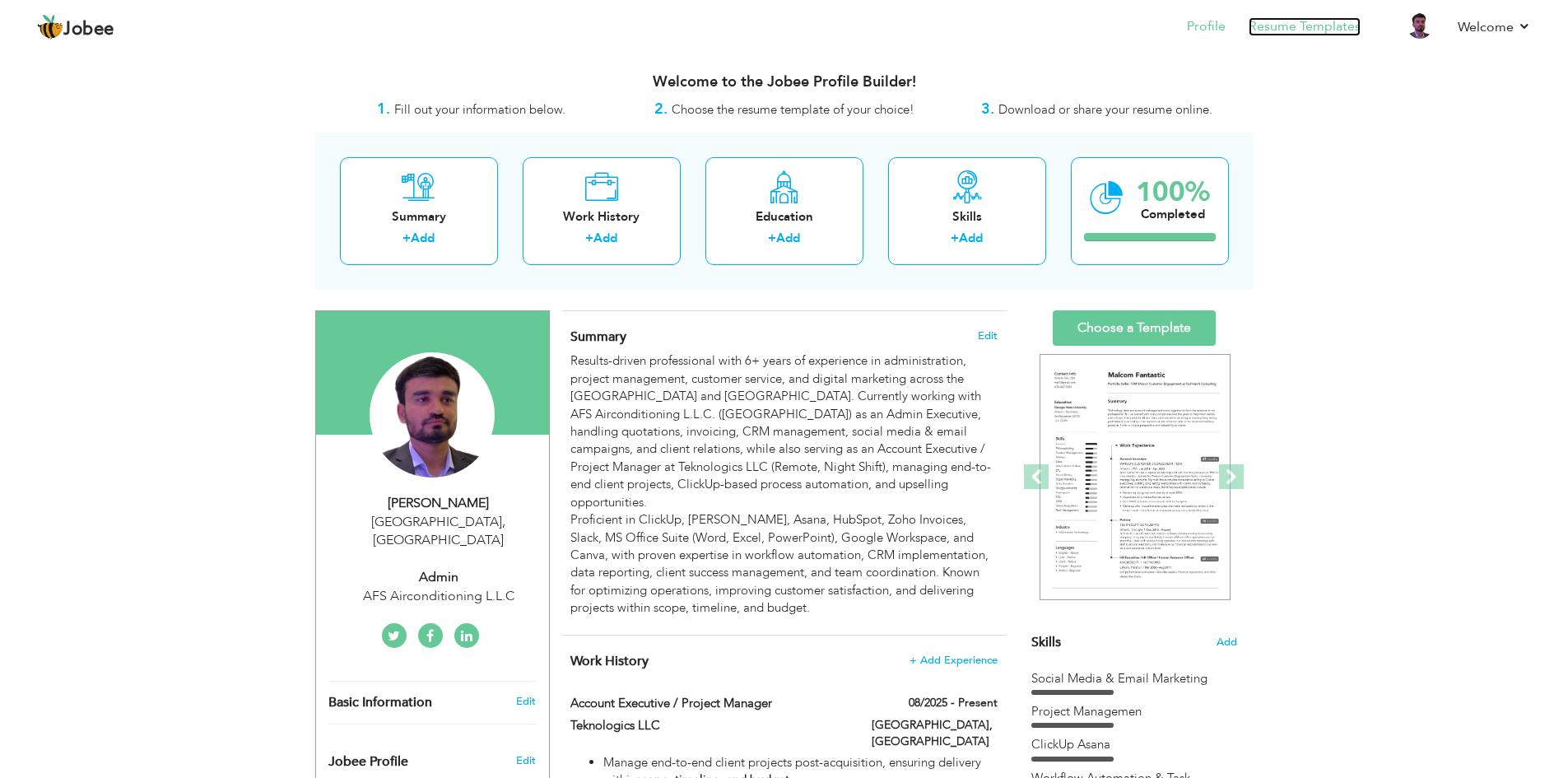
click at [1295, 29] on link "Resume Templates" at bounding box center [1304, 27] width 112 height 19
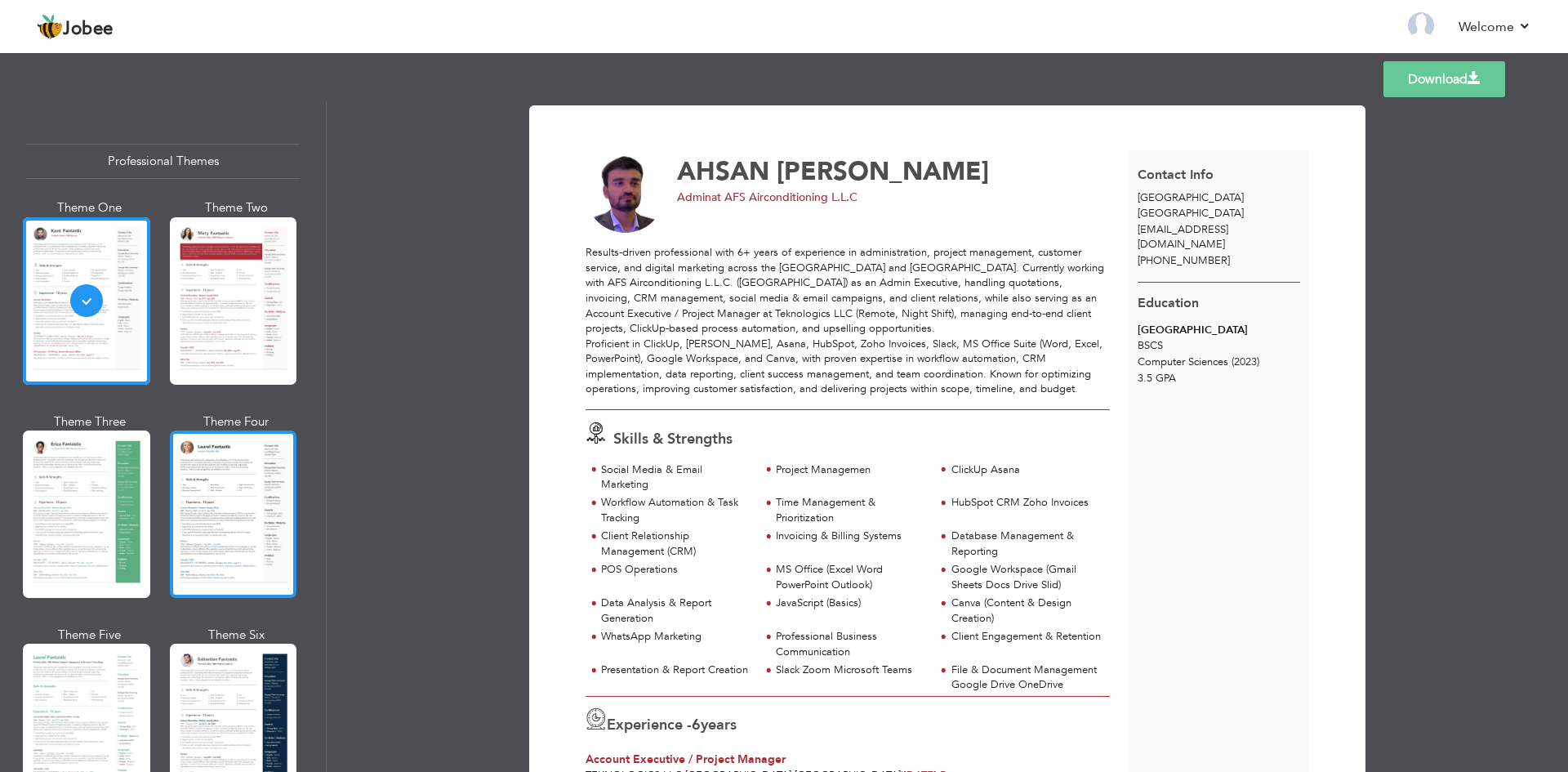
click at [219, 516] on div at bounding box center [233, 514] width 127 height 167
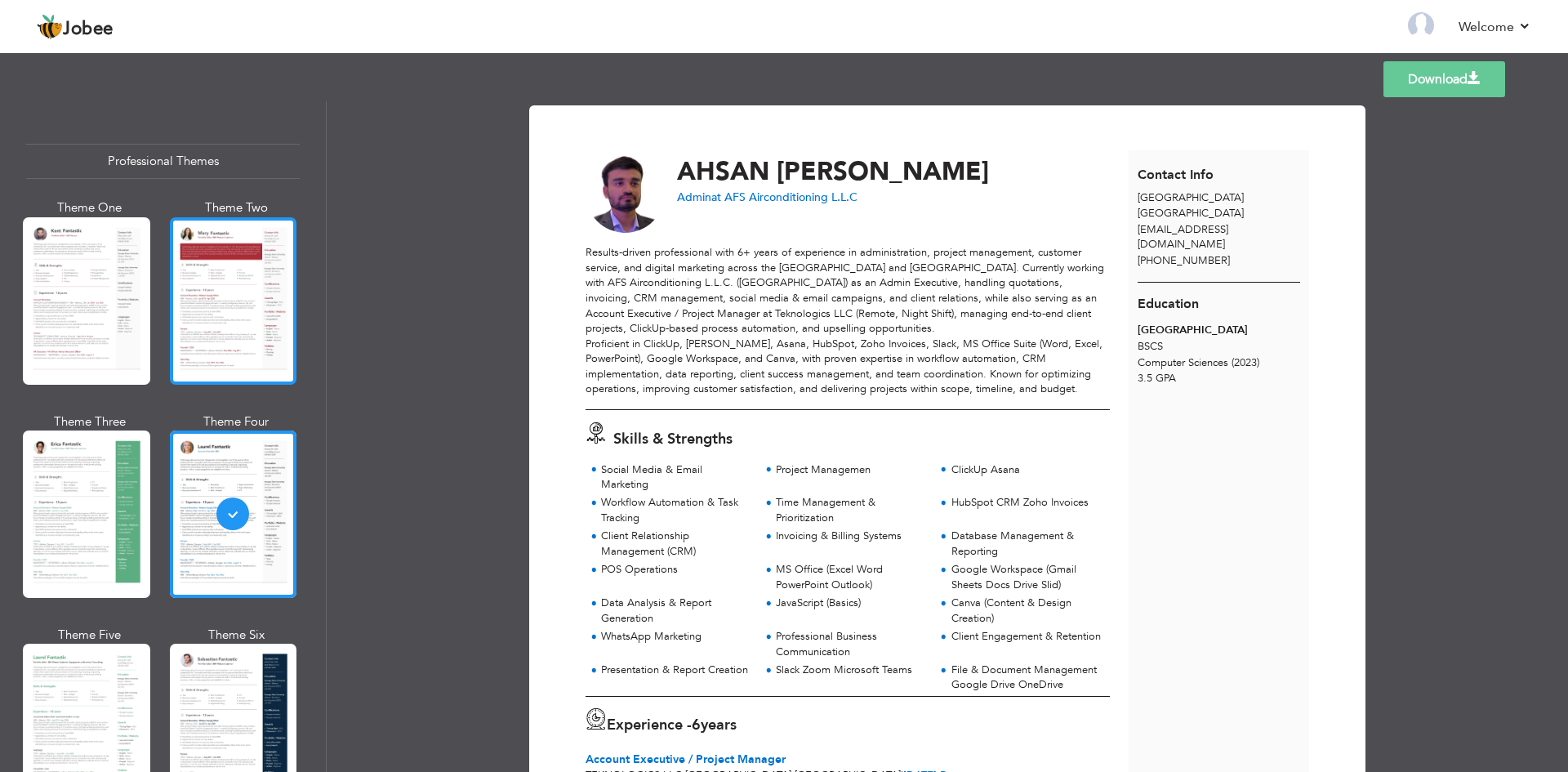
click at [231, 324] on div at bounding box center [233, 301] width 127 height 167
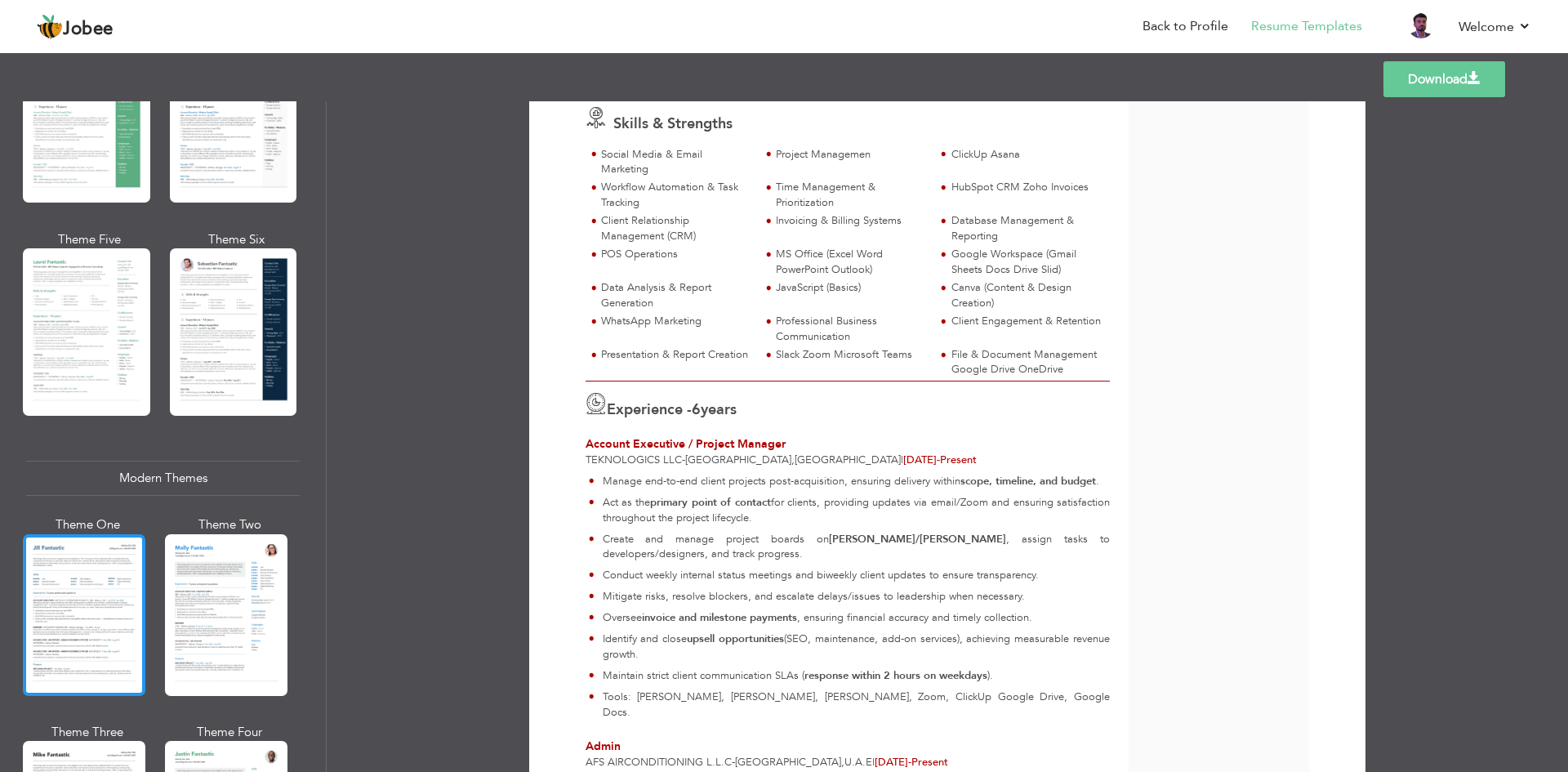
scroll to position [571, 0]
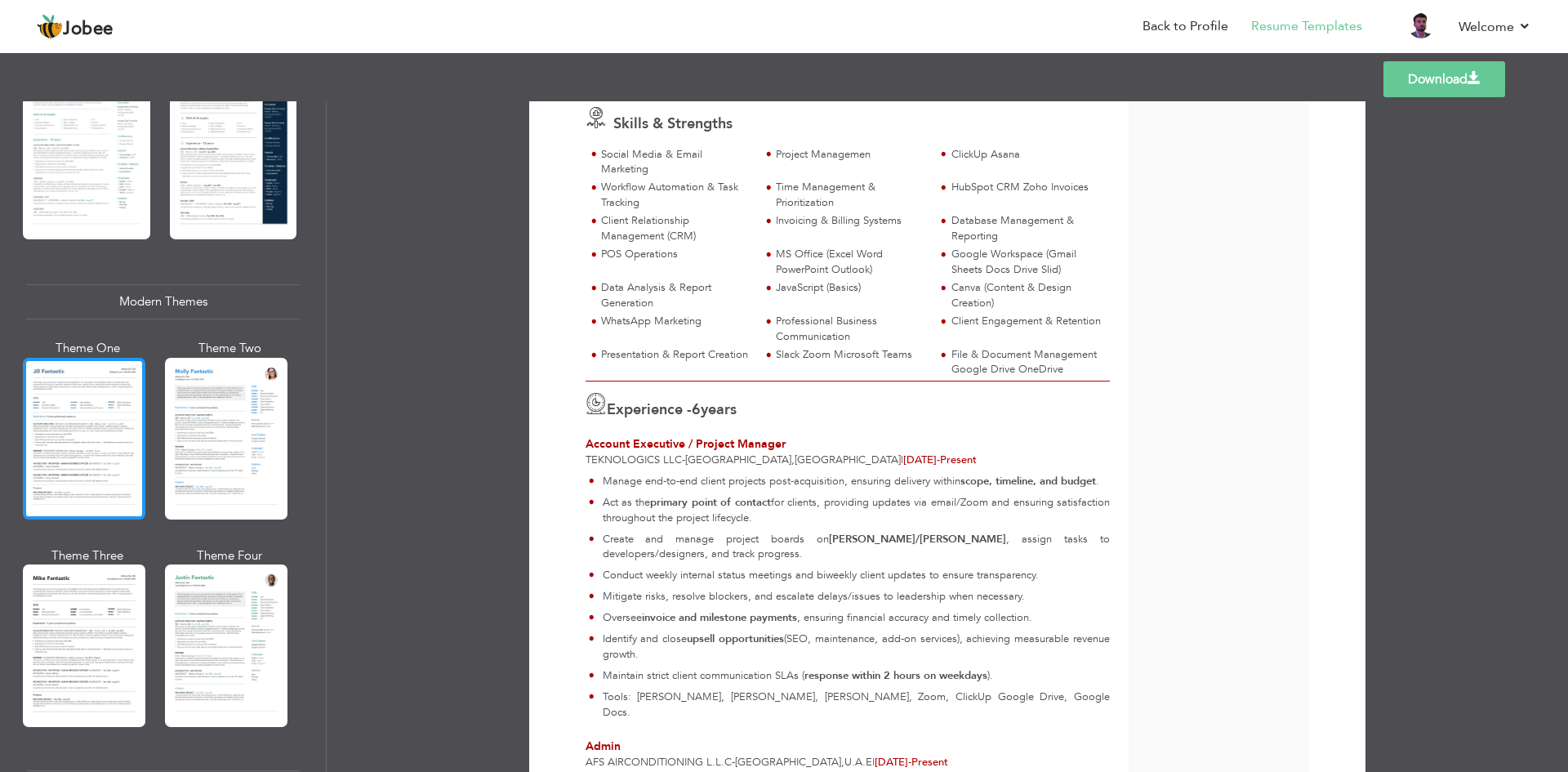
click at [120, 453] on div at bounding box center [83, 438] width 122 height 162
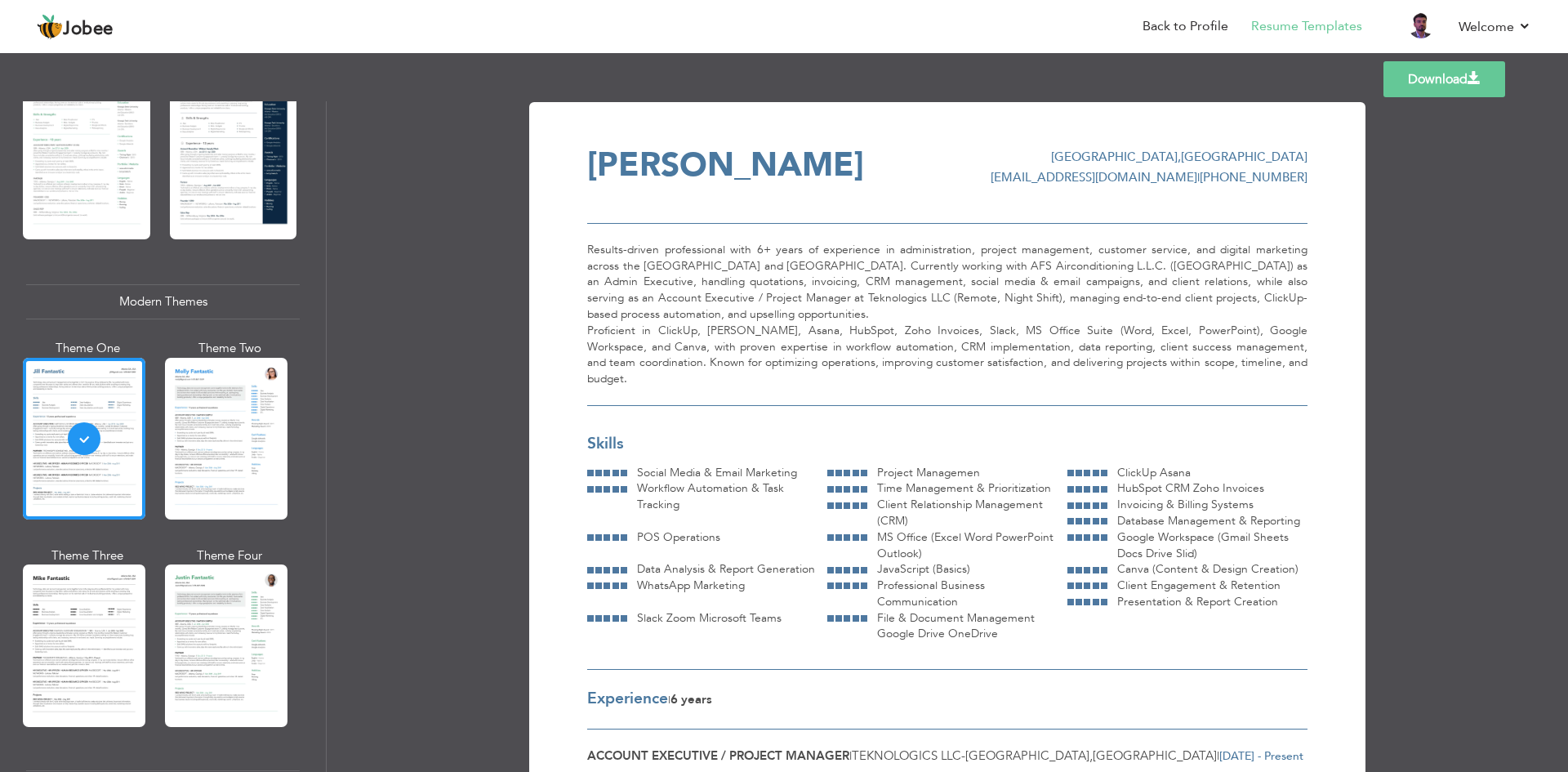
scroll to position [0, 0]
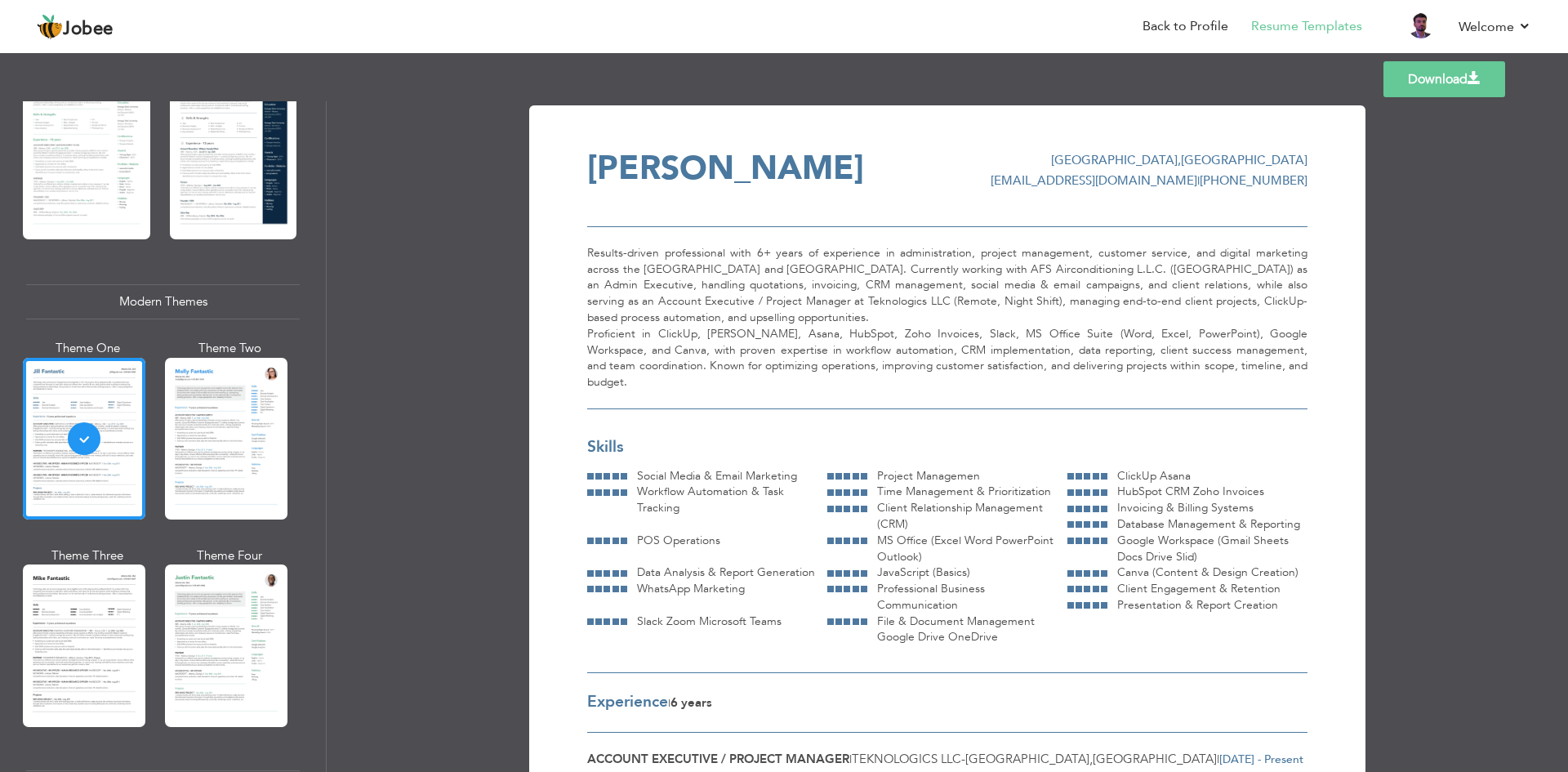
click at [1439, 77] on link "Download" at bounding box center [1444, 79] width 122 height 36
click at [1426, 81] on link "Download" at bounding box center [1444, 79] width 122 height 36
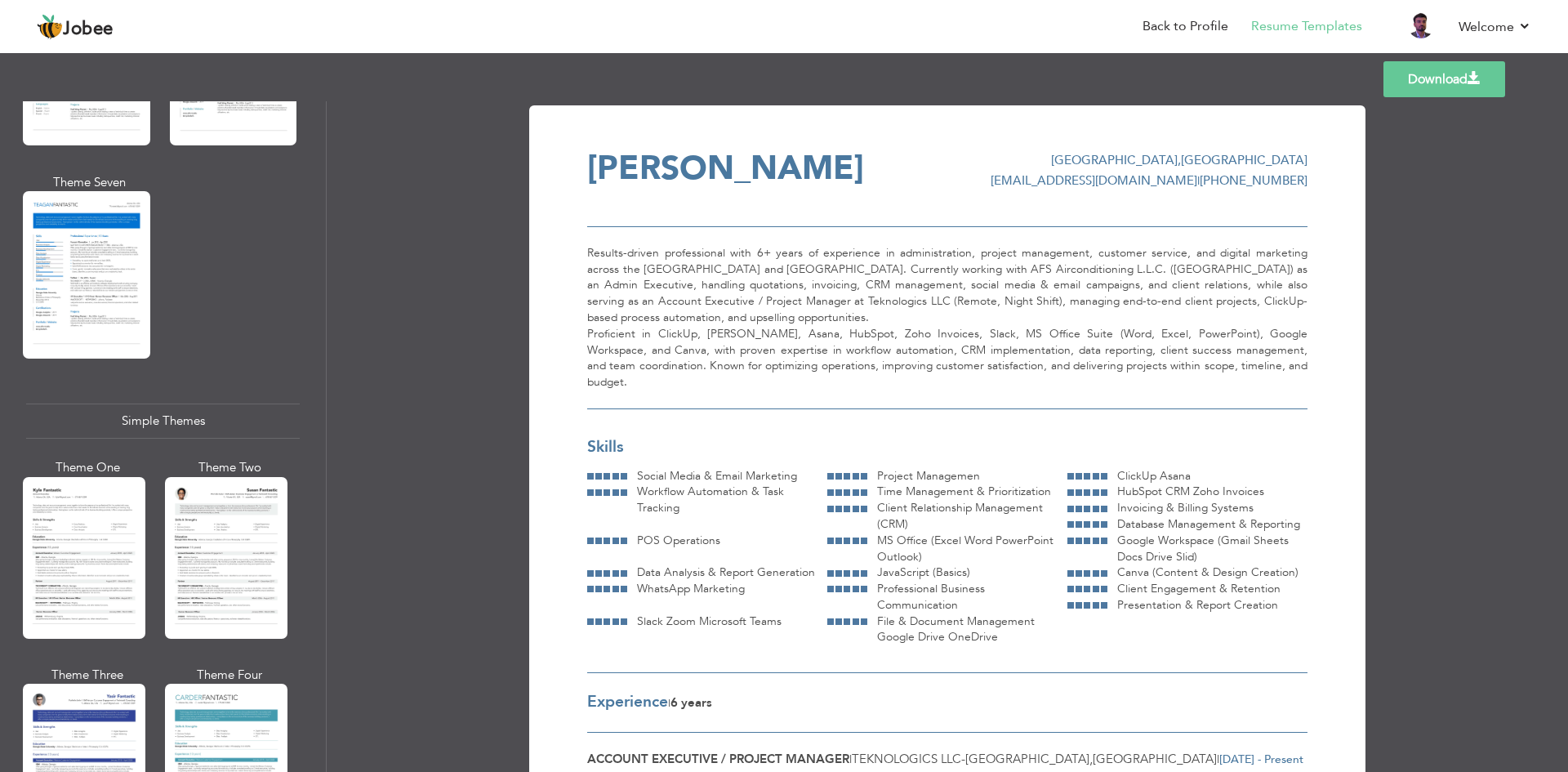
scroll to position [2613, 0]
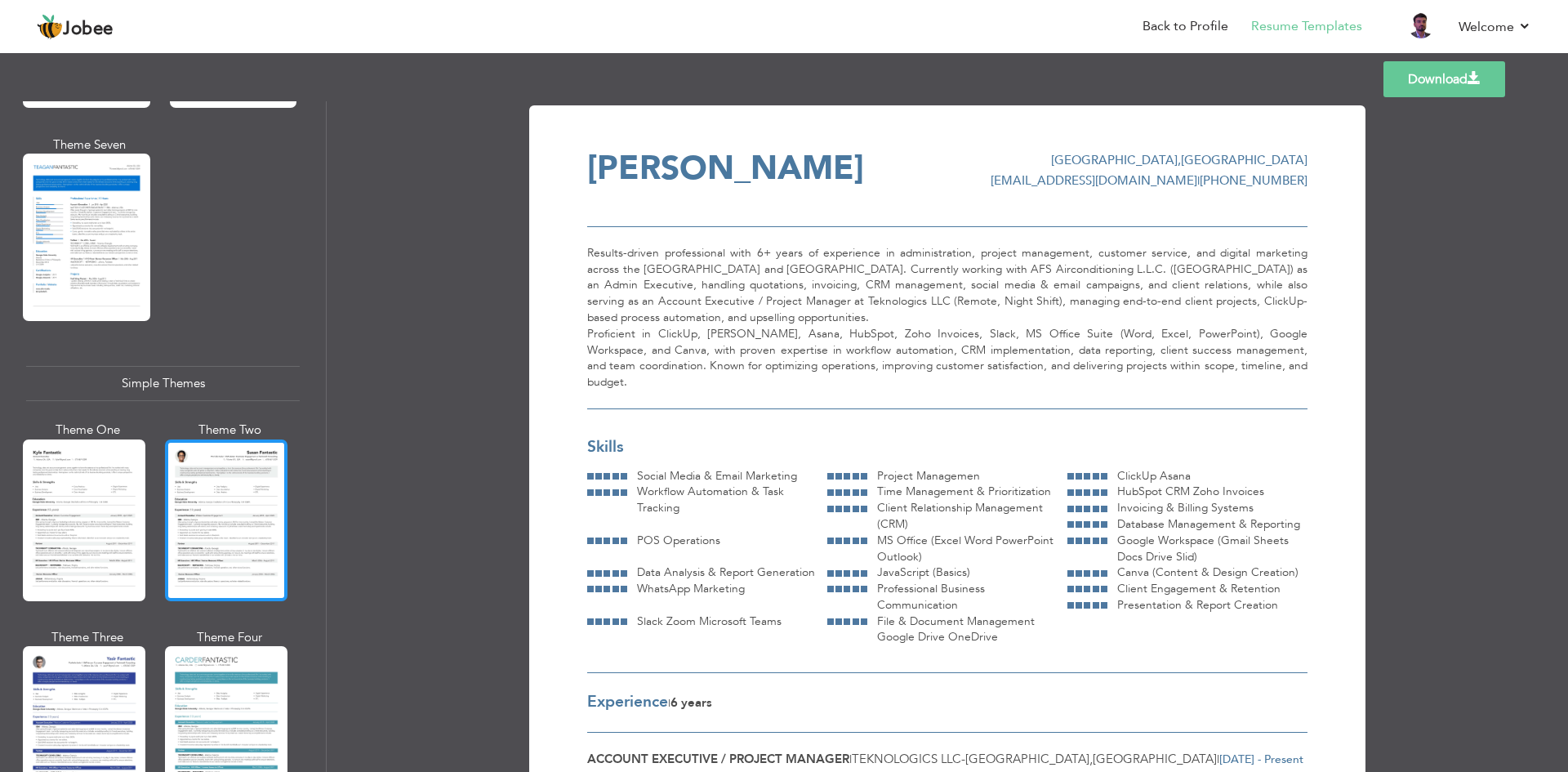
click at [226, 514] on div at bounding box center [226, 520] width 122 height 162
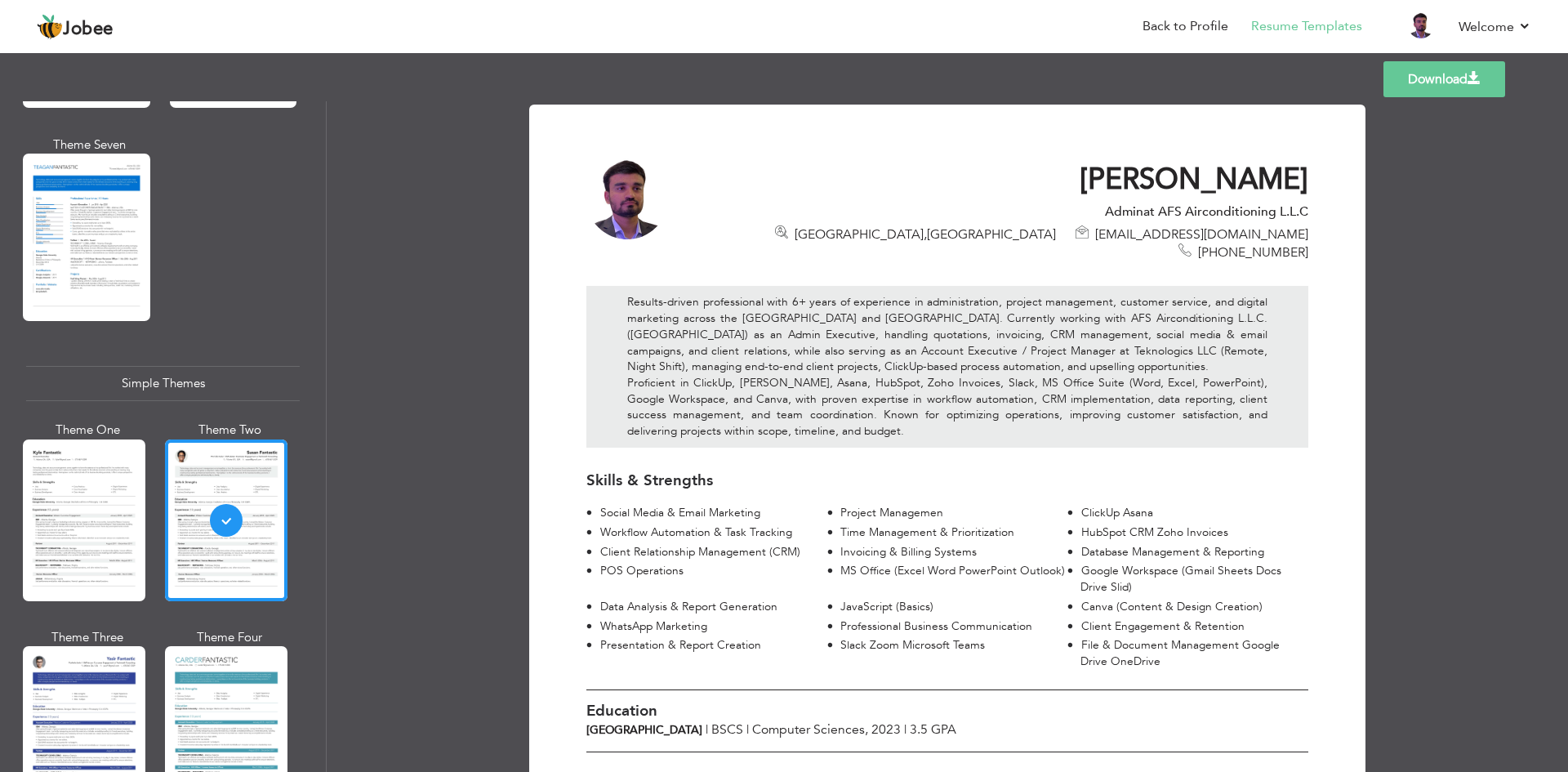
scroll to position [0, 0]
click at [1445, 84] on link "Download" at bounding box center [1444, 79] width 122 height 36
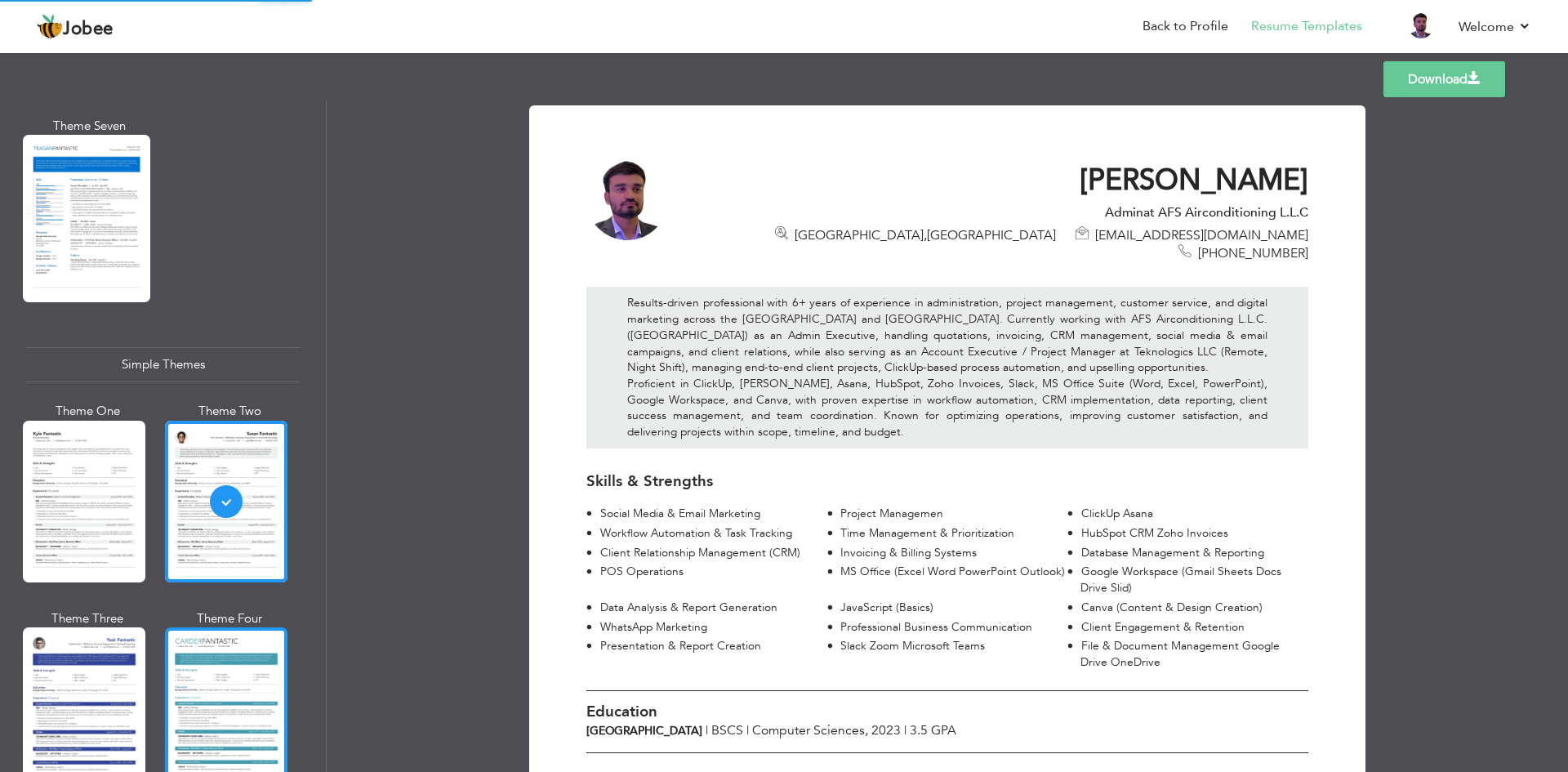
scroll to position [2659, 0]
